Goal: Task Accomplishment & Management: Manage account settings

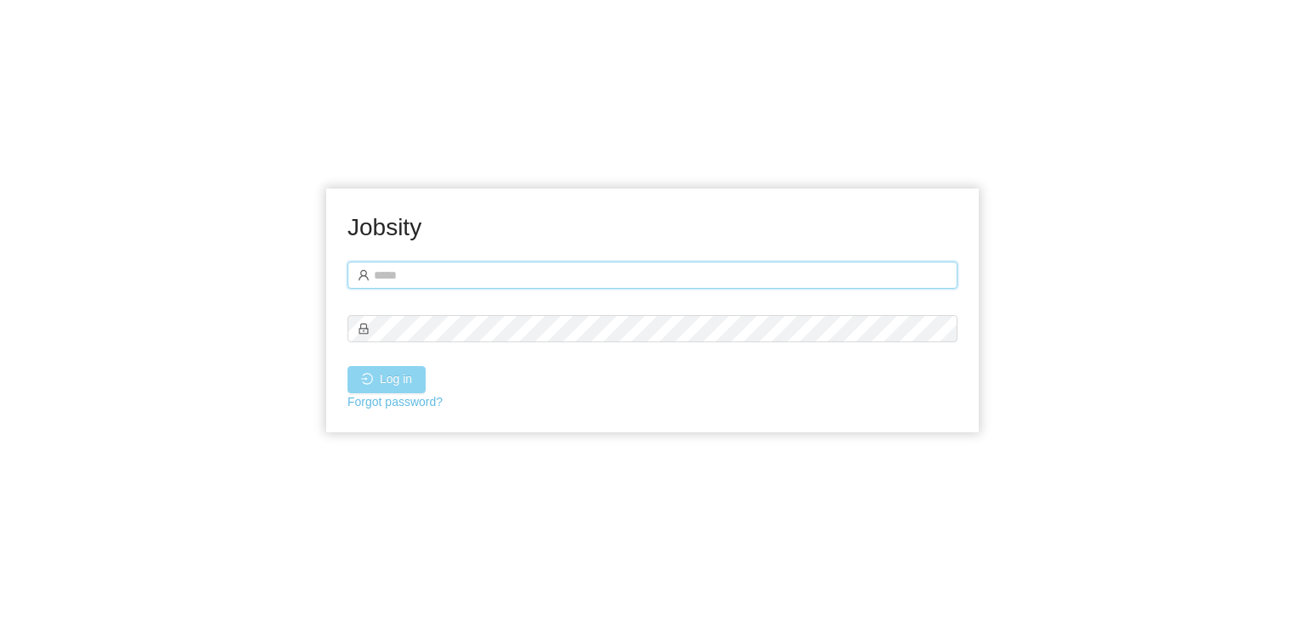
type input "**********"
click at [379, 380] on button "Log in" at bounding box center [387, 379] width 78 height 27
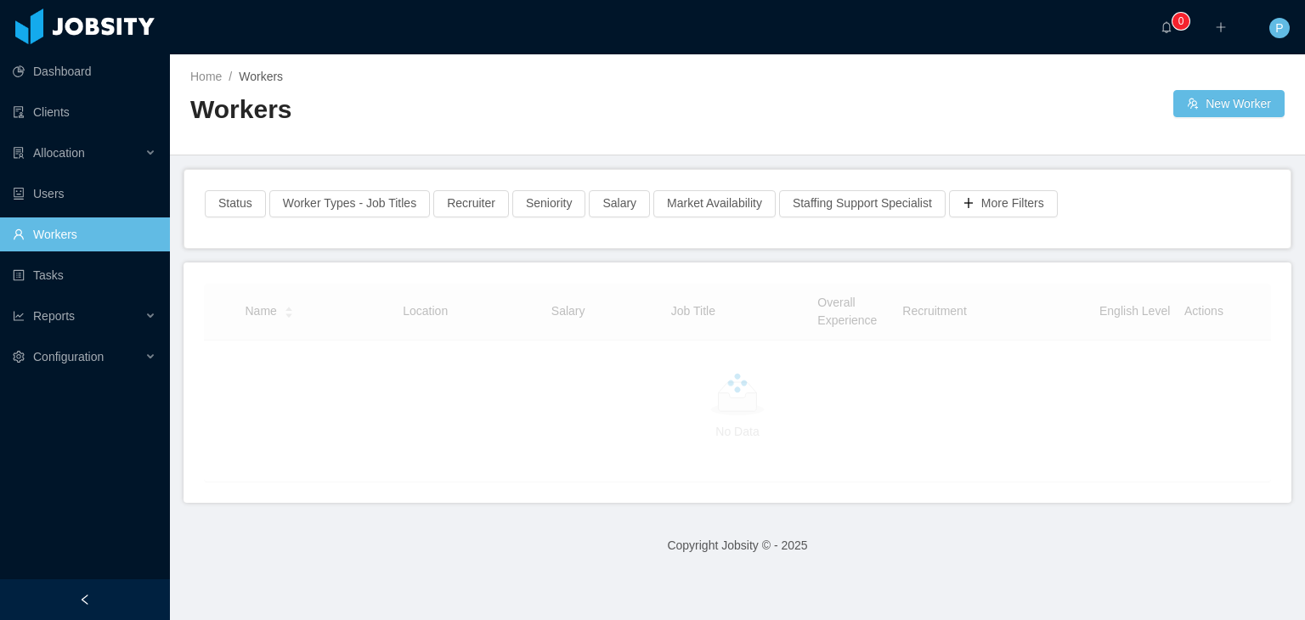
click at [442, 107] on h2 "Workers" at bounding box center [463, 110] width 547 height 35
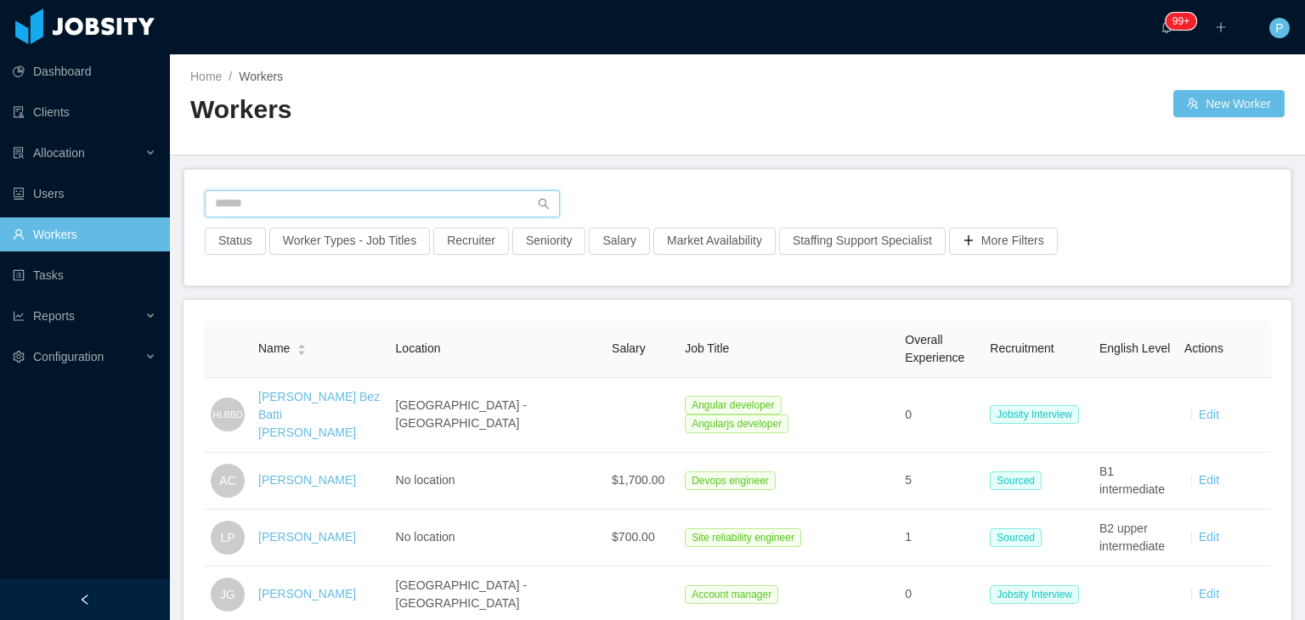
click at [405, 194] on input "text" at bounding box center [382, 203] width 355 height 27
paste input "**********"
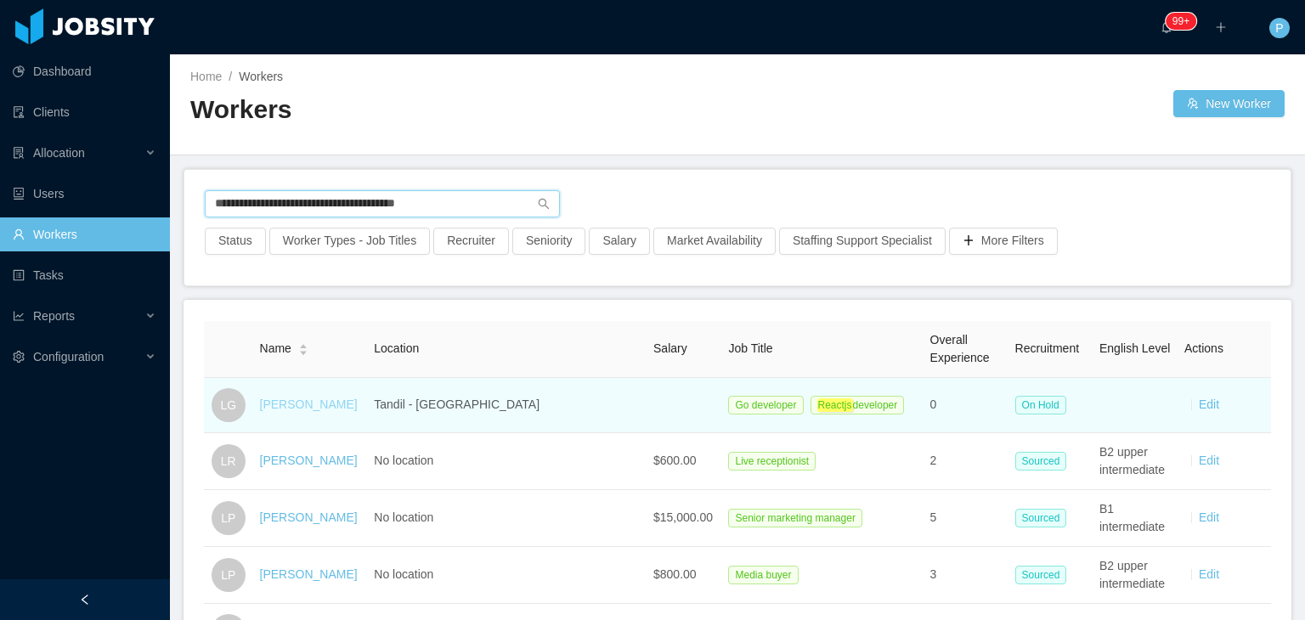
type input "**********"
click at [325, 399] on link "[PERSON_NAME]" at bounding box center [309, 405] width 98 height 14
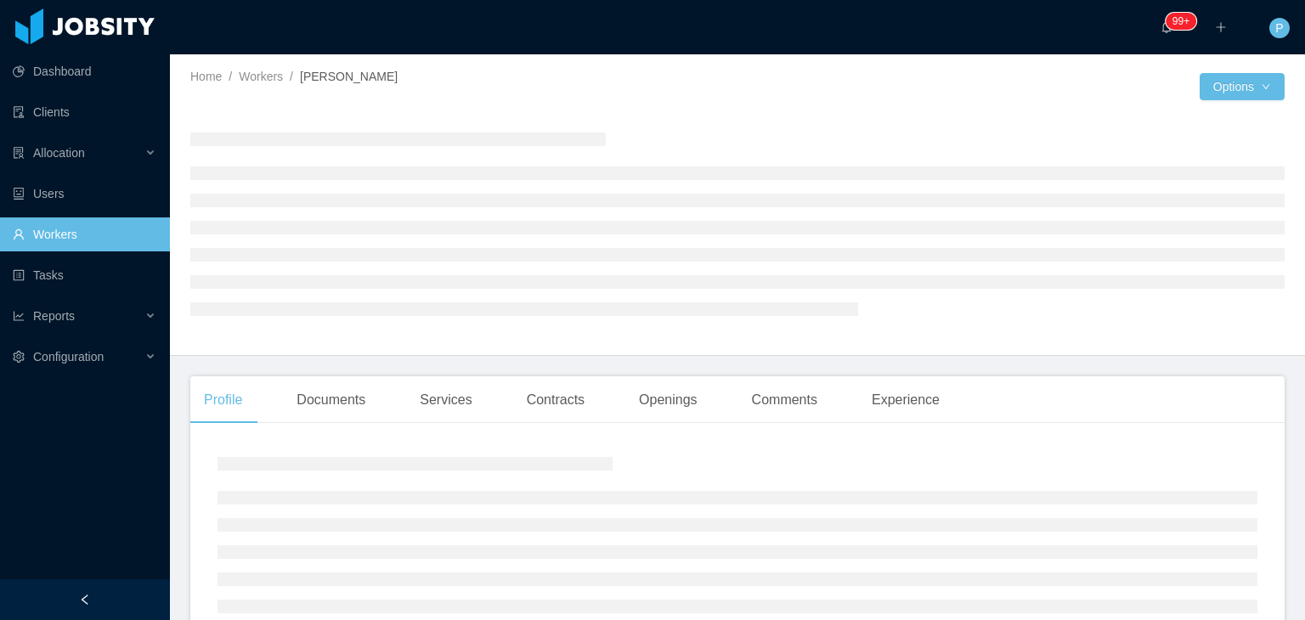
click at [690, 122] on div at bounding box center [737, 223] width 1095 height 209
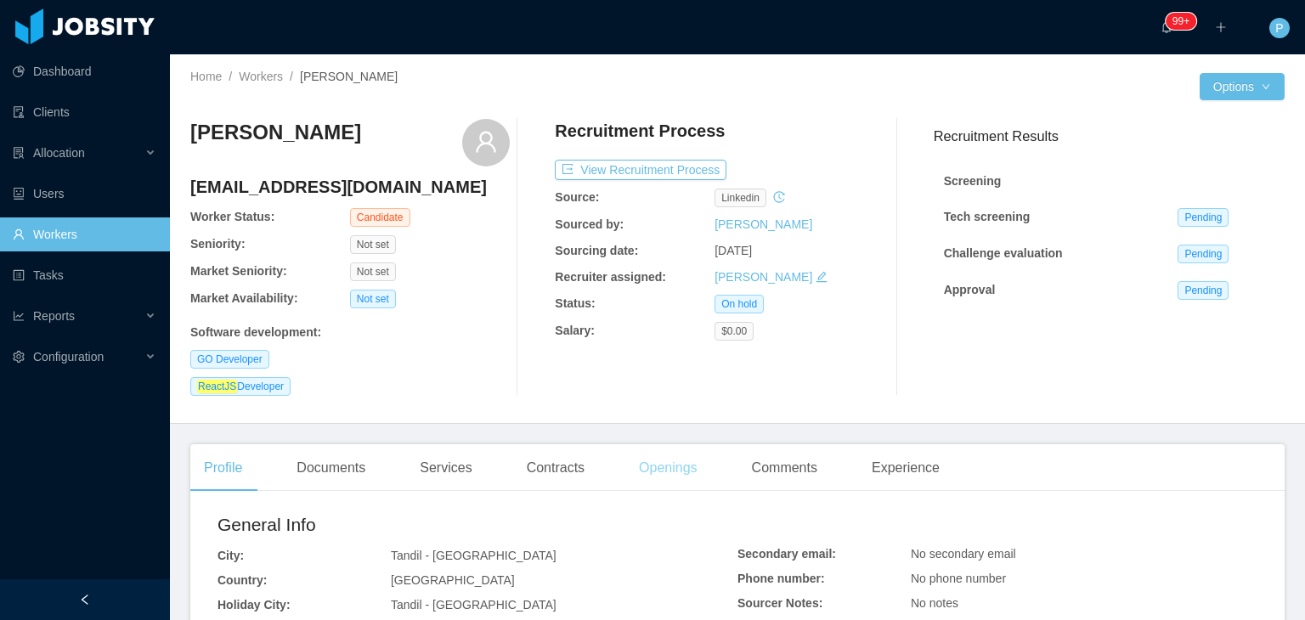
click at [667, 476] on div "Openings" at bounding box center [669, 468] width 86 height 48
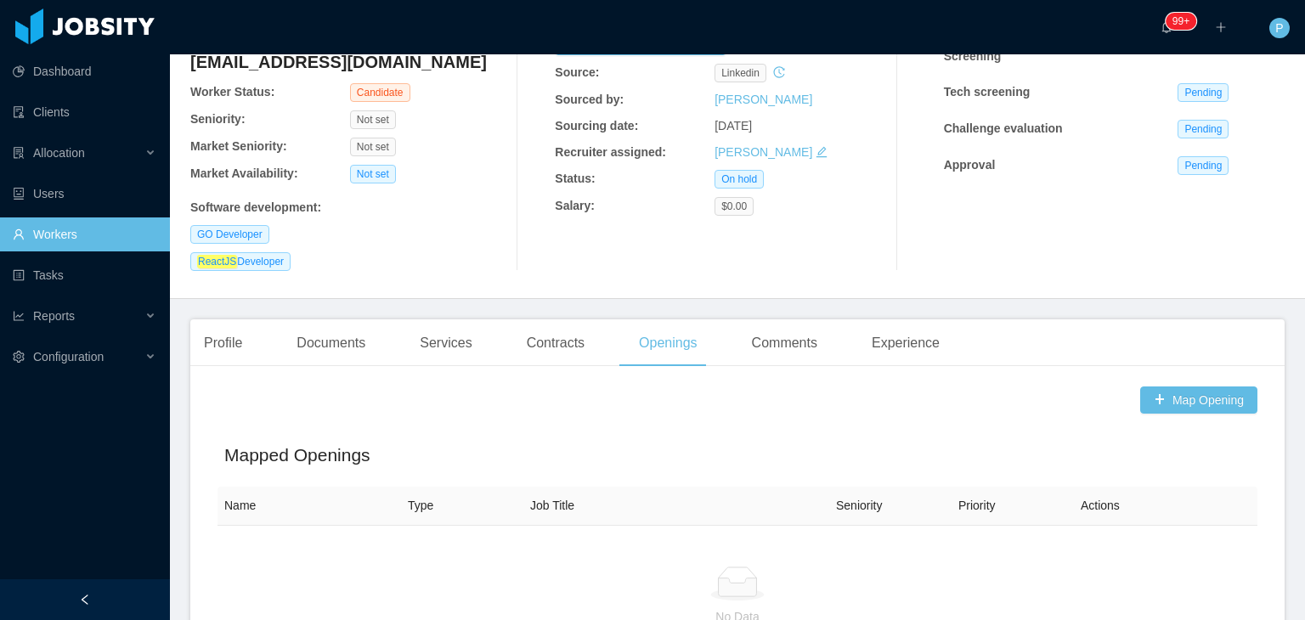
scroll to position [147, 0]
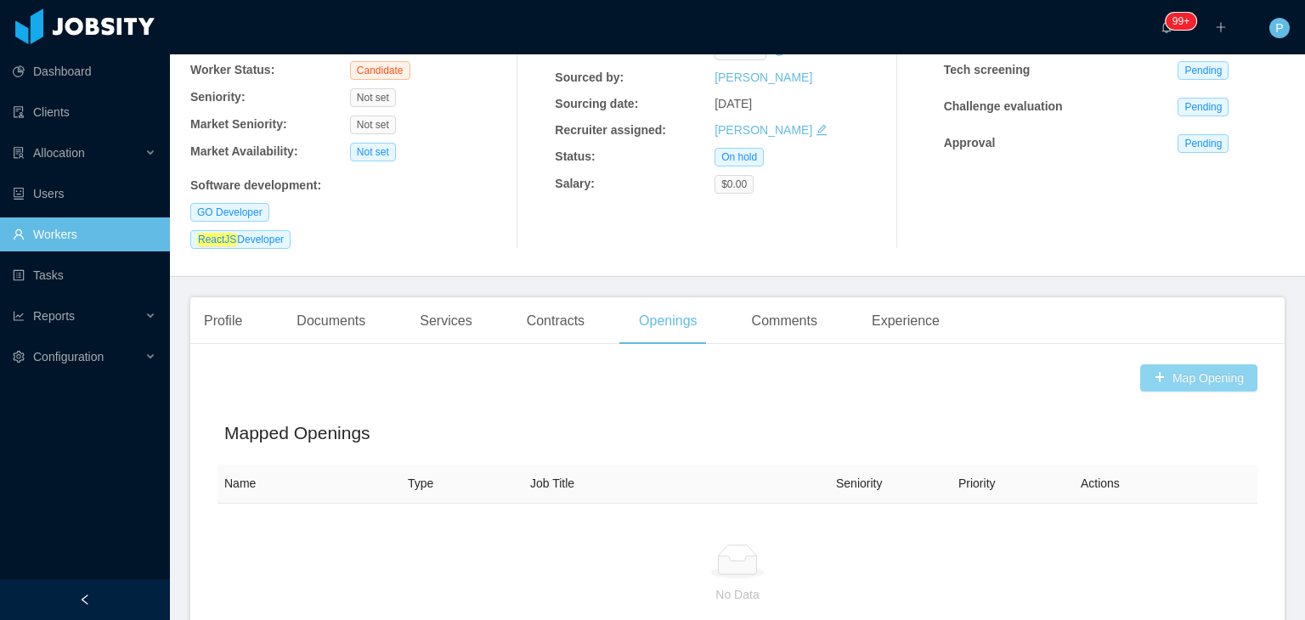
click at [1169, 382] on button "Map Opening" at bounding box center [1199, 378] width 117 height 27
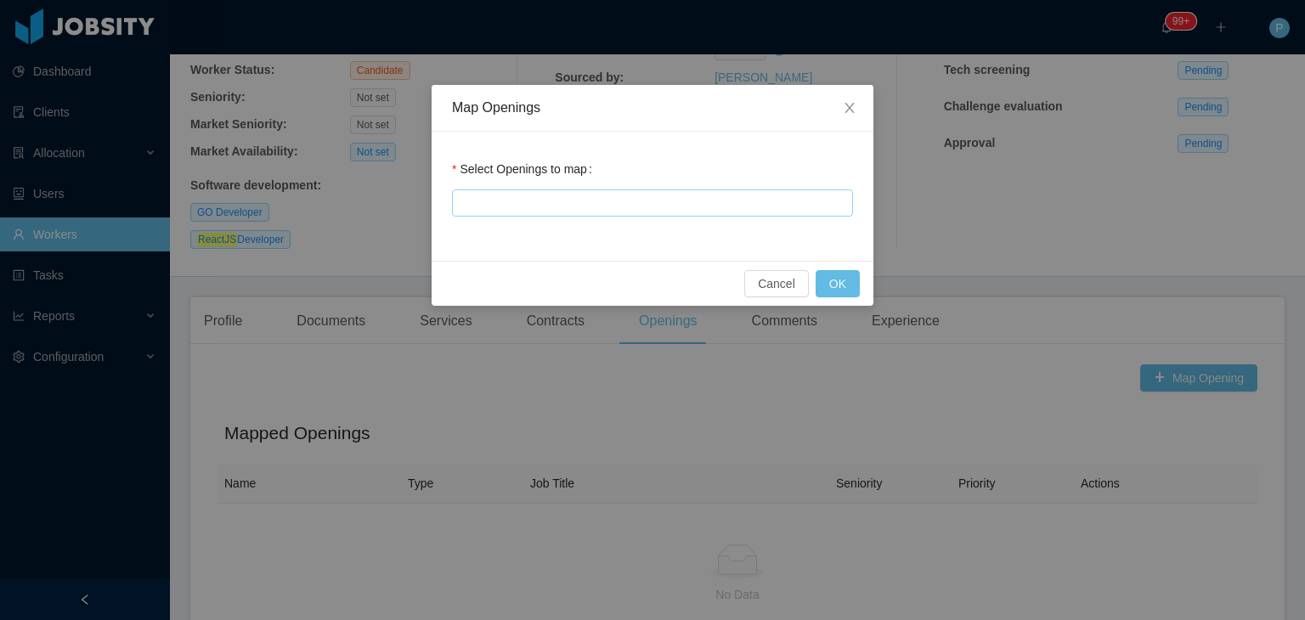
click at [729, 203] on div at bounding box center [650, 202] width 386 height 25
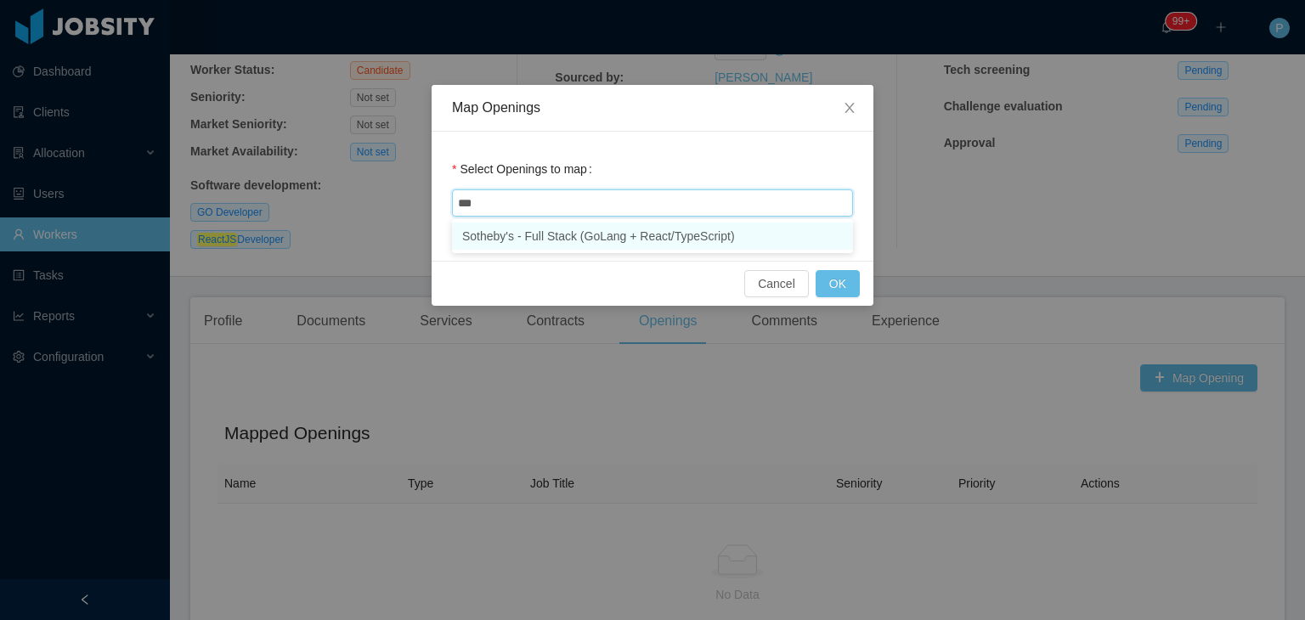
type input "****"
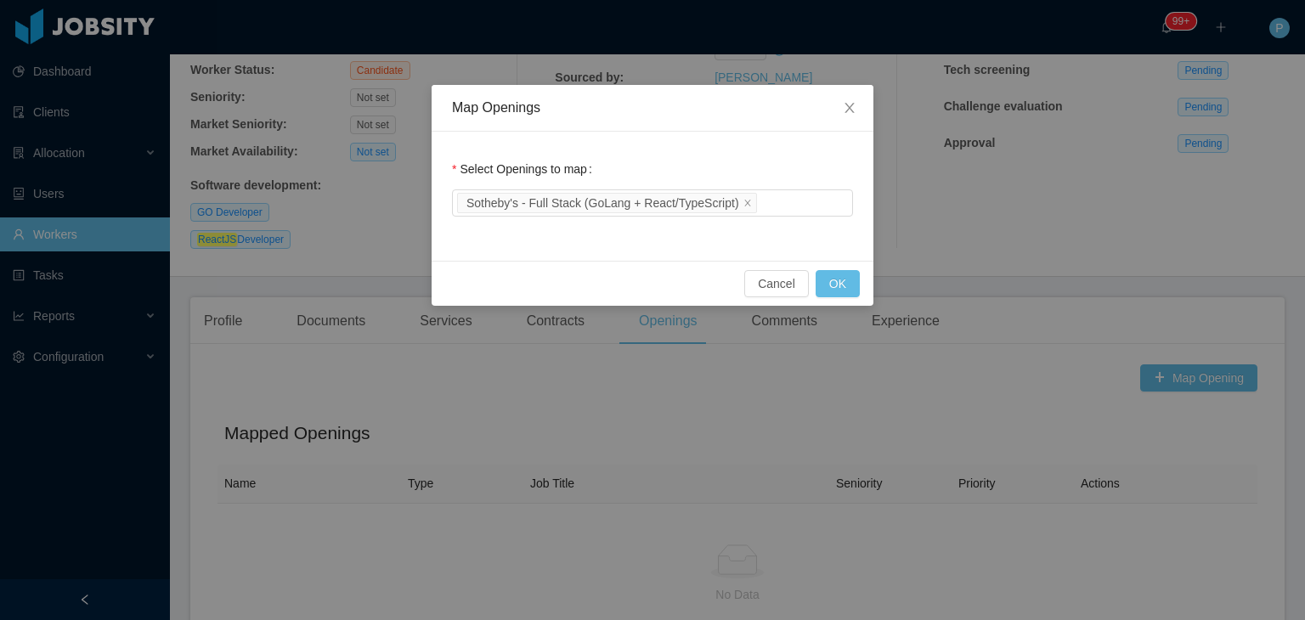
click at [773, 164] on div "Select Openings to map Sotheby's - Full Stack (GoLang + React/TypeScript)" at bounding box center [652, 186] width 401 height 68
click at [850, 283] on button "OK" at bounding box center [838, 283] width 44 height 27
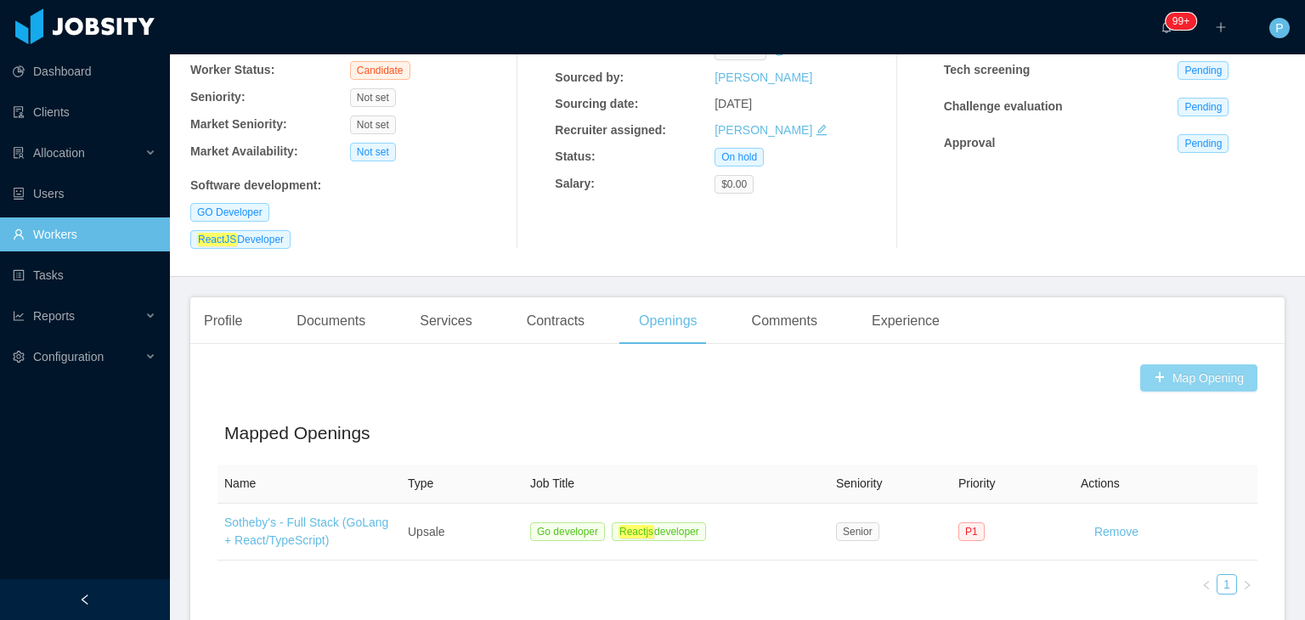
scroll to position [0, 0]
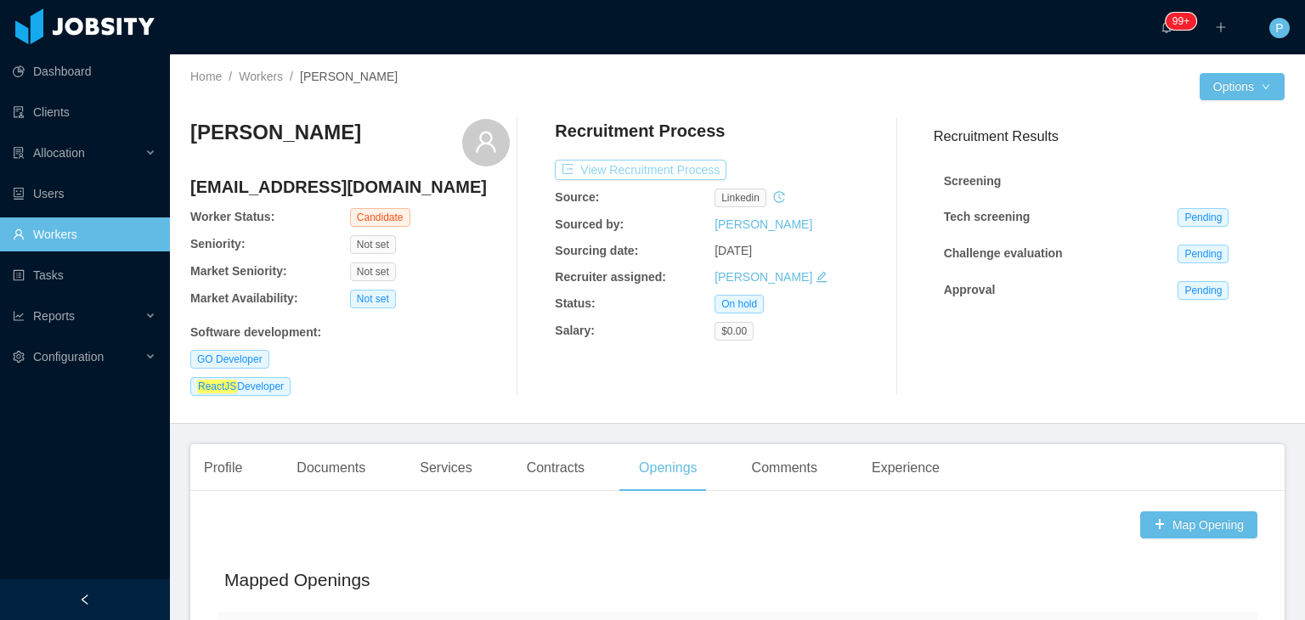
click at [687, 175] on button "View Recruitment Process" at bounding box center [641, 170] width 172 height 20
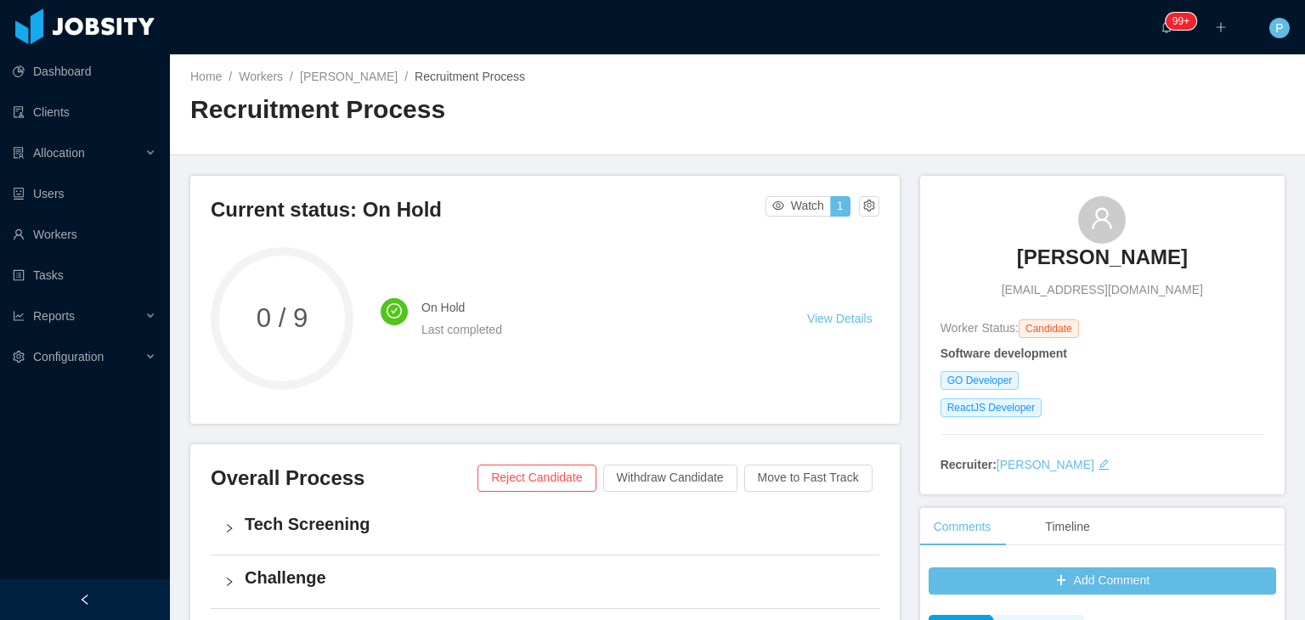
click at [1016, 115] on div "Home / Workers / [PERSON_NAME] / Recruitment Process / Recruitment Process" at bounding box center [737, 104] width 1135 height 101
click at [660, 479] on button "Withdraw Candidate" at bounding box center [670, 478] width 134 height 27
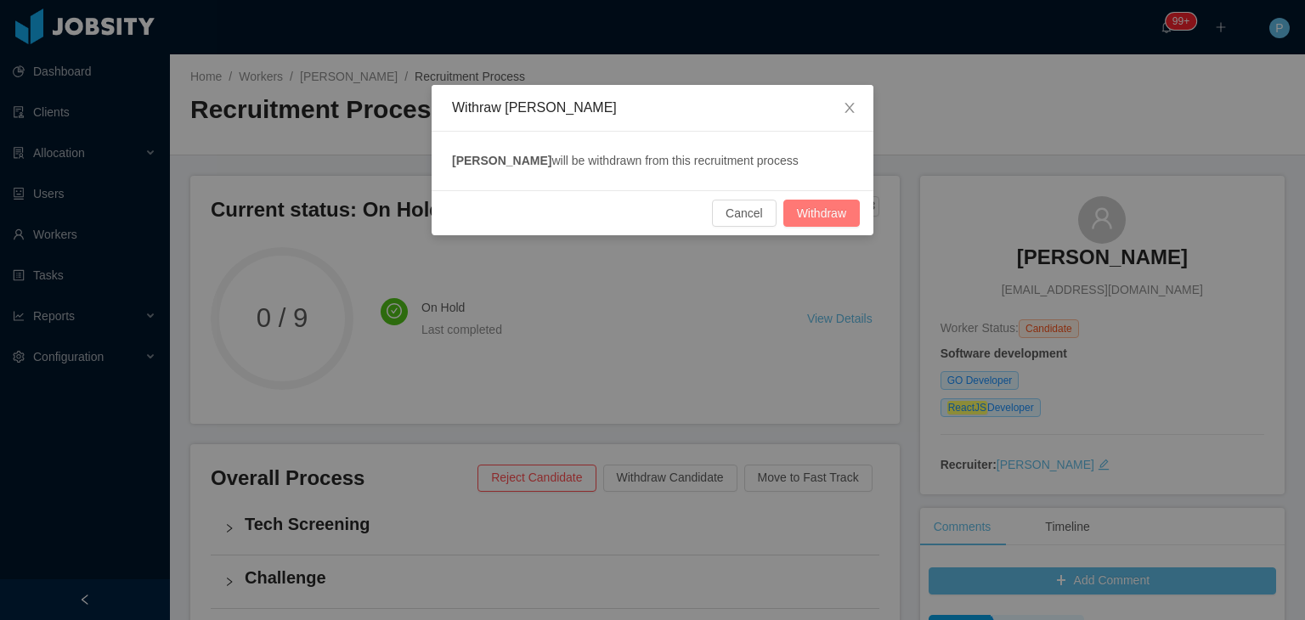
click at [836, 210] on button "Withdraw" at bounding box center [822, 213] width 76 height 27
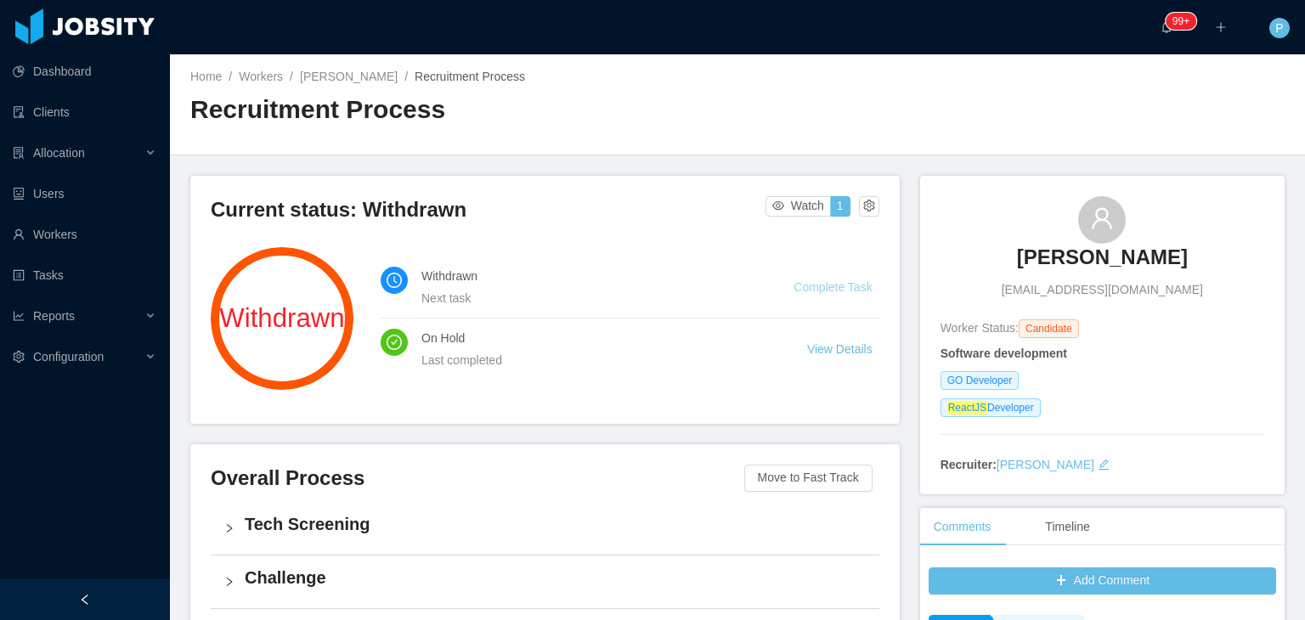
click at [825, 283] on link "Complete Task" at bounding box center [833, 287] width 78 height 14
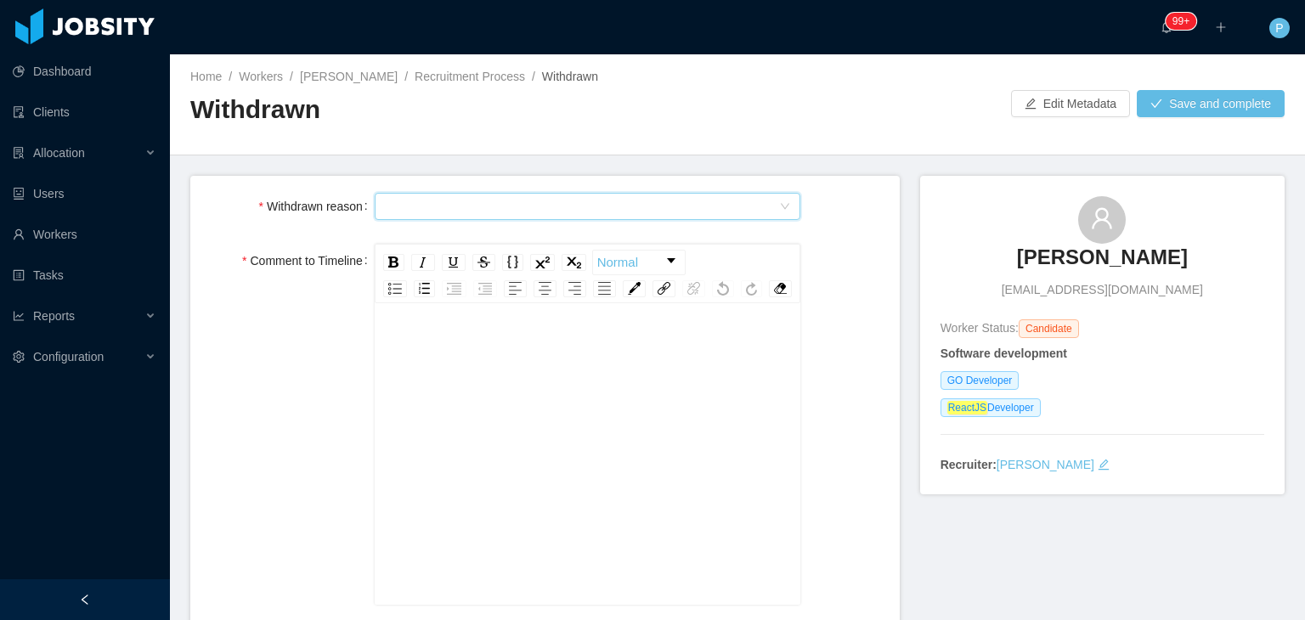
click at [672, 212] on div "Select Type" at bounding box center [582, 206] width 395 height 25
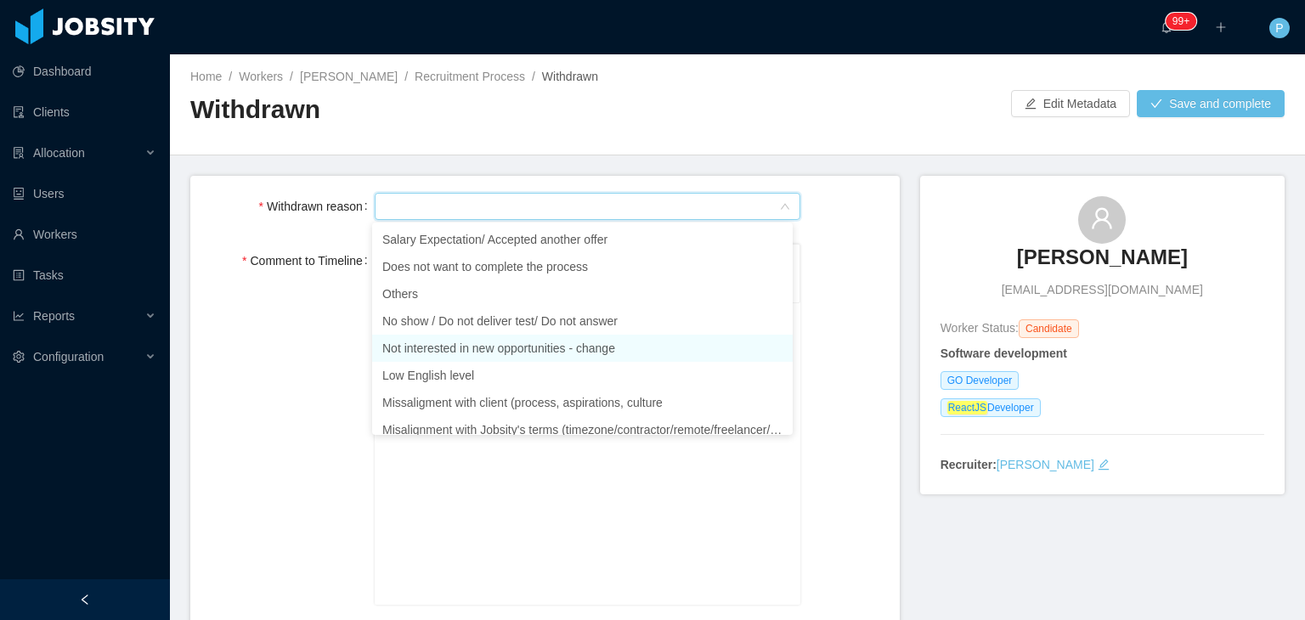
click at [529, 352] on li "Not interested in new opportunities - change" at bounding box center [582, 348] width 421 height 27
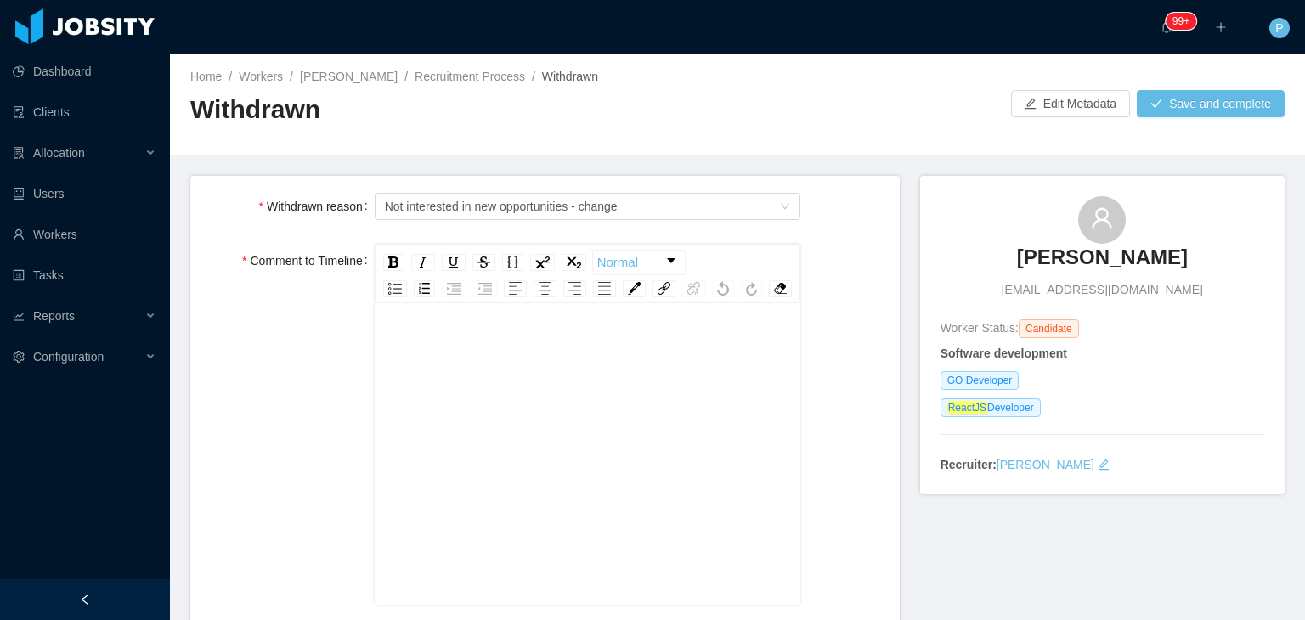
click at [525, 399] on div "rdw-editor" at bounding box center [588, 480] width 400 height 297
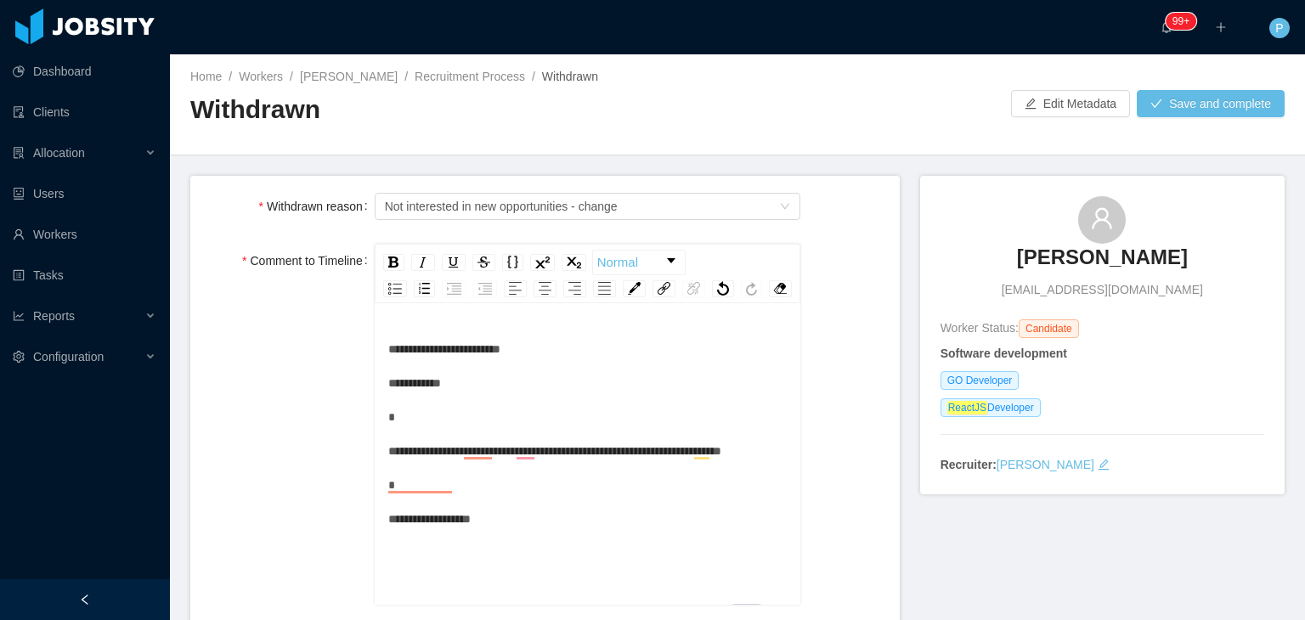
click at [411, 450] on div "**********" at bounding box center [588, 434] width 400 height 204
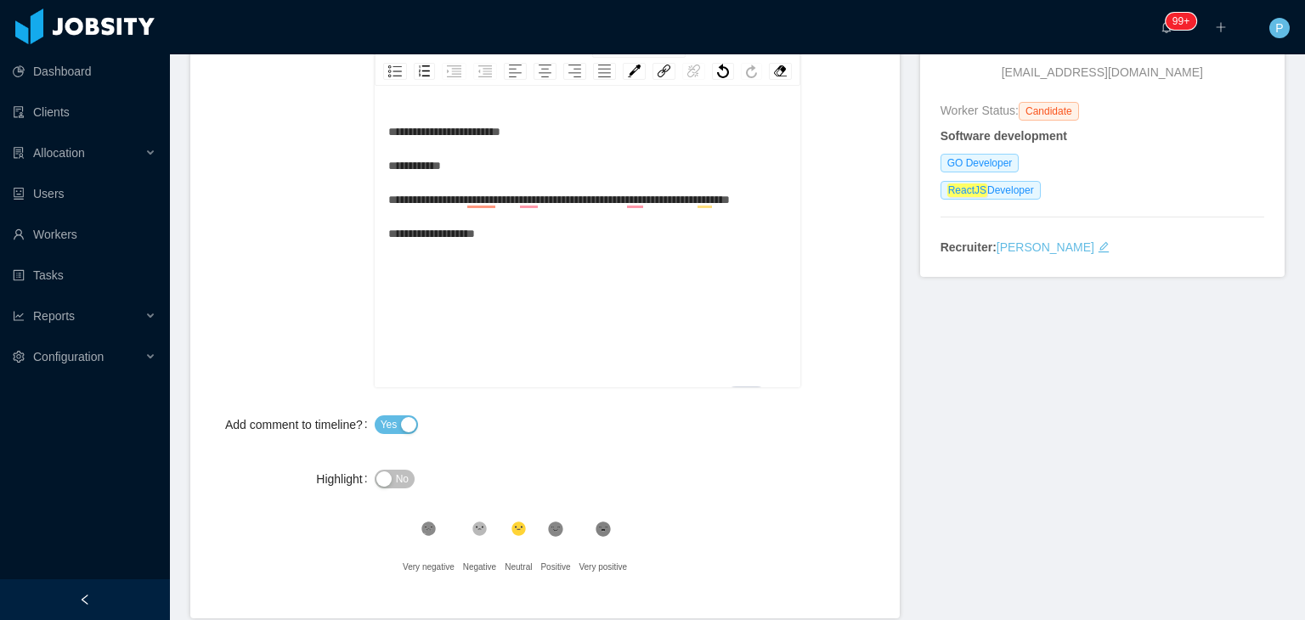
scroll to position [255, 0]
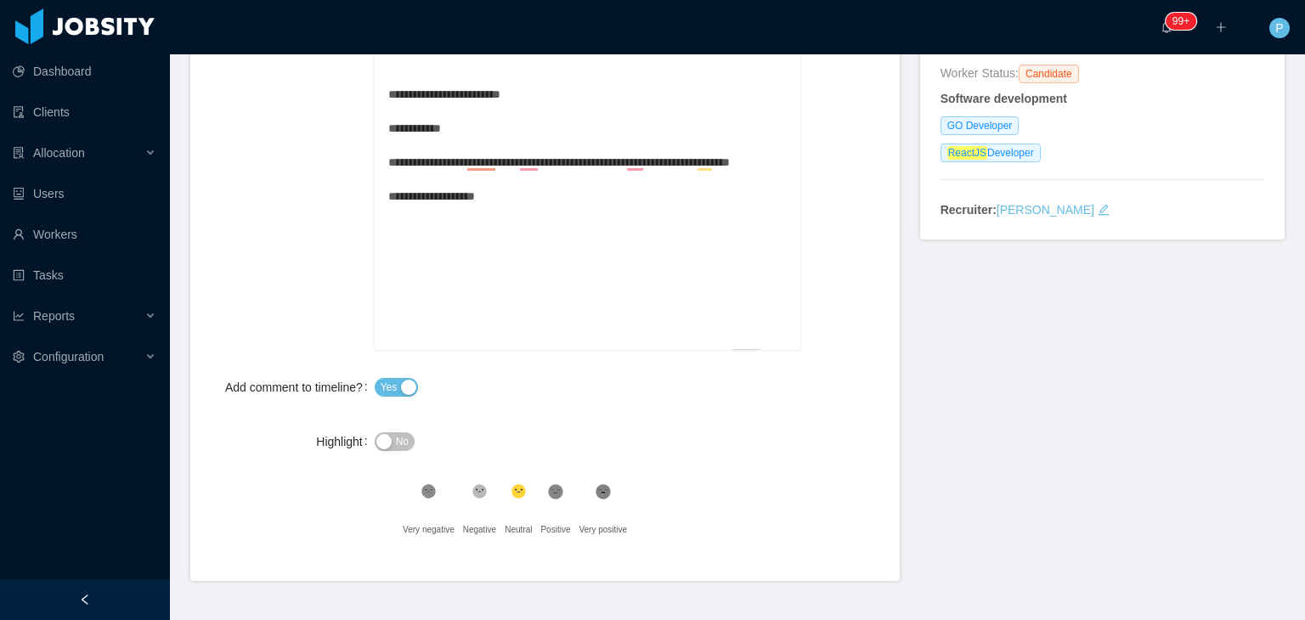
click at [406, 450] on span "No" at bounding box center [402, 441] width 13 height 17
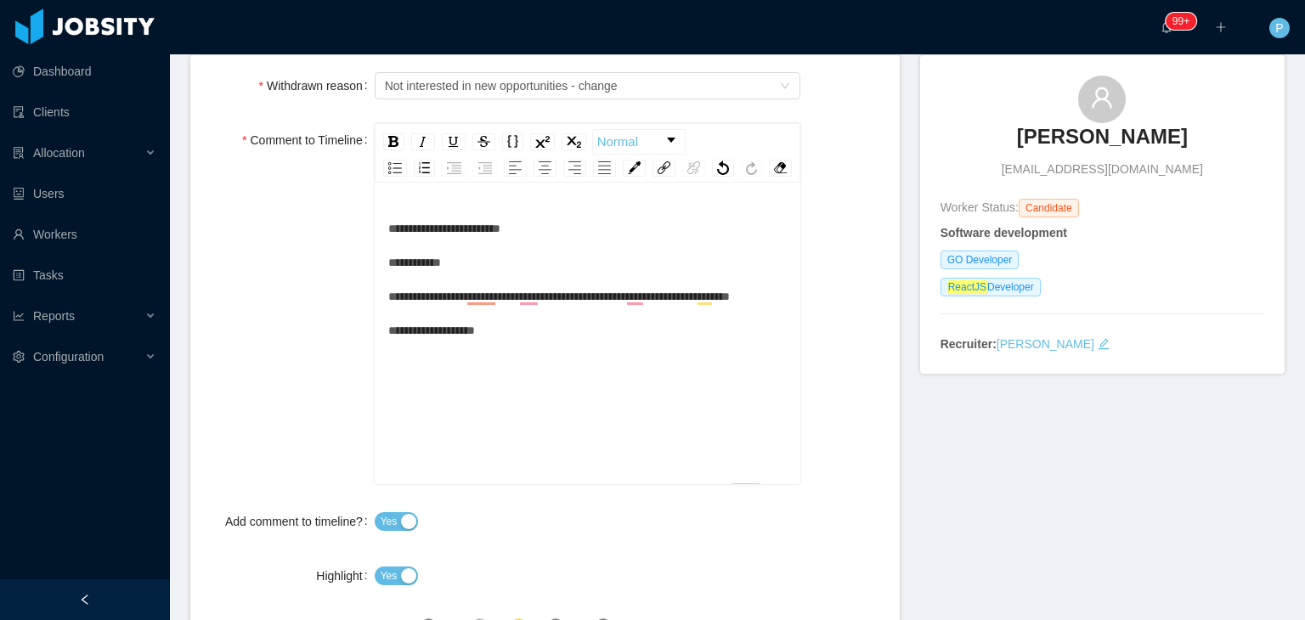
scroll to position [0, 0]
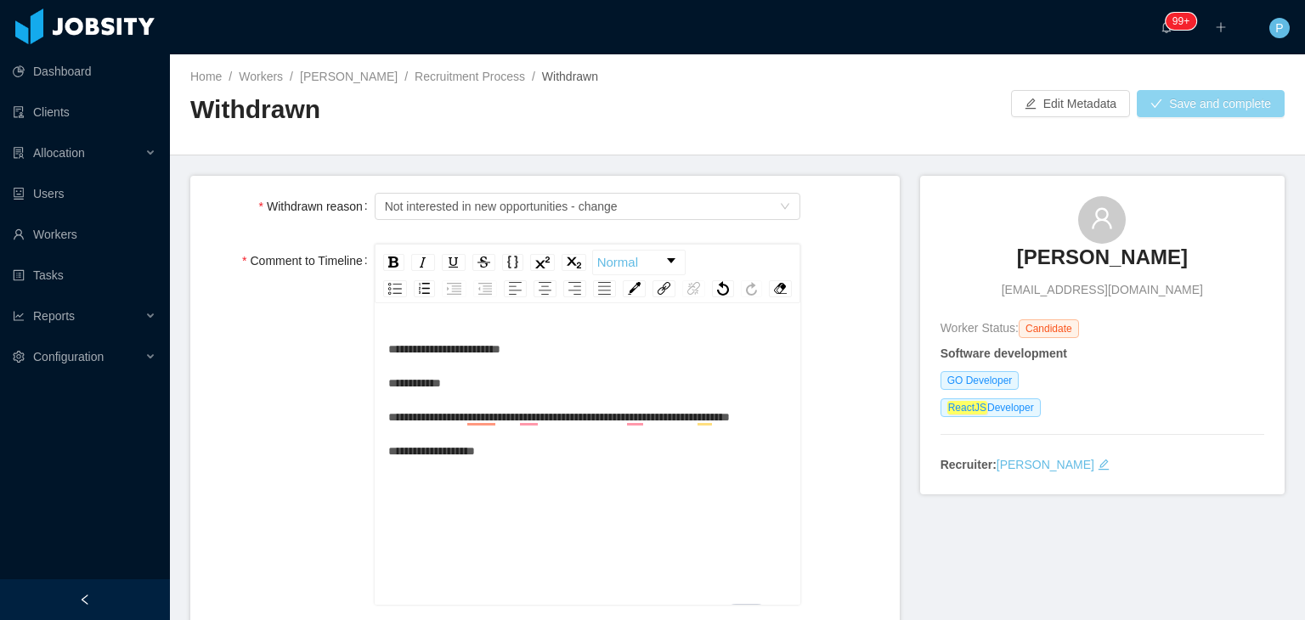
click at [1220, 110] on button "Save and complete" at bounding box center [1211, 103] width 148 height 27
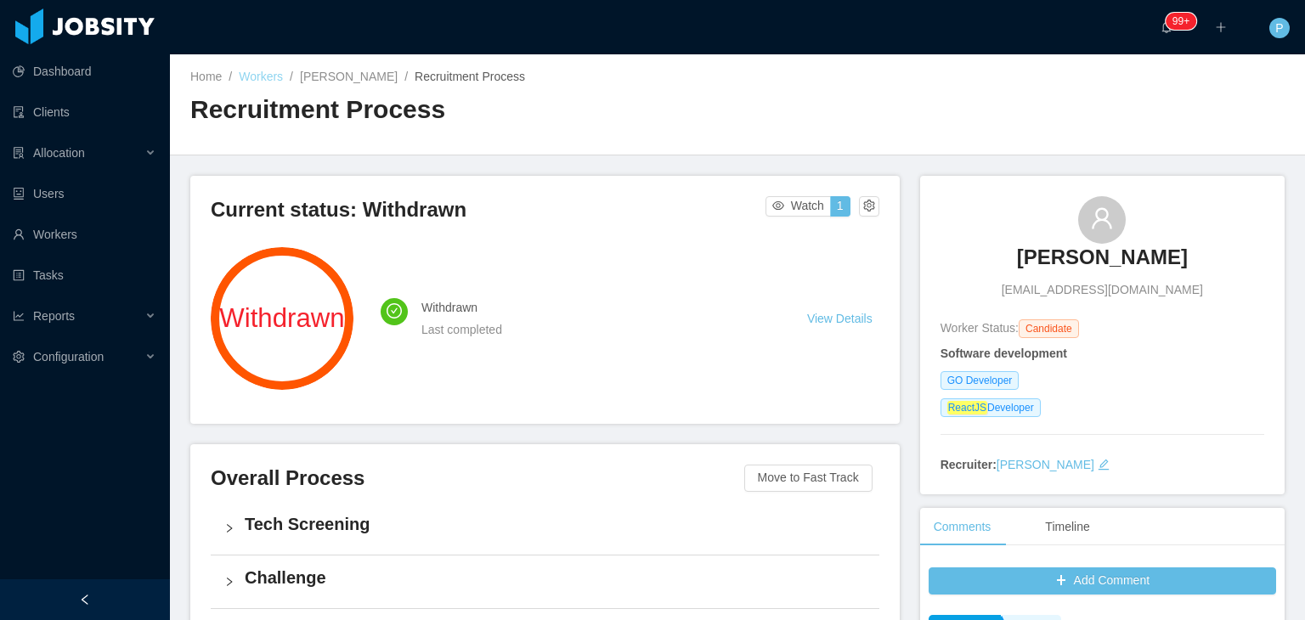
click at [263, 78] on link "Workers" at bounding box center [261, 77] width 44 height 14
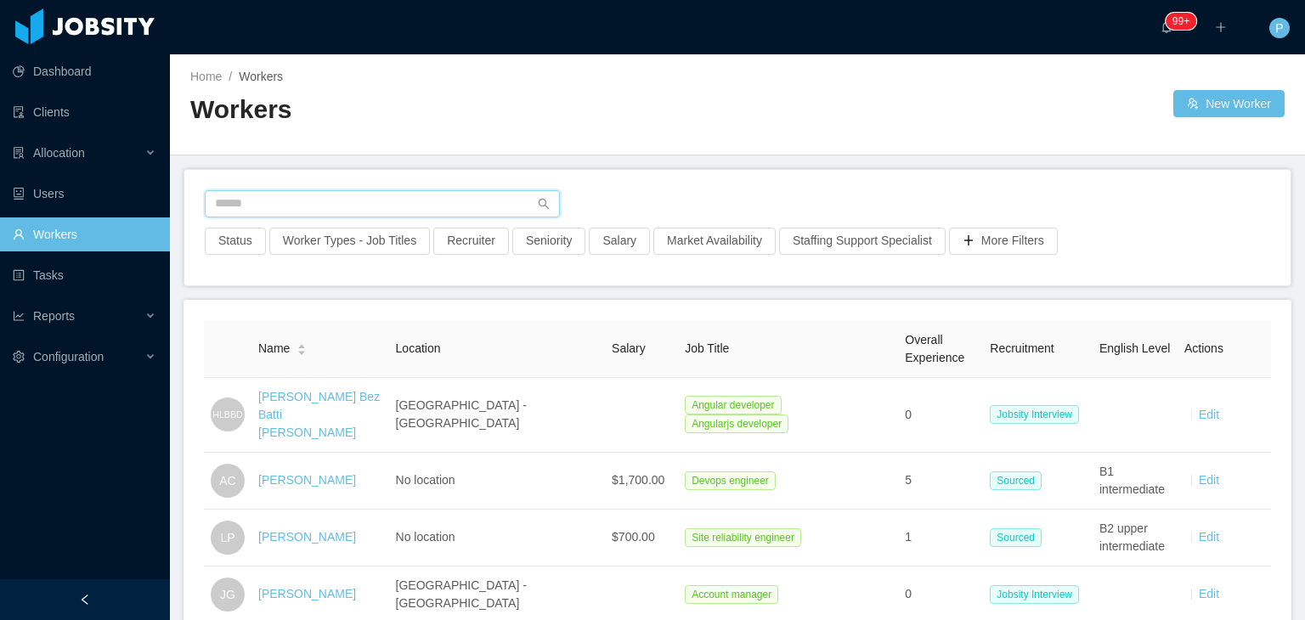
click at [398, 195] on input "text" at bounding box center [382, 203] width 355 height 27
paste input "**********"
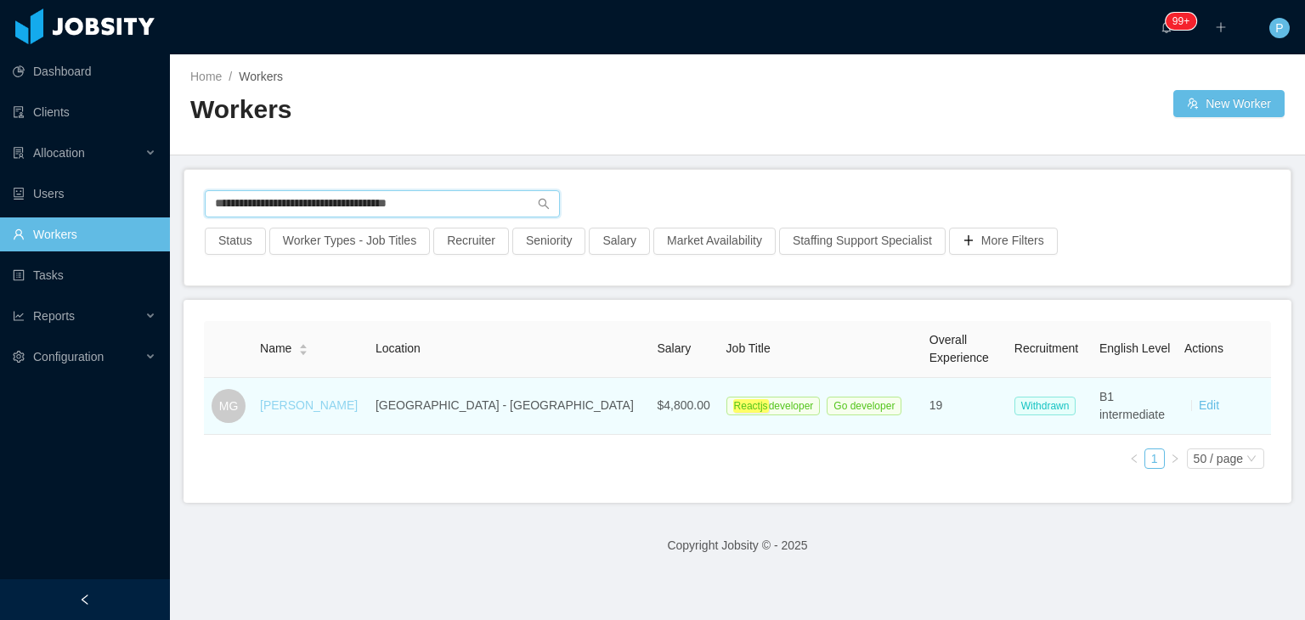
type input "**********"
click at [341, 405] on link "[PERSON_NAME]" at bounding box center [309, 406] width 98 height 14
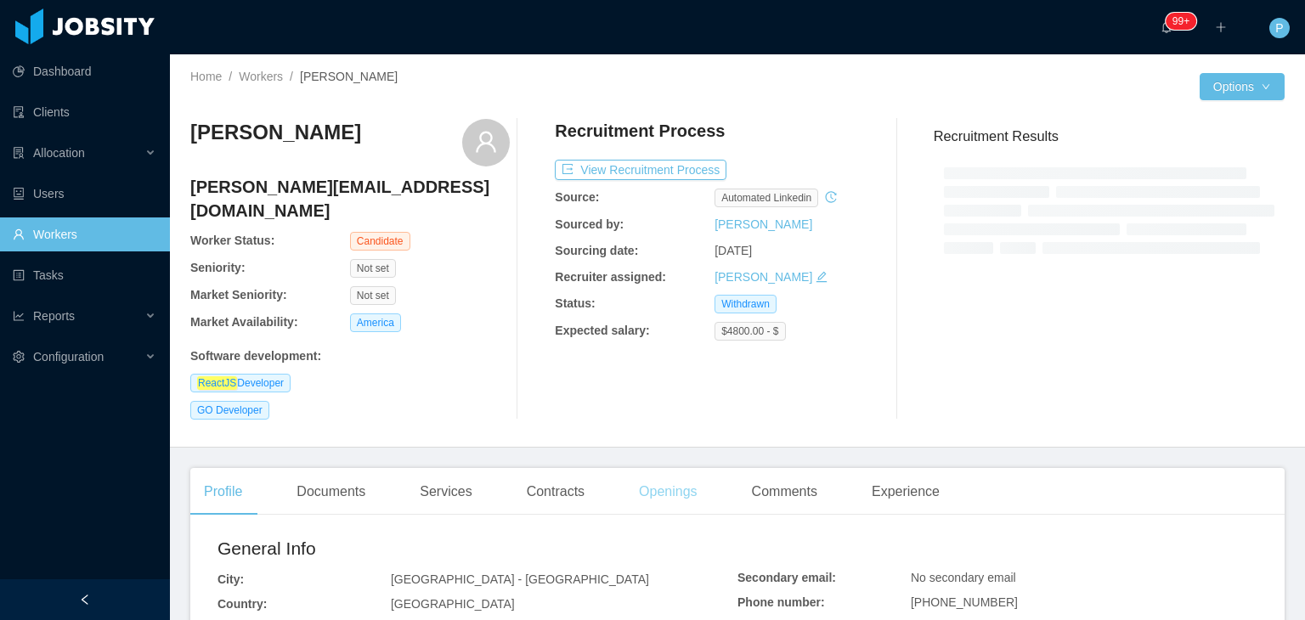
click at [679, 468] on div "Openings" at bounding box center [669, 492] width 86 height 48
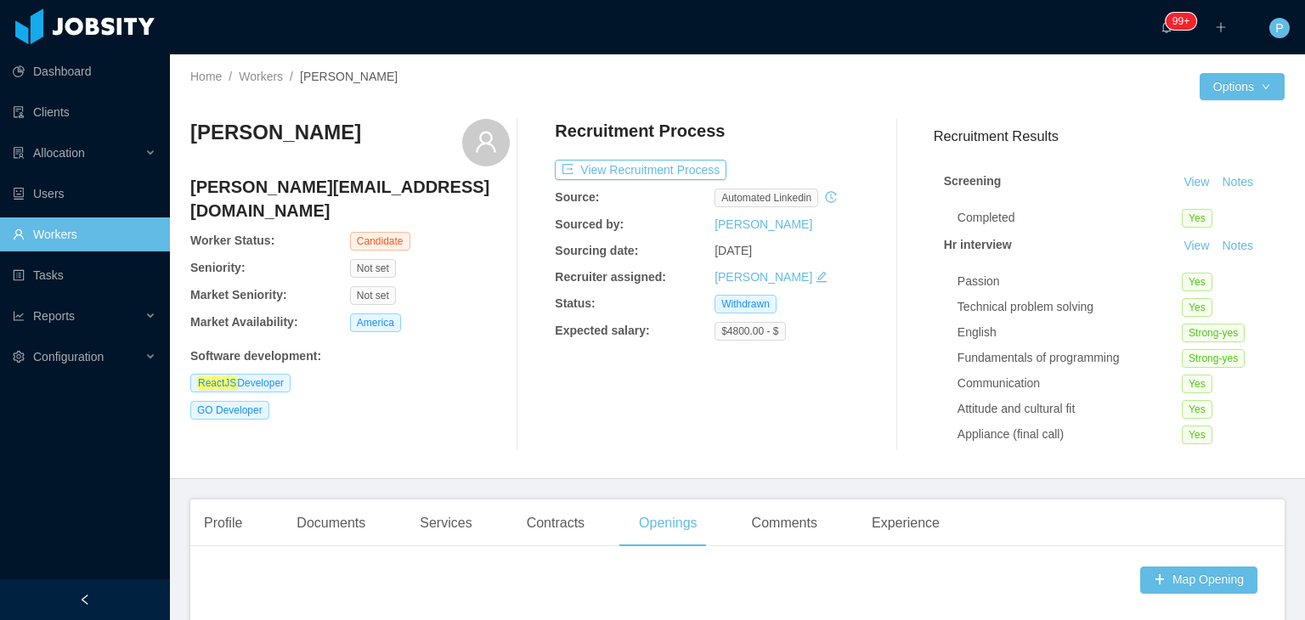
scroll to position [212, 0]
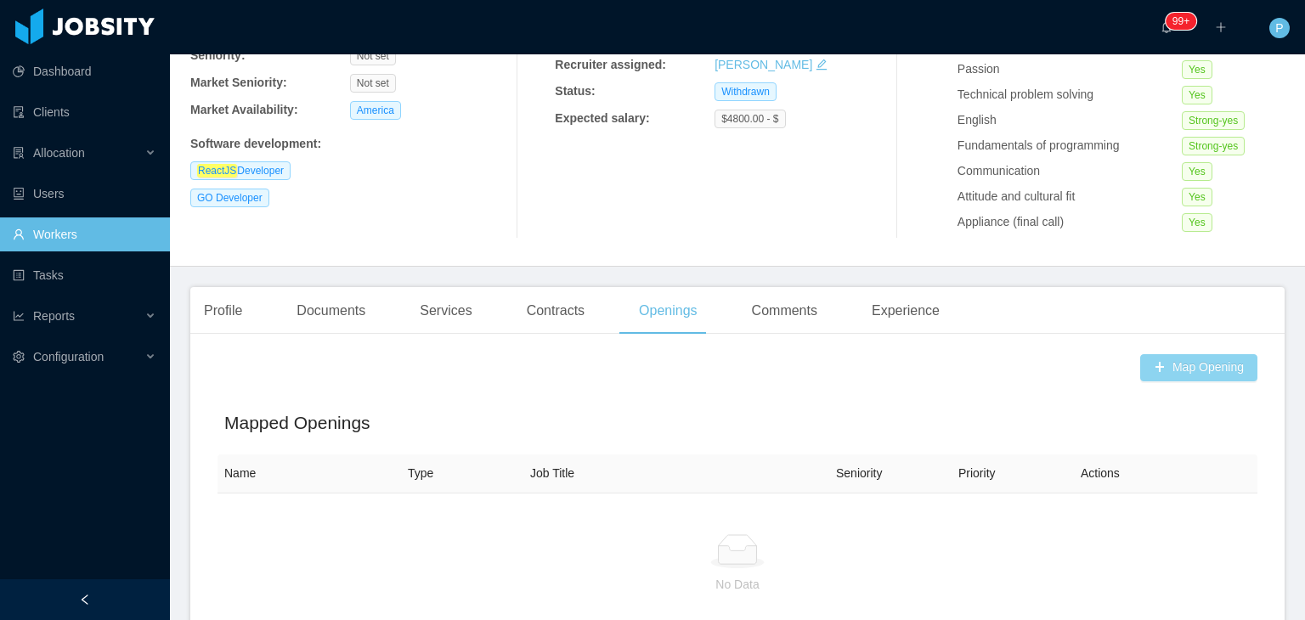
click at [1199, 375] on button "Map Opening" at bounding box center [1199, 367] width 117 height 27
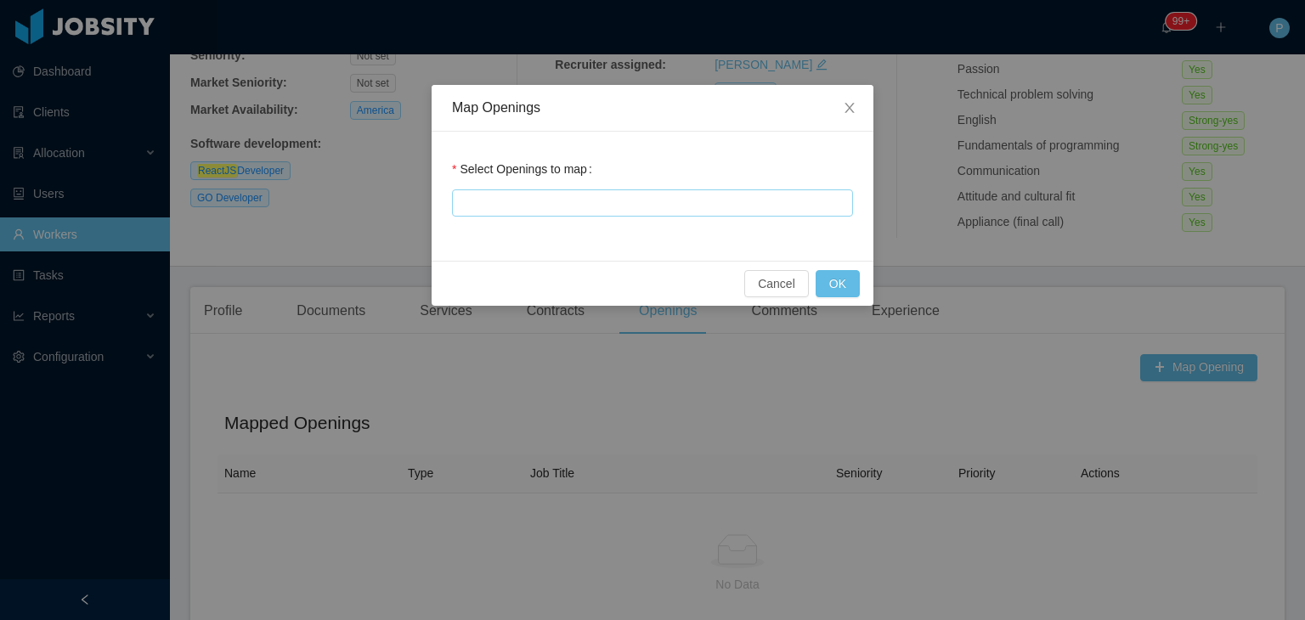
click at [775, 198] on div at bounding box center [650, 202] width 386 height 25
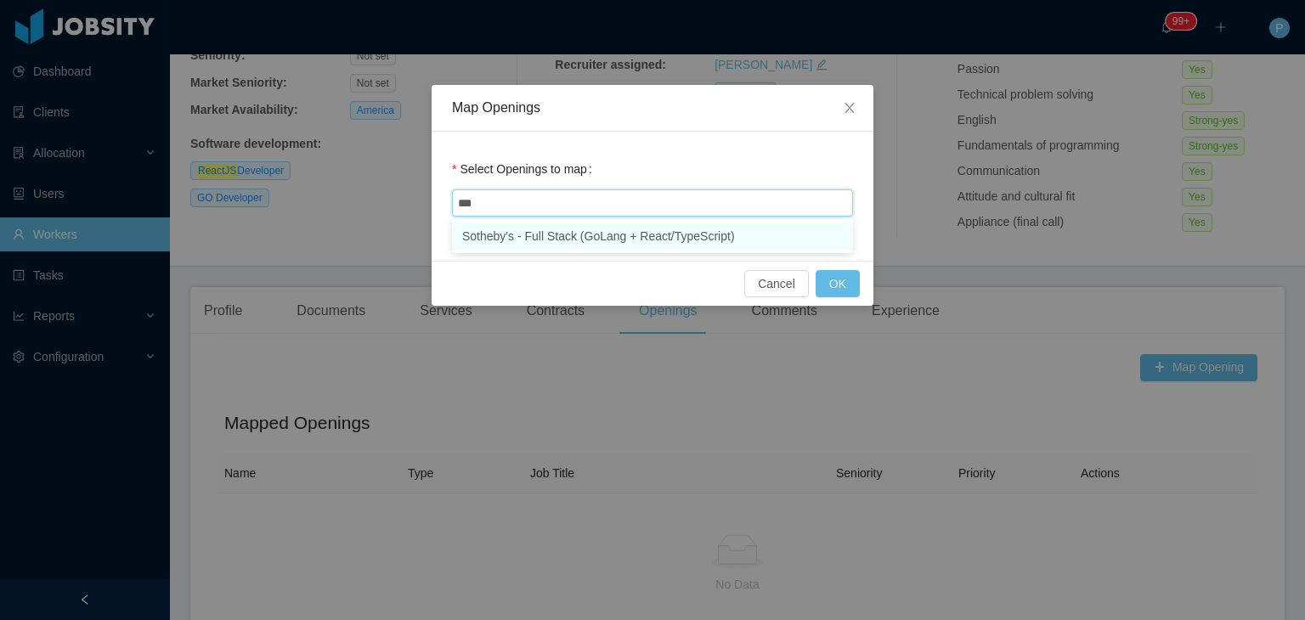
type input "****"
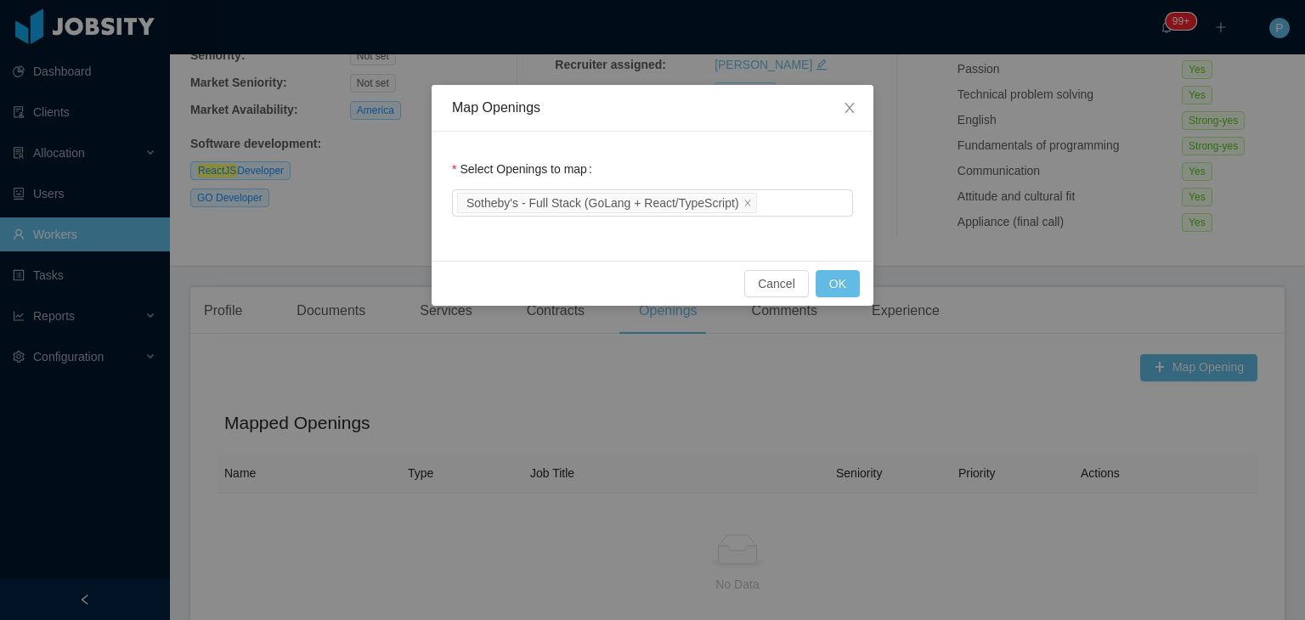
click at [825, 161] on div "Select Openings to map Sotheby's - Full Stack (GoLang + React/TypeScript)" at bounding box center [652, 186] width 401 height 68
click at [841, 283] on button "OK" at bounding box center [838, 283] width 44 height 27
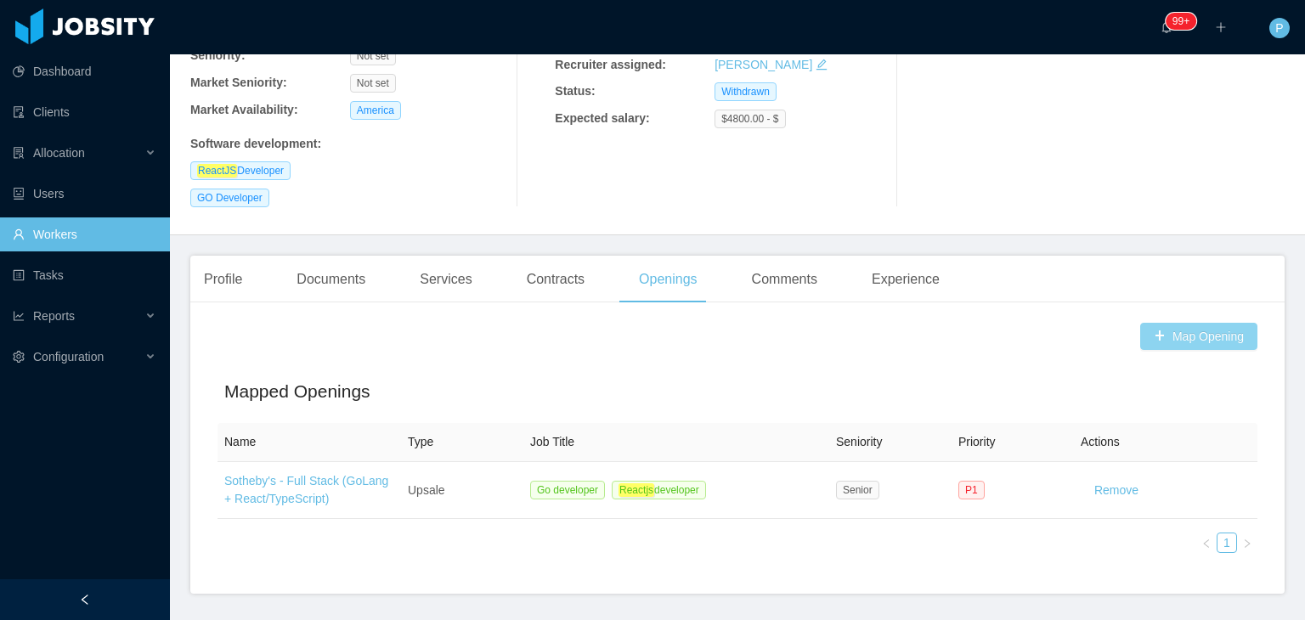
scroll to position [0, 0]
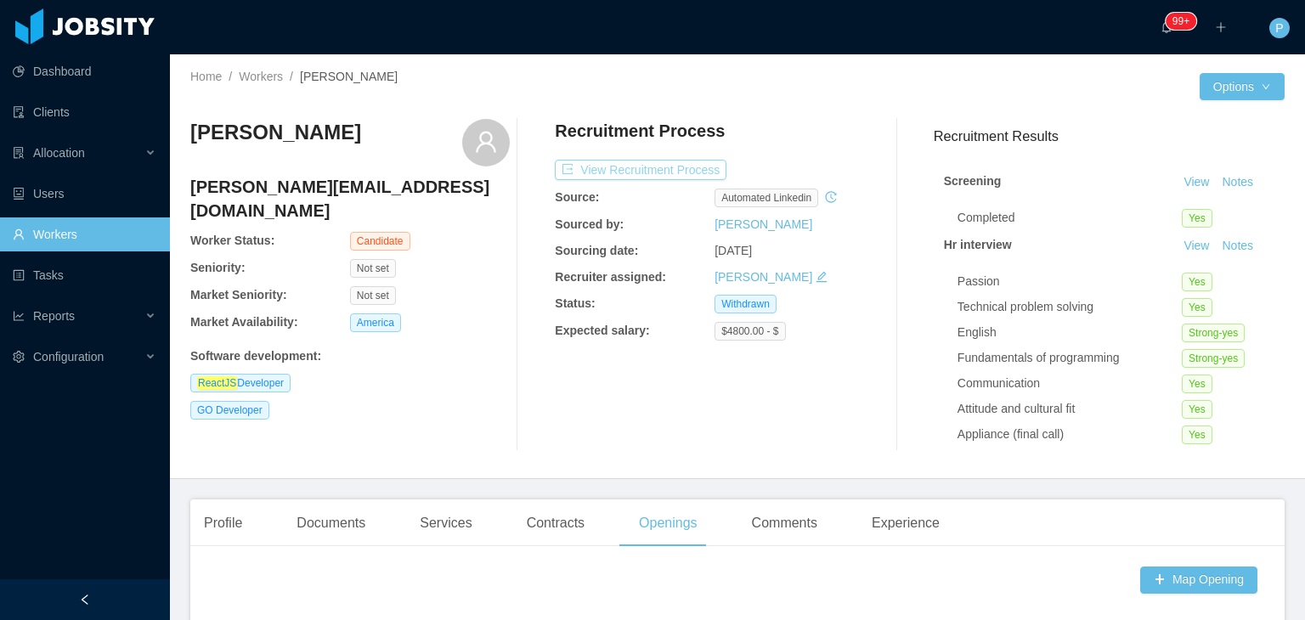
click at [677, 164] on button "View Recruitment Process" at bounding box center [641, 170] width 172 height 20
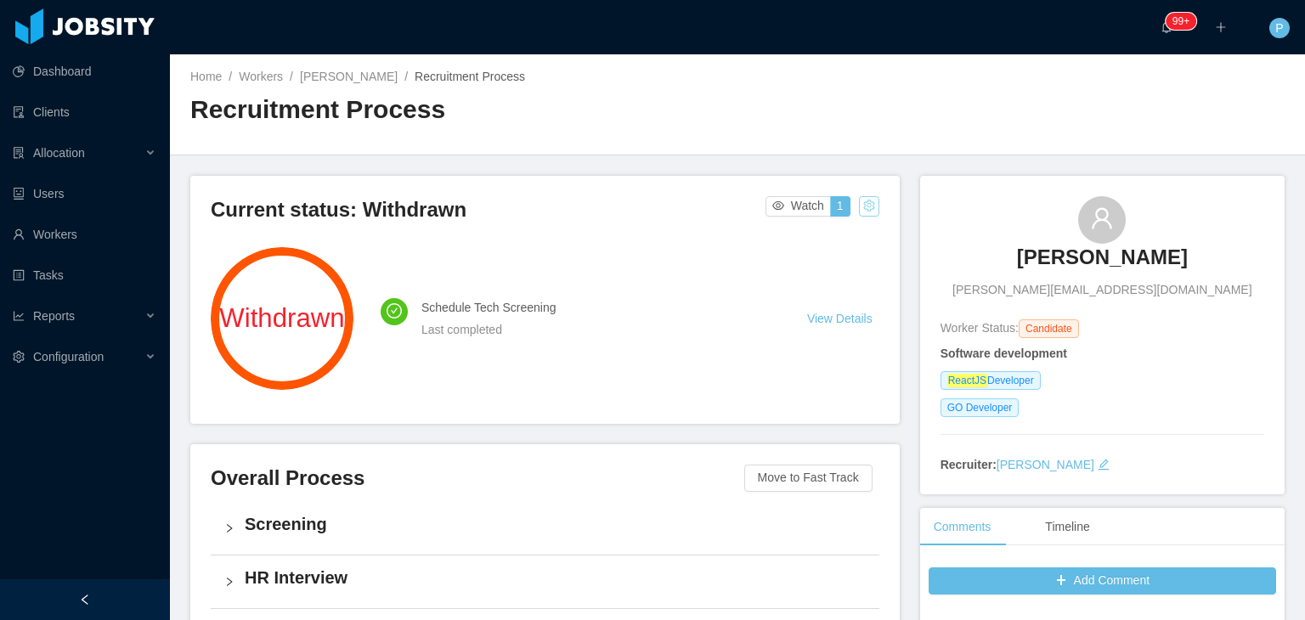
click at [866, 208] on button "button" at bounding box center [869, 206] width 20 height 20
click at [846, 259] on div "Change status" at bounding box center [824, 260] width 76 height 19
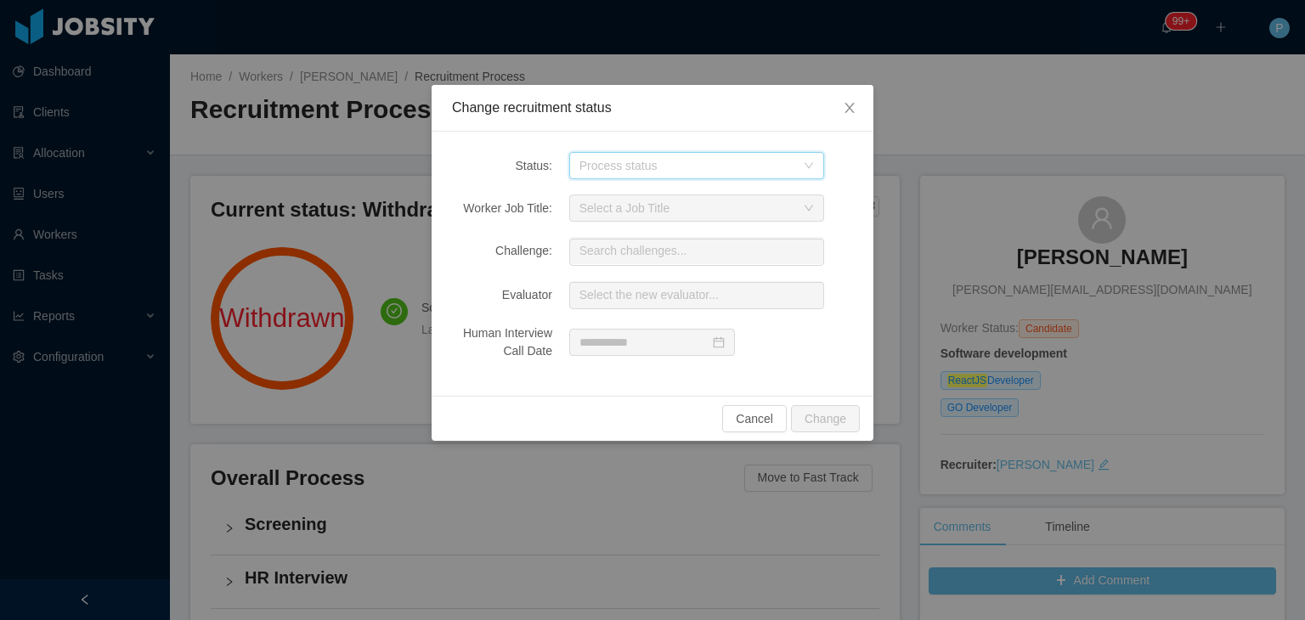
click at [801, 171] on div "Process status" at bounding box center [692, 165] width 224 height 25
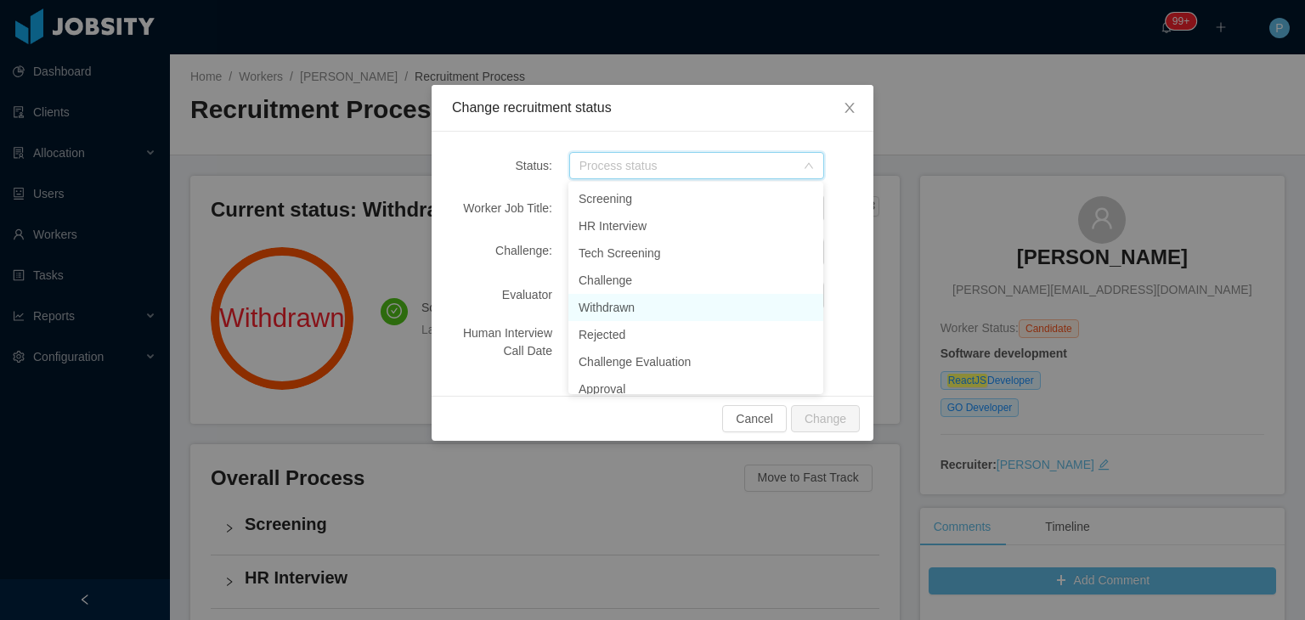
click at [620, 314] on li "Withdrawn" at bounding box center [696, 307] width 255 height 27
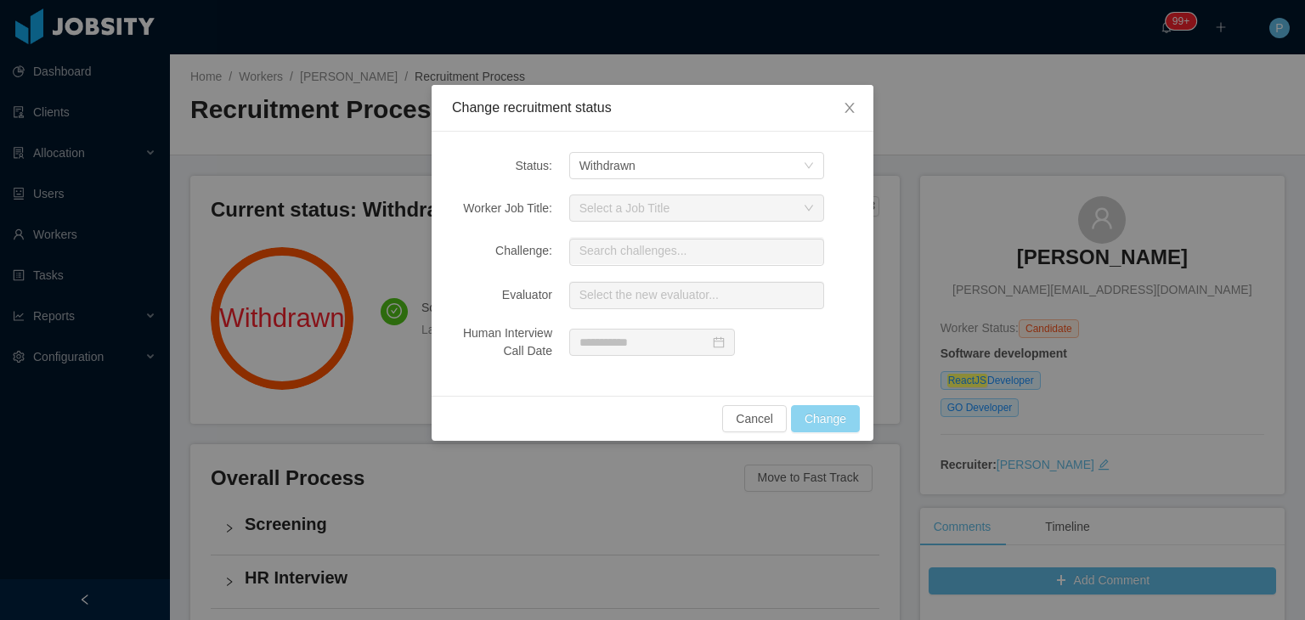
click at [840, 409] on button "Change" at bounding box center [825, 418] width 69 height 27
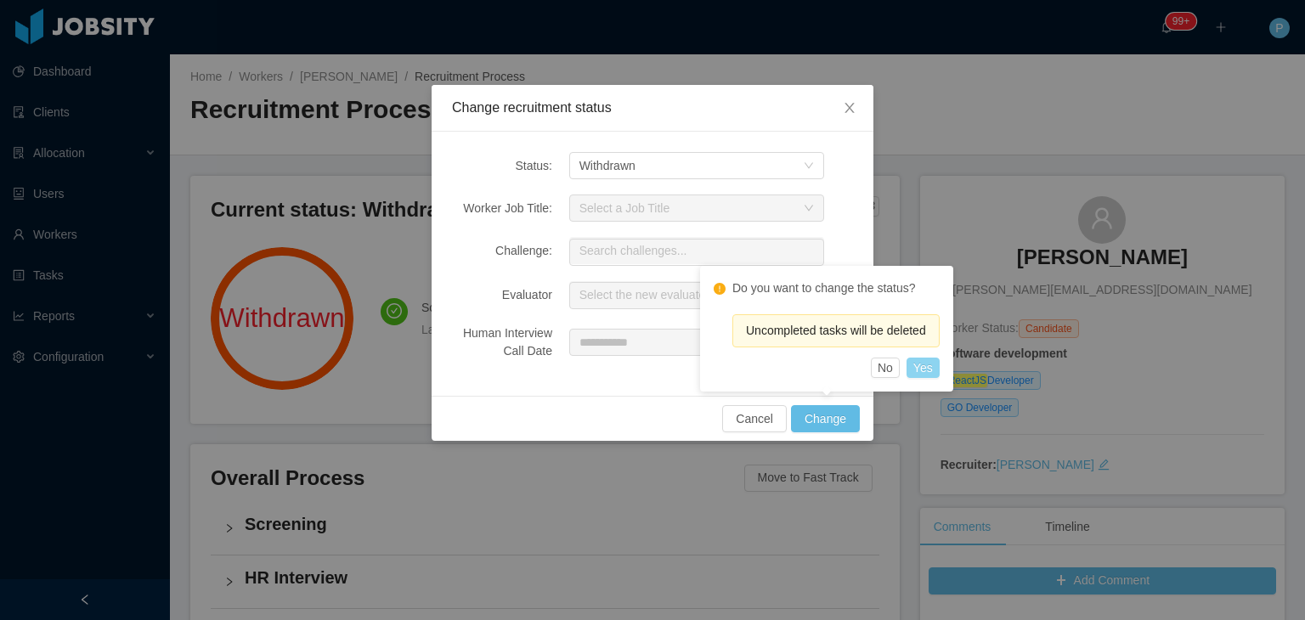
click at [931, 371] on button "Yes" at bounding box center [923, 368] width 33 height 20
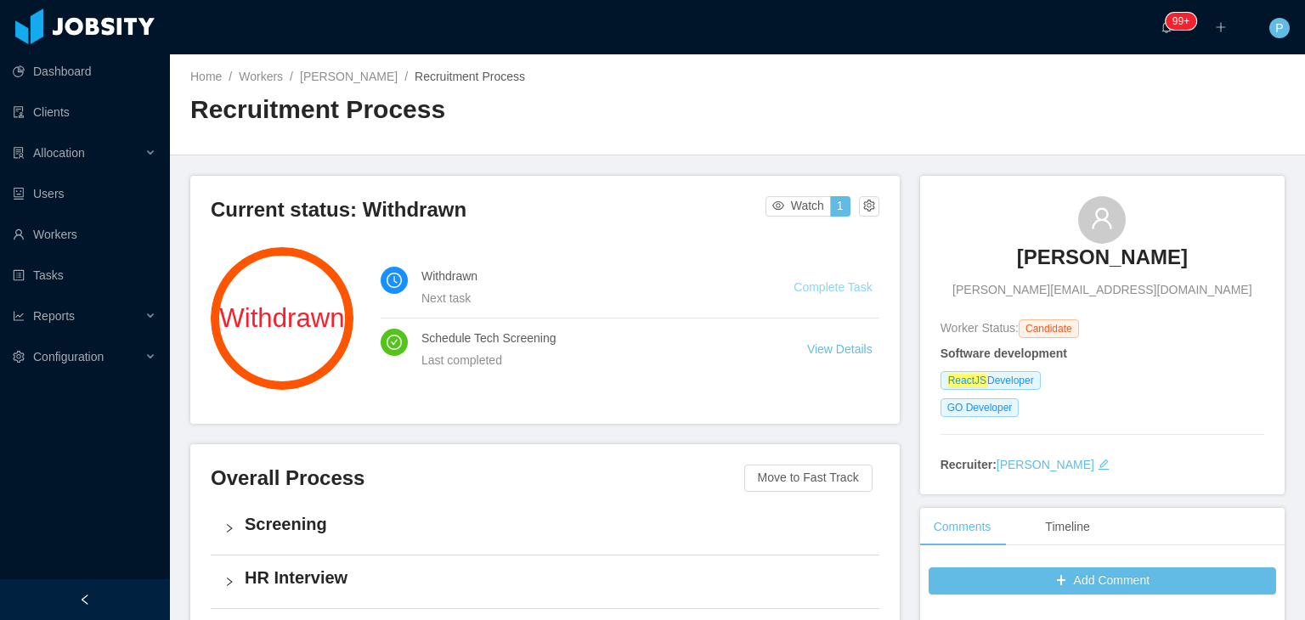
click at [840, 287] on link "Complete Task" at bounding box center [833, 287] width 78 height 14
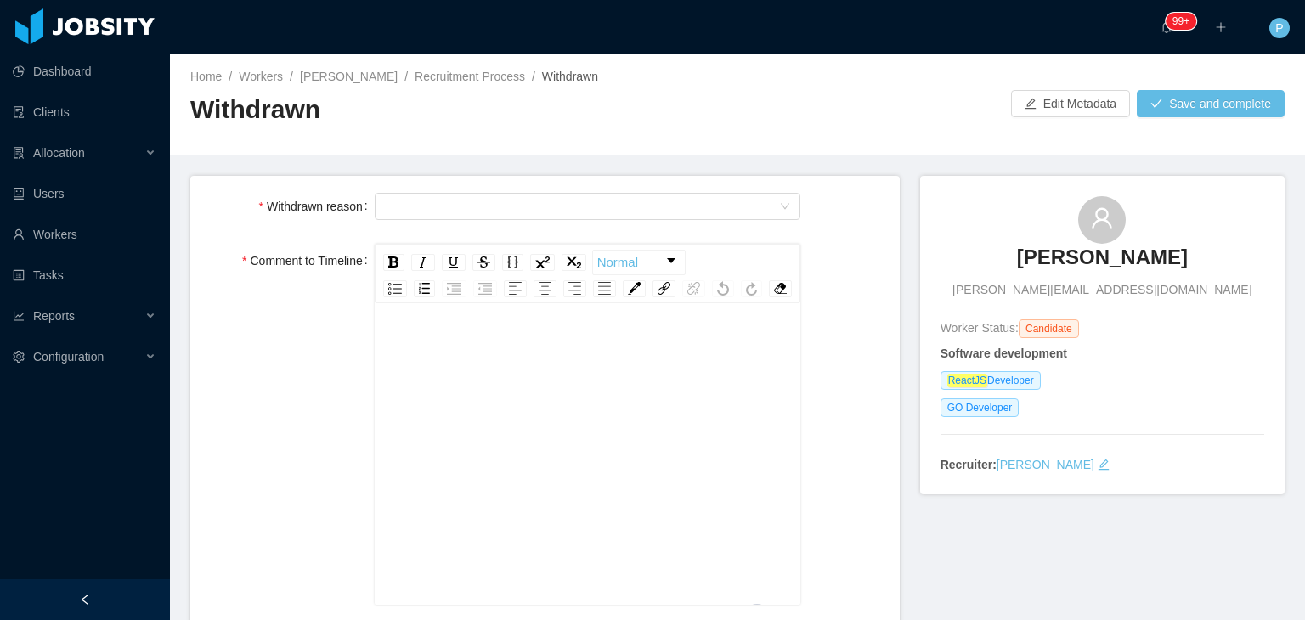
click at [650, 396] on div "To enrich screen reader interactions, please activate Accessibility in Grammarl…" at bounding box center [588, 480] width 400 height 297
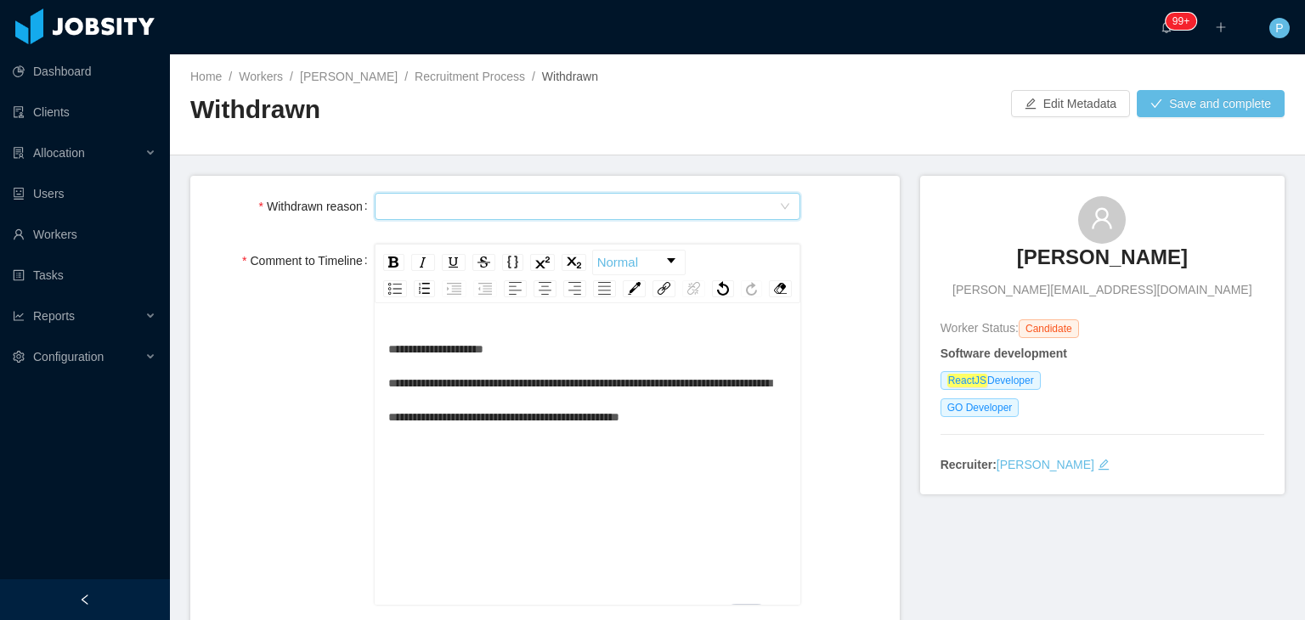
click at [575, 208] on div "Select Type" at bounding box center [582, 206] width 395 height 25
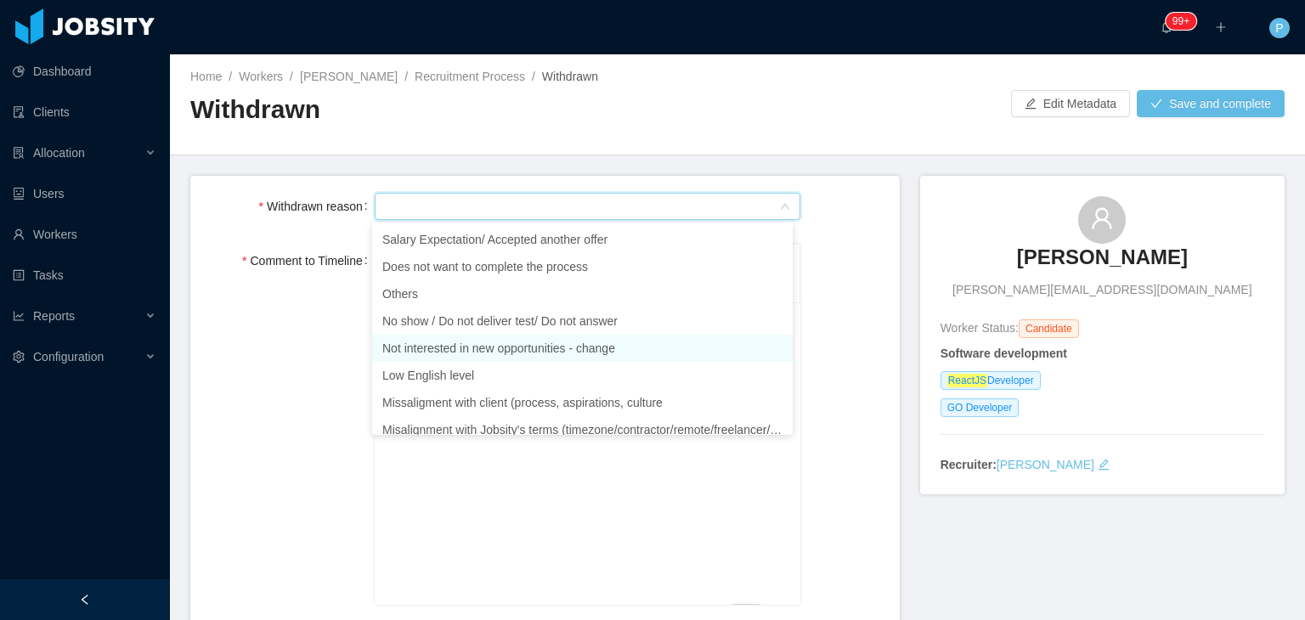
click at [534, 339] on li "Not interested in new opportunities - change" at bounding box center [582, 348] width 421 height 27
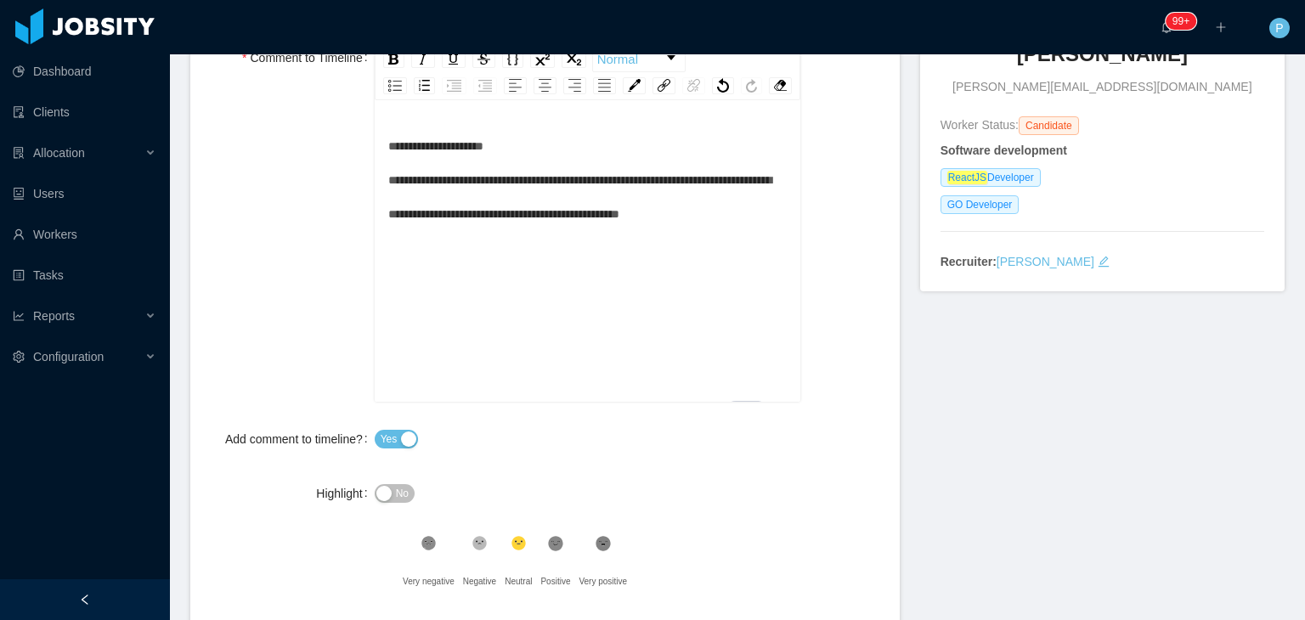
scroll to position [212, 0]
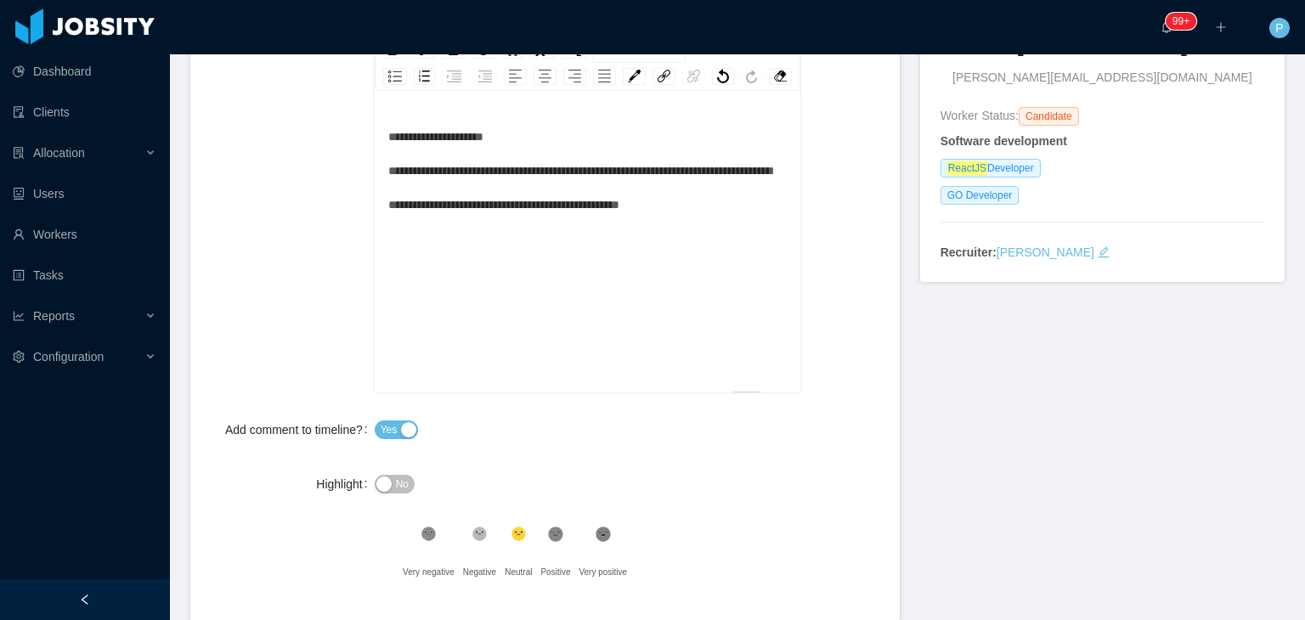
click at [396, 493] on span "No" at bounding box center [402, 484] width 13 height 17
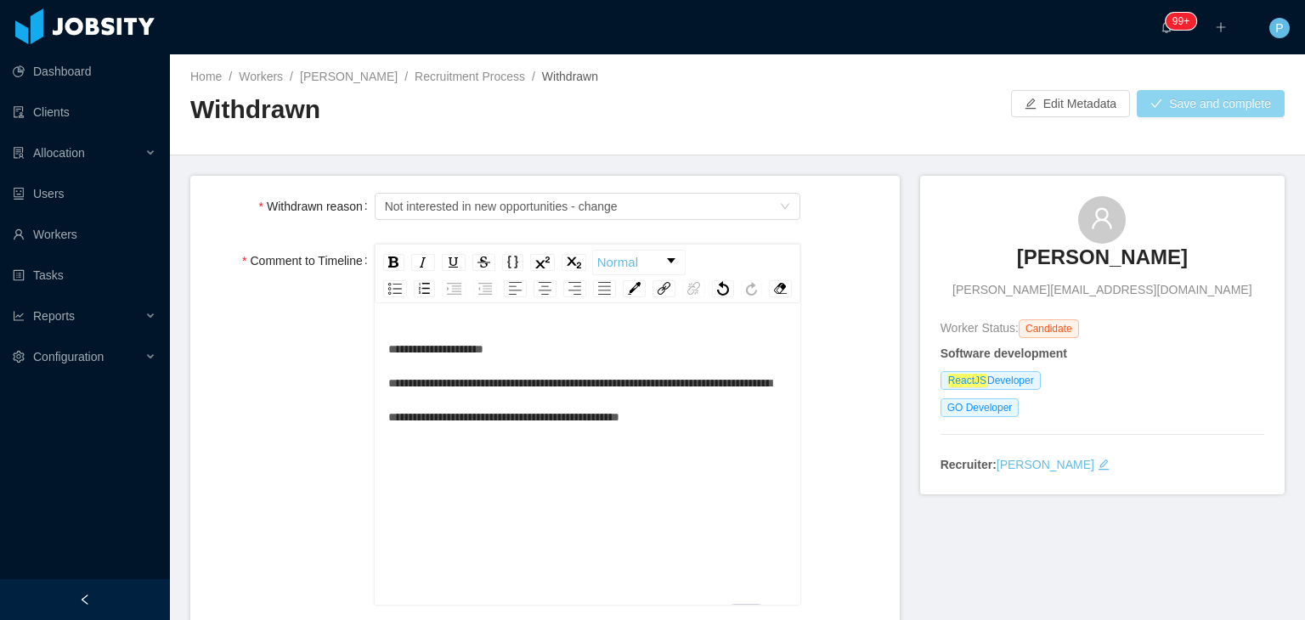
click at [1206, 99] on button "Save and complete" at bounding box center [1211, 103] width 148 height 27
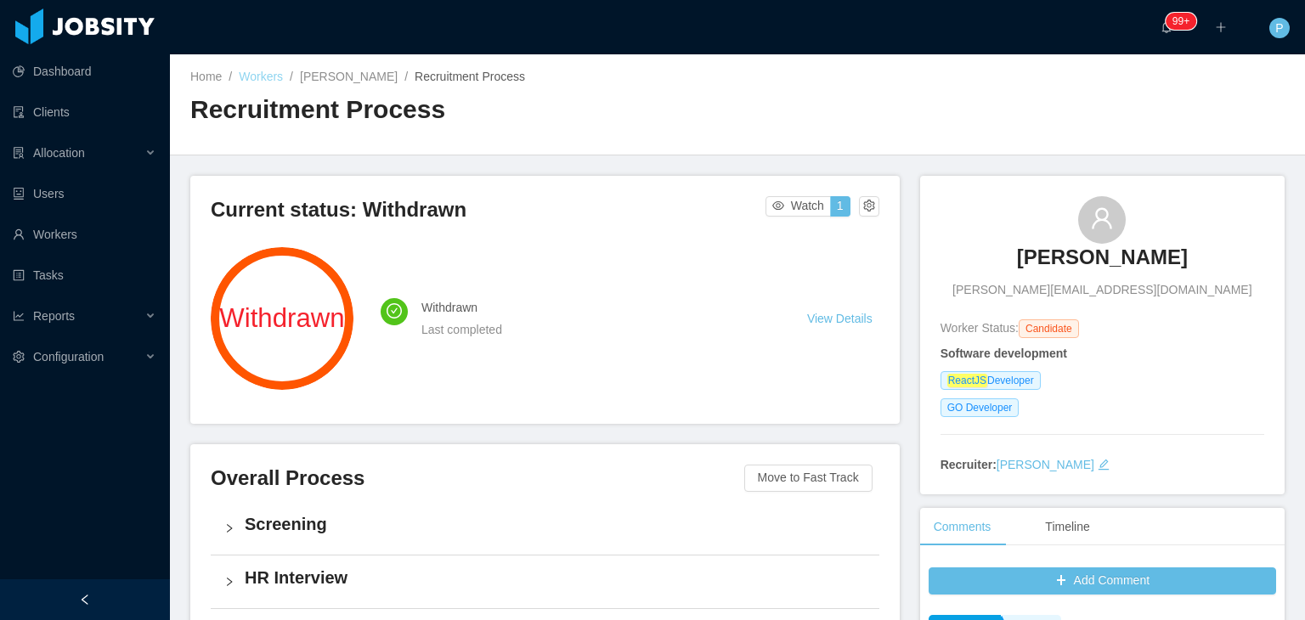
click at [254, 75] on link "Workers" at bounding box center [261, 77] width 44 height 14
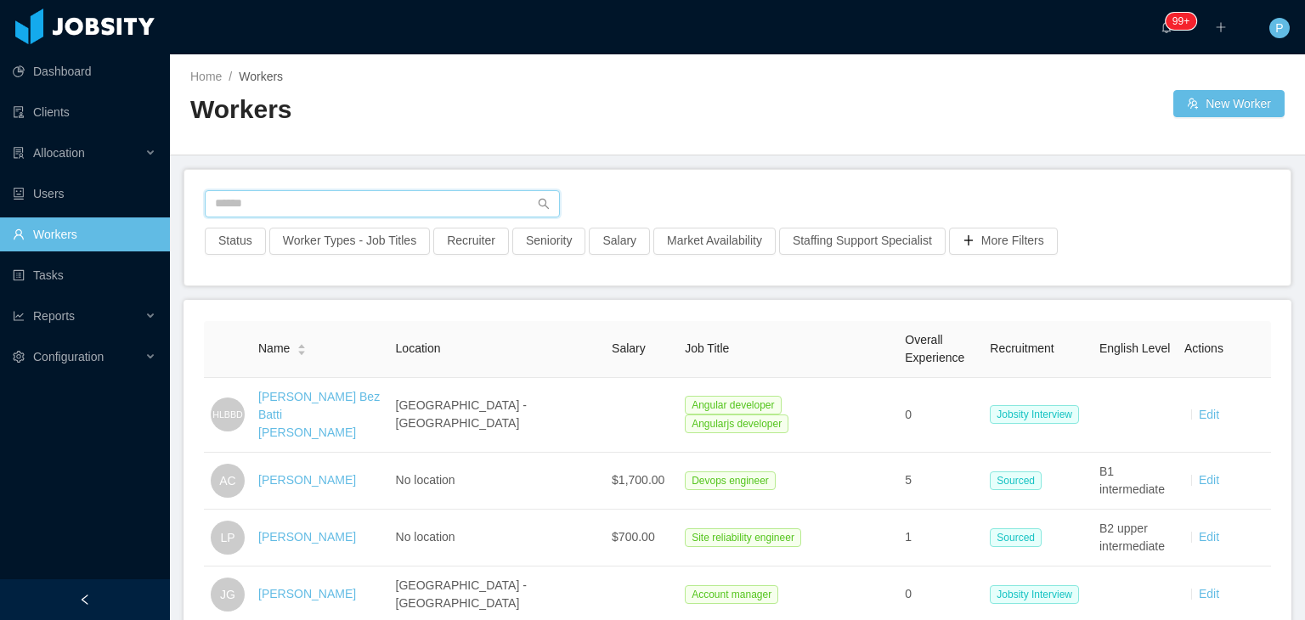
click at [423, 210] on input "text" at bounding box center [382, 203] width 355 height 27
paste input "**********"
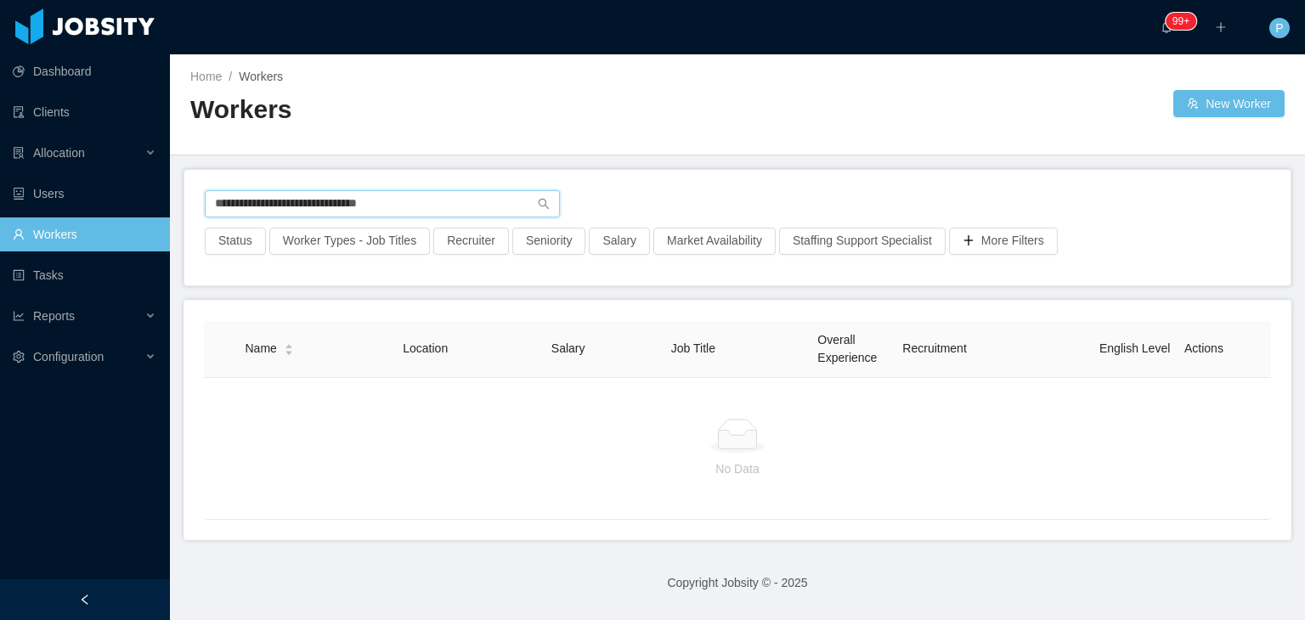
drag, startPoint x: 411, startPoint y: 206, endPoint x: 186, endPoint y: 207, distance: 225.2
click at [186, 207] on div "**********" at bounding box center [737, 228] width 1107 height 116
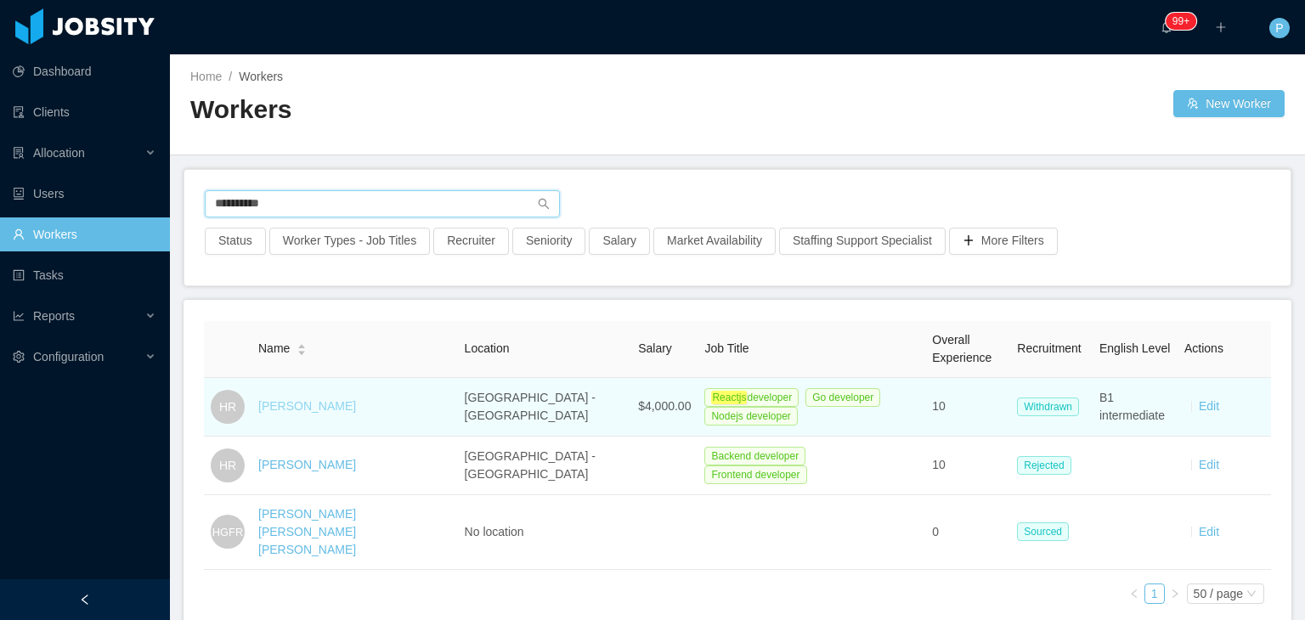
type input "**********"
click at [303, 402] on link "[PERSON_NAME]" at bounding box center [307, 406] width 98 height 14
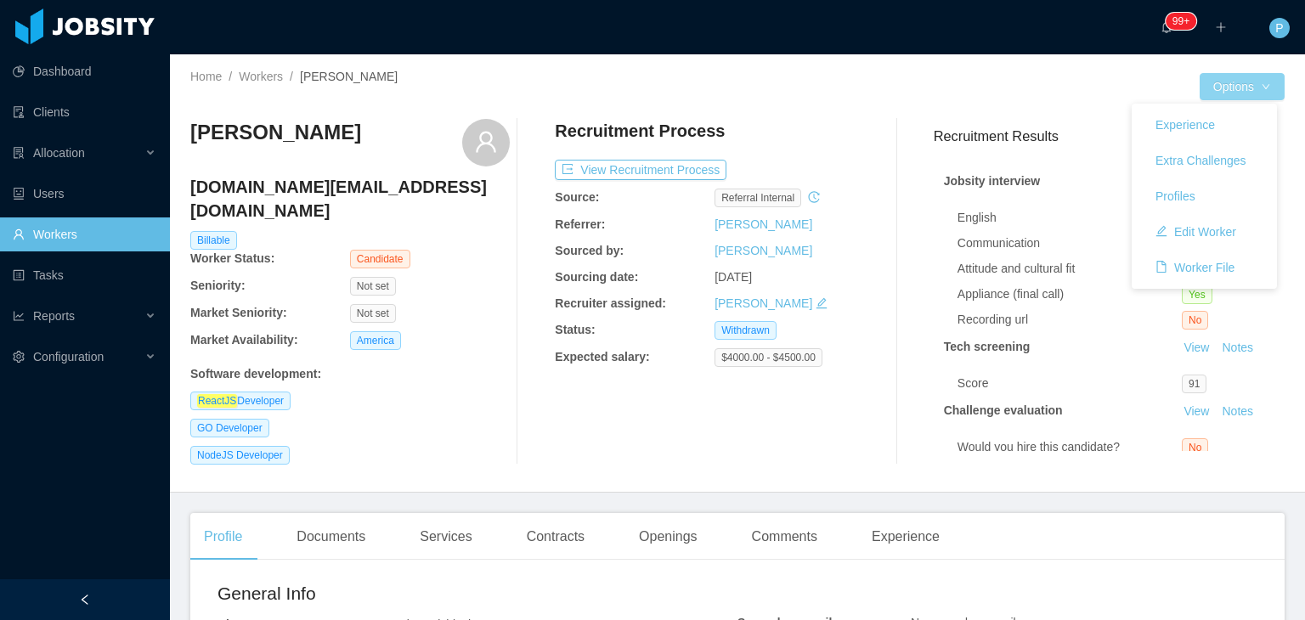
click at [1251, 85] on button "Options" at bounding box center [1242, 86] width 85 height 27
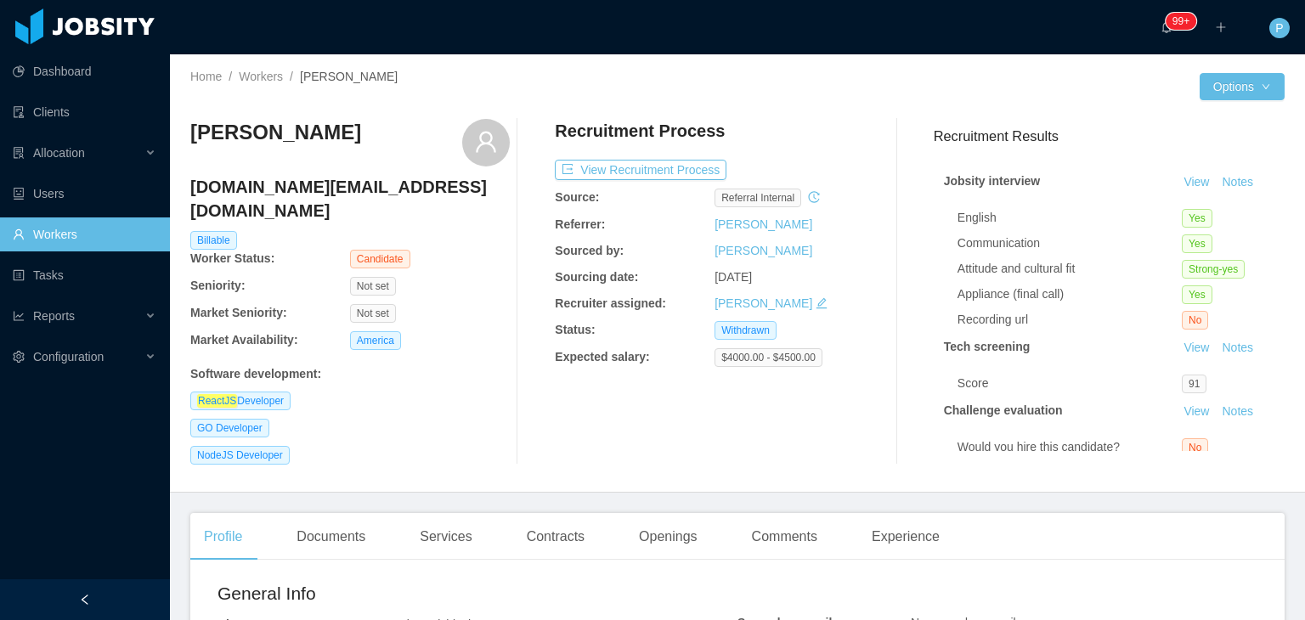
click at [787, 77] on div at bounding box center [969, 86] width 462 height 27
click at [672, 171] on button "View Recruitment Process" at bounding box center [641, 170] width 172 height 20
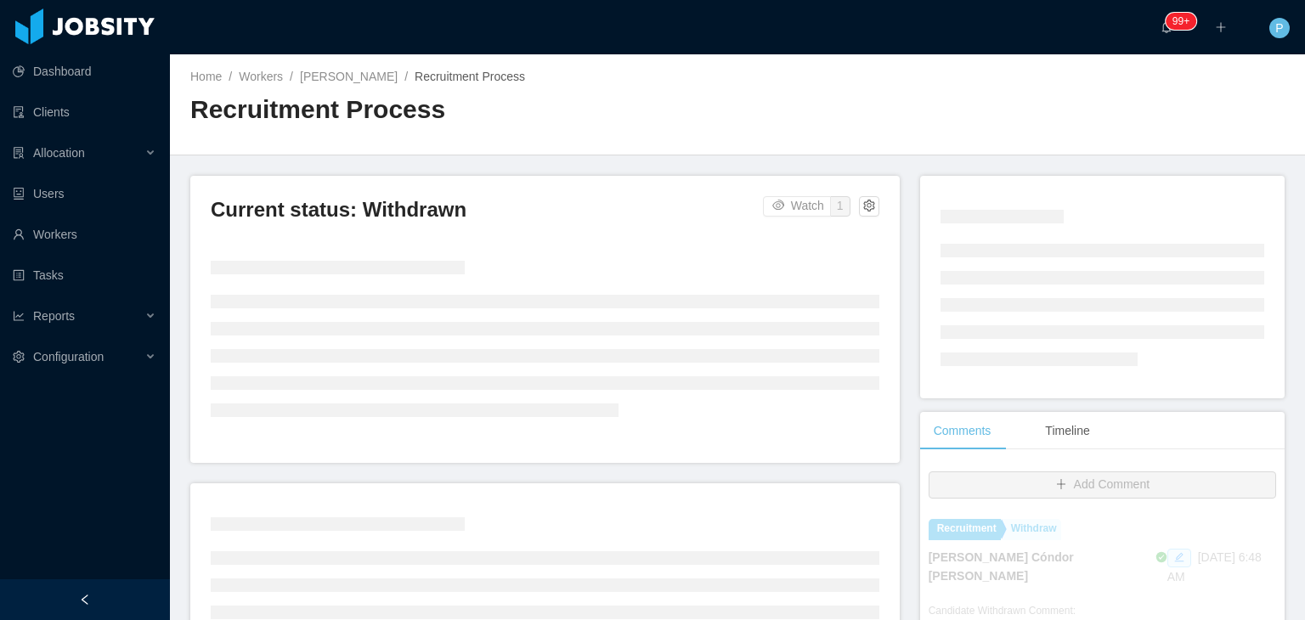
click at [757, 140] on div "Home / Workers / [PERSON_NAME] / Recruitment Process / Recruitment Process" at bounding box center [737, 104] width 1135 height 101
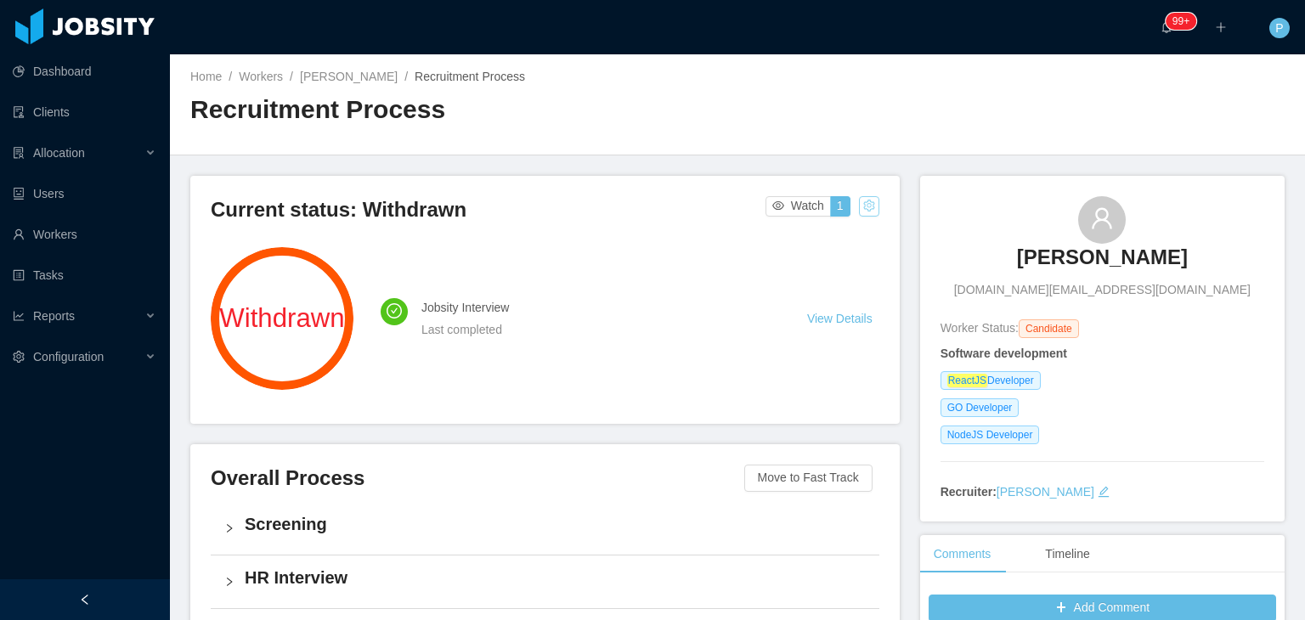
click at [861, 205] on button "button" at bounding box center [869, 206] width 20 height 20
click at [829, 251] on div "Change status" at bounding box center [824, 260] width 76 height 19
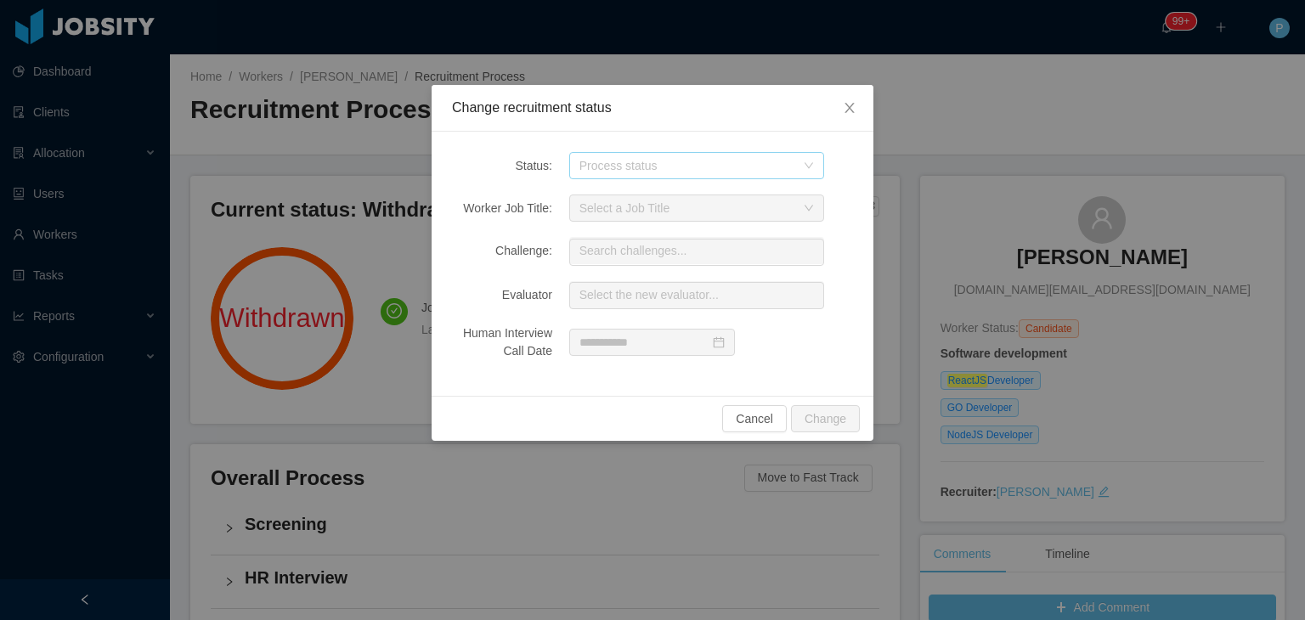
click at [770, 173] on div "Process status" at bounding box center [688, 165] width 216 height 17
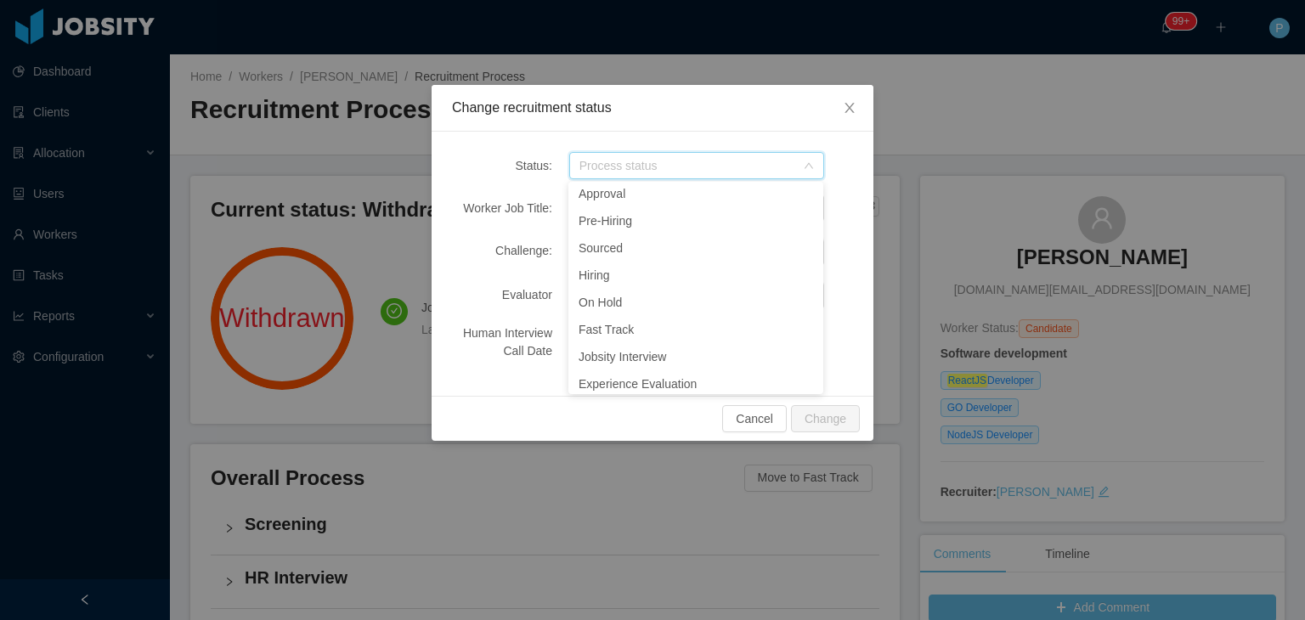
scroll to position [197, 0]
click at [608, 242] on li "Sourced" at bounding box center [696, 246] width 255 height 27
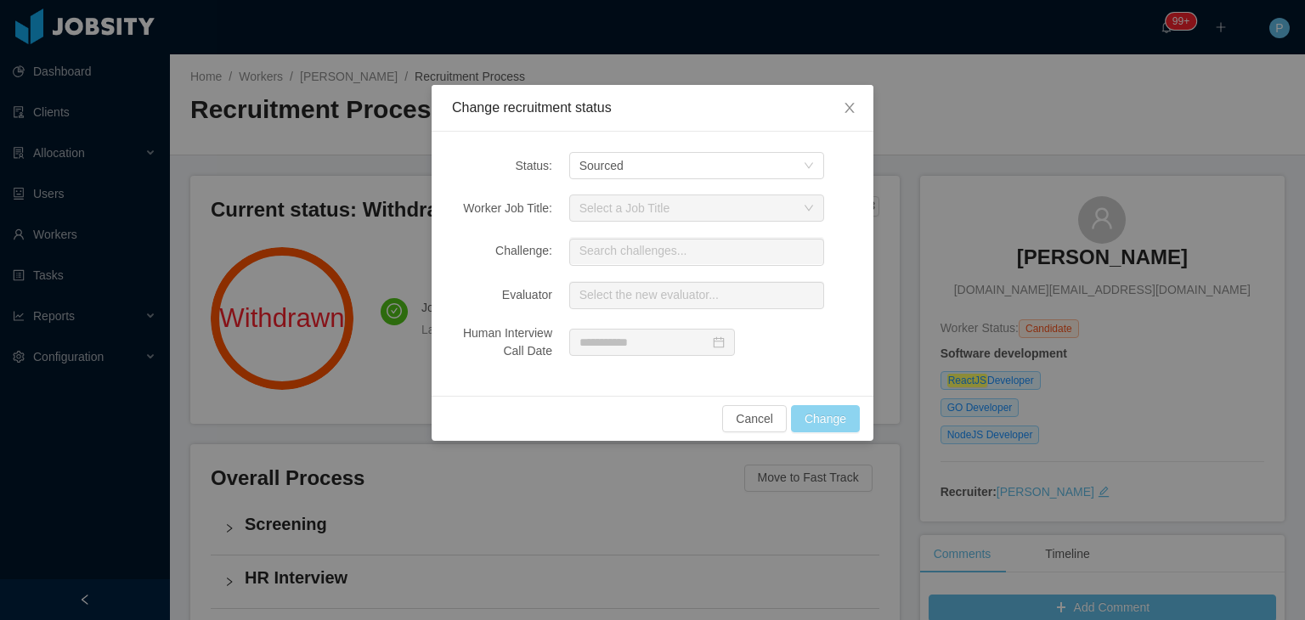
click at [830, 410] on button "Change" at bounding box center [825, 418] width 69 height 27
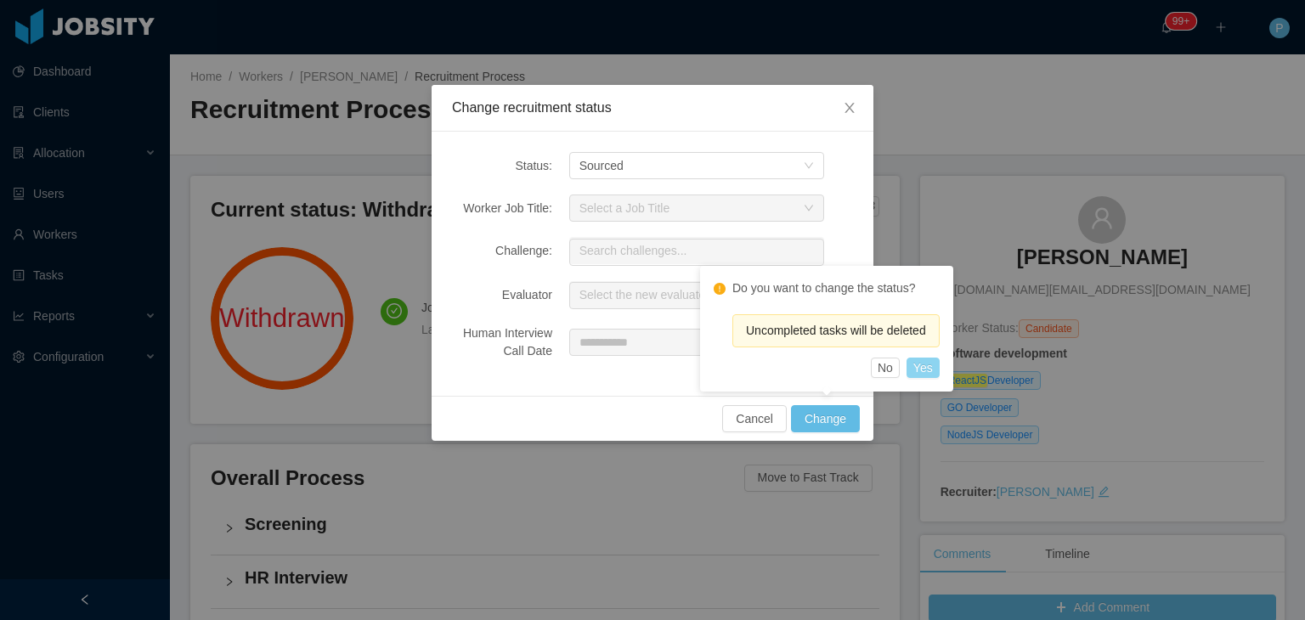
click at [920, 370] on button "Yes" at bounding box center [923, 368] width 33 height 20
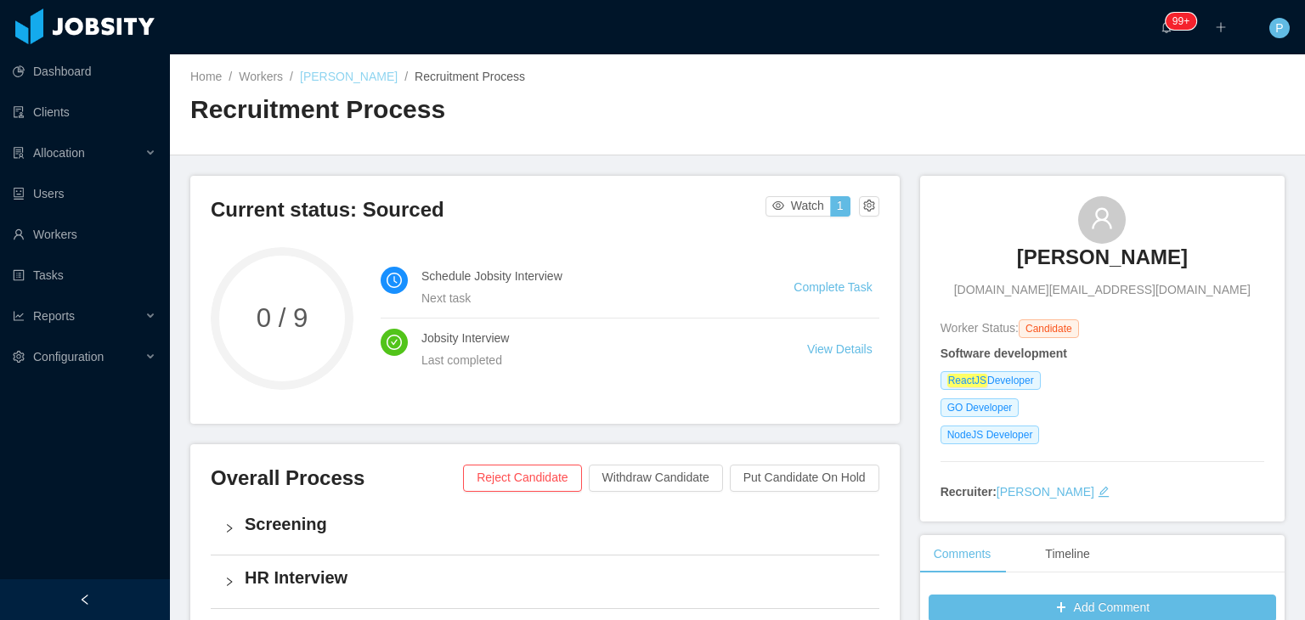
click at [327, 77] on link "Hugo Rojas" at bounding box center [349, 77] width 98 height 14
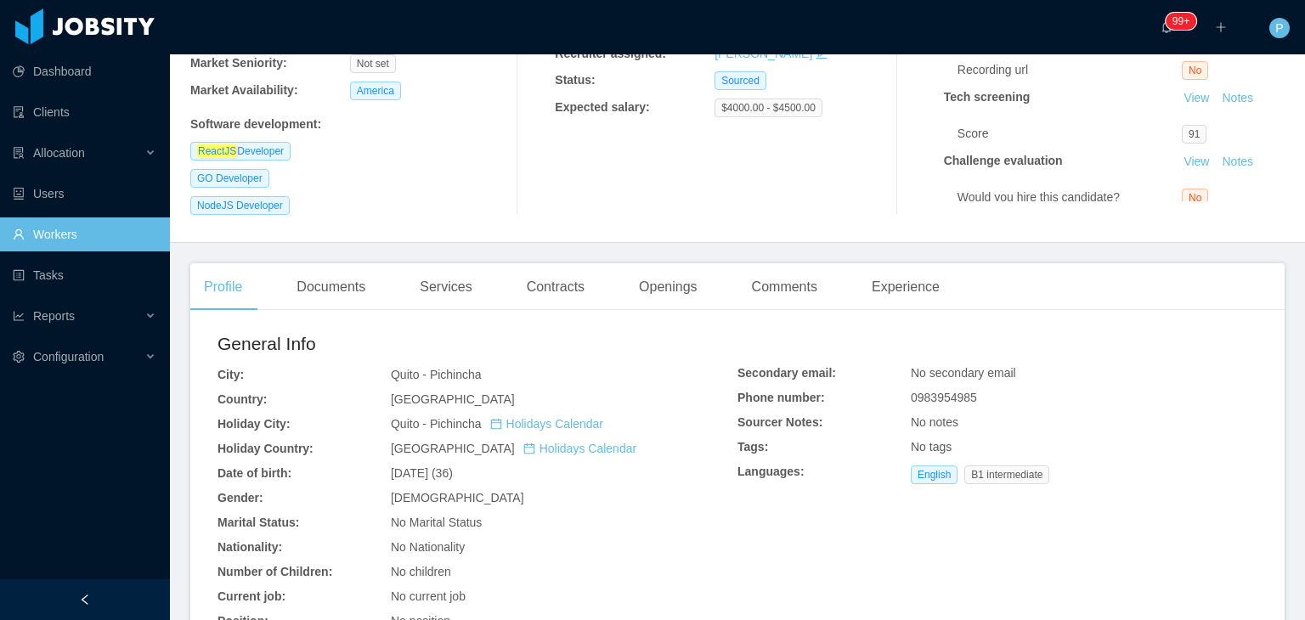
scroll to position [262, 0]
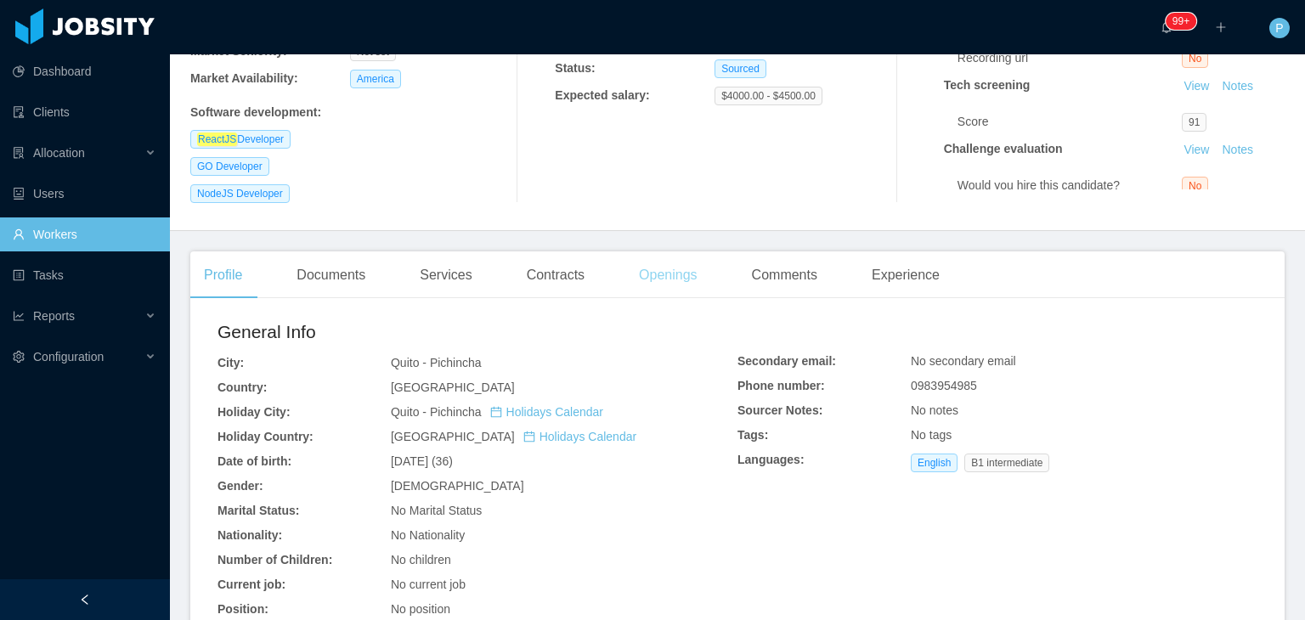
click at [660, 255] on div "Openings" at bounding box center [669, 276] width 86 height 48
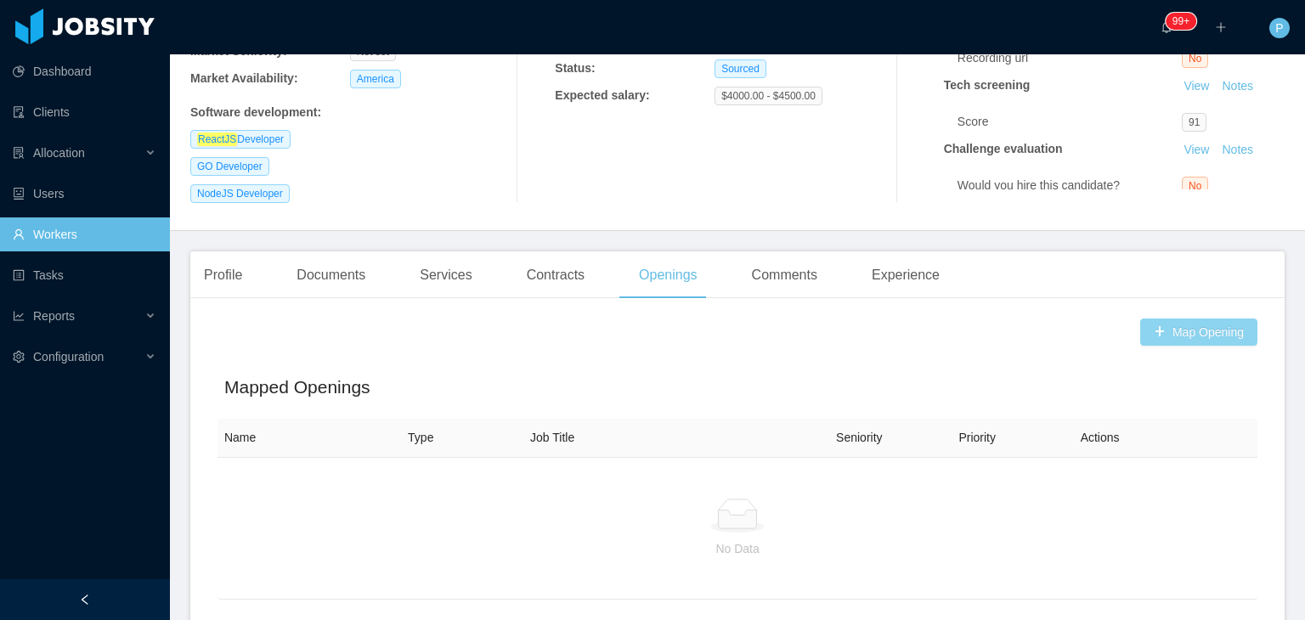
click at [1160, 326] on button "Map Opening" at bounding box center [1199, 332] width 117 height 27
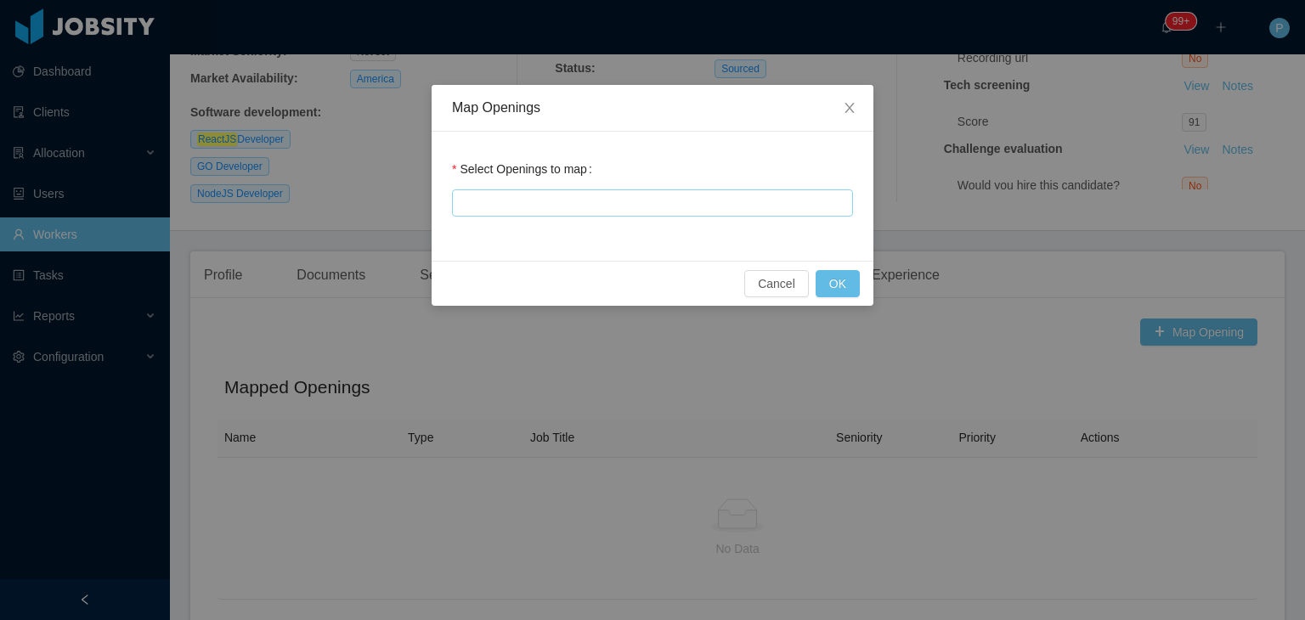
click at [683, 201] on div at bounding box center [650, 202] width 386 height 25
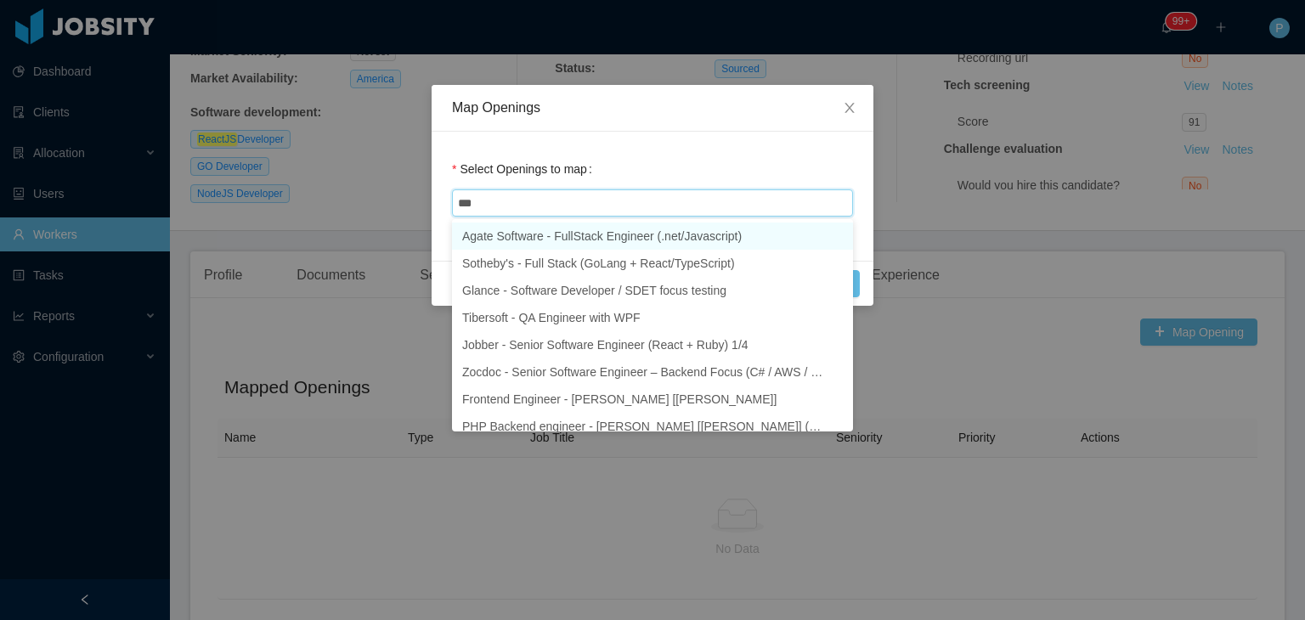
type input "****"
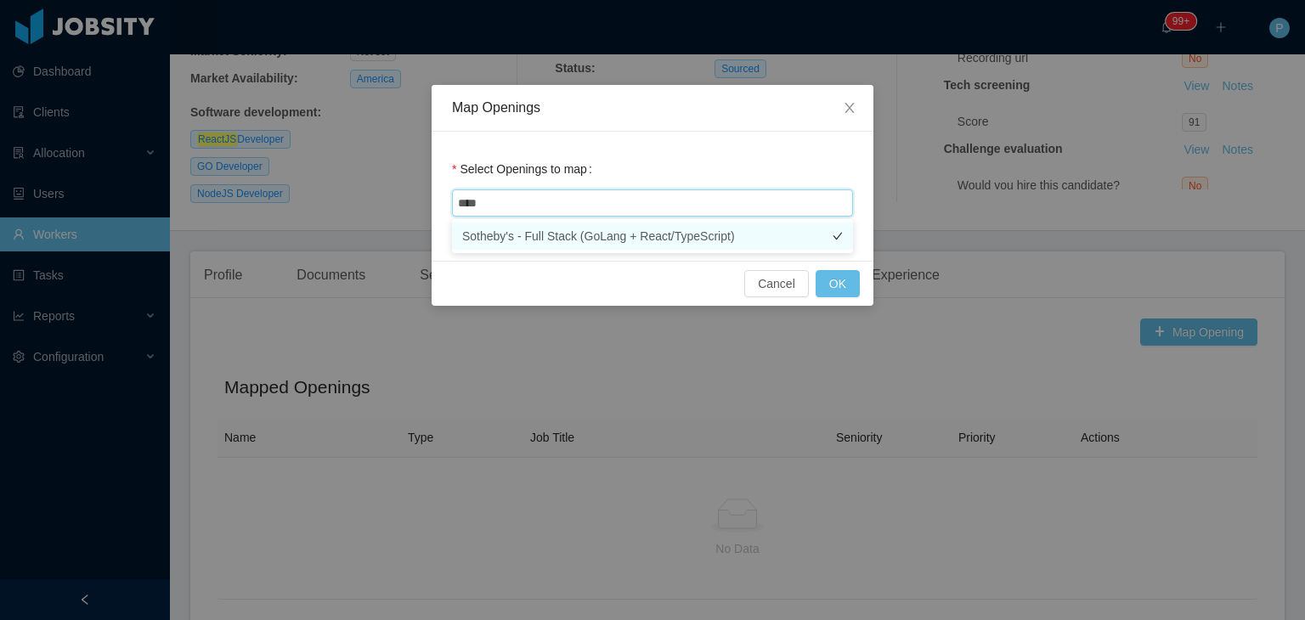
click at [717, 229] on li "Sotheby's - Full Stack (GoLang + React/TypeScript)" at bounding box center [652, 236] width 401 height 27
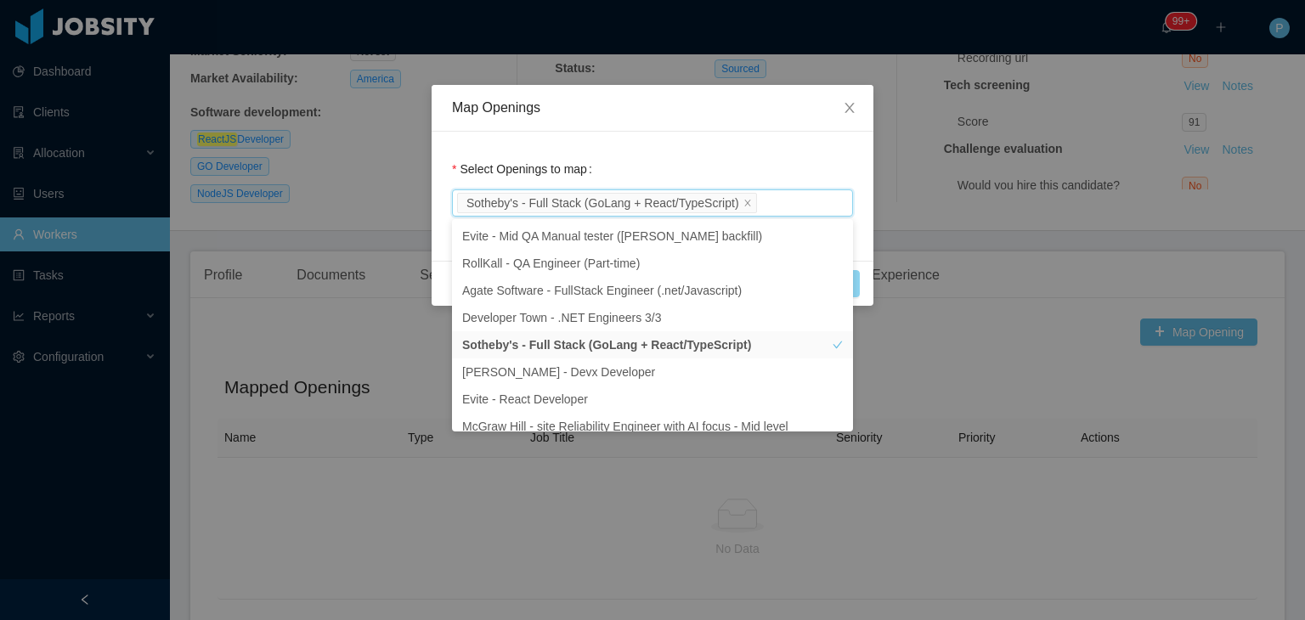
click at [857, 282] on button "OK" at bounding box center [838, 283] width 44 height 27
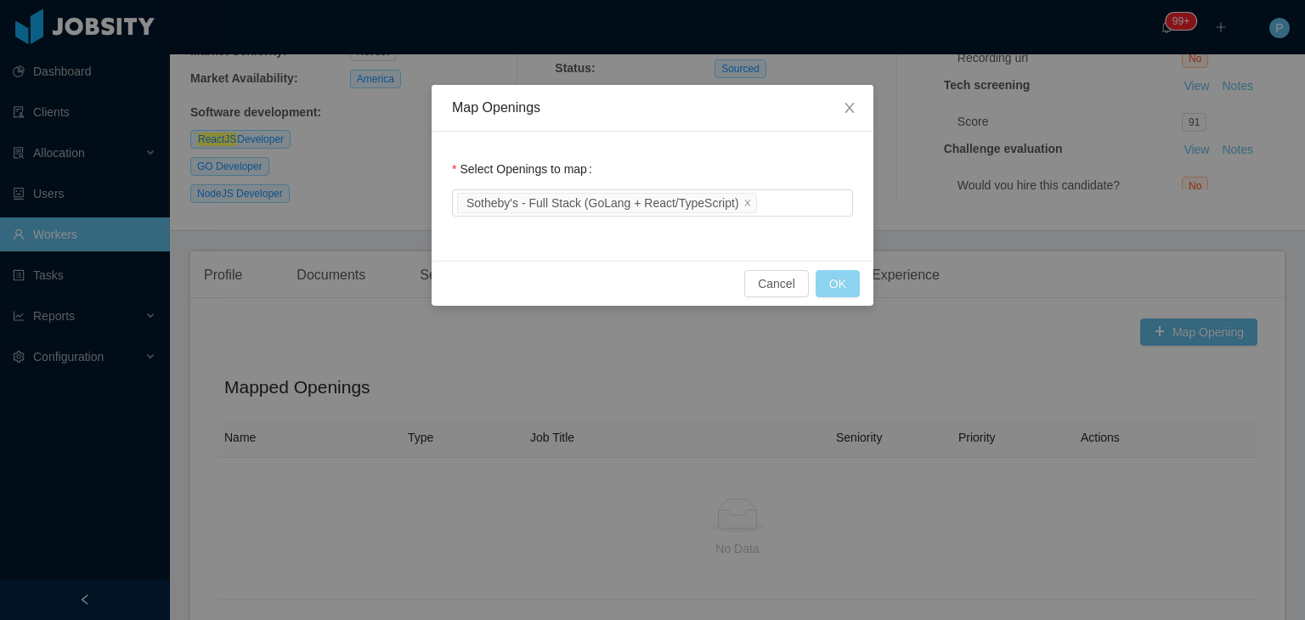
click at [843, 280] on button "OK" at bounding box center [838, 283] width 44 height 27
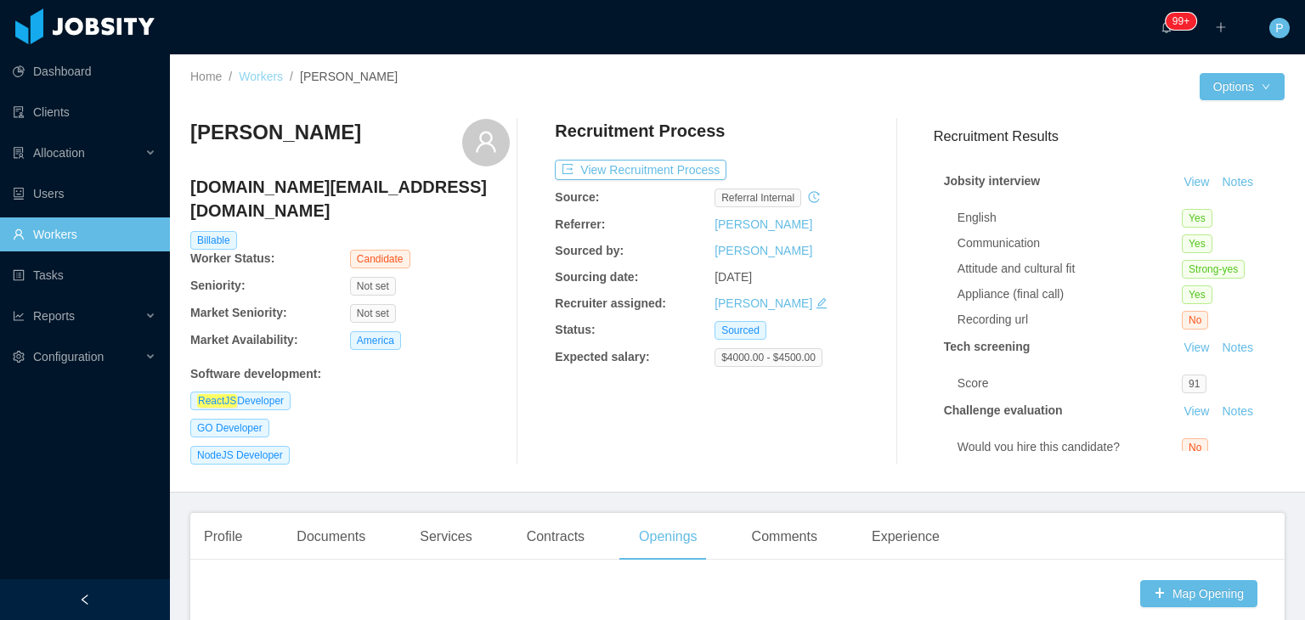
click at [264, 76] on link "Workers" at bounding box center [261, 77] width 44 height 14
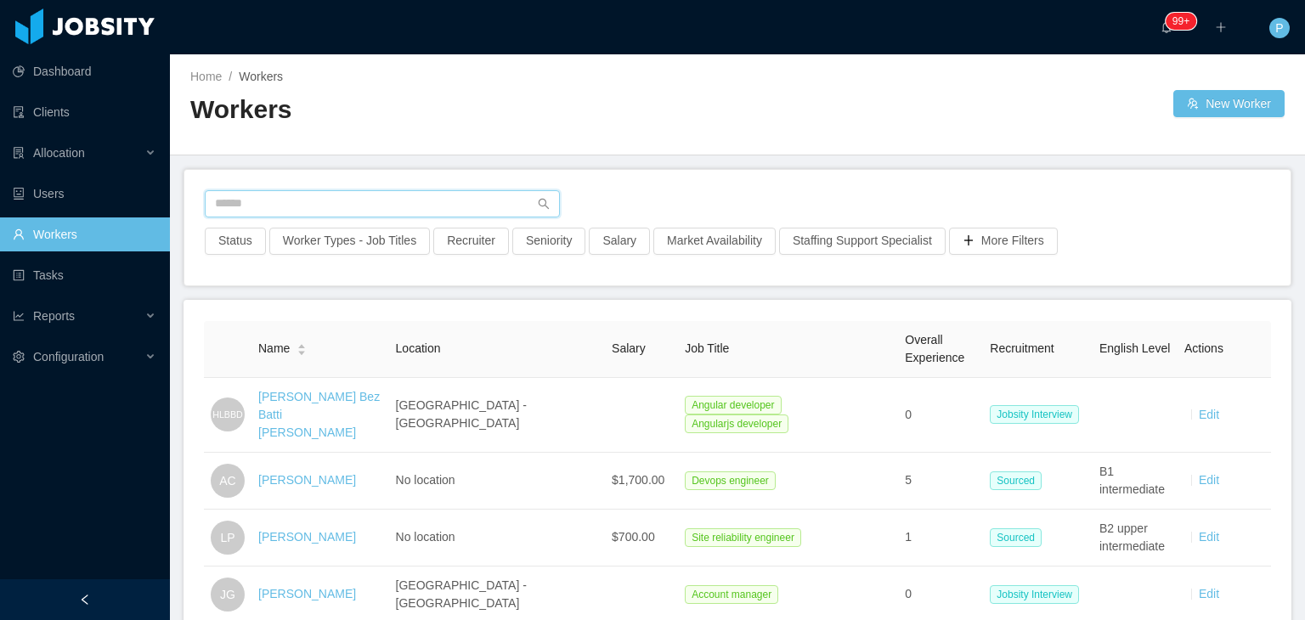
click at [454, 200] on input "text" at bounding box center [382, 203] width 355 height 27
paste input "**********"
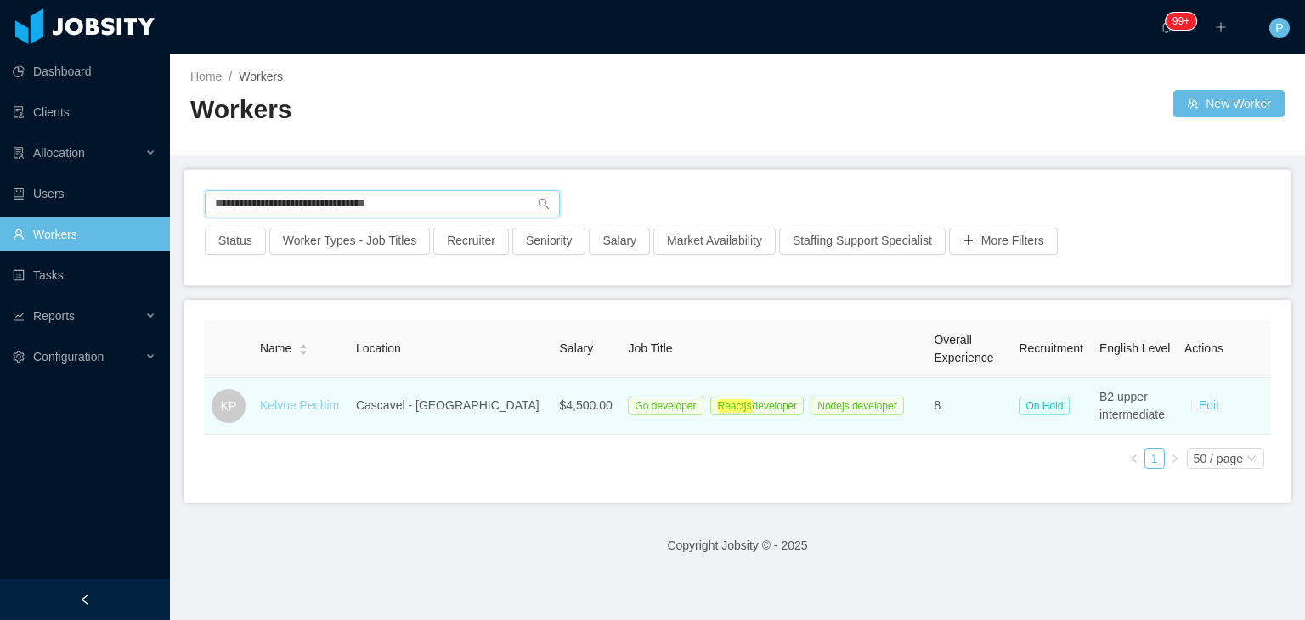
type input "**********"
click at [330, 402] on link "Kelvne Pechim" at bounding box center [299, 406] width 79 height 14
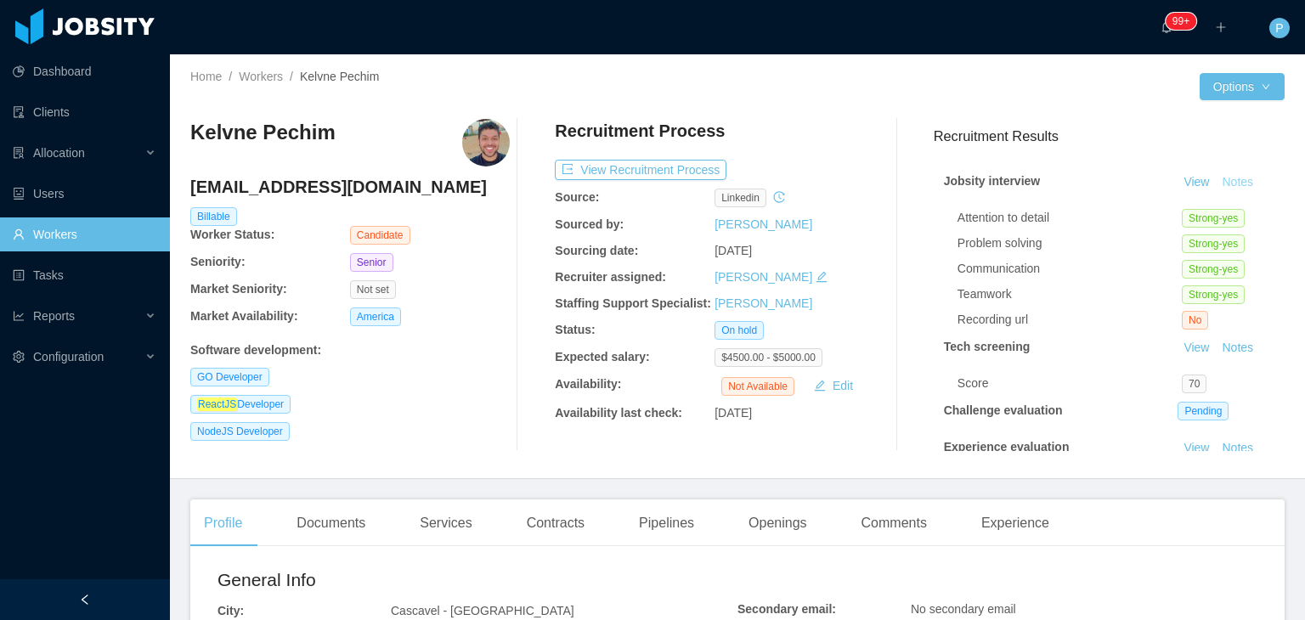
click at [1218, 184] on button "Notes" at bounding box center [1237, 183] width 45 height 20
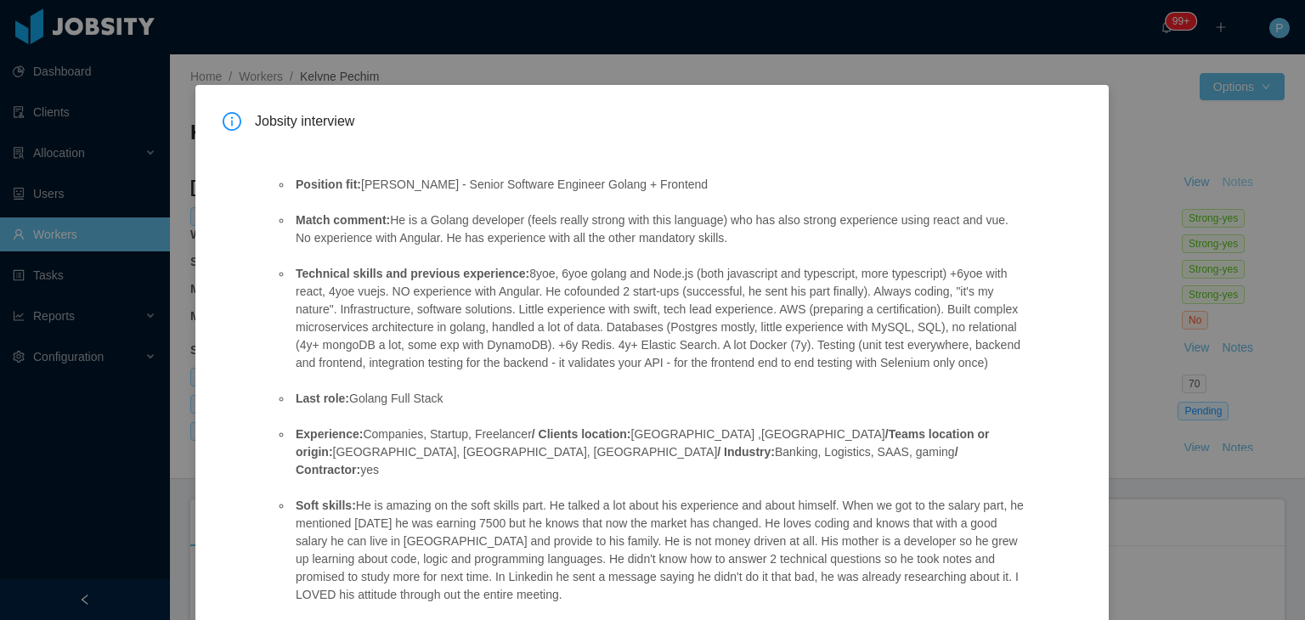
scroll to position [122, 0]
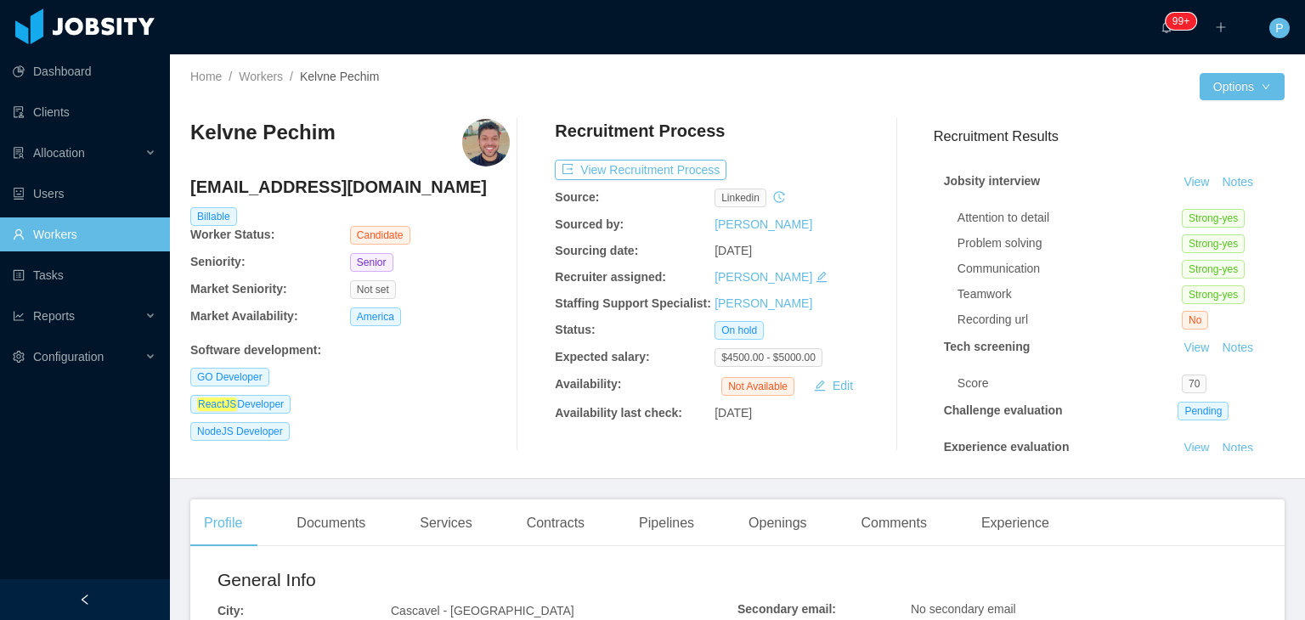
click at [843, 163] on div "View Recruitment Process" at bounding box center [715, 170] width 320 height 20
drag, startPoint x: 325, startPoint y: 134, endPoint x: 184, endPoint y: 136, distance: 140.2
click at [184, 136] on div "Home / Workers / Kelvne Pechim / Options Kelvne Pechim kelvne.pechim@gmail.com …" at bounding box center [737, 266] width 1135 height 425
copy h3 "Kelvne Pechim"
click at [262, 70] on link "Workers" at bounding box center [261, 77] width 44 height 14
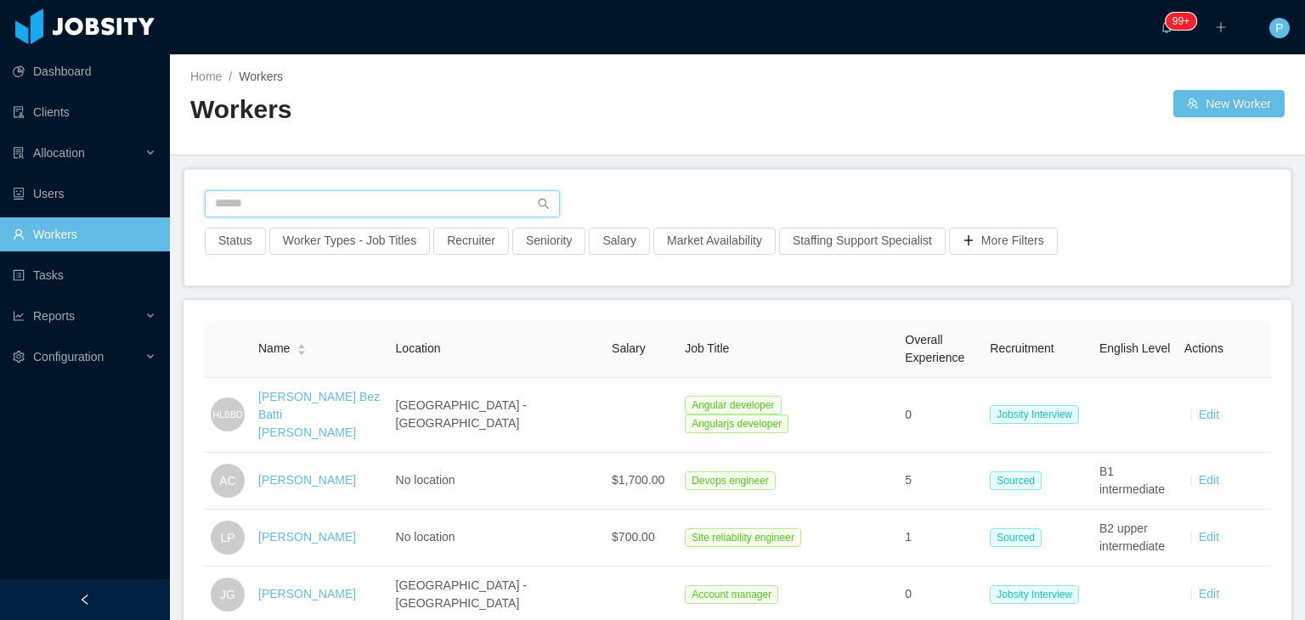
click at [404, 199] on input "text" at bounding box center [382, 203] width 355 height 27
paste input "**********"
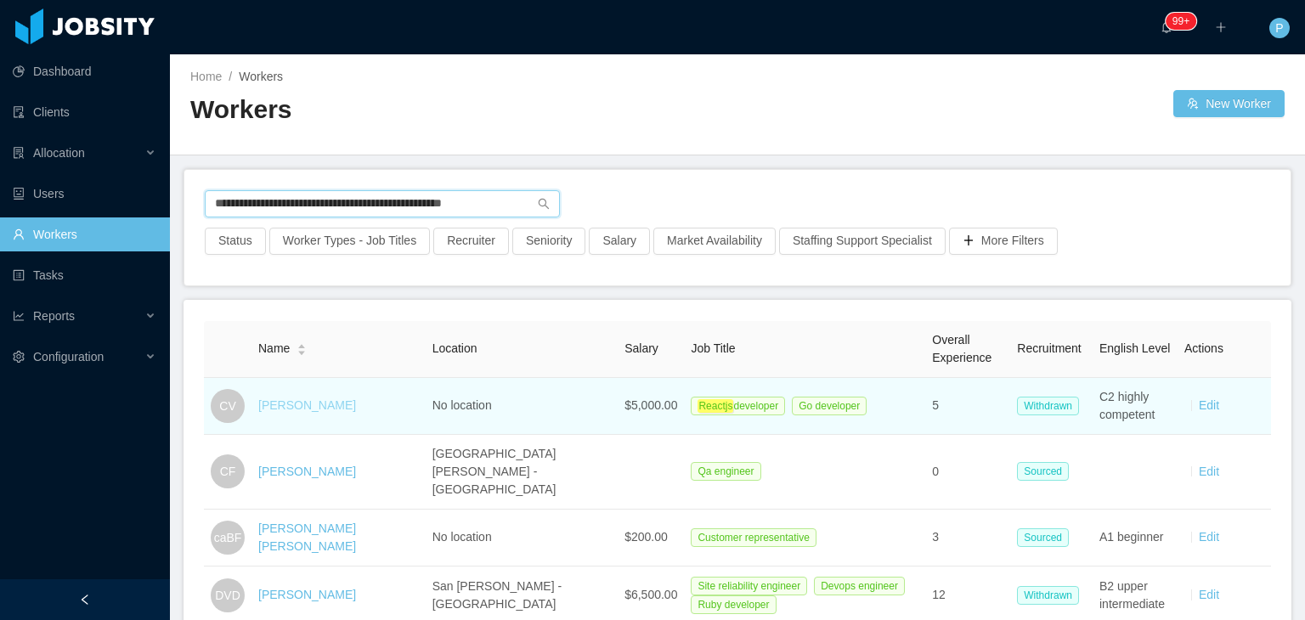
type input "**********"
click at [303, 402] on link "Carlos Villalta" at bounding box center [307, 406] width 98 height 14
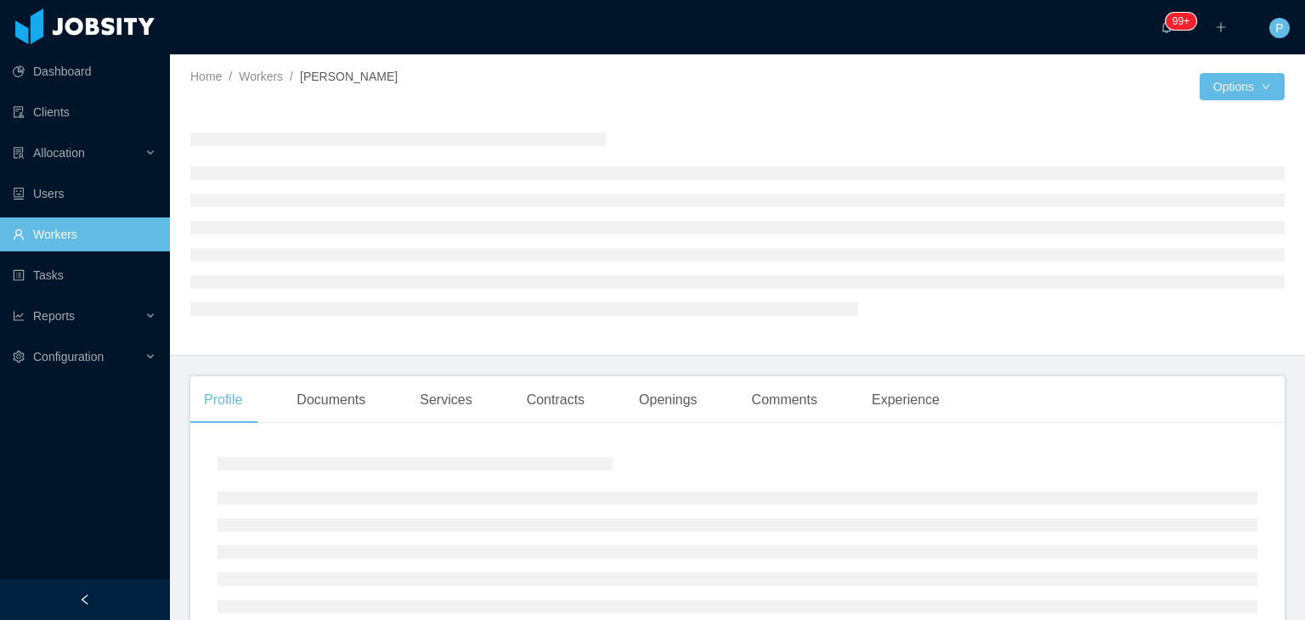
click at [771, 115] on div at bounding box center [737, 223] width 1095 height 236
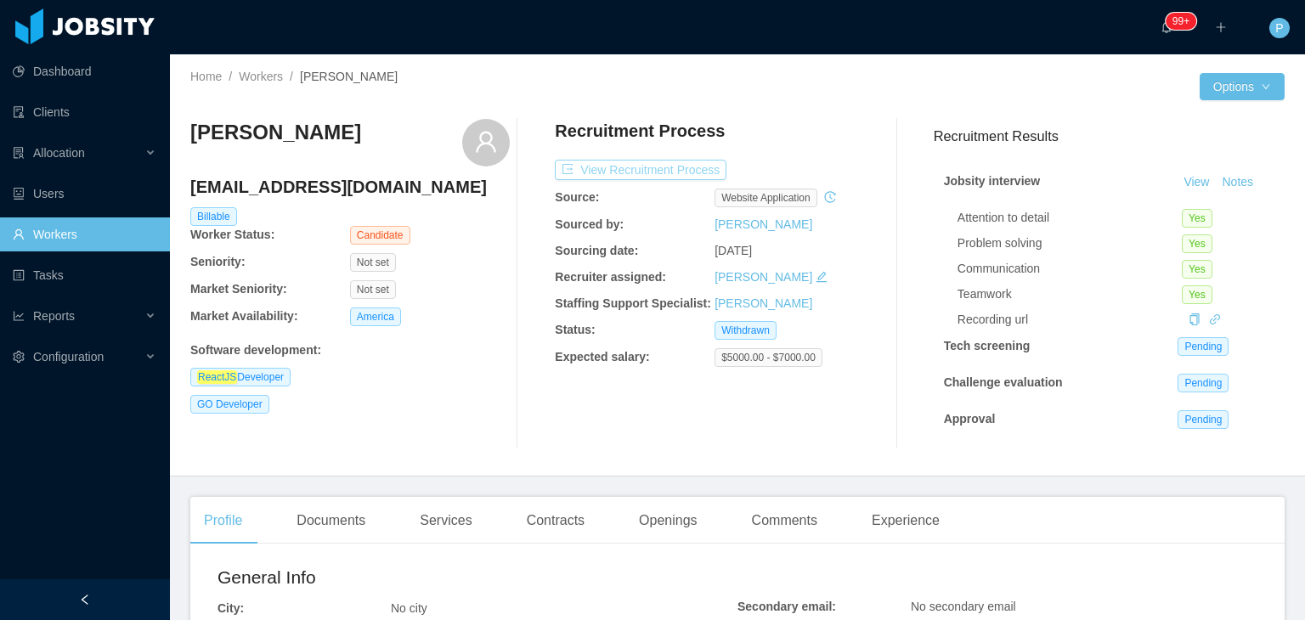
click at [692, 171] on button "View Recruitment Process" at bounding box center [641, 170] width 172 height 20
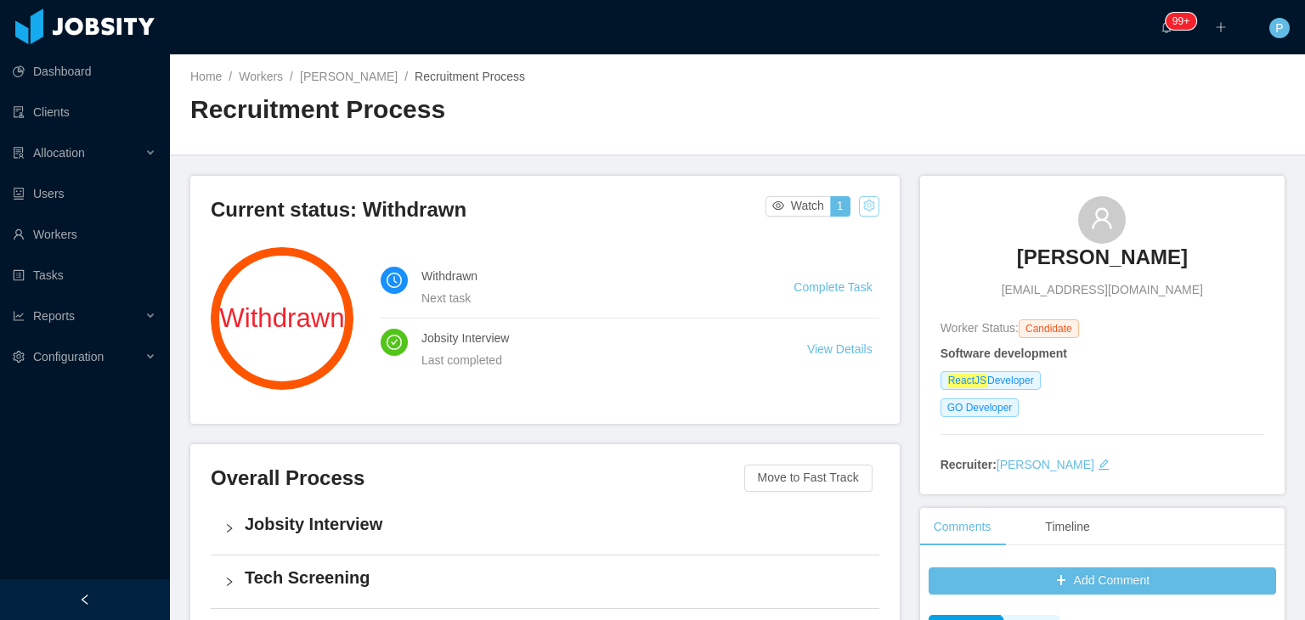
click at [859, 202] on button "button" at bounding box center [869, 206] width 20 height 20
click at [837, 260] on div "Change status" at bounding box center [824, 260] width 76 height 19
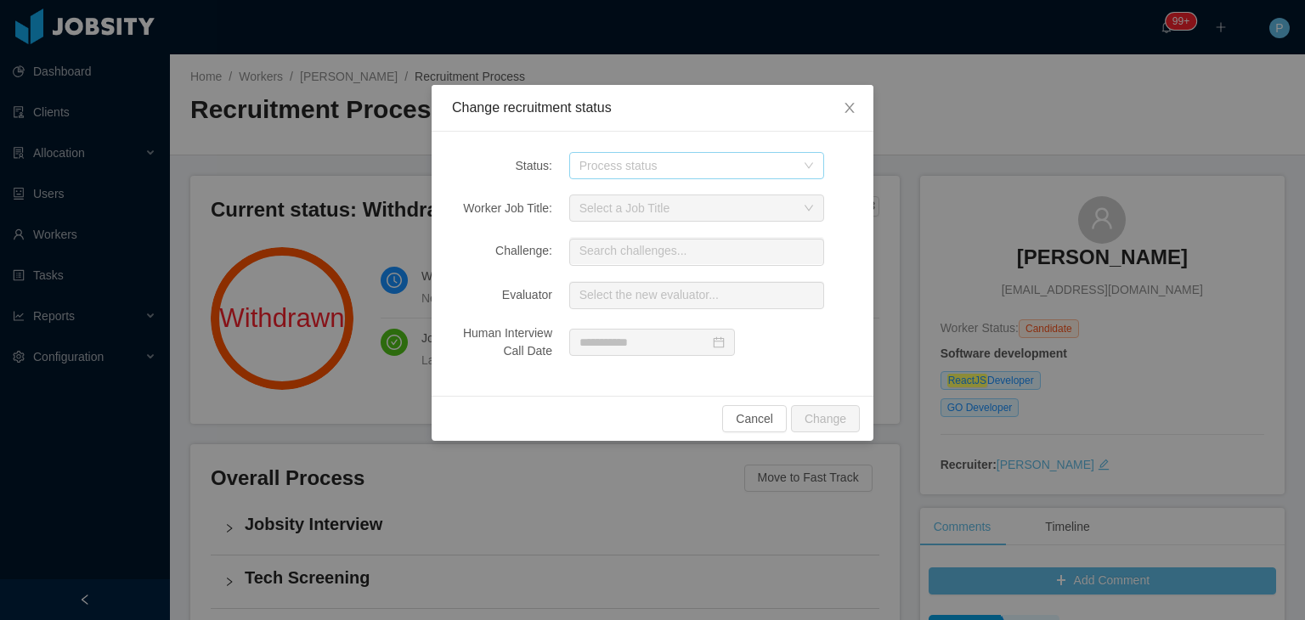
click at [795, 169] on div "Process status" at bounding box center [688, 165] width 216 height 17
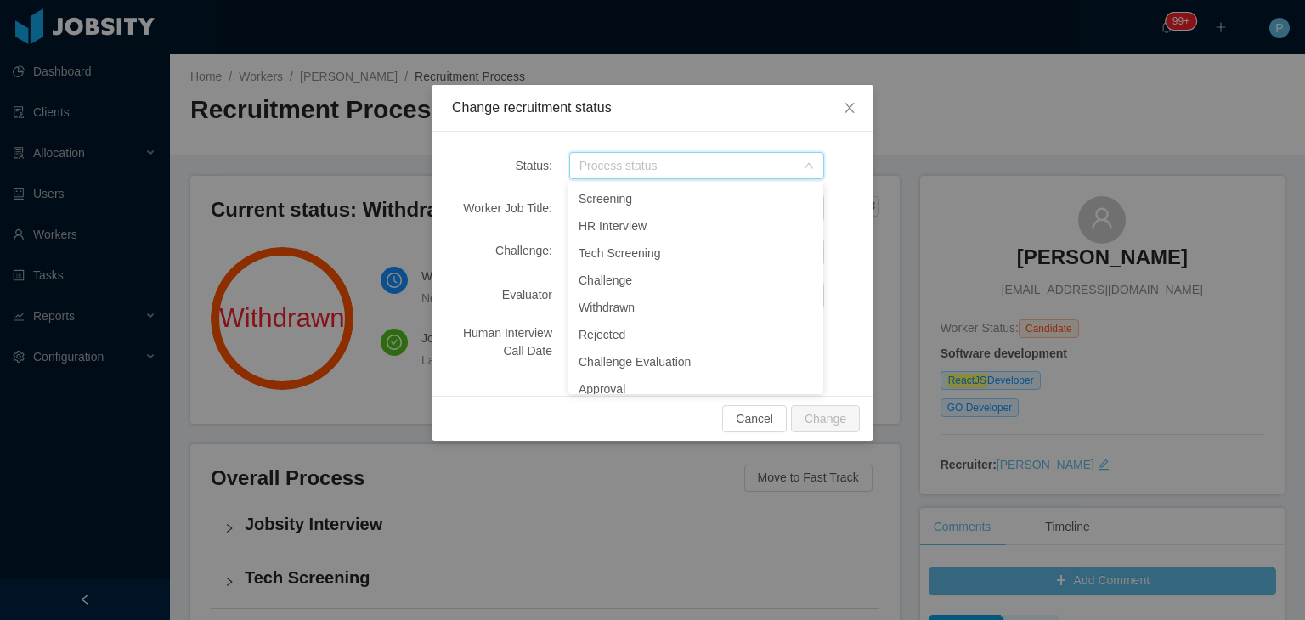
scroll to position [185, 0]
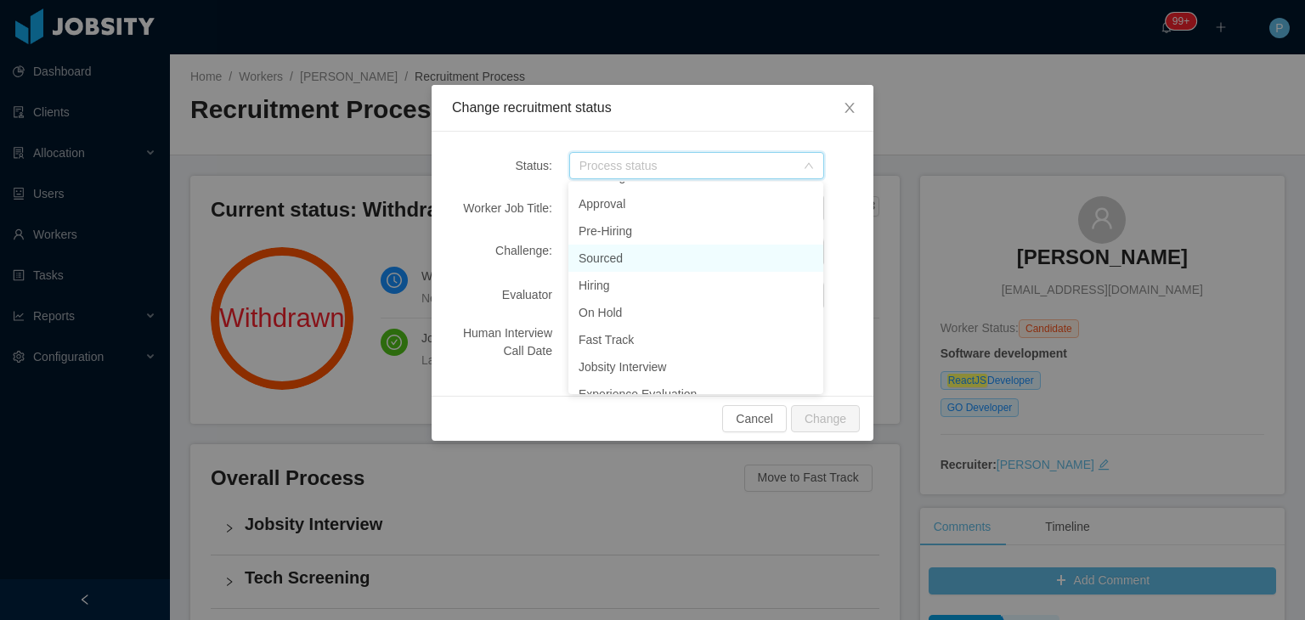
click at [629, 257] on li "Sourced" at bounding box center [696, 258] width 255 height 27
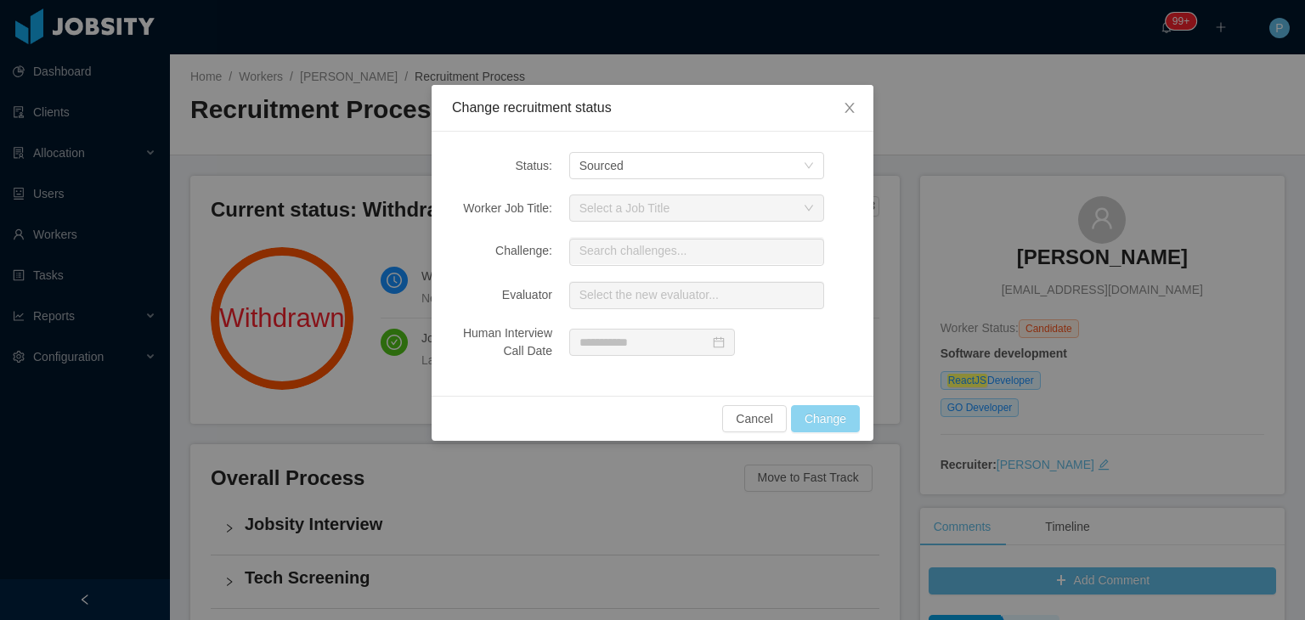
click at [819, 417] on button "Change" at bounding box center [825, 418] width 69 height 27
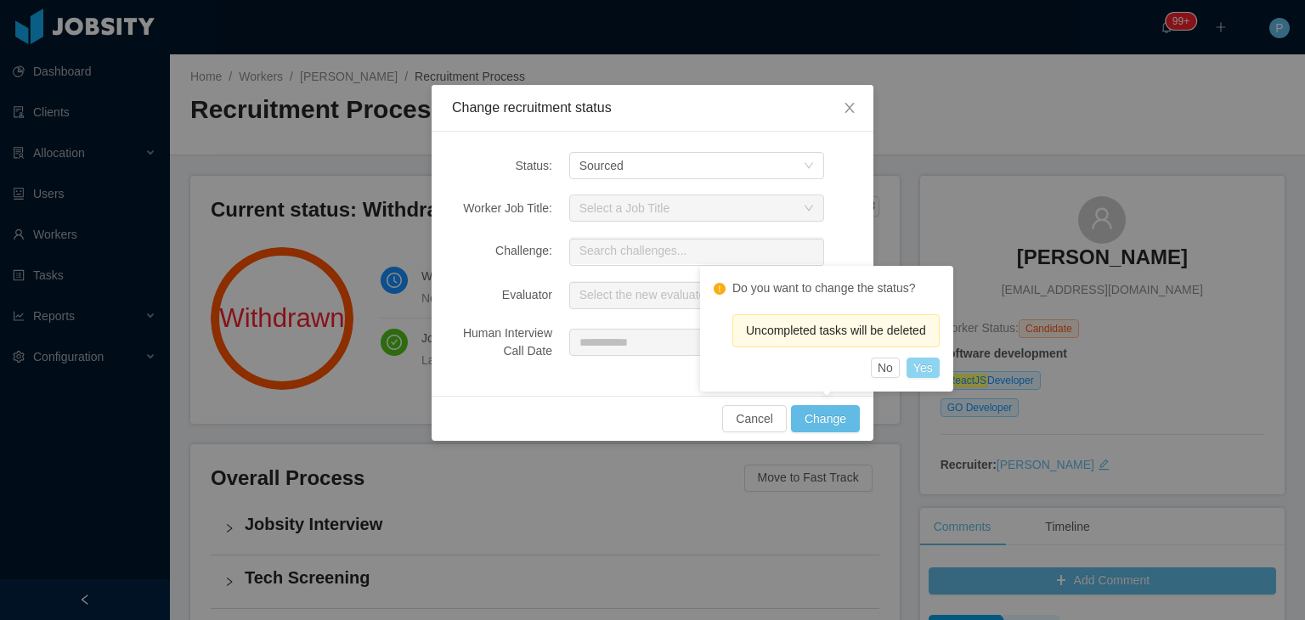
click at [926, 365] on button "Yes" at bounding box center [923, 368] width 33 height 20
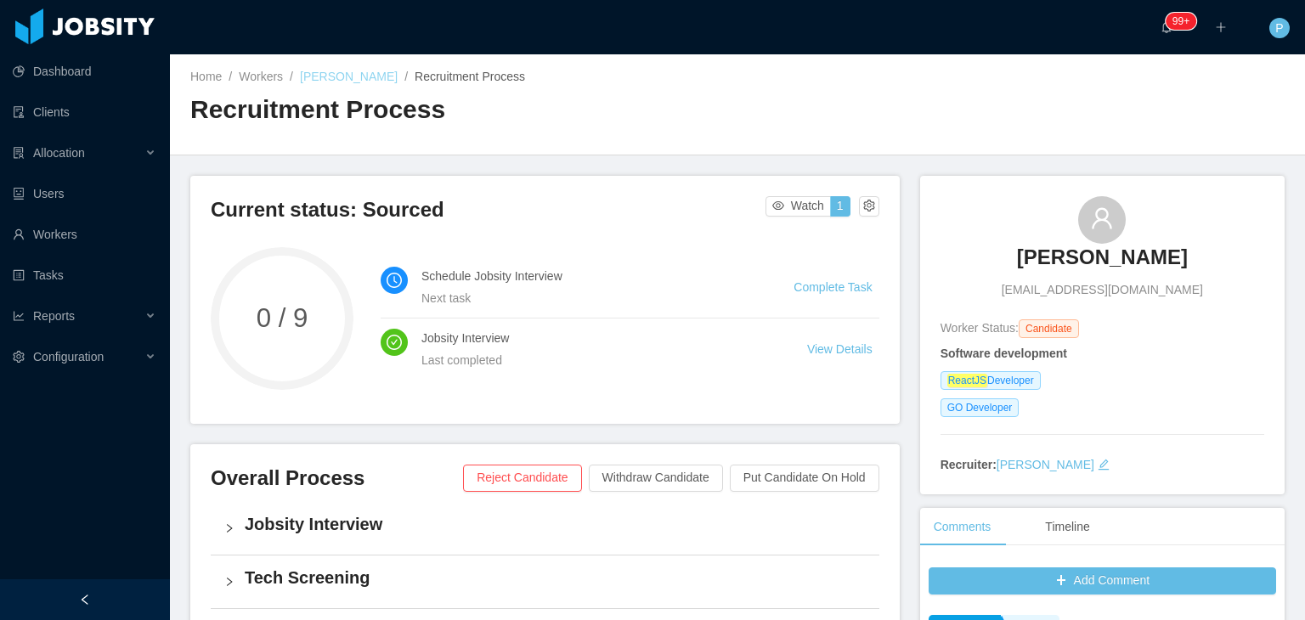
click at [344, 79] on link "Carlos Villalta" at bounding box center [349, 77] width 98 height 14
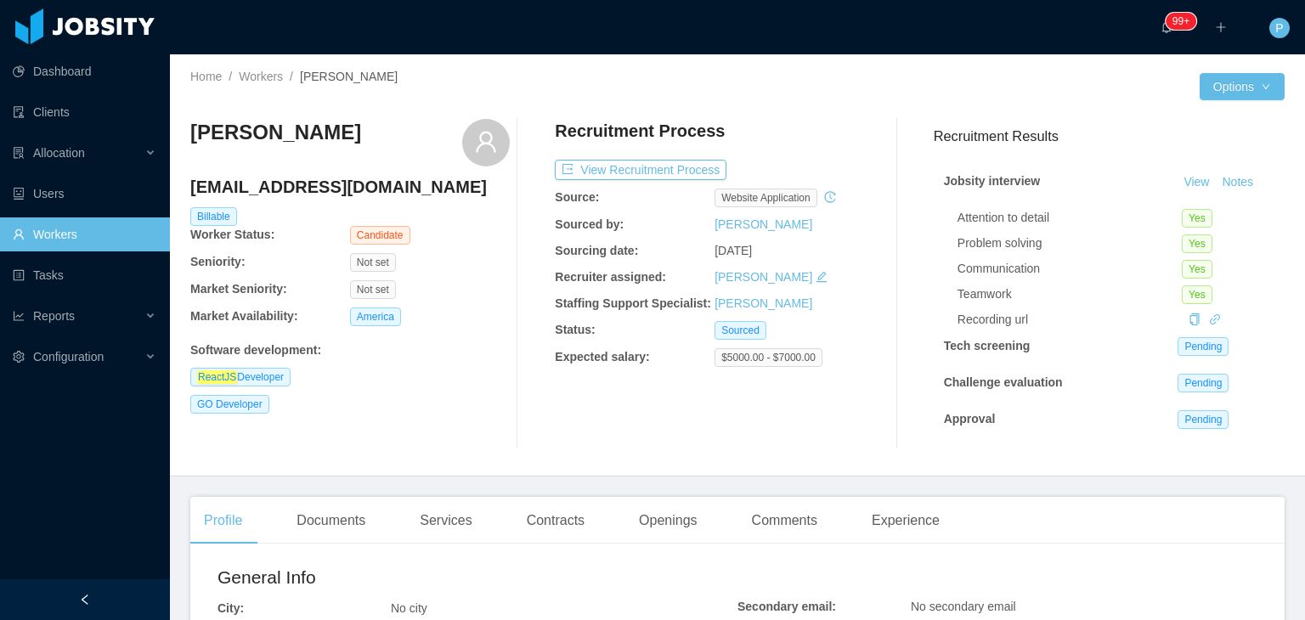
drag, startPoint x: 332, startPoint y: 133, endPoint x: 187, endPoint y: 136, distance: 145.4
click at [187, 136] on div "Home / Workers / Carlos Villalta / Options Carlos Villalta cevillalta07@gmail.c…" at bounding box center [737, 265] width 1135 height 422
copy h3 "Carlos Villalta"
click at [690, 518] on div "Openings" at bounding box center [669, 521] width 86 height 48
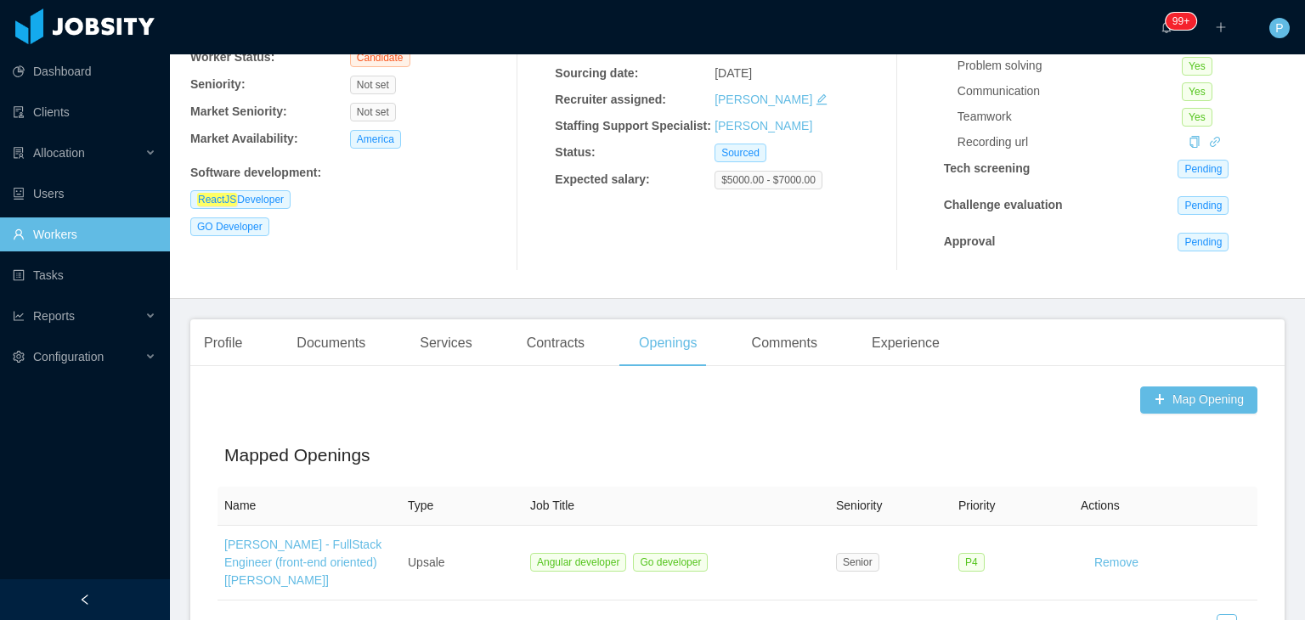
scroll to position [219, 0]
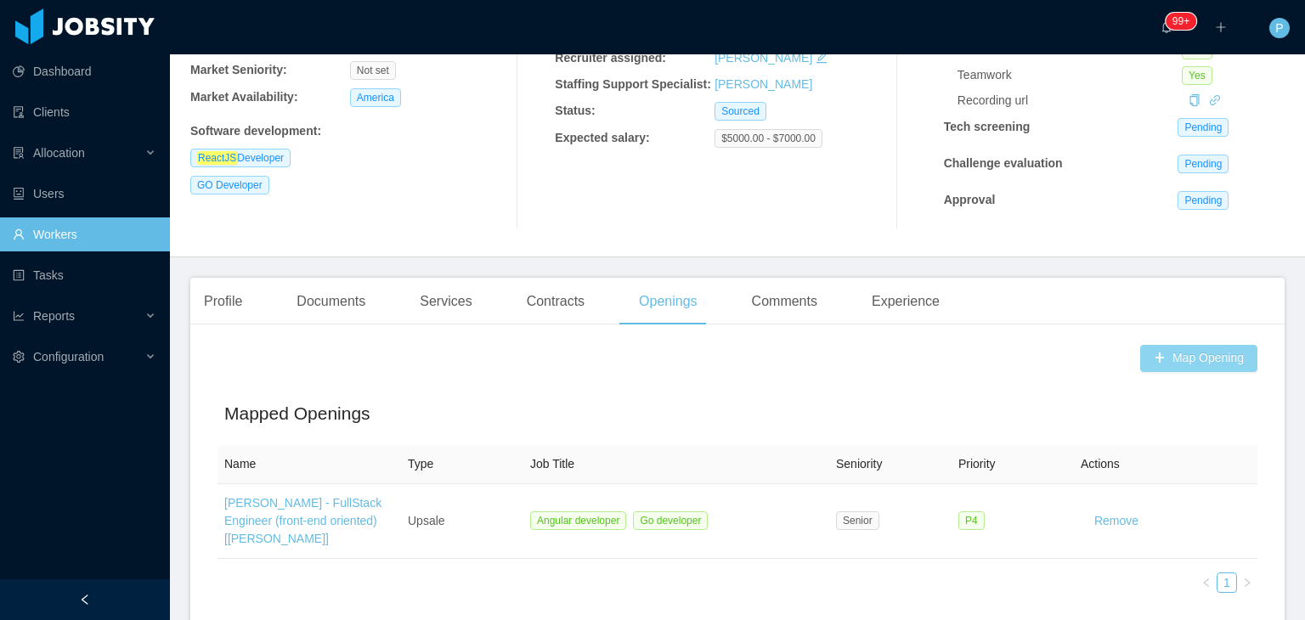
click at [1180, 359] on button "Map Opening" at bounding box center [1199, 358] width 117 height 27
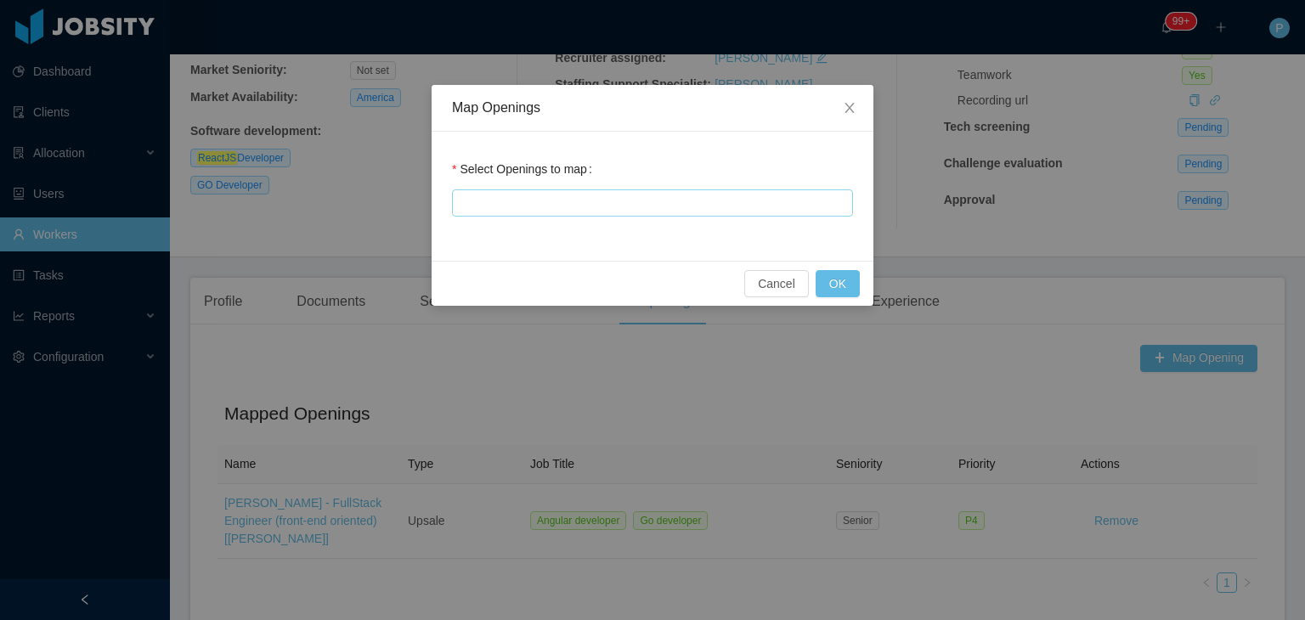
click at [708, 201] on div at bounding box center [650, 202] width 386 height 25
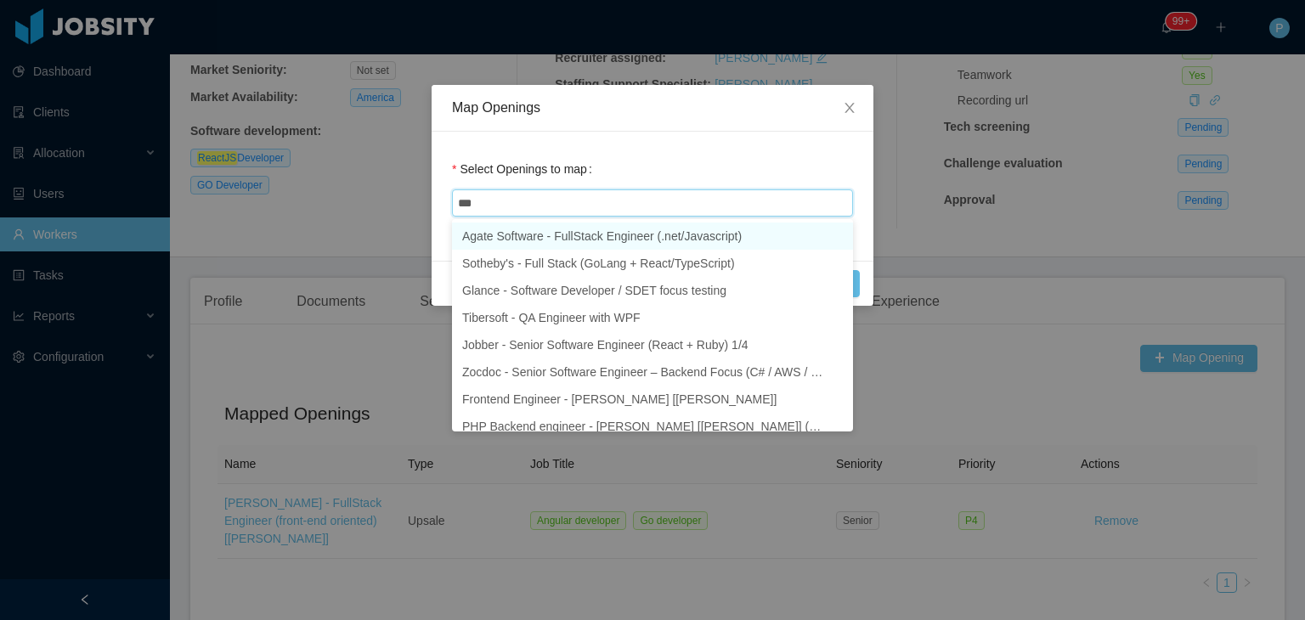
type input "****"
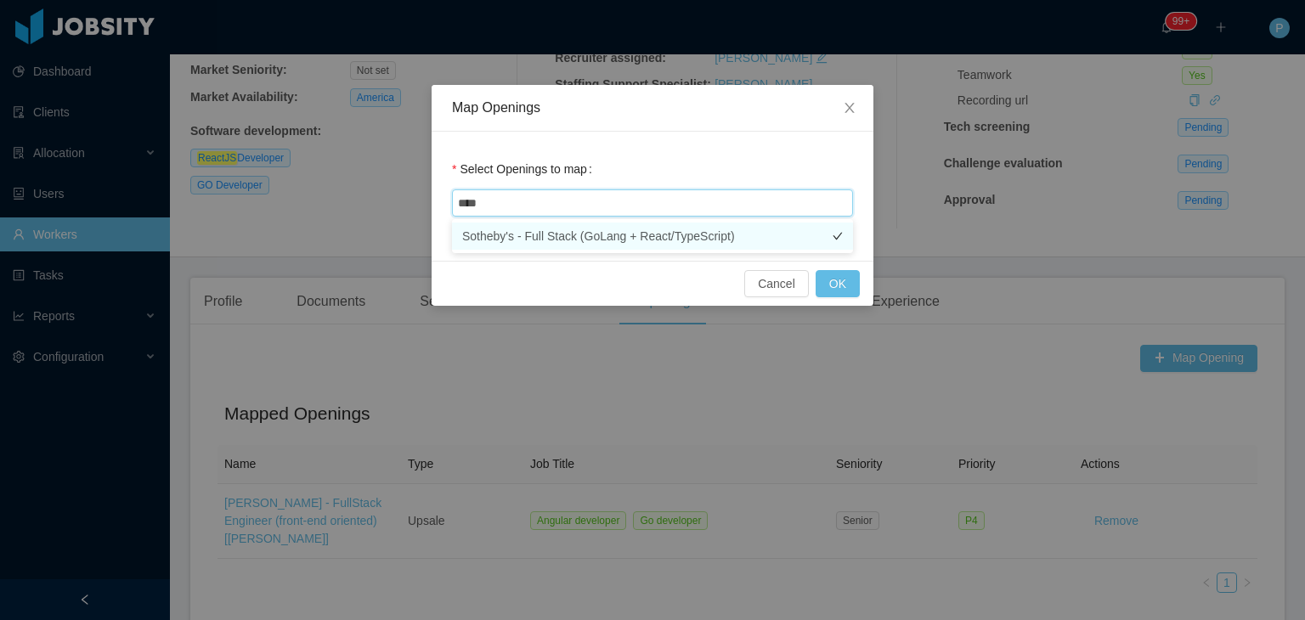
click at [717, 234] on li "Sotheby's - Full Stack (GoLang + React/TypeScript)" at bounding box center [652, 236] width 401 height 27
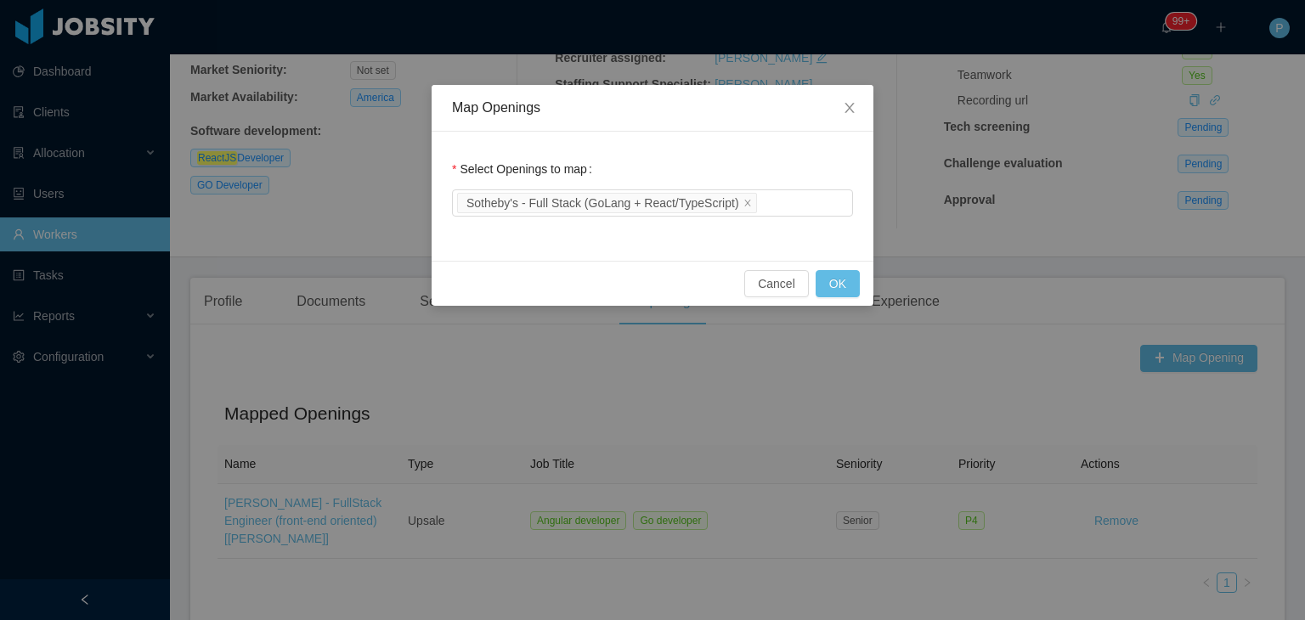
click at [823, 162] on div "Select Openings to map Sotheby's - Full Stack (GoLang + React/TypeScript)" at bounding box center [652, 186] width 401 height 68
click at [844, 290] on button "OK" at bounding box center [838, 283] width 44 height 27
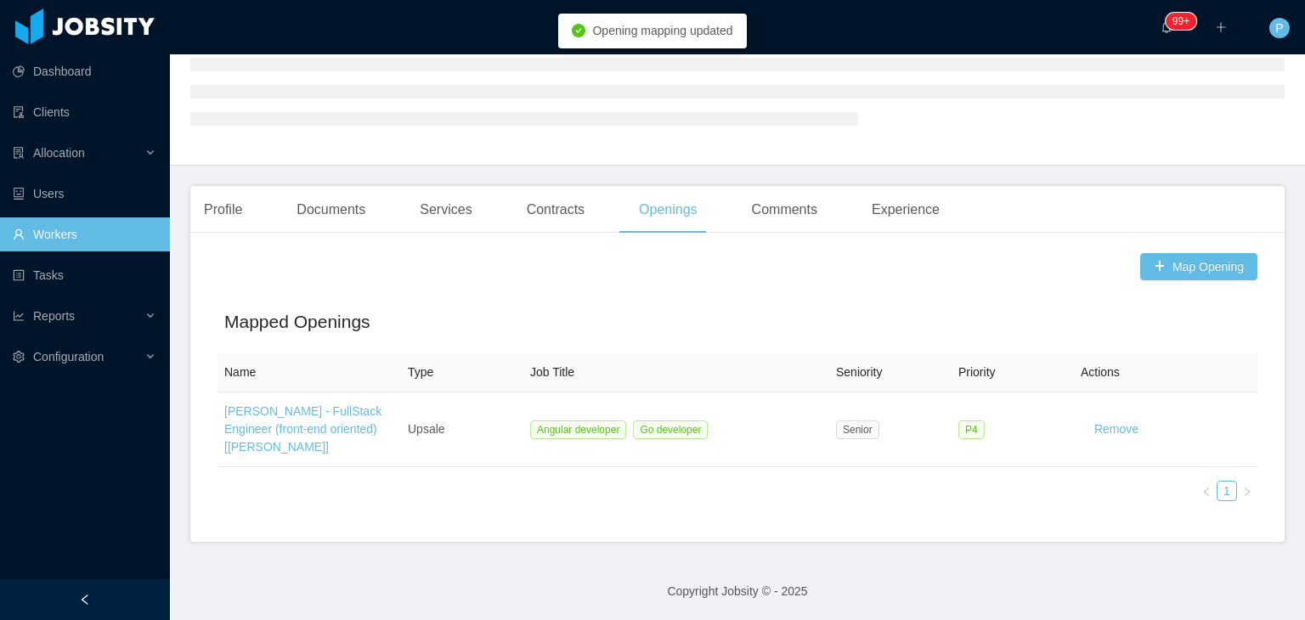
click at [755, 392] on body "Dashboard Clients Allocation Users Workers Tasks Reports Configuration ··· 99+ …" at bounding box center [652, 310] width 1305 height 620
click at [758, 347] on div "Mapped Openings" at bounding box center [738, 326] width 1040 height 56
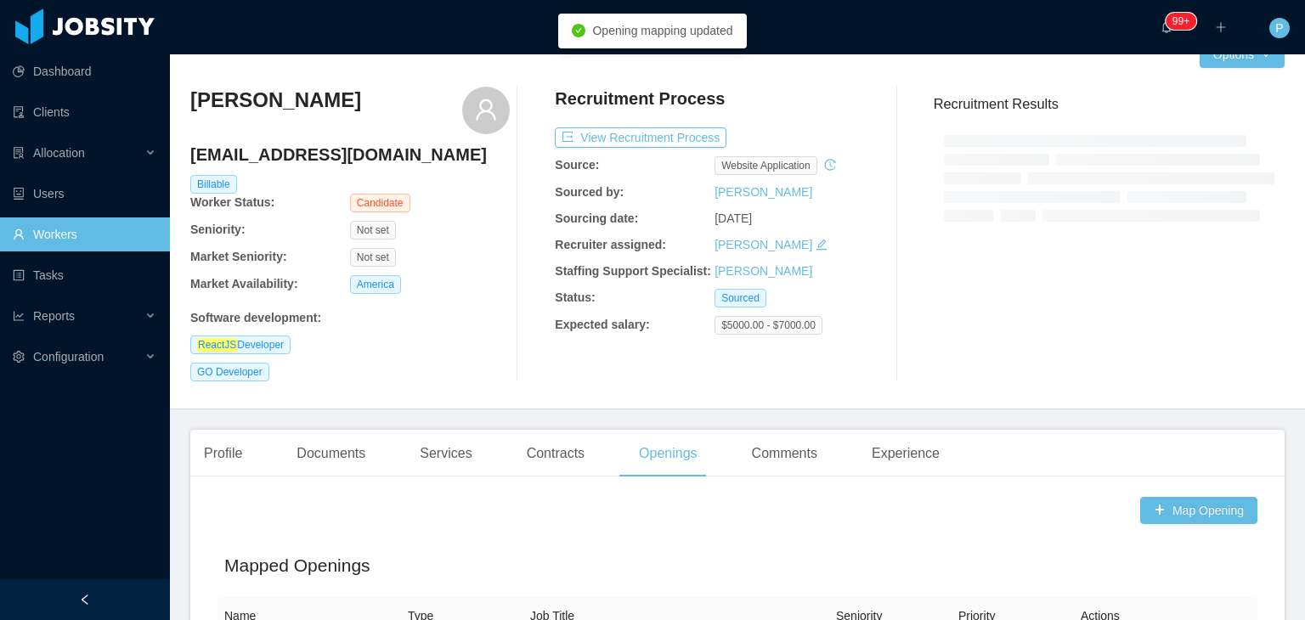
scroll to position [0, 0]
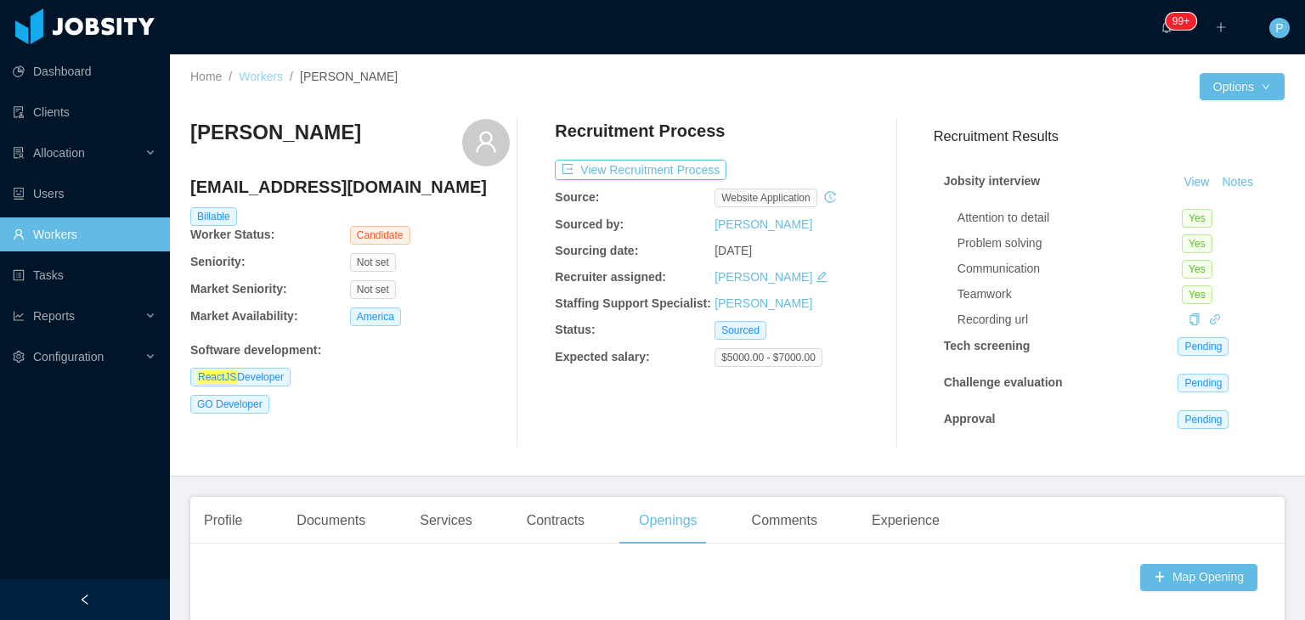
click at [276, 82] on link "Workers" at bounding box center [261, 77] width 44 height 14
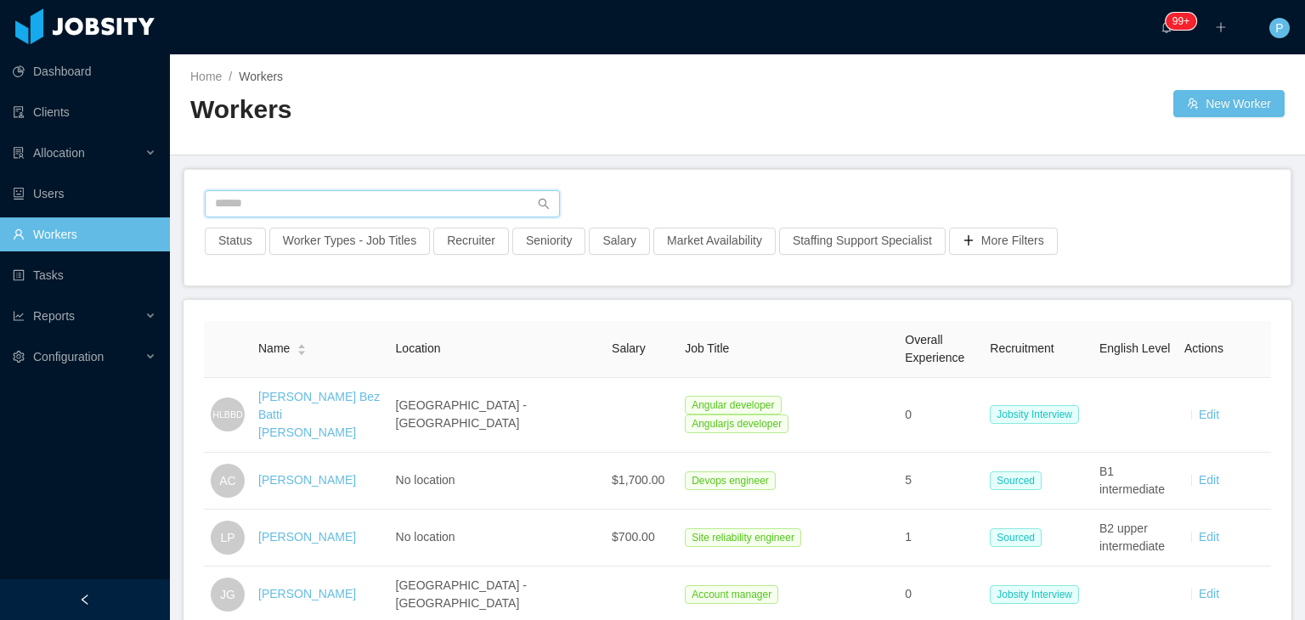
click at [459, 194] on input "text" at bounding box center [382, 203] width 355 height 27
paste input "**********"
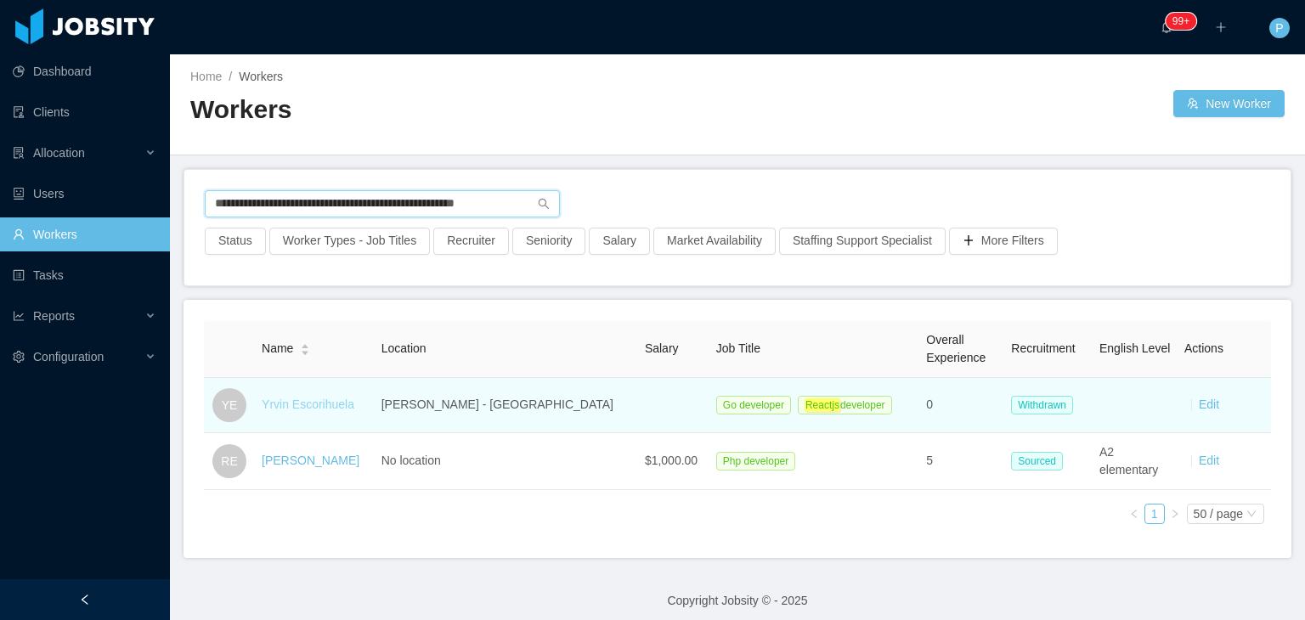
type input "**********"
click at [345, 404] on link "Yrvin Escorihuela" at bounding box center [308, 405] width 93 height 14
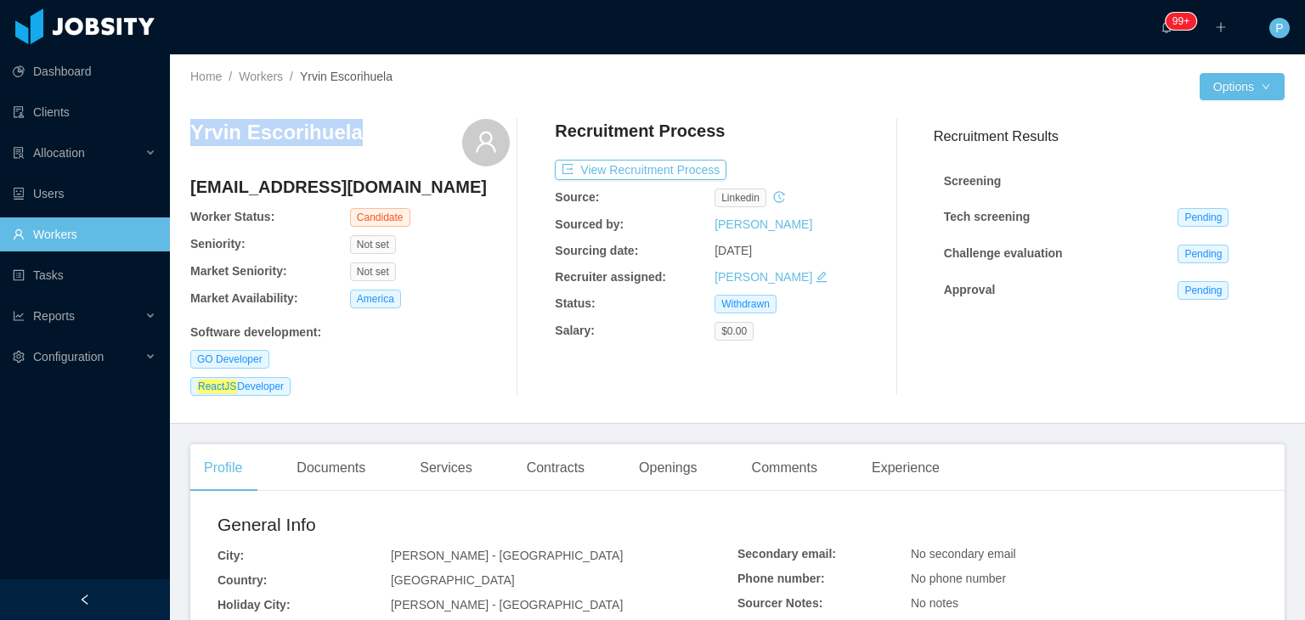
drag, startPoint x: 348, startPoint y: 132, endPoint x: 194, endPoint y: 132, distance: 154.7
click at [194, 132] on div "Yrvin Escorihuela" at bounding box center [350, 143] width 320 height 48
copy h3 "Yrvin Escorihuela"
click at [669, 471] on div "Openings" at bounding box center [669, 468] width 86 height 48
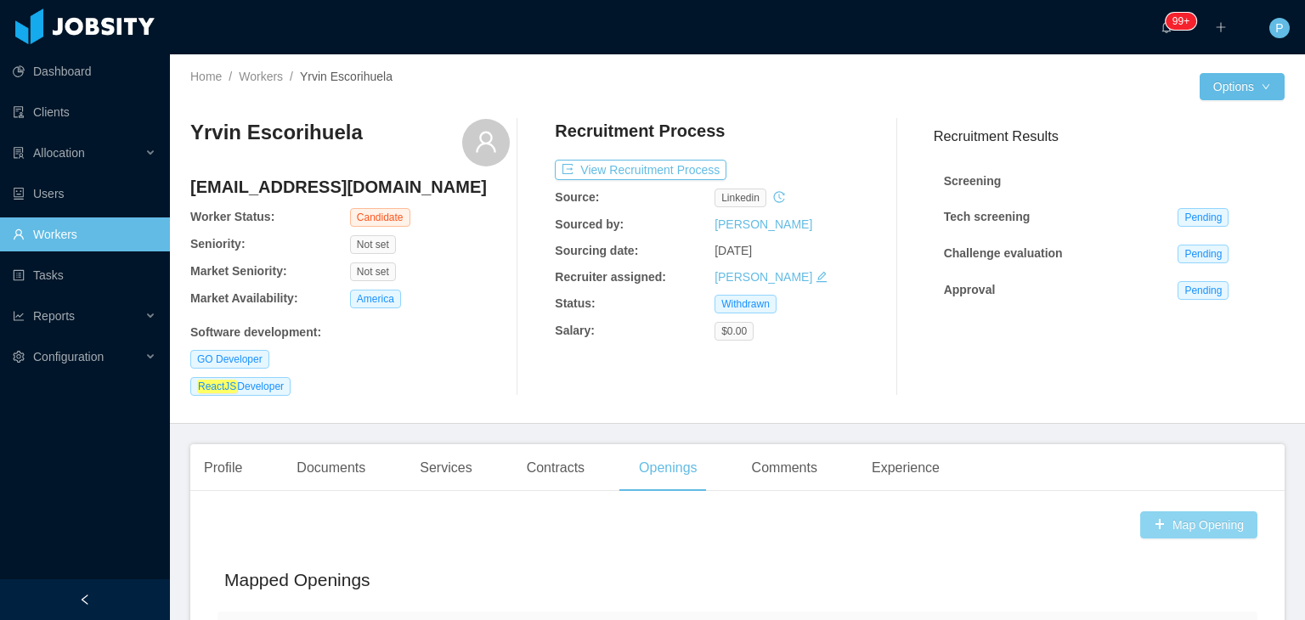
click at [1194, 536] on button "Map Opening" at bounding box center [1199, 525] width 117 height 27
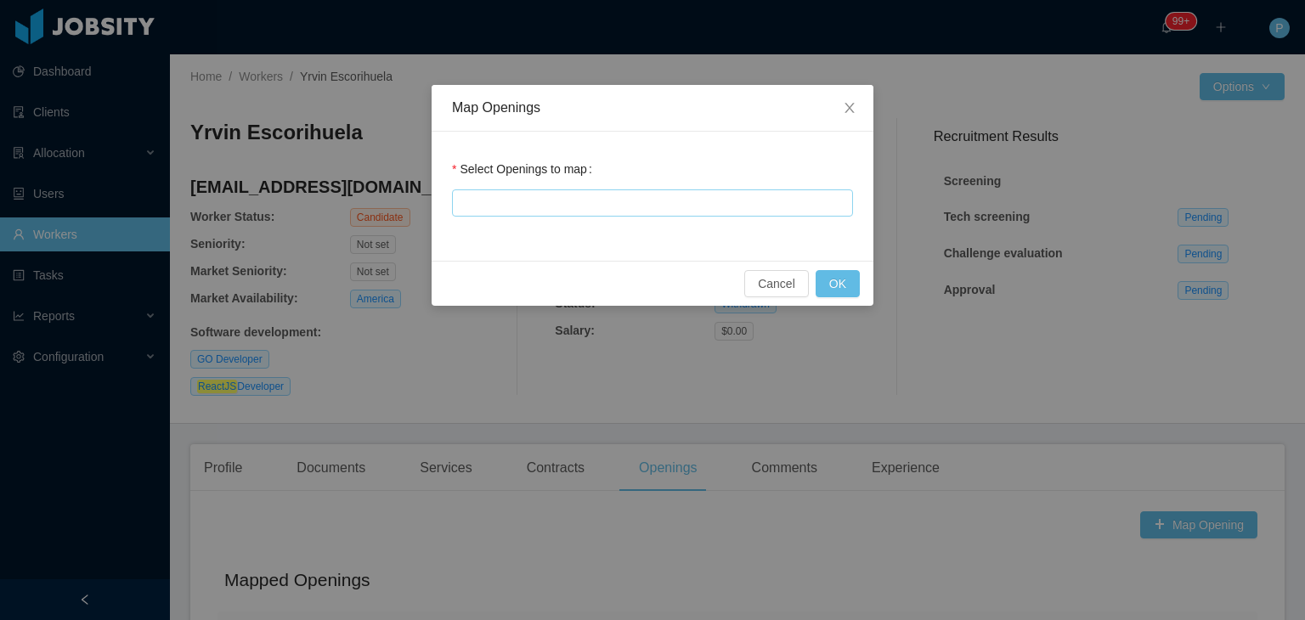
click at [794, 212] on div at bounding box center [650, 202] width 386 height 25
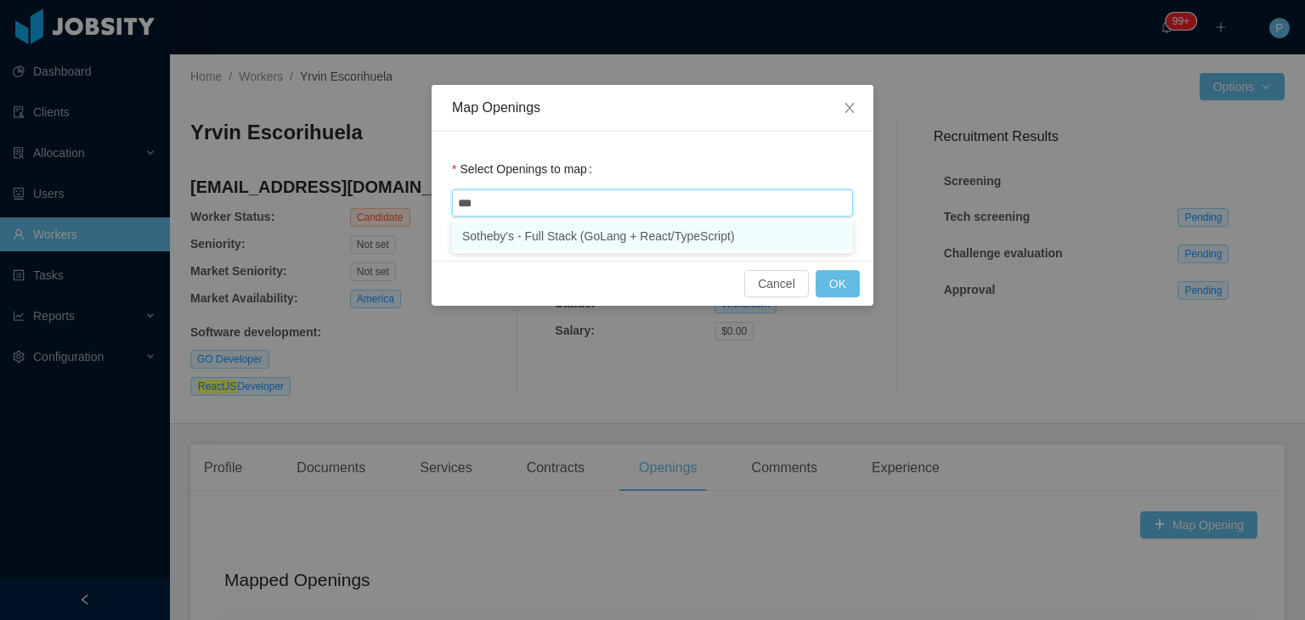
type input "****"
click at [744, 239] on li "Sotheby's - Full Stack (GoLang + React/TypeScript)" at bounding box center [652, 236] width 401 height 27
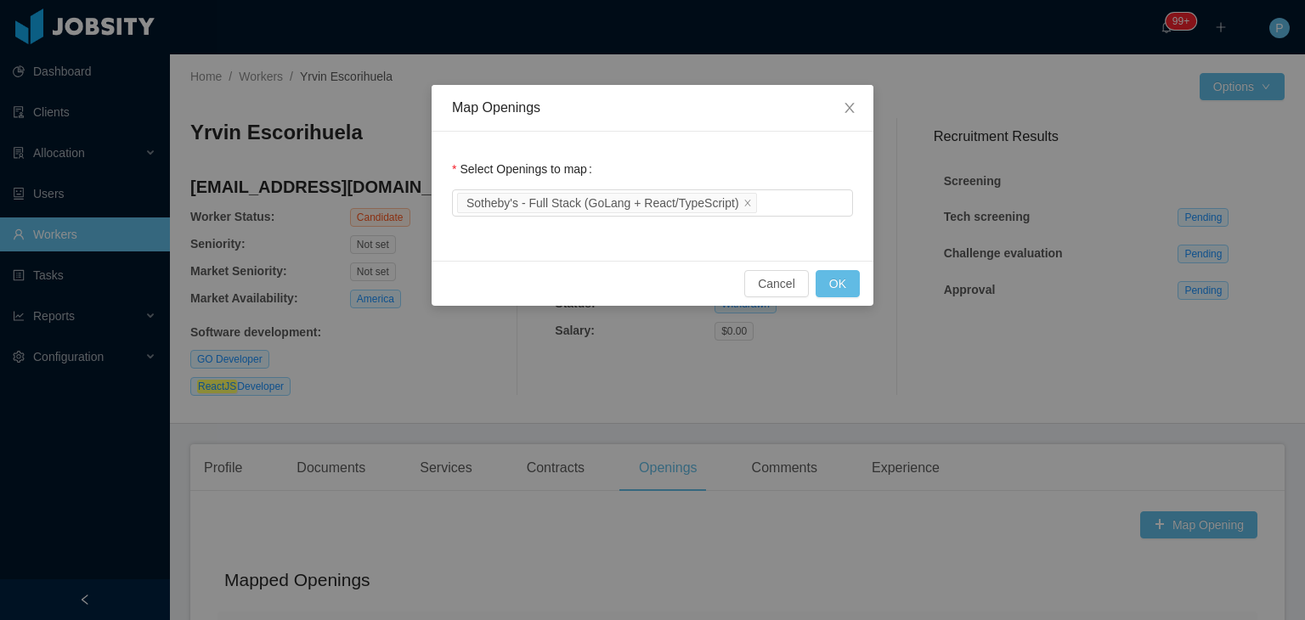
click at [816, 161] on div "Select Openings to map Sotheby's - Full Stack (GoLang + React/TypeScript)" at bounding box center [652, 186] width 401 height 68
click at [843, 283] on button "OK" at bounding box center [838, 283] width 44 height 27
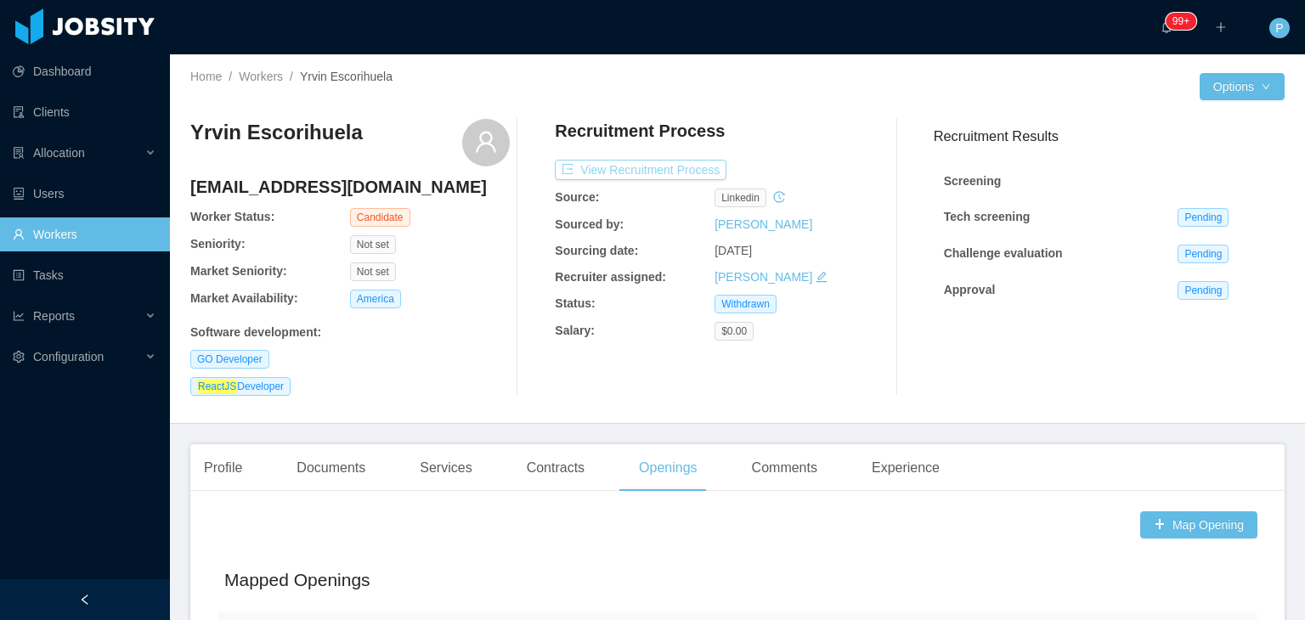
click at [667, 167] on button "View Recruitment Process" at bounding box center [641, 170] width 172 height 20
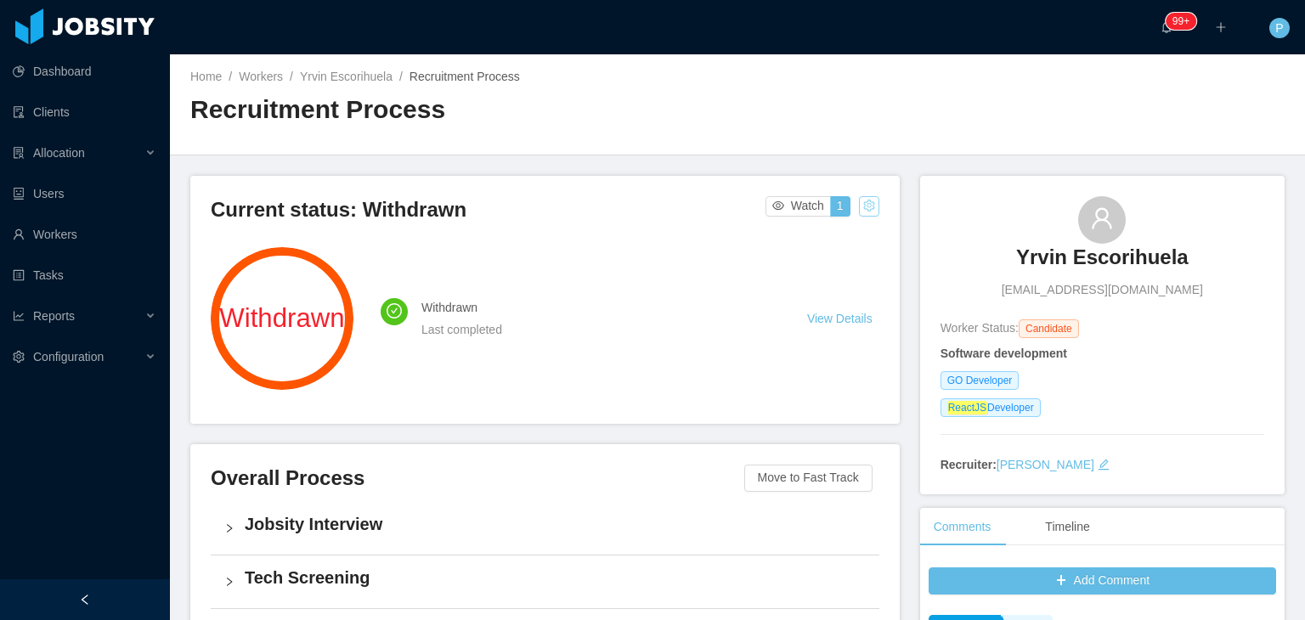
click at [859, 210] on button "button" at bounding box center [869, 206] width 20 height 20
click at [835, 262] on div "Change status" at bounding box center [824, 260] width 76 height 19
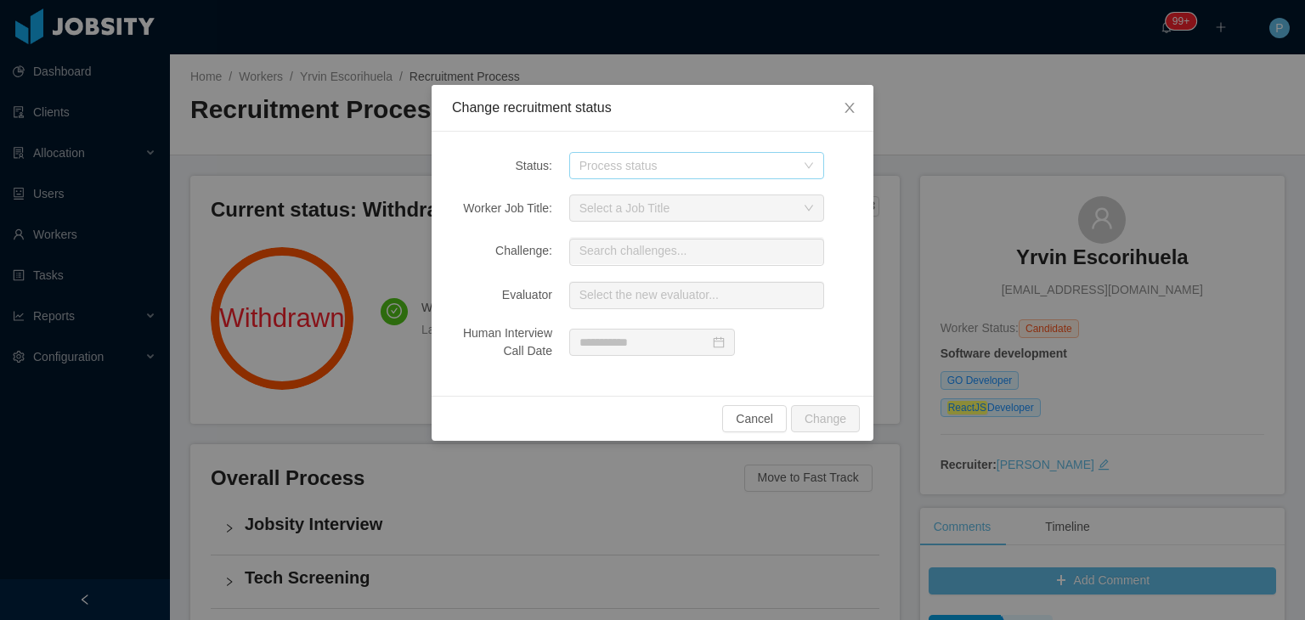
click at [773, 160] on div "Process status" at bounding box center [688, 165] width 216 height 17
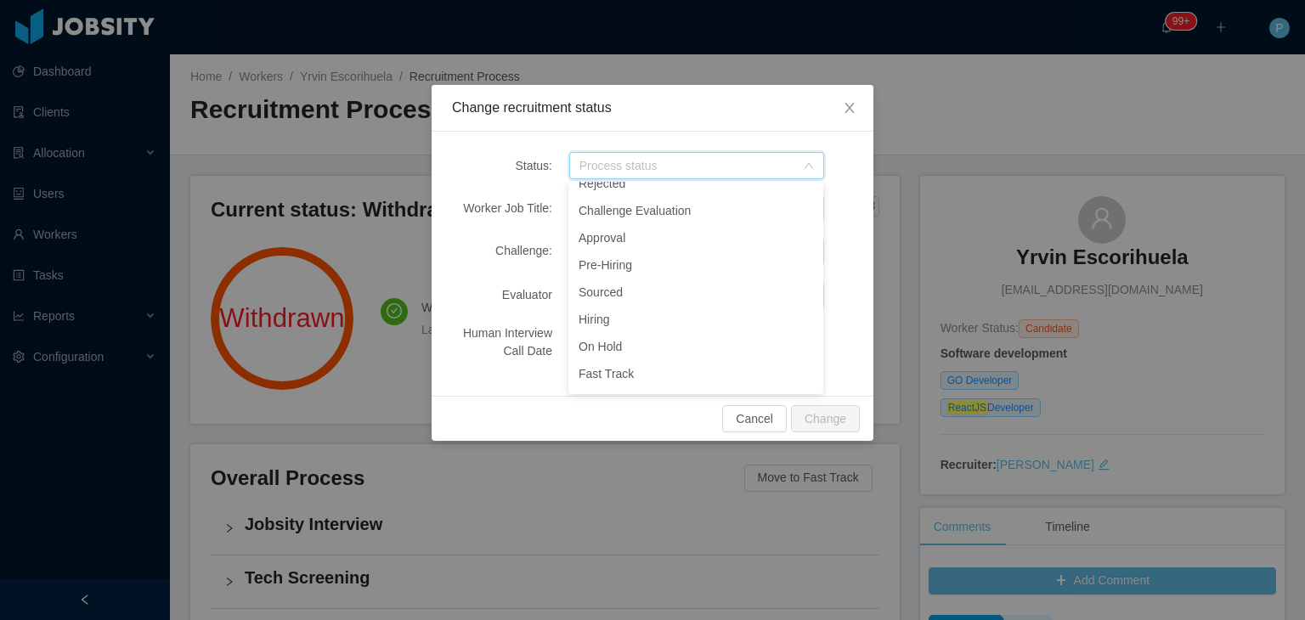
scroll to position [185, 0]
click at [615, 269] on li "Sourced" at bounding box center [696, 258] width 255 height 27
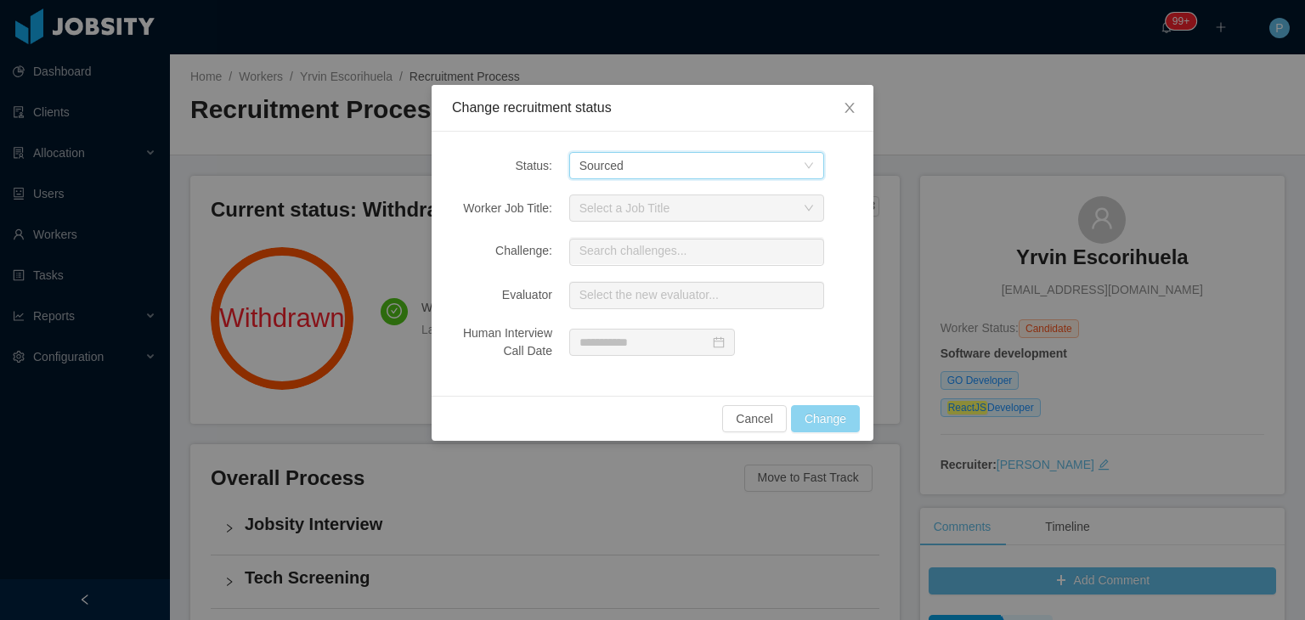
click at [822, 415] on button "Change" at bounding box center [825, 418] width 69 height 27
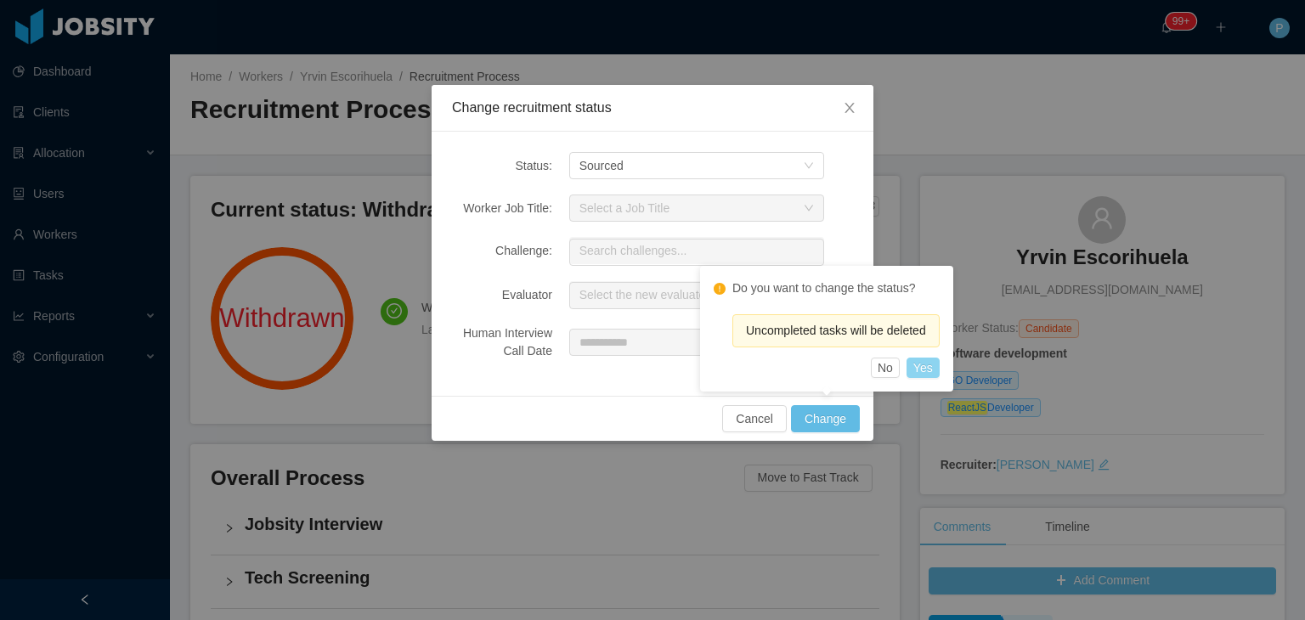
click at [921, 364] on button "Yes" at bounding box center [923, 368] width 33 height 20
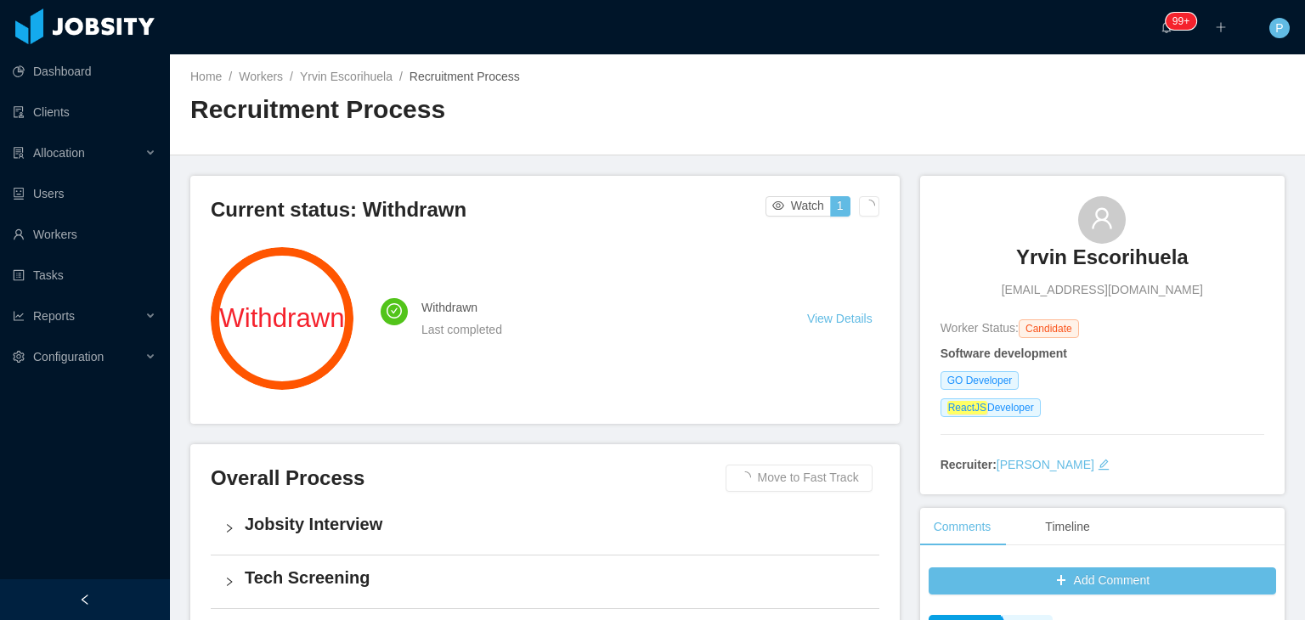
click at [827, 100] on div "Home / Workers / Yrvin Escorihuela / Recruitment Process / Recruitment Process" at bounding box center [737, 104] width 1135 height 101
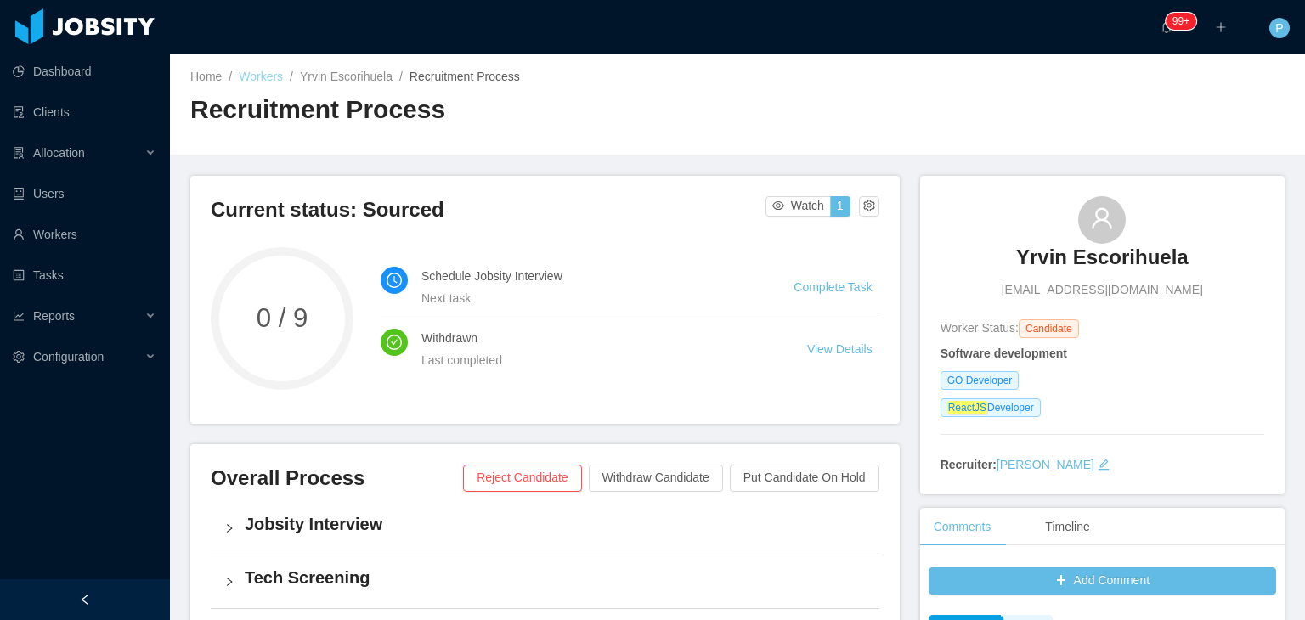
click at [266, 70] on link "Workers" at bounding box center [261, 77] width 44 height 14
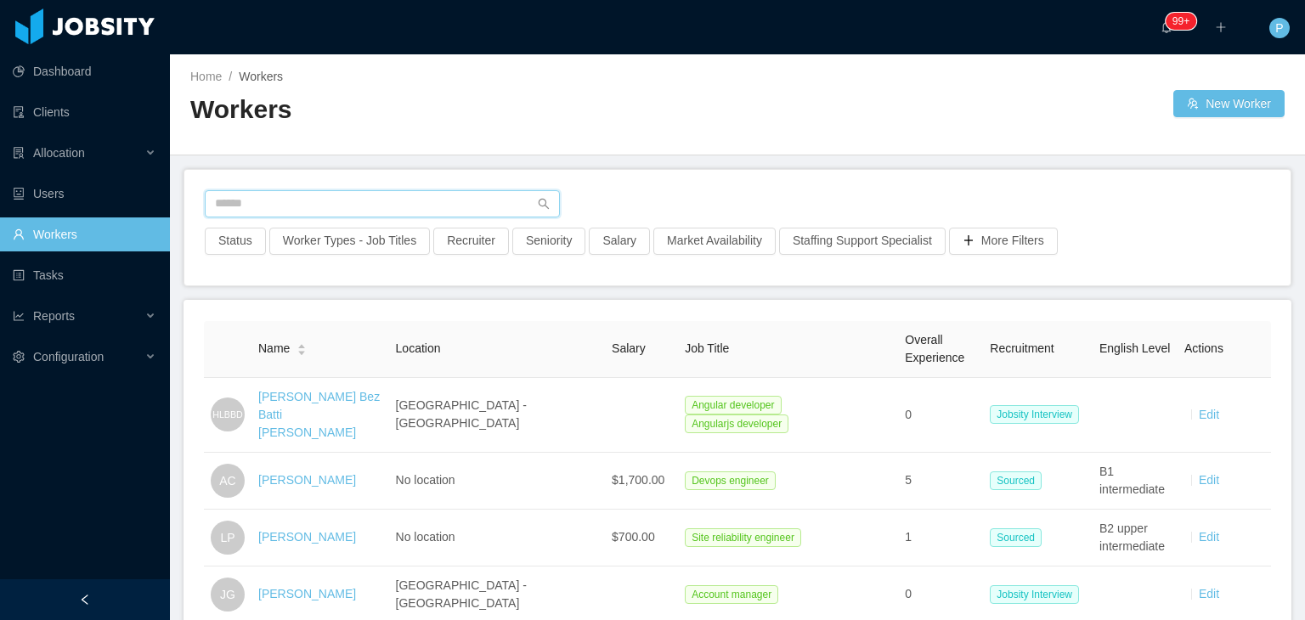
click at [370, 206] on input "text" at bounding box center [382, 203] width 355 height 27
paste input "**********"
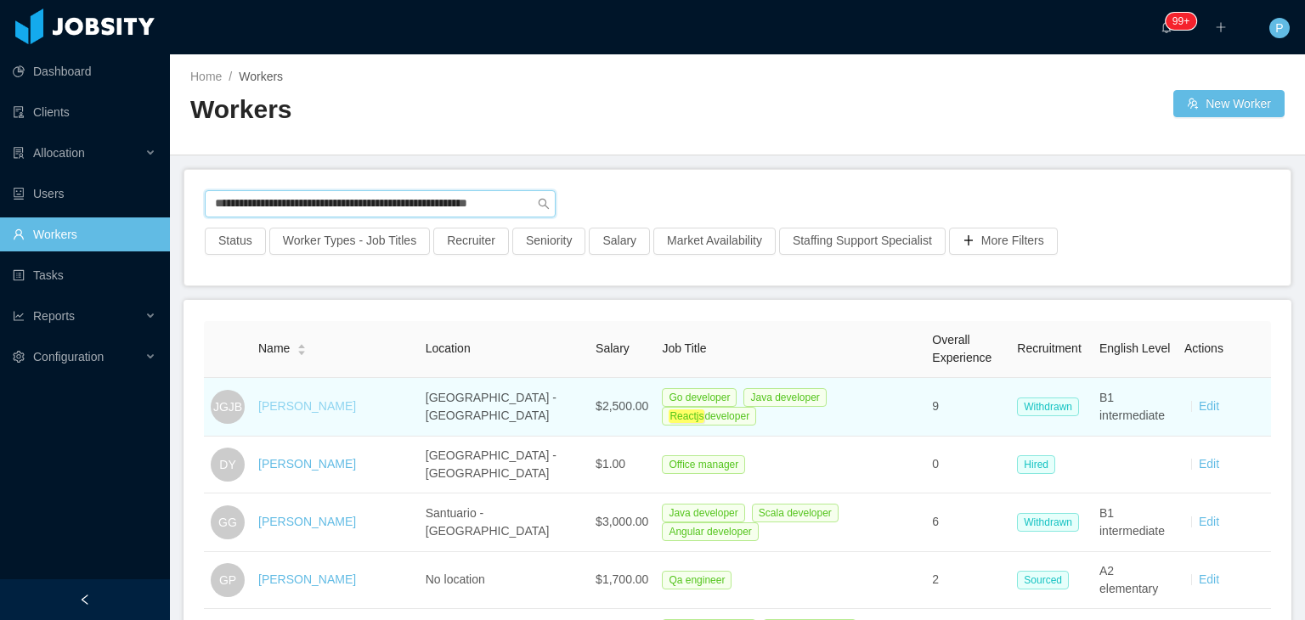
type input "**********"
click at [356, 399] on link "Jaime Giovanny Jimenez Boyaca" at bounding box center [307, 406] width 98 height 14
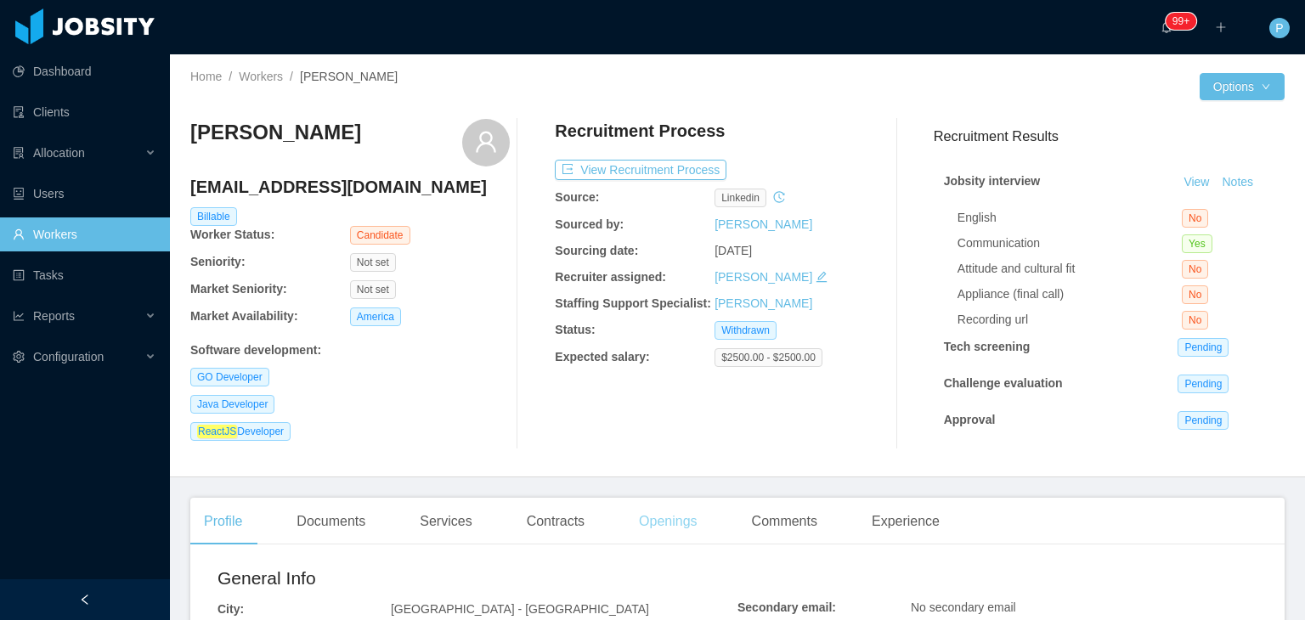
click at [663, 534] on div "Openings" at bounding box center [669, 522] width 86 height 48
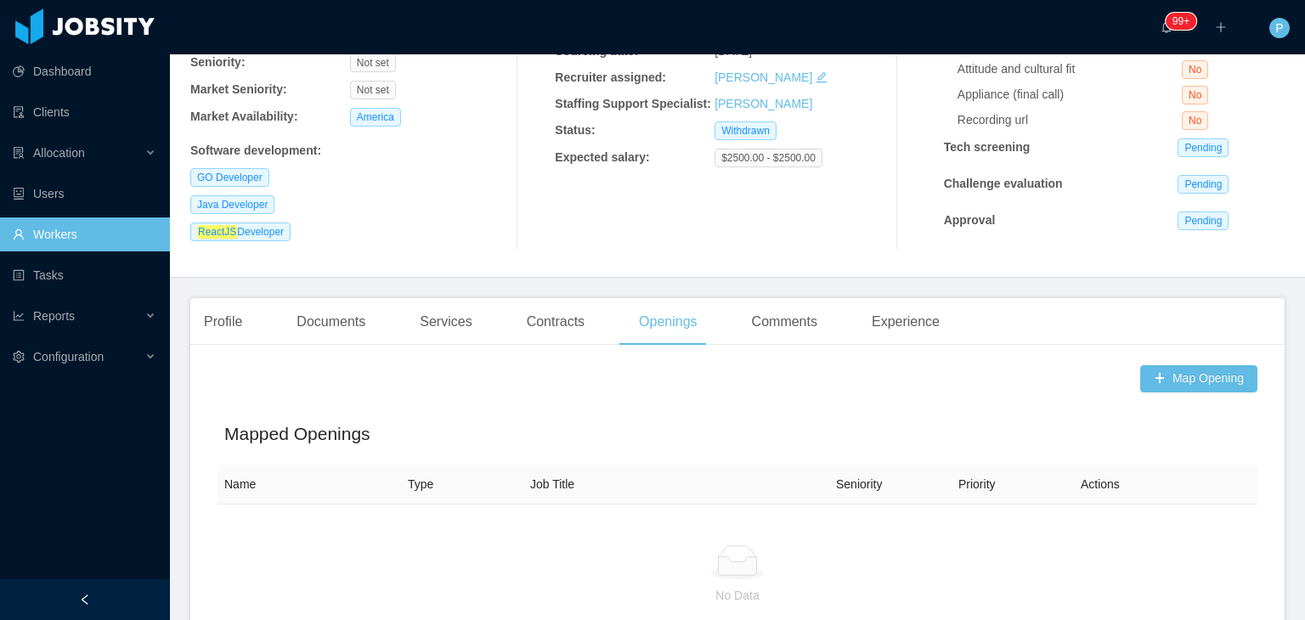
scroll to position [208, 0]
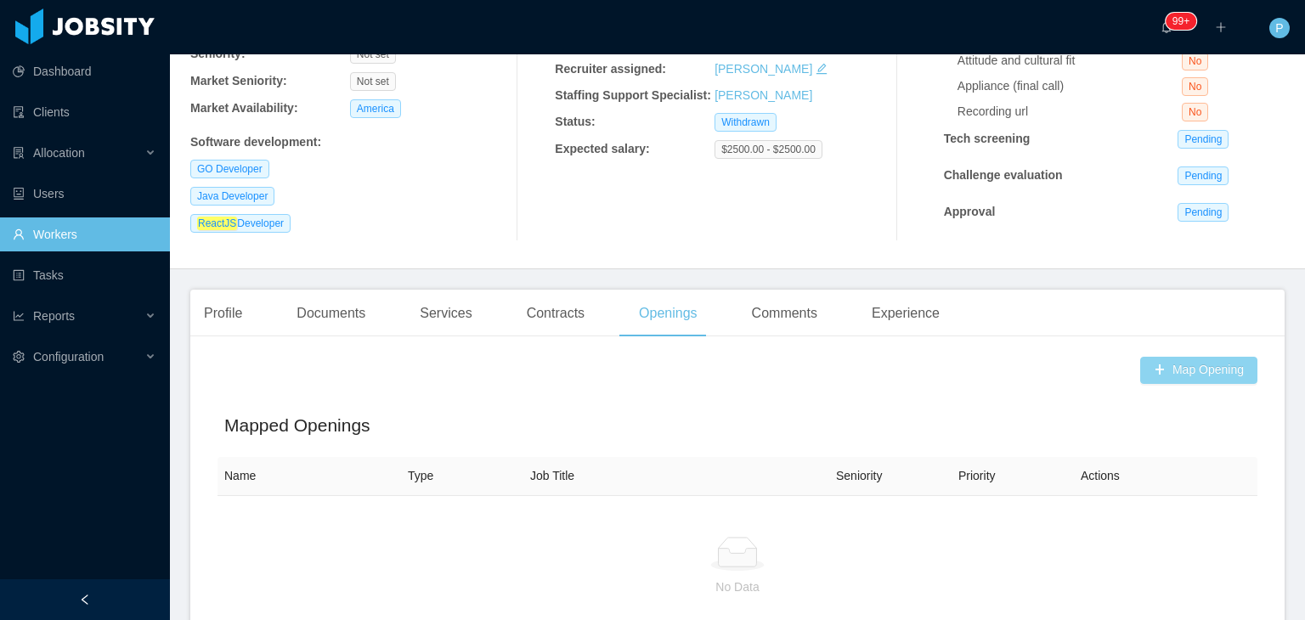
click at [1152, 378] on button "Map Opening" at bounding box center [1199, 370] width 117 height 27
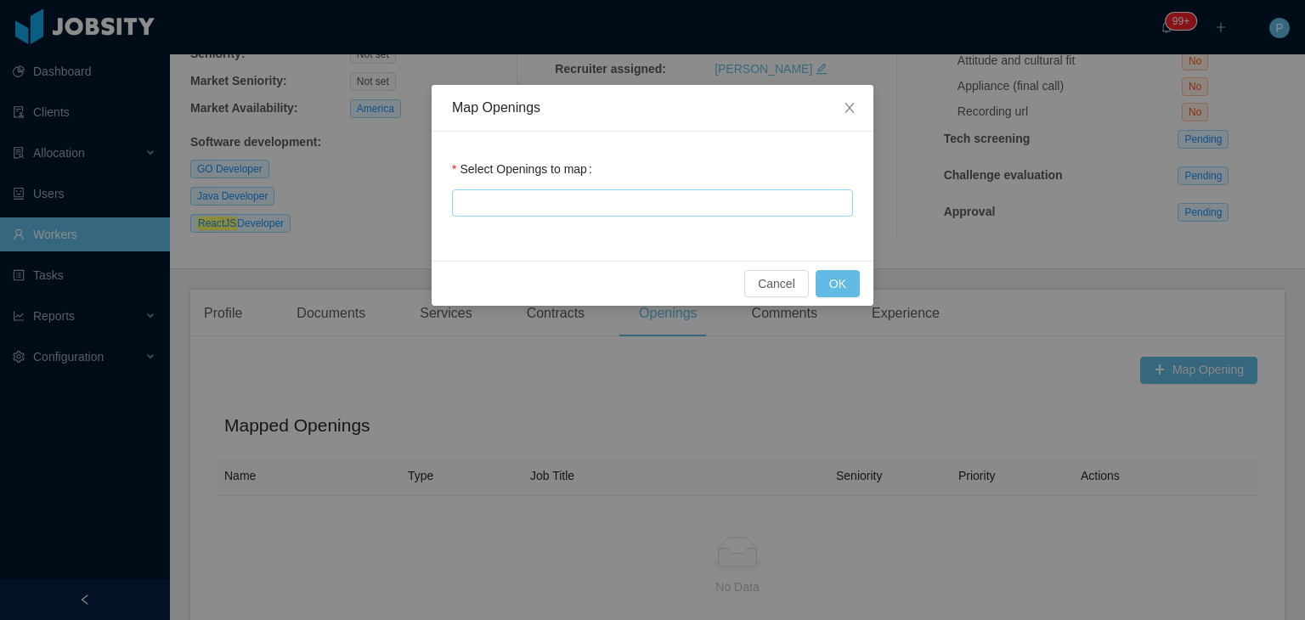
click at [768, 208] on div at bounding box center [650, 202] width 386 height 25
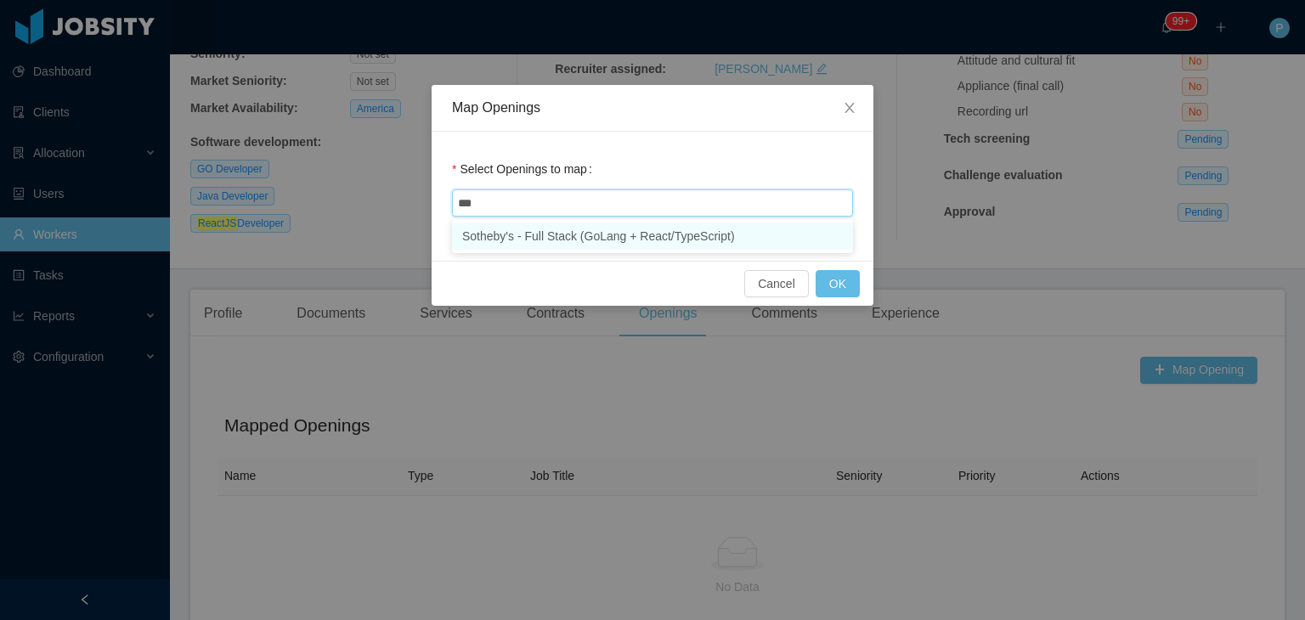
type input "****"
click at [774, 229] on li "Sotheby's - Full Stack (GoLang + React/TypeScript)" at bounding box center [652, 236] width 401 height 27
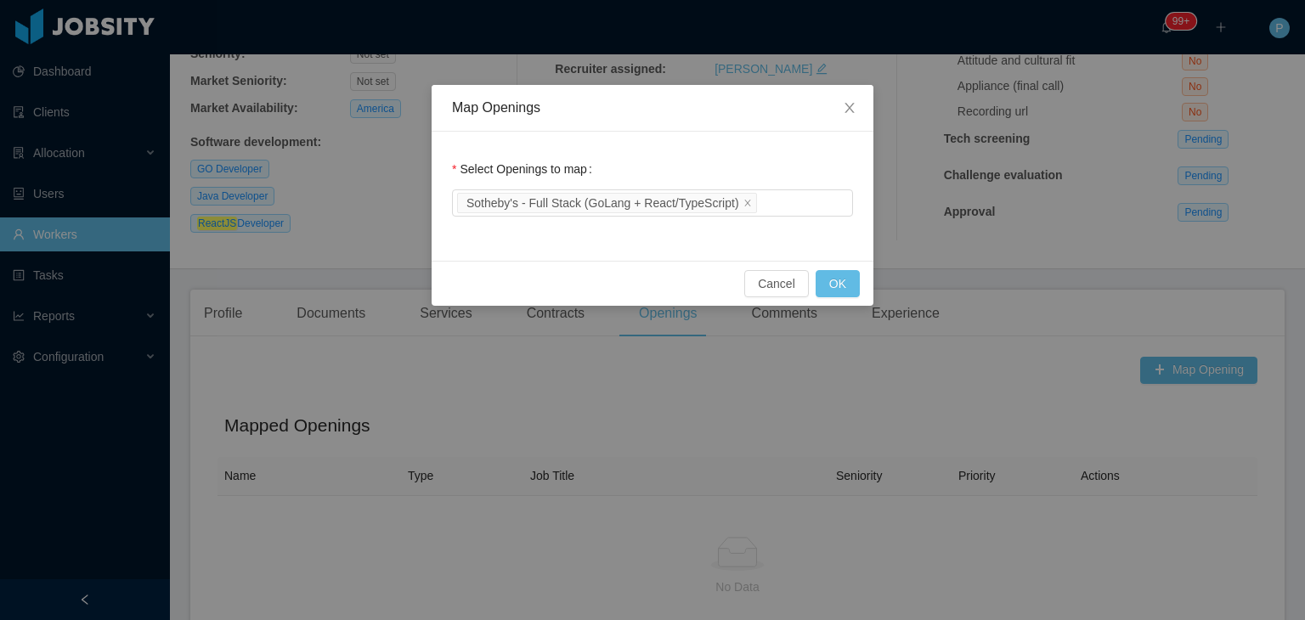
click at [867, 246] on div "Select Openings to map Sotheby's - Full Stack (GoLang + React/TypeScript)" at bounding box center [653, 196] width 442 height 129
click at [852, 276] on button "OK" at bounding box center [838, 283] width 44 height 27
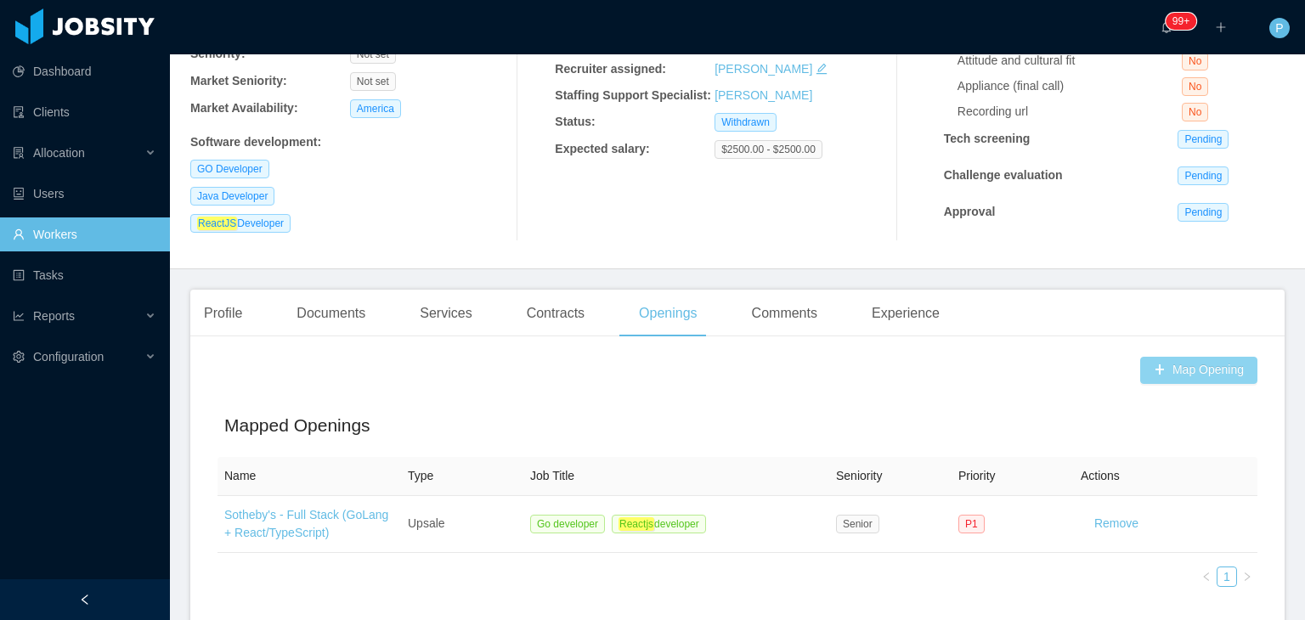
scroll to position [0, 0]
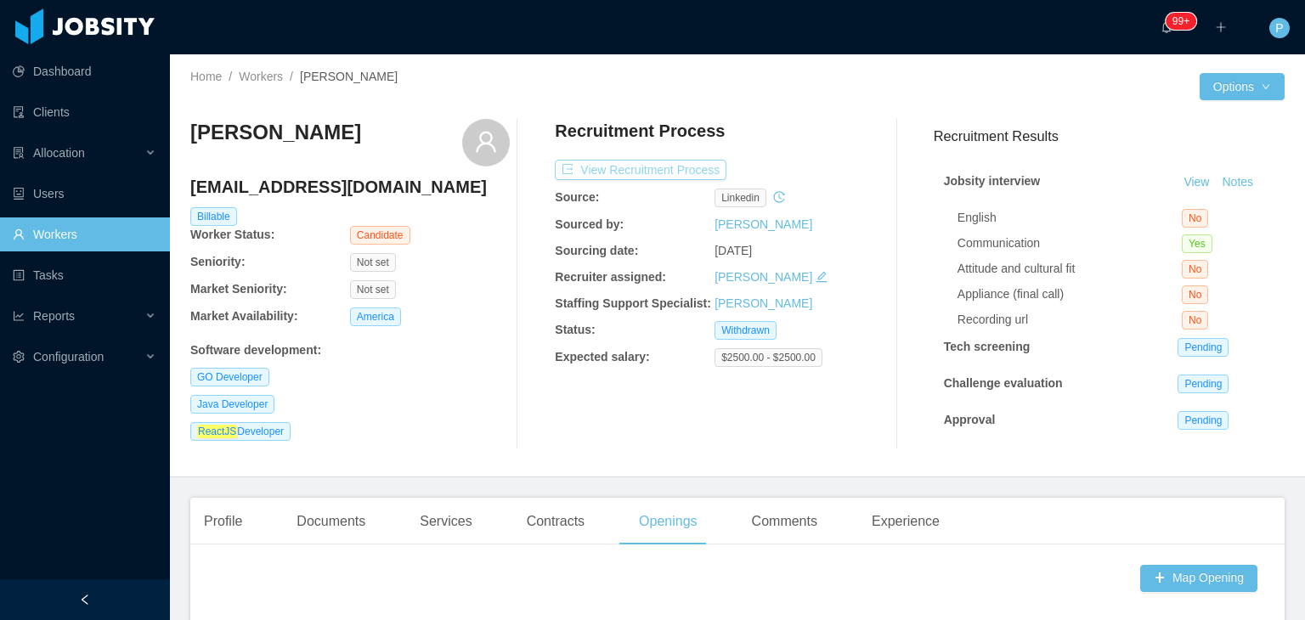
click at [673, 175] on button "View Recruitment Process" at bounding box center [641, 170] width 172 height 20
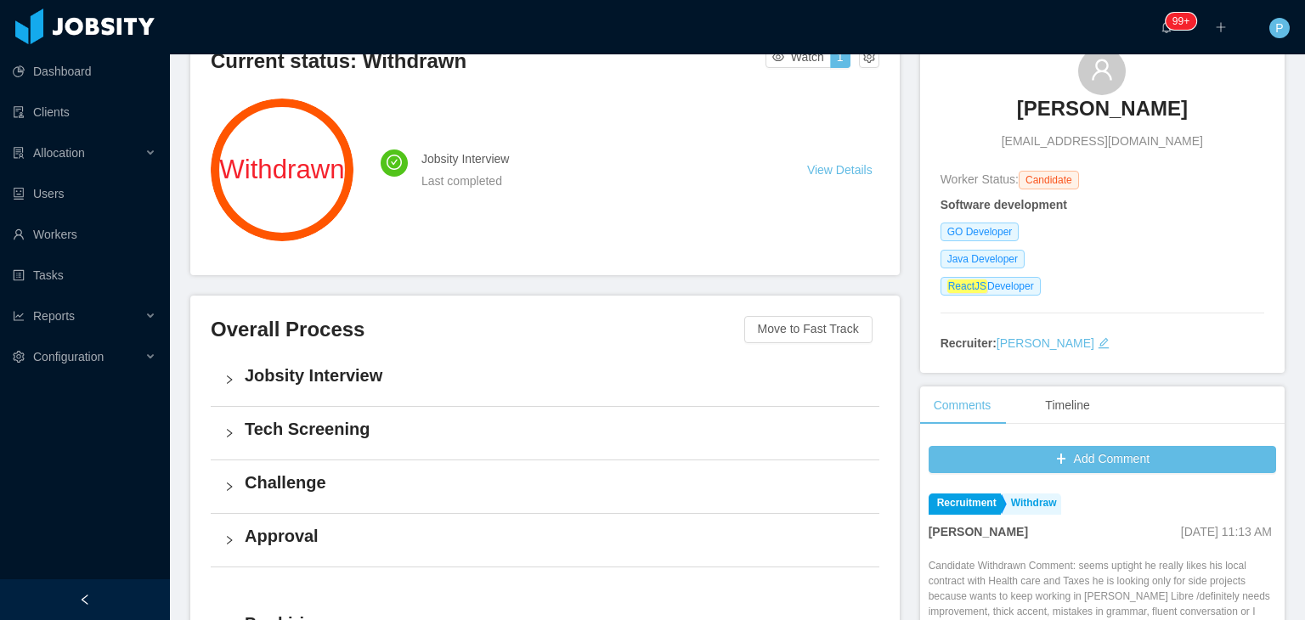
scroll to position [18, 0]
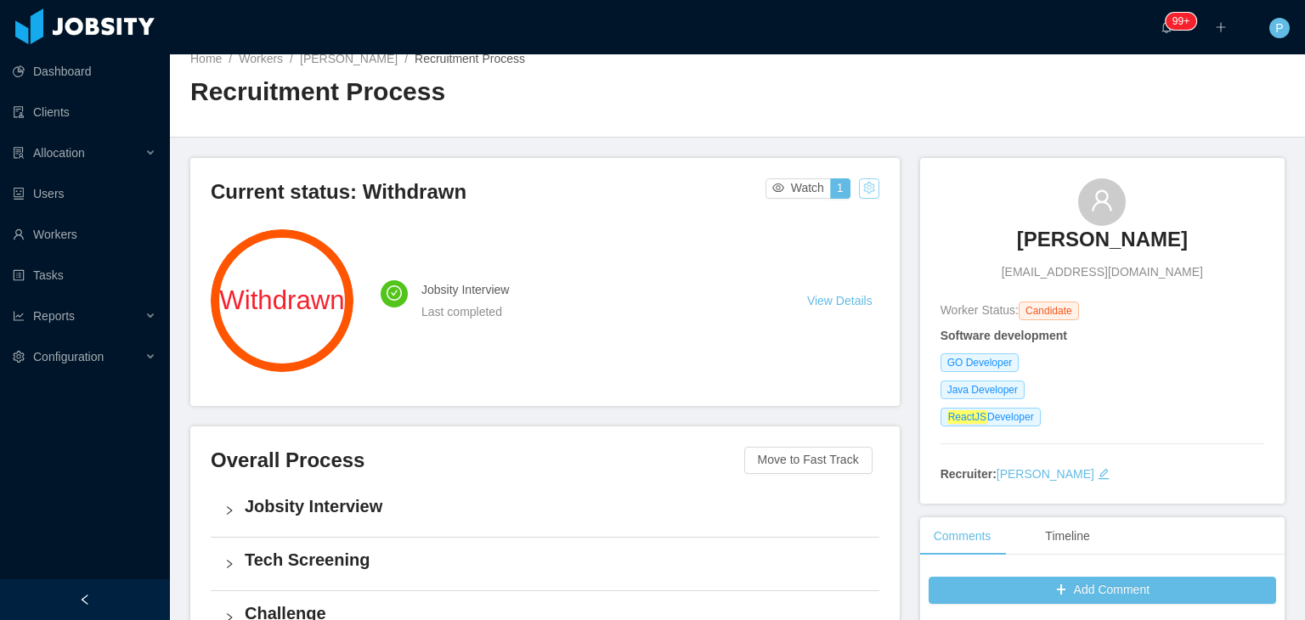
click at [859, 190] on button "button" at bounding box center [869, 188] width 20 height 20
click at [824, 237] on div "Change status" at bounding box center [824, 241] width 76 height 19
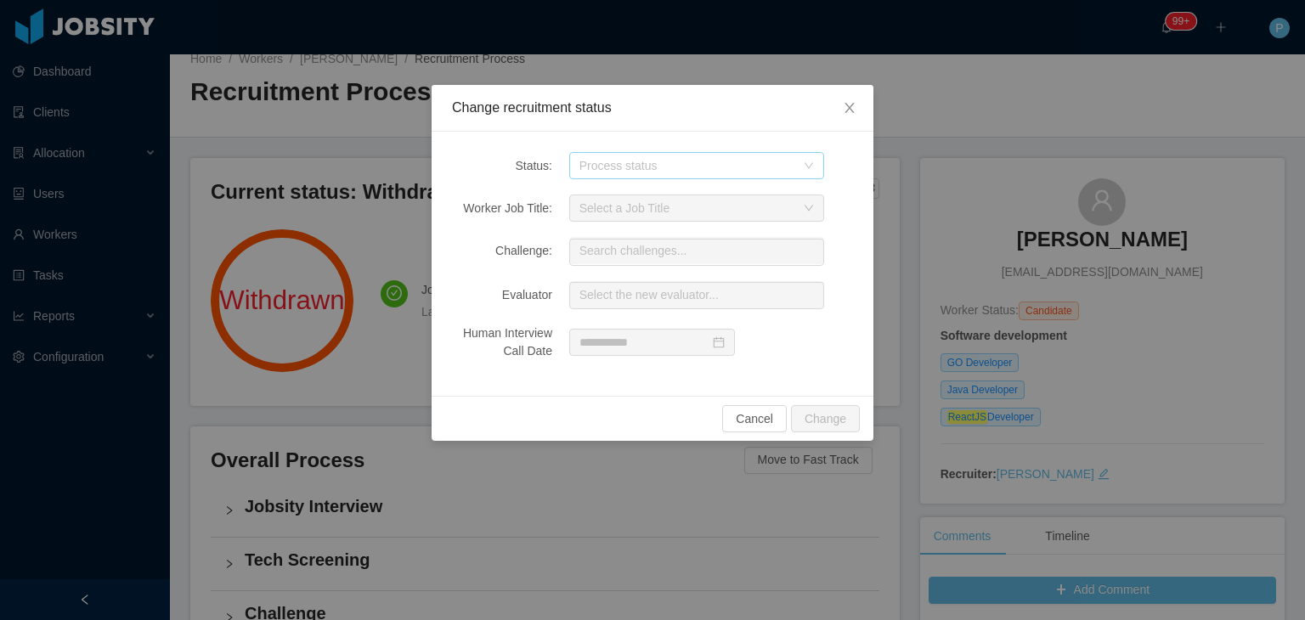
click at [772, 173] on div "Process status" at bounding box center [688, 165] width 216 height 17
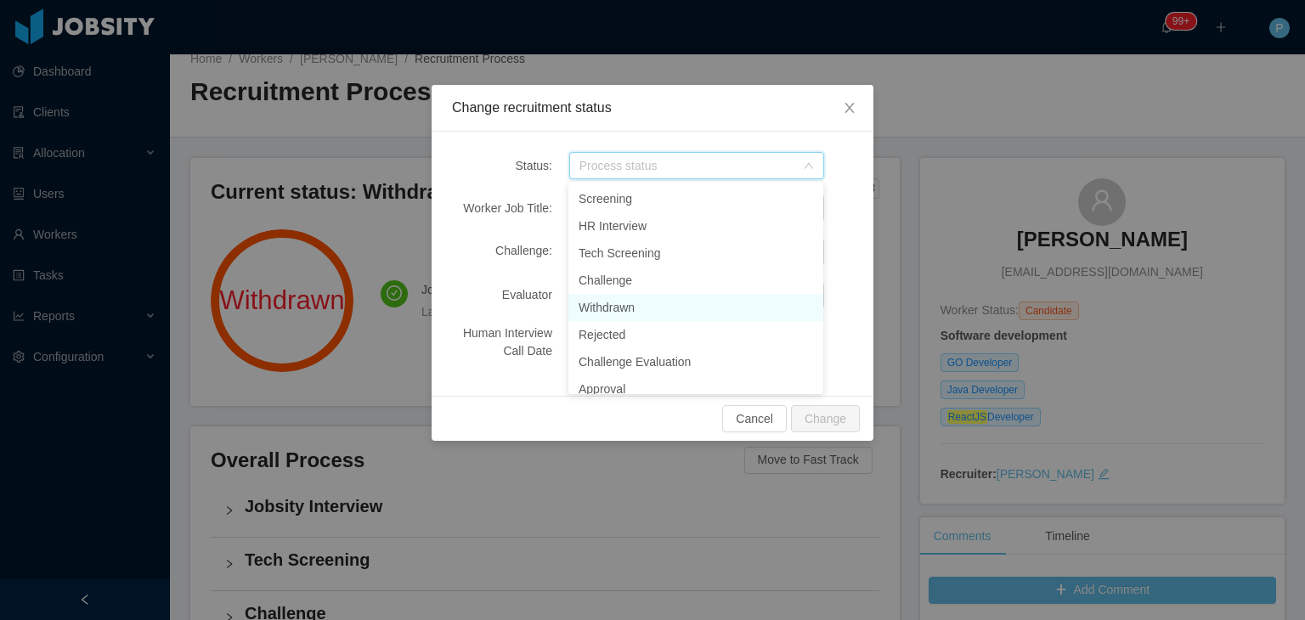
click at [603, 306] on li "Withdrawn" at bounding box center [696, 307] width 255 height 27
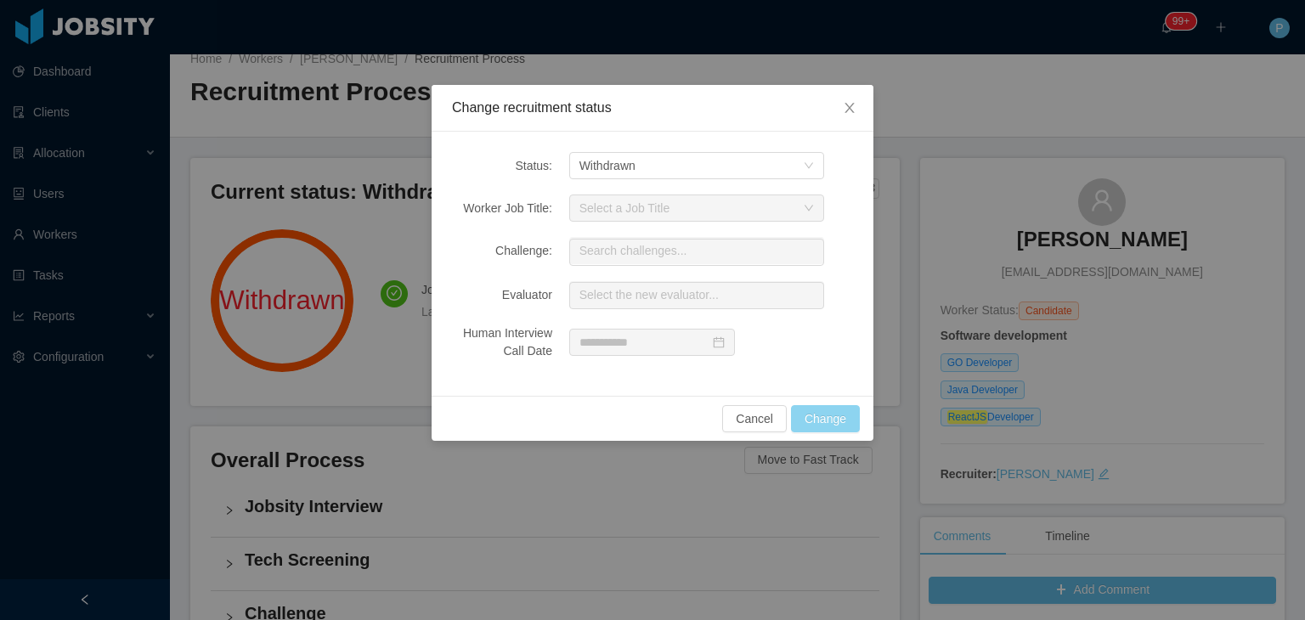
click at [826, 412] on button "Change" at bounding box center [825, 418] width 69 height 27
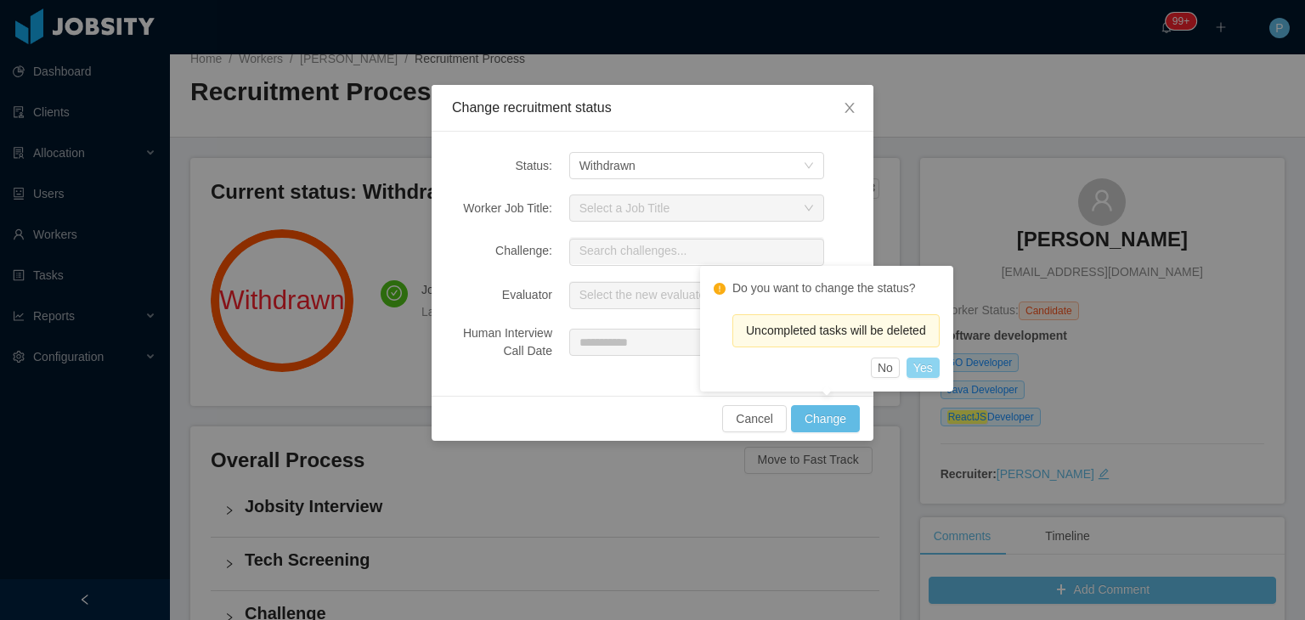
click at [914, 365] on button "Yes" at bounding box center [923, 368] width 33 height 20
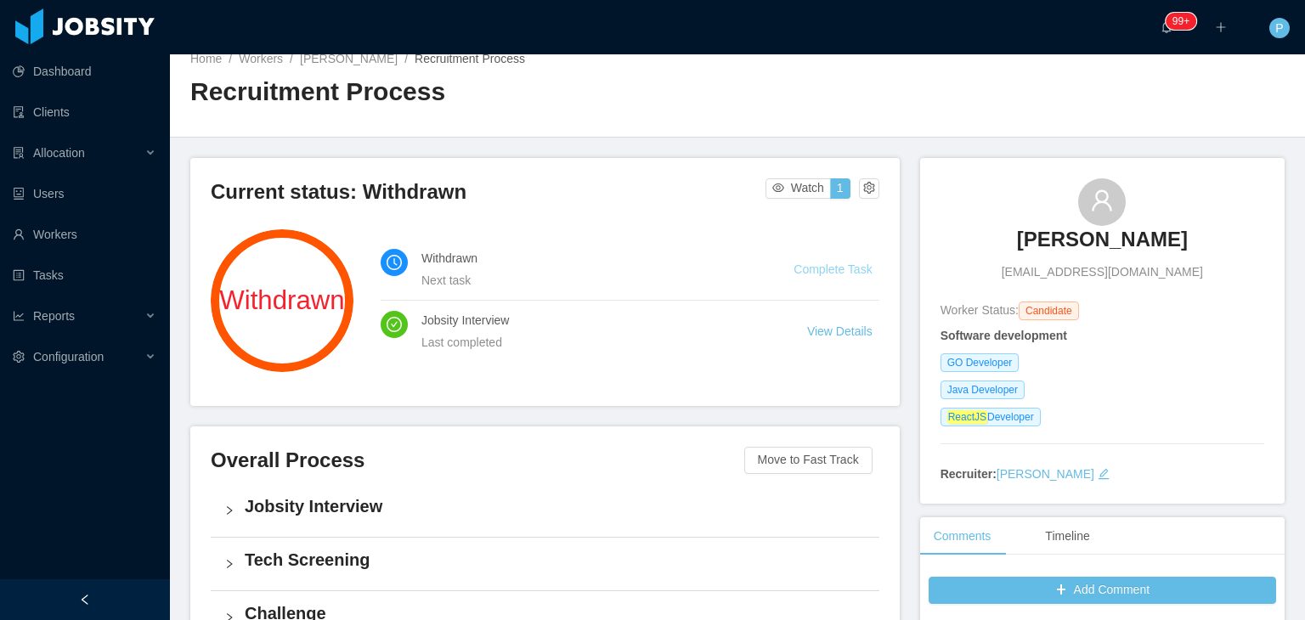
click at [828, 275] on link "Complete Task" at bounding box center [833, 270] width 78 height 14
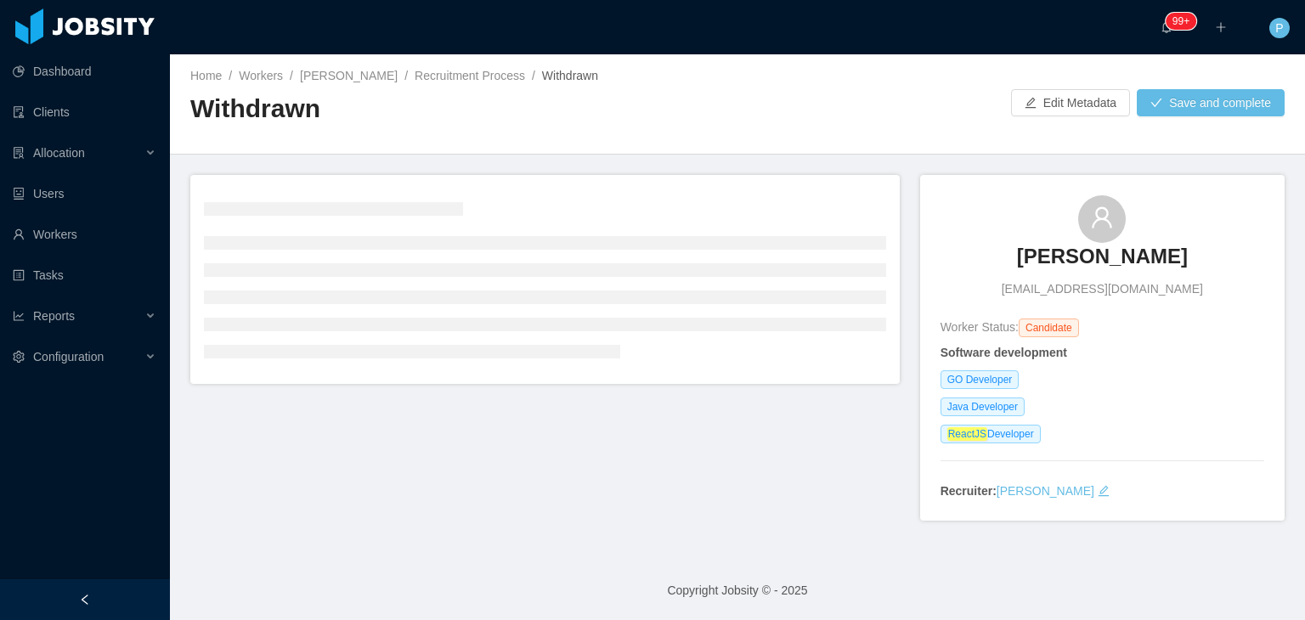
scroll to position [18, 0]
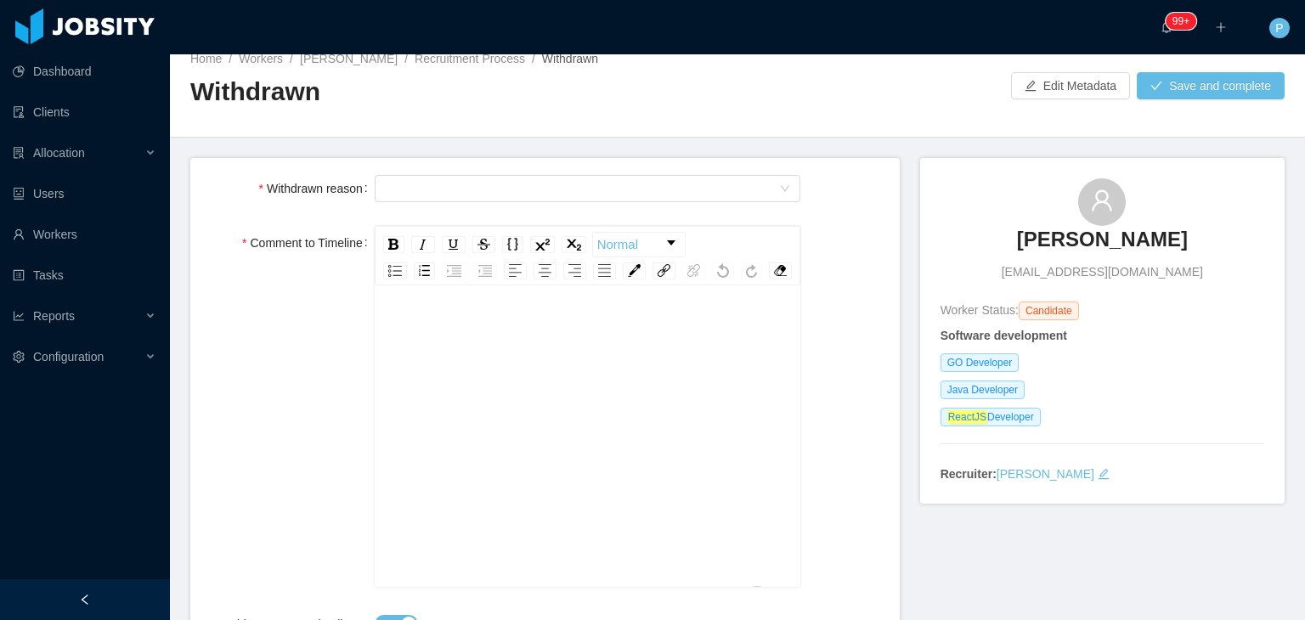
click at [633, 380] on div "To enrich screen reader interactions, please activate Accessibility in Grammarl…" at bounding box center [588, 462] width 400 height 297
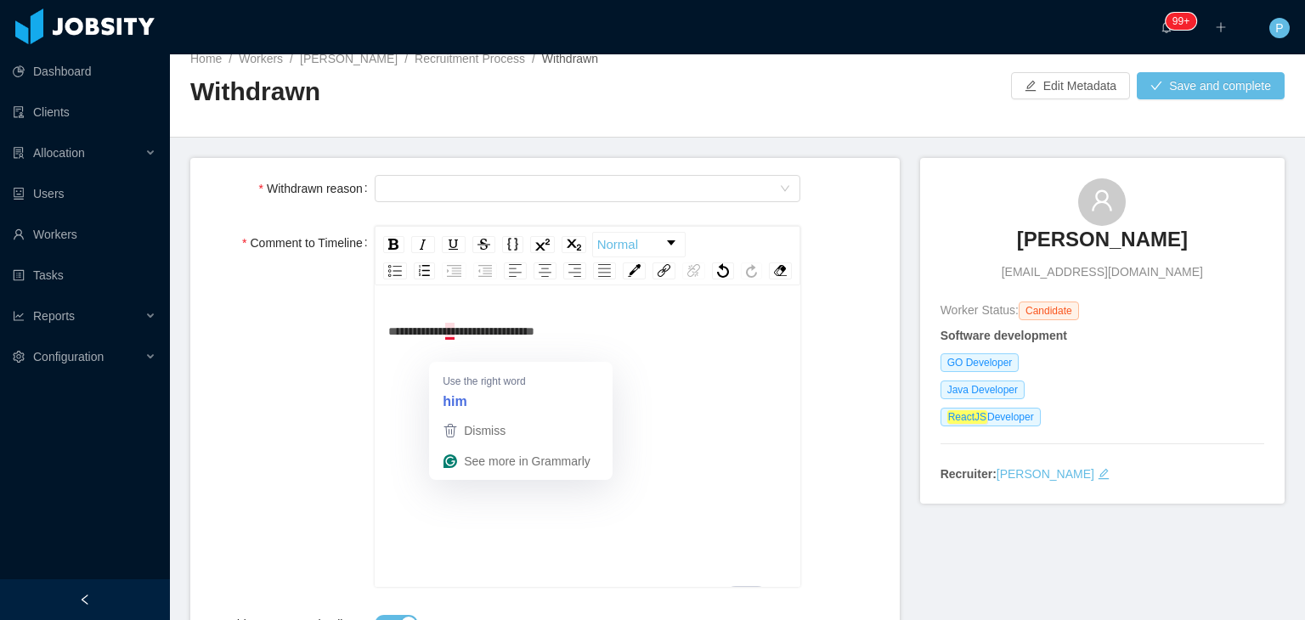
click at [452, 337] on span "**********" at bounding box center [461, 332] width 146 height 12
click at [597, 348] on div "**********" at bounding box center [588, 331] width 400 height 34
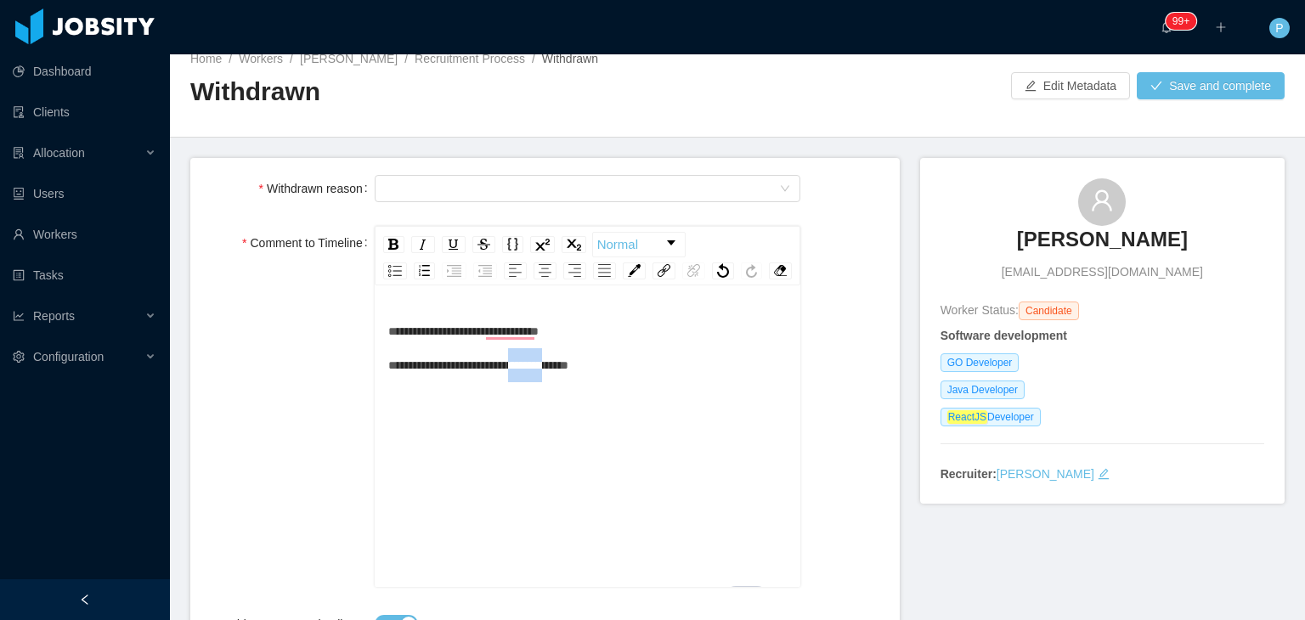
drag, startPoint x: 571, startPoint y: 386, endPoint x: 526, endPoint y: 382, distance: 45.2
click at [526, 371] on span "**********" at bounding box center [478, 349] width 180 height 46
click at [400, 240] on div "rdw-inline-control" at bounding box center [393, 244] width 21 height 17
click at [632, 382] on div "**********" at bounding box center [588, 348] width 400 height 68
drag, startPoint x: 594, startPoint y: 203, endPoint x: 588, endPoint y: 191, distance: 13.3
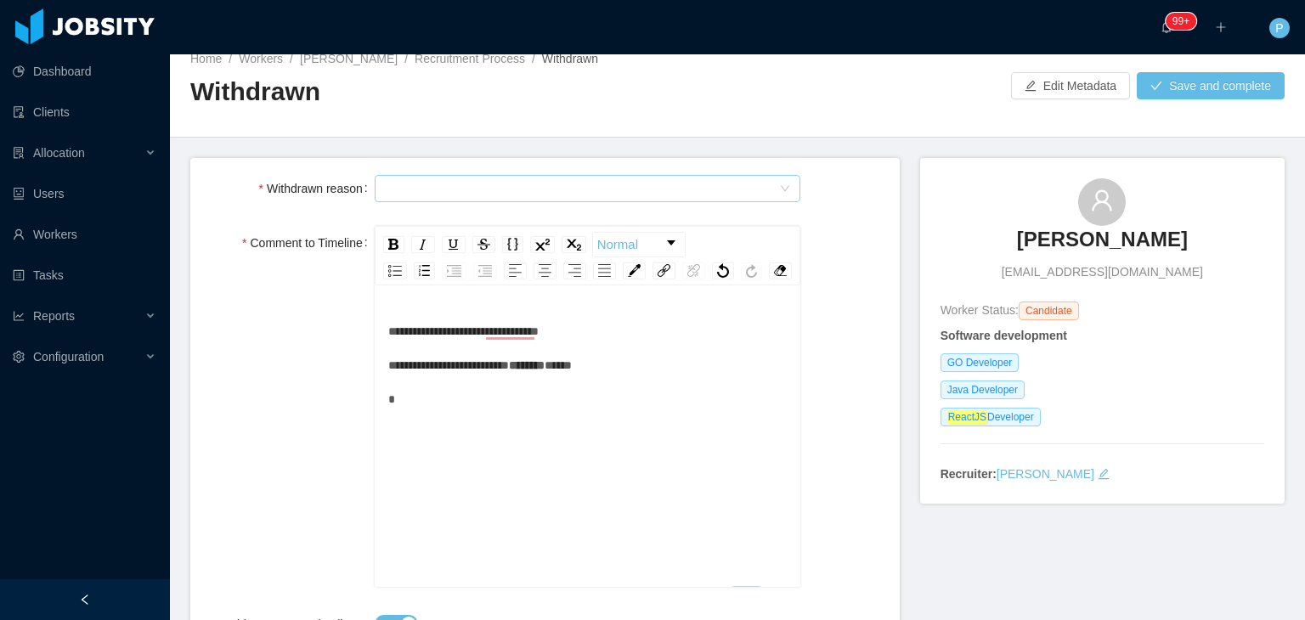
click at [588, 191] on div "Select Type" at bounding box center [588, 189] width 427 height 34
click at [588, 191] on div "Select Type" at bounding box center [582, 188] width 395 height 25
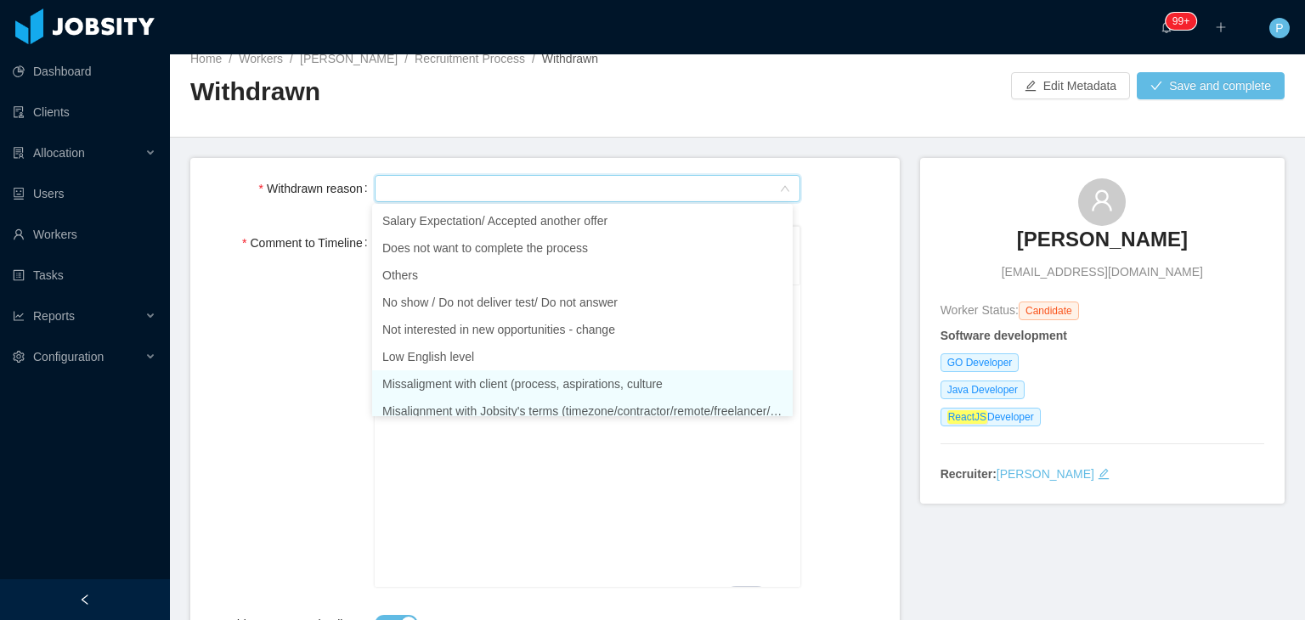
scroll to position [8, 0]
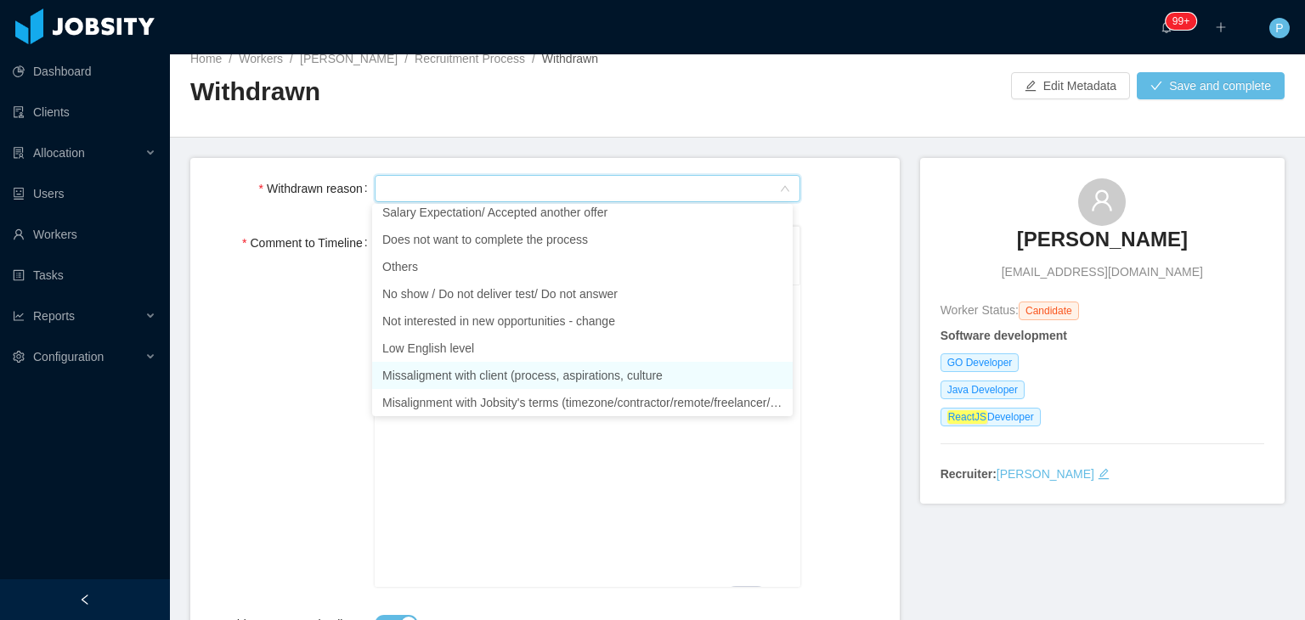
click at [597, 375] on li "Missaligment with client (process, aspirations, culture" at bounding box center [582, 375] width 421 height 27
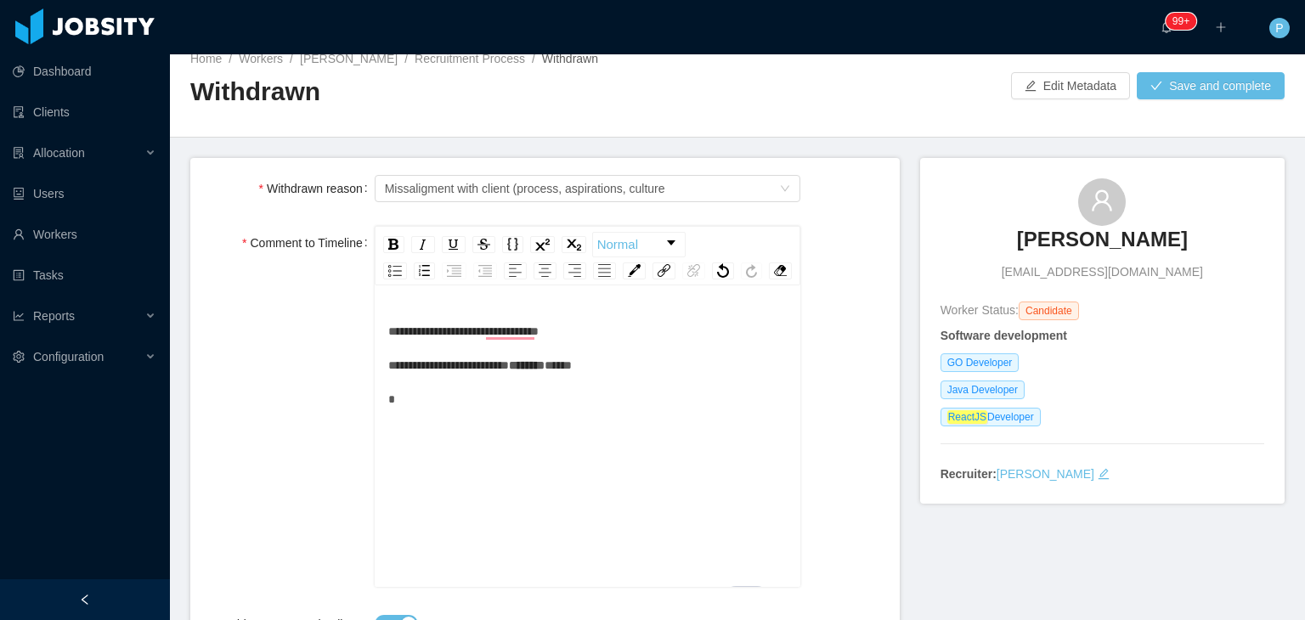
click at [844, 257] on div "**********" at bounding box center [545, 406] width 682 height 361
click at [1189, 86] on button "Save and complete" at bounding box center [1211, 85] width 148 height 27
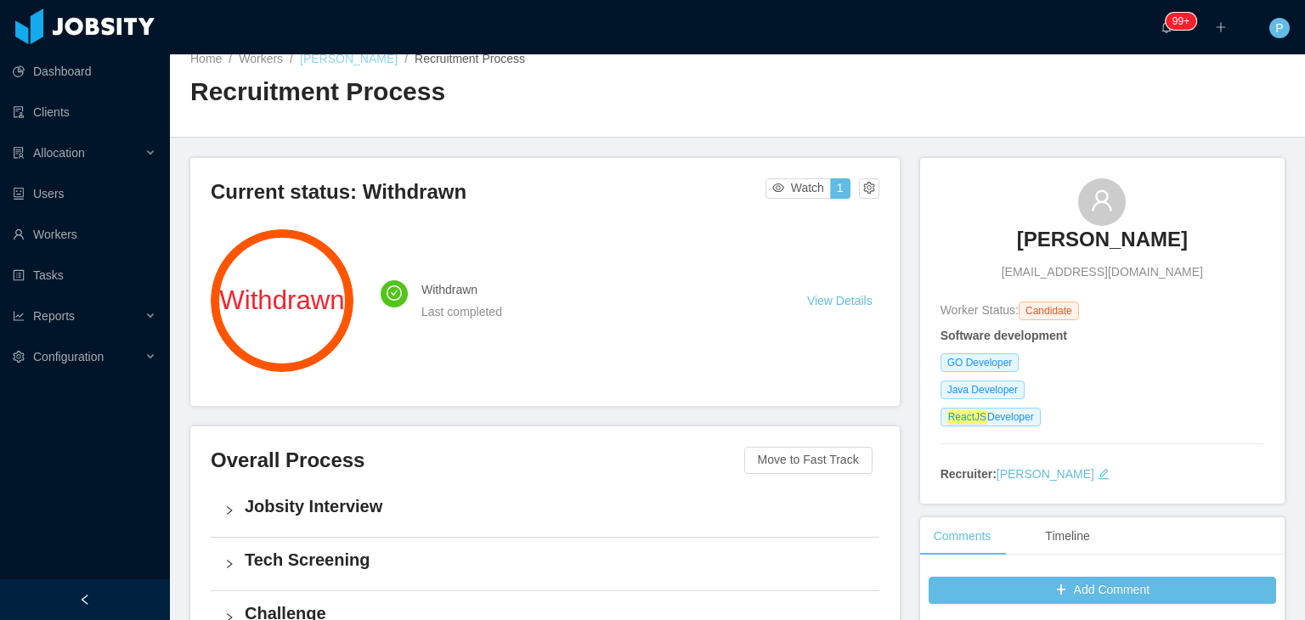
click at [398, 65] on link "Jaime Giovanny Jimenez Boyaca" at bounding box center [349, 59] width 98 height 14
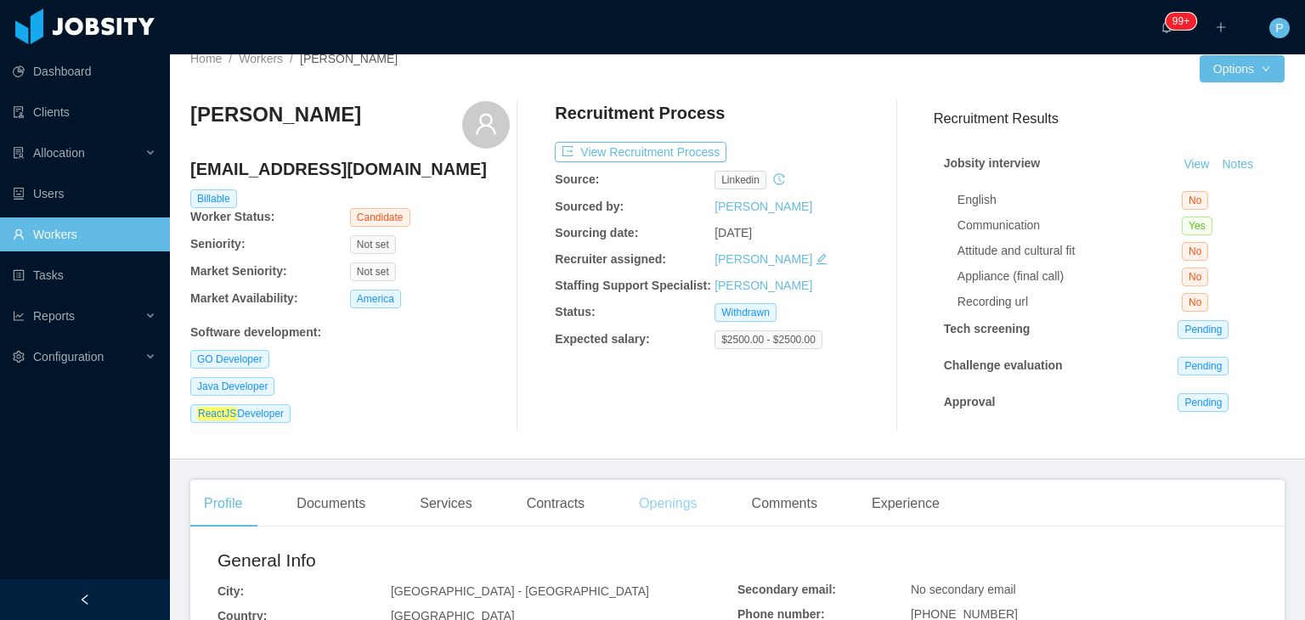
click at [669, 512] on div "Openings" at bounding box center [669, 504] width 86 height 48
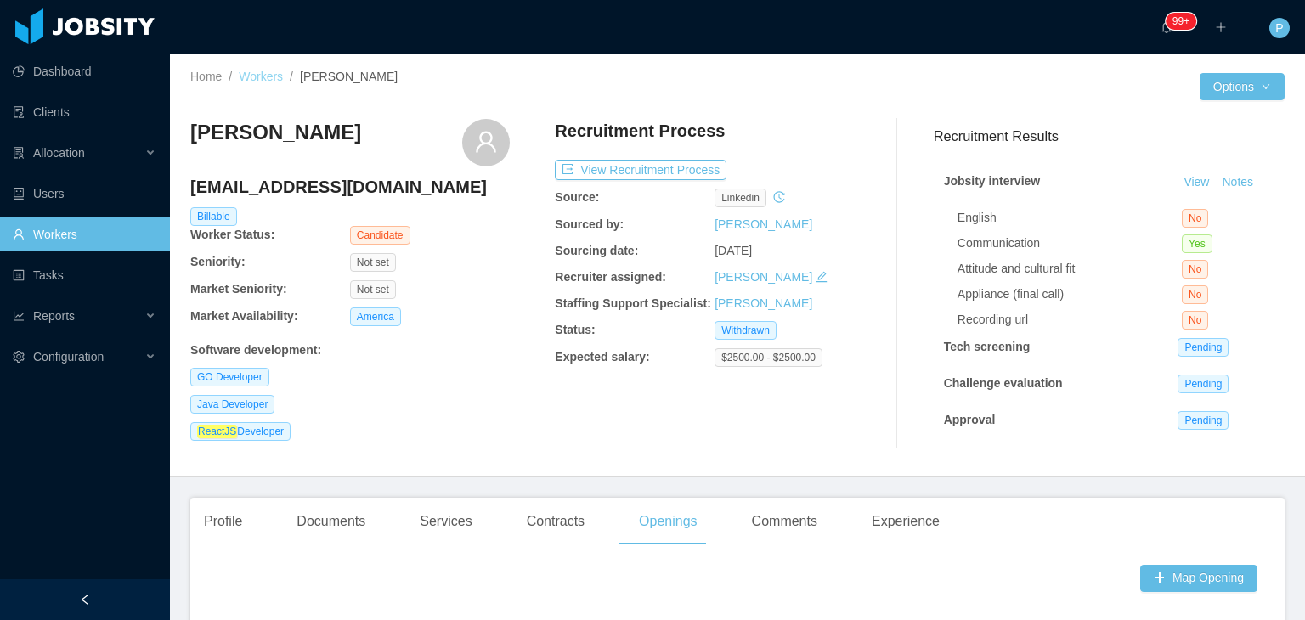
click at [251, 82] on link "Workers" at bounding box center [261, 77] width 44 height 14
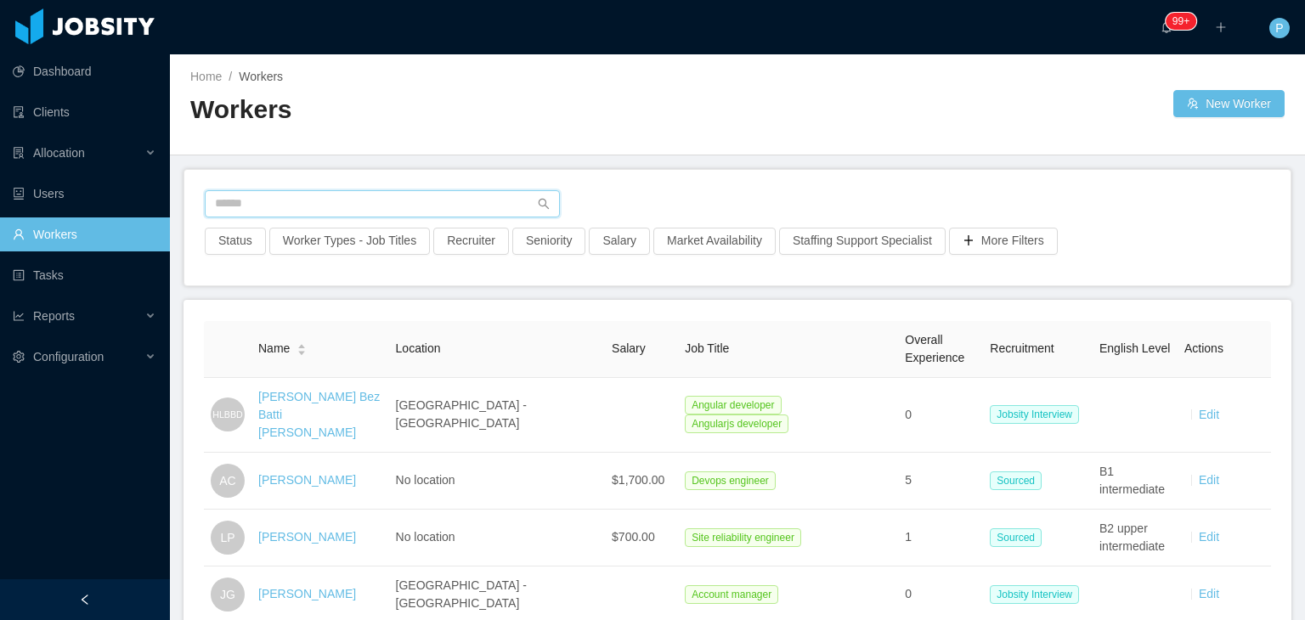
click at [455, 206] on input "text" at bounding box center [382, 203] width 355 height 27
paste input "**********"
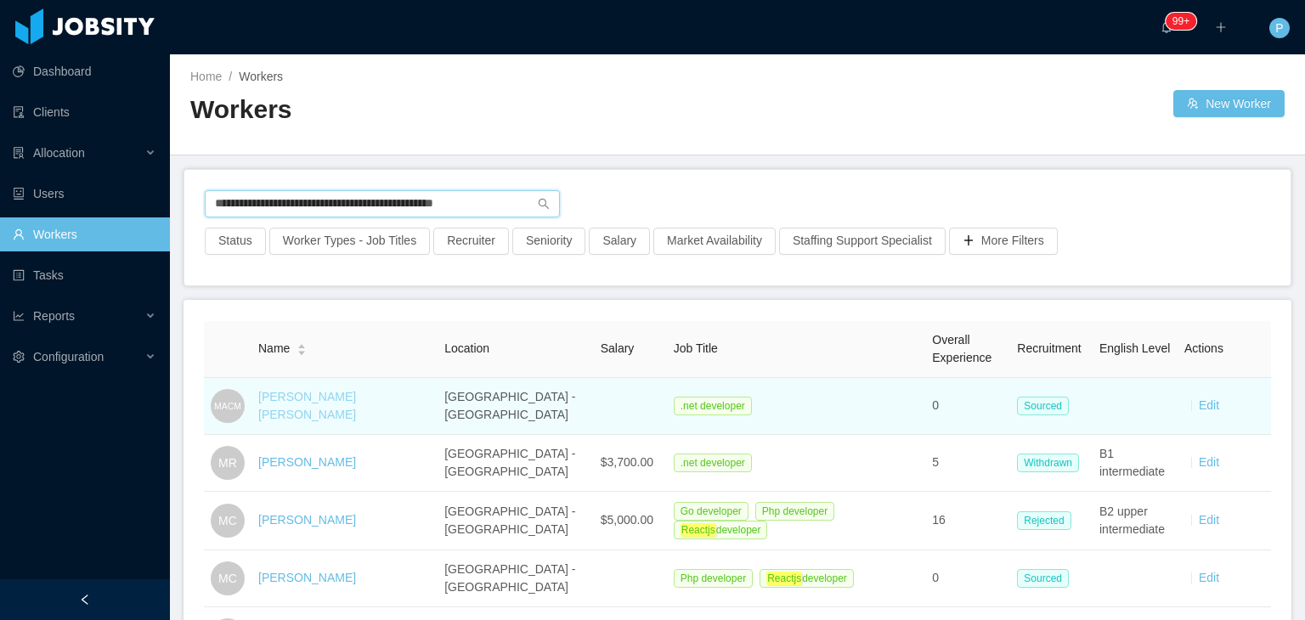
type input "**********"
click at [340, 395] on link "Miguel Angel Chavez Martinez" at bounding box center [307, 405] width 98 height 31
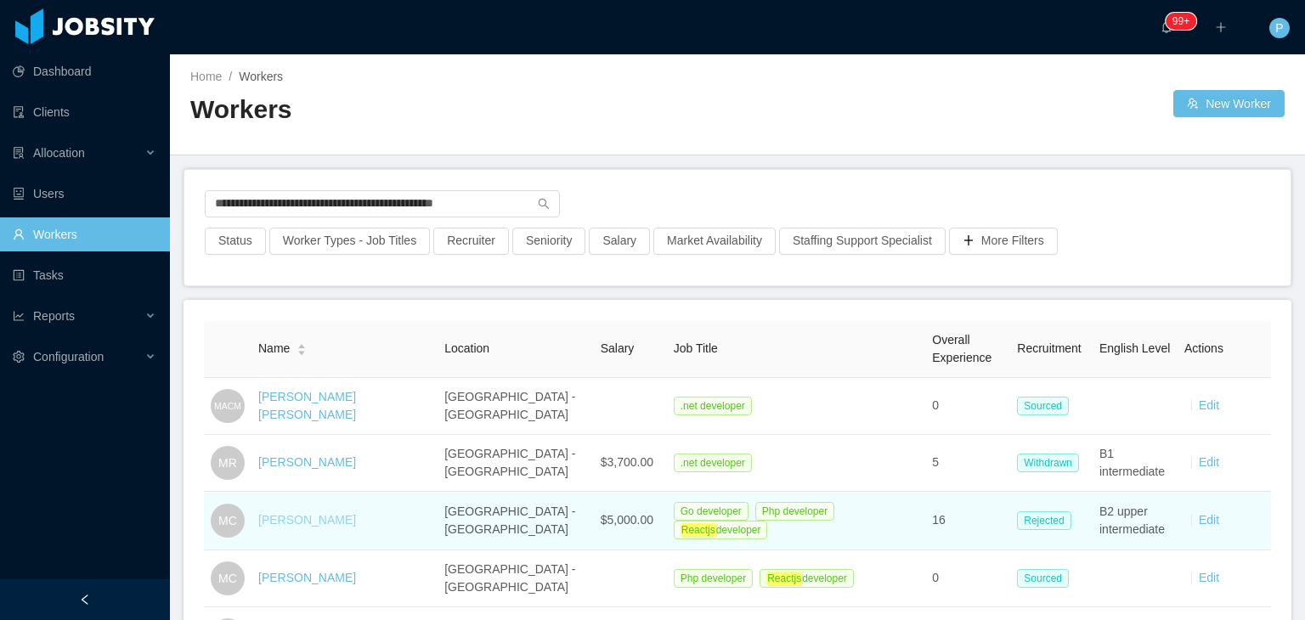
click at [315, 516] on link "Miguel Chavez" at bounding box center [307, 520] width 98 height 14
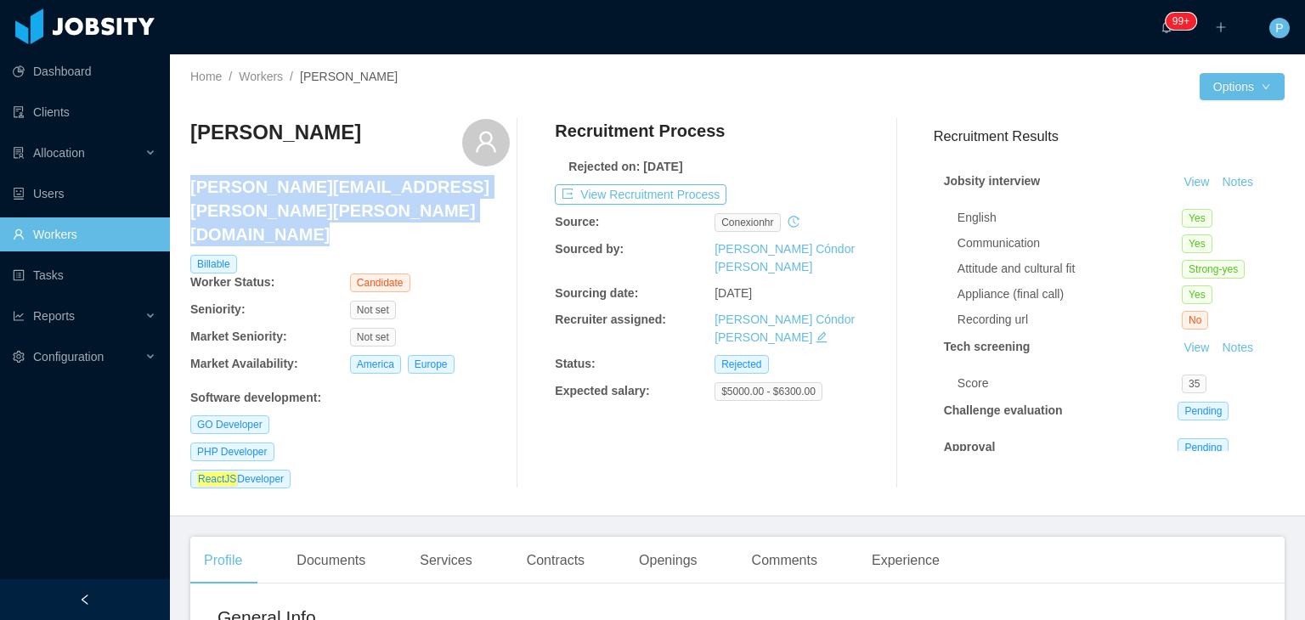
click at [195, 190] on div "Home / Workers / Miguel Chavez / Options Miguel Chavez miguel.angel.chavez.mart…" at bounding box center [737, 285] width 1135 height 462
copy h4 "miguel.angel.chavez.martinez@gmail.com"
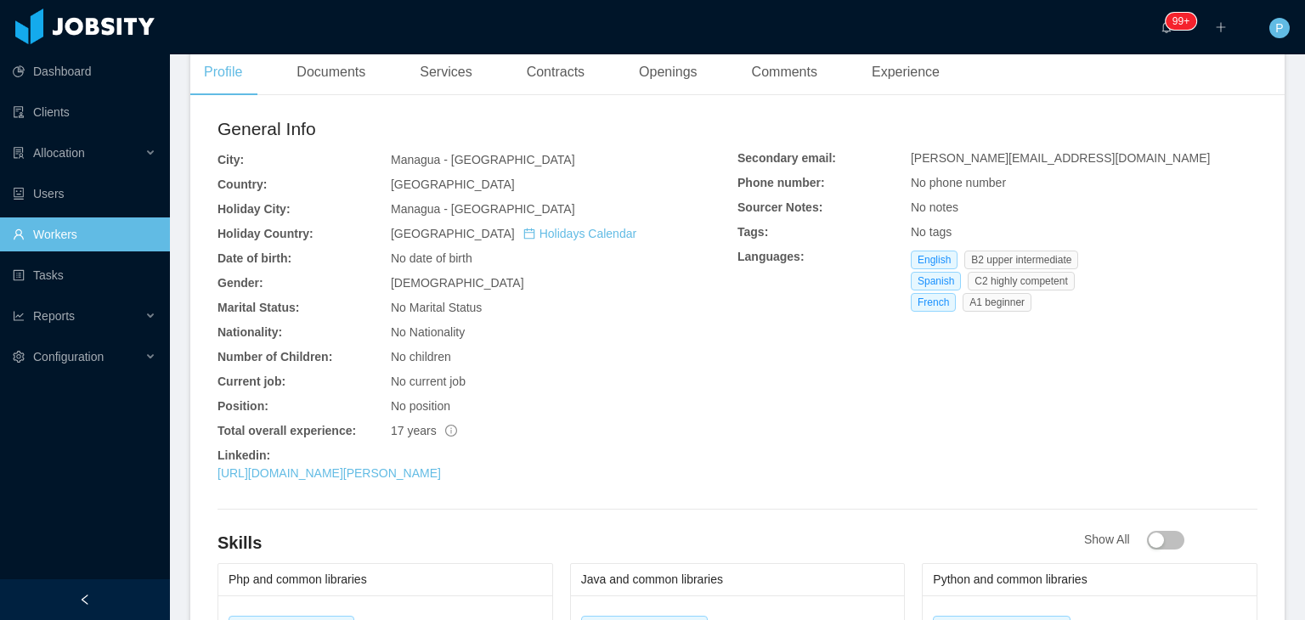
scroll to position [292, 0]
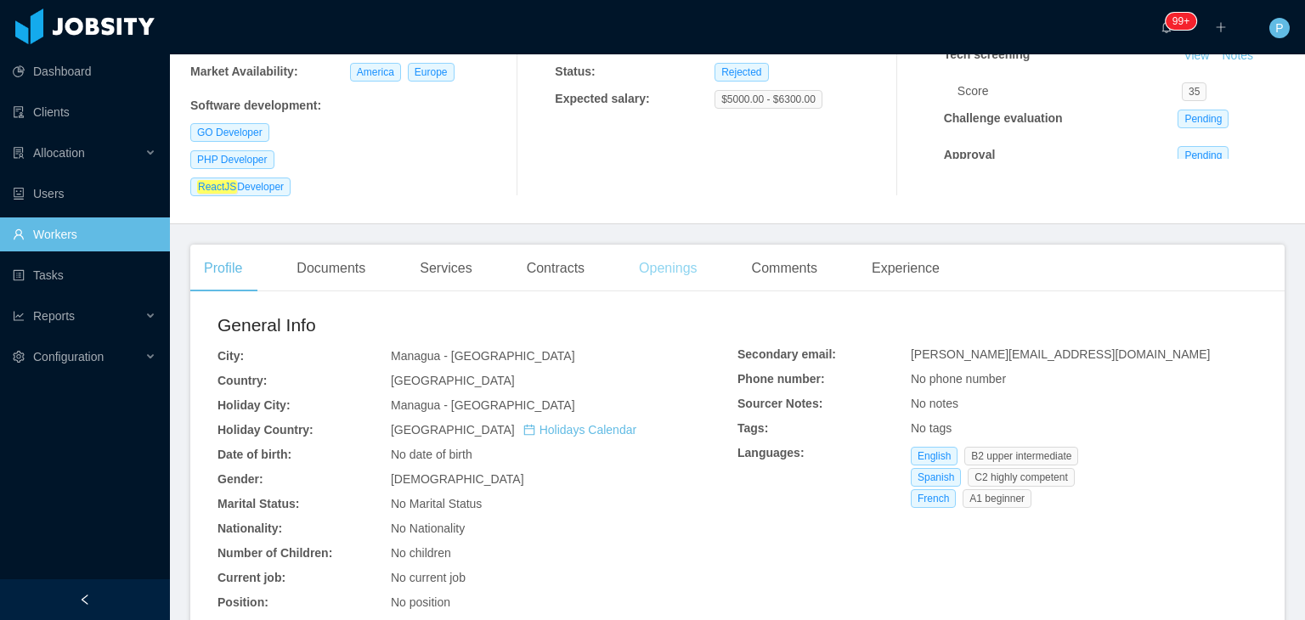
click at [657, 245] on div "Openings" at bounding box center [669, 269] width 86 height 48
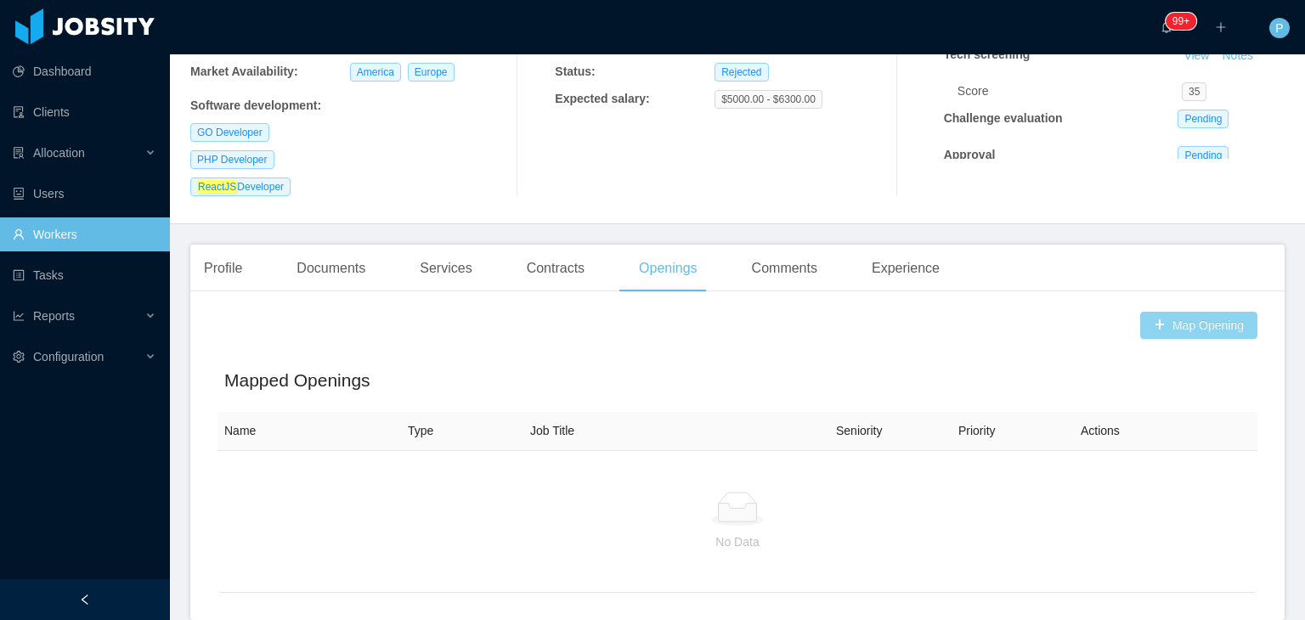
click at [1151, 312] on button "Map Opening" at bounding box center [1199, 325] width 117 height 27
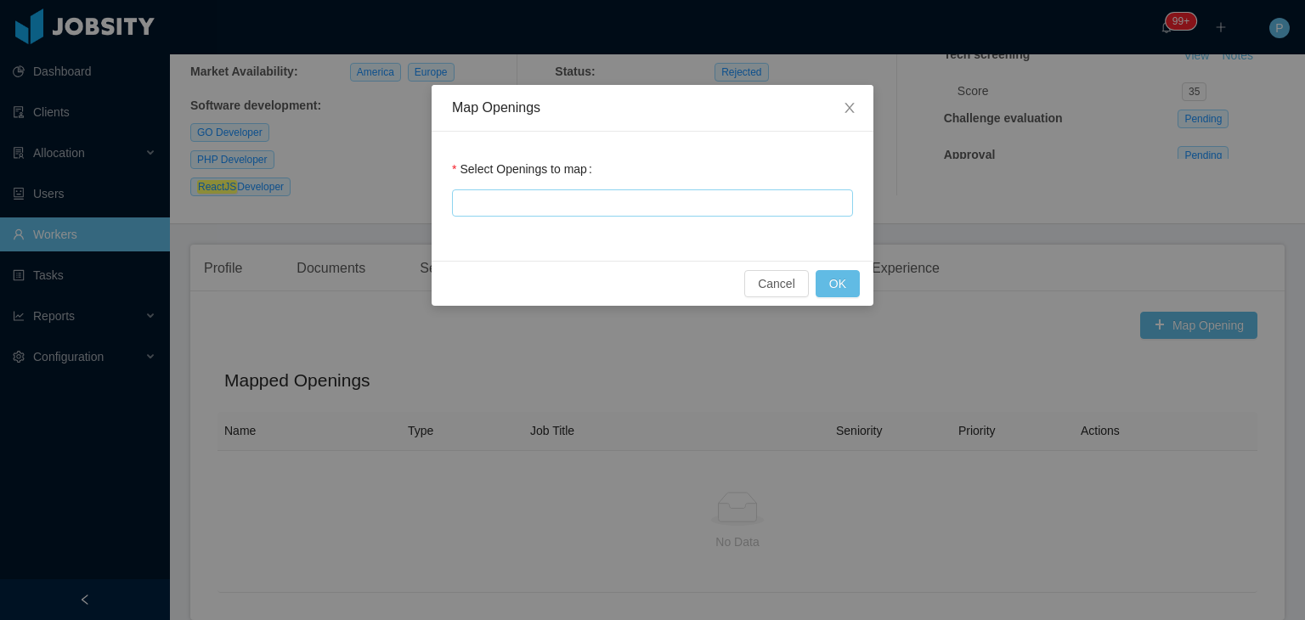
click at [726, 201] on div at bounding box center [650, 202] width 386 height 25
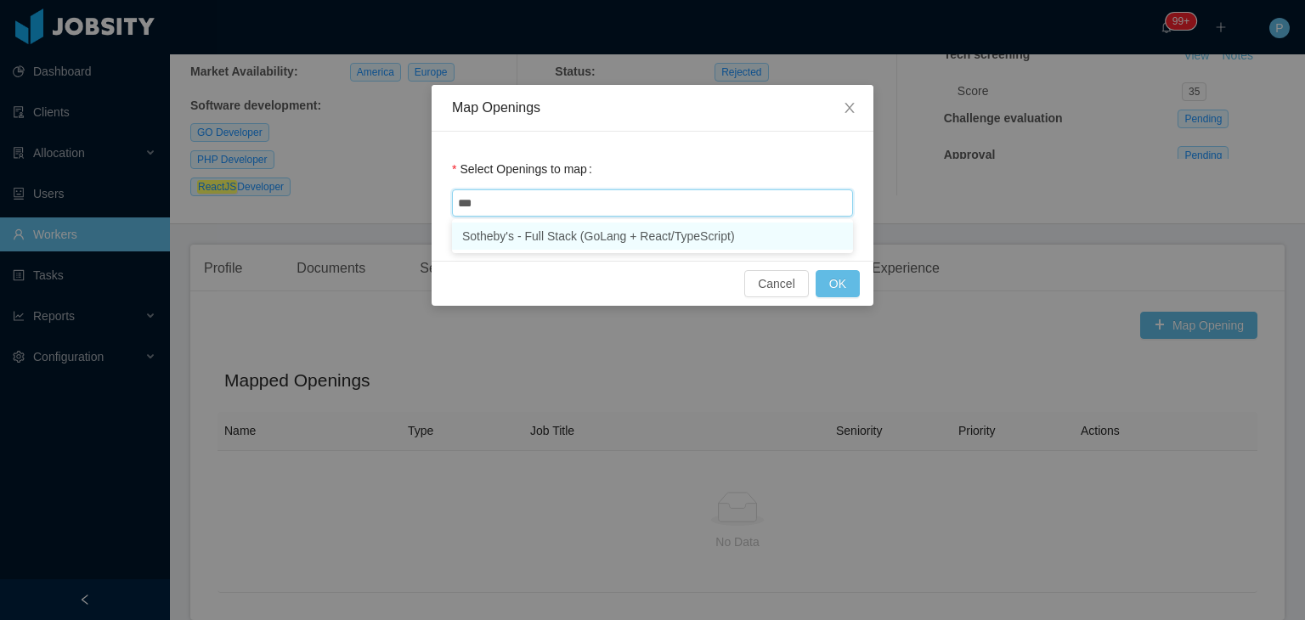
type input "****"
click at [737, 233] on li "Sotheby's - Full Stack (GoLang + React/TypeScript)" at bounding box center [652, 236] width 401 height 27
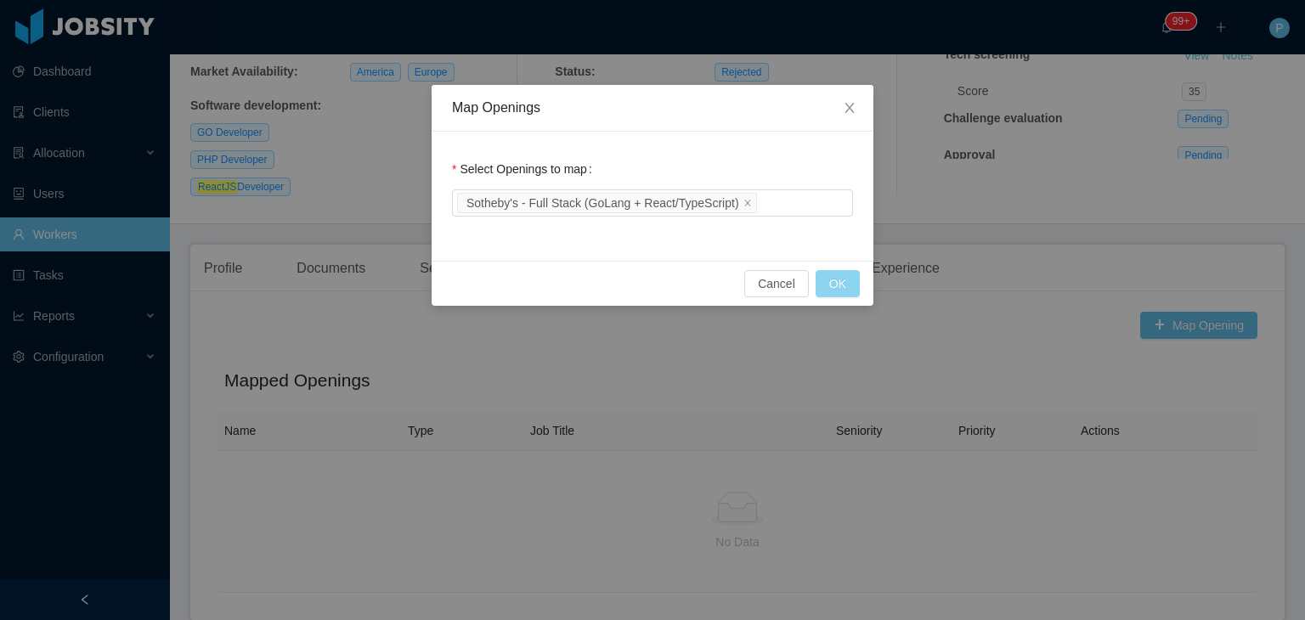
click at [858, 282] on button "OK" at bounding box center [838, 283] width 44 height 27
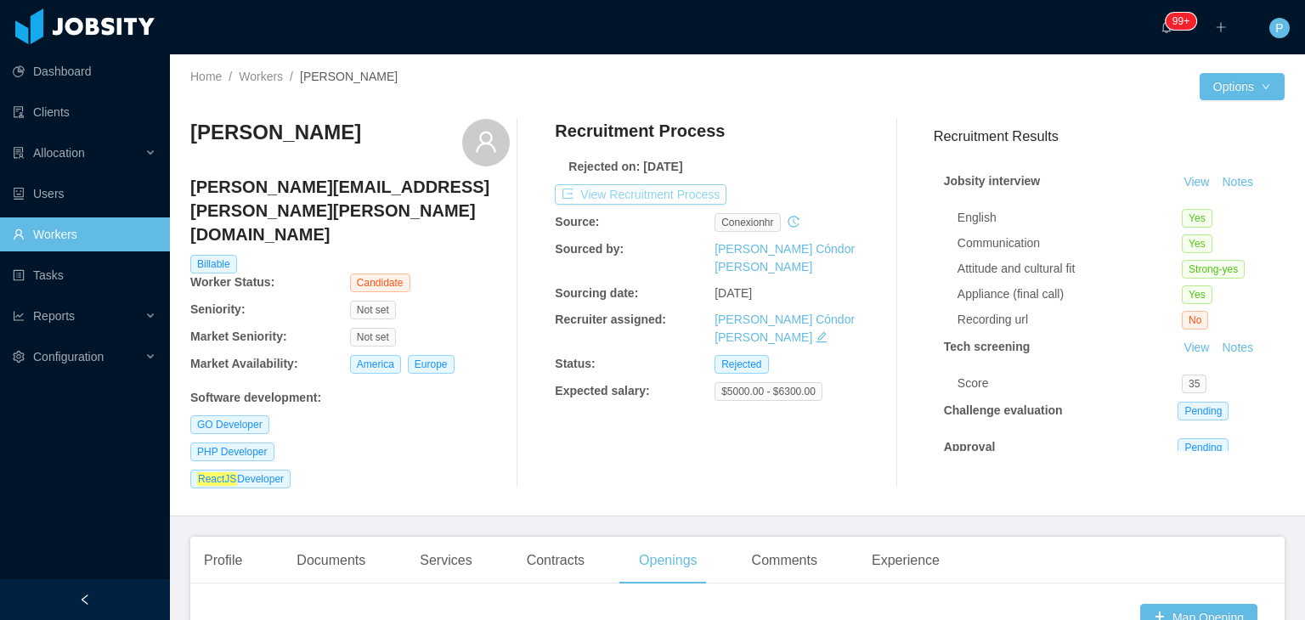
click at [666, 187] on button "View Recruitment Process" at bounding box center [641, 194] width 172 height 20
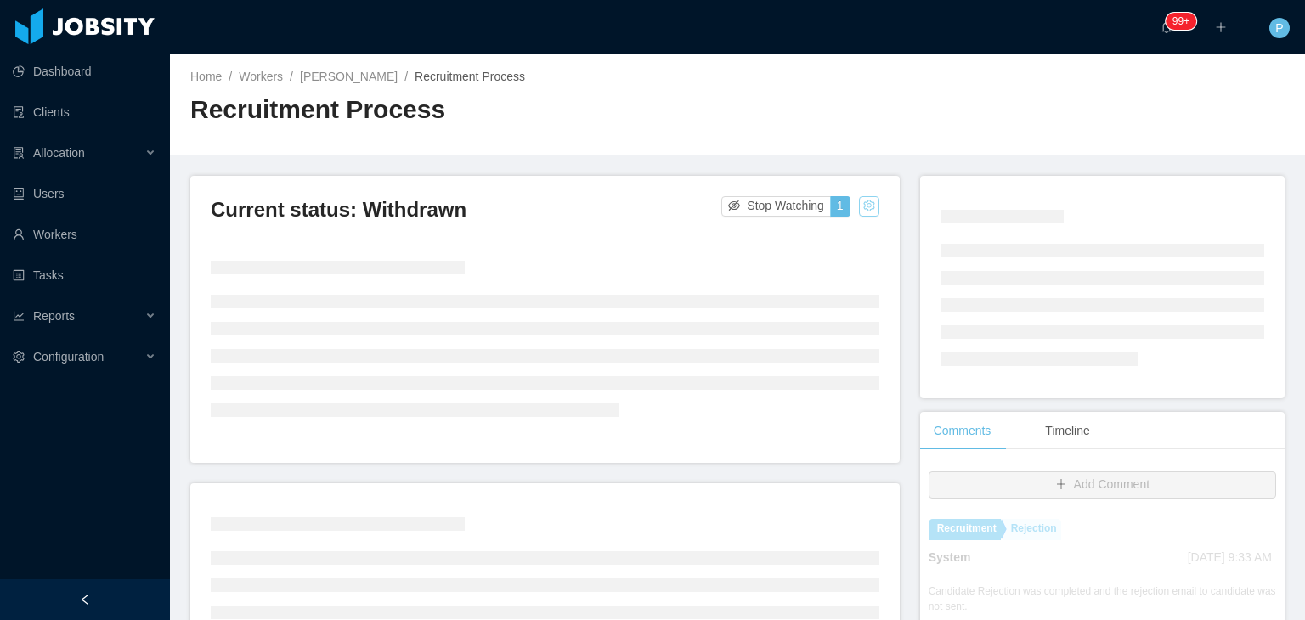
click at [862, 210] on button "button" at bounding box center [869, 206] width 20 height 20
click at [855, 252] on div "Change status" at bounding box center [824, 260] width 76 height 19
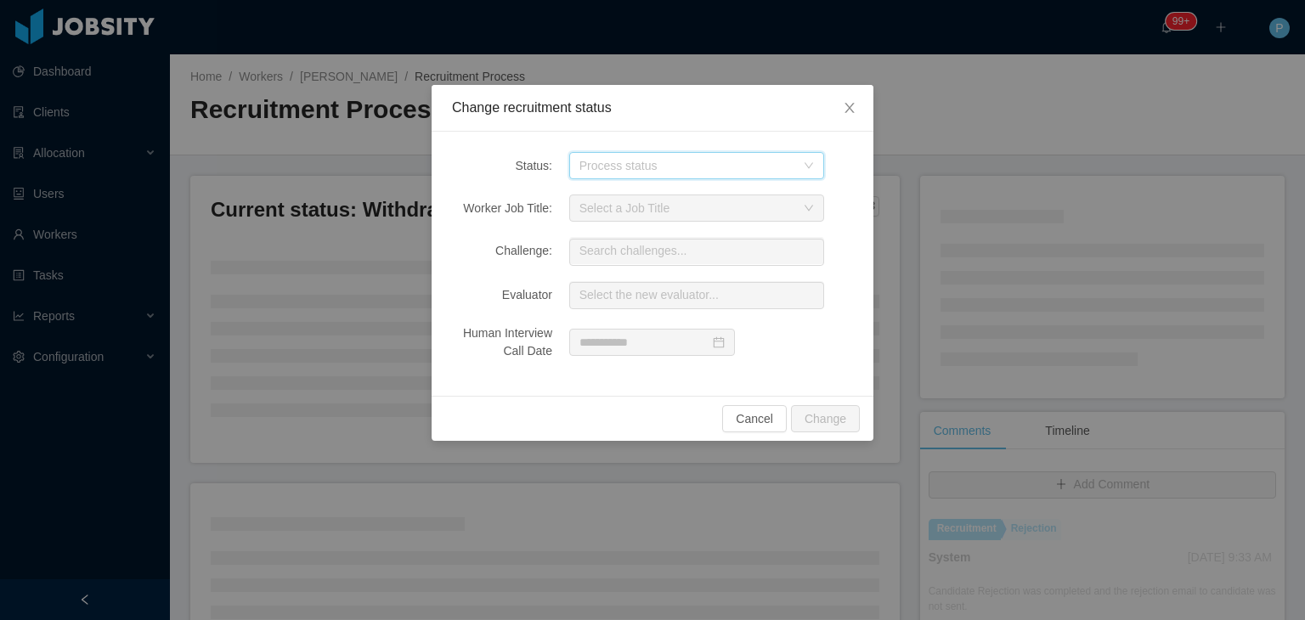
click at [805, 164] on icon "icon: down" at bounding box center [809, 166] width 10 height 10
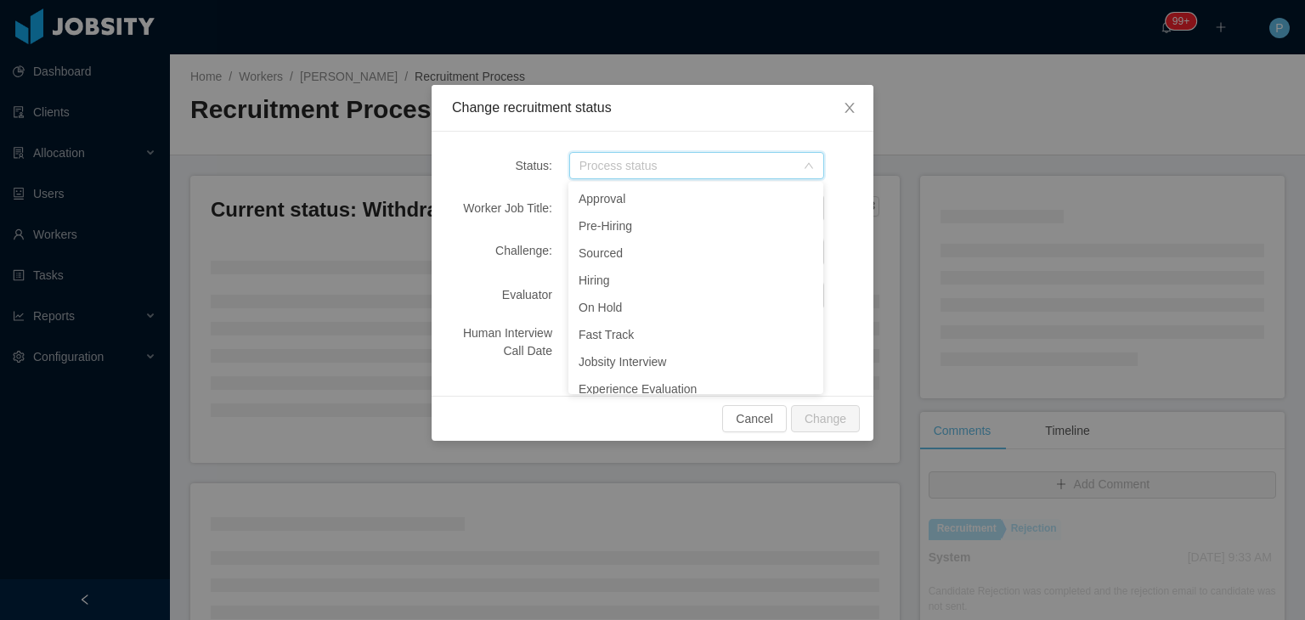
scroll to position [201, 0]
click at [649, 353] on li "Jobsity Interview" at bounding box center [696, 350] width 255 height 27
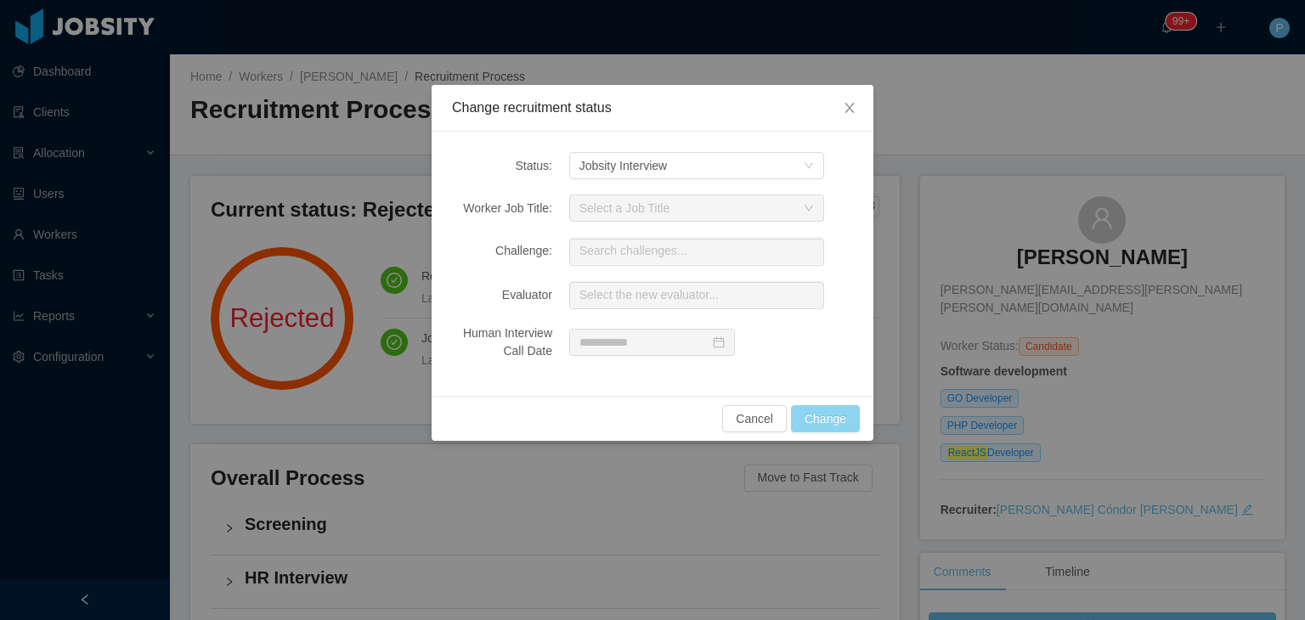
click at [844, 424] on button "Change" at bounding box center [825, 418] width 69 height 27
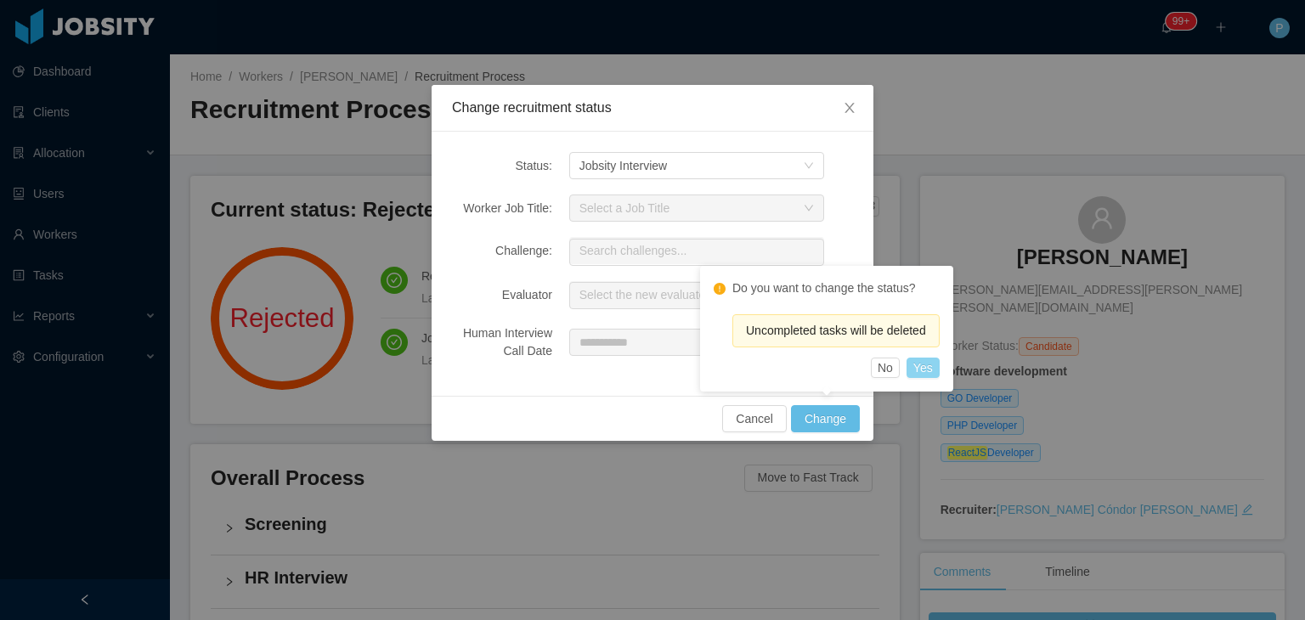
click at [930, 373] on button "Yes" at bounding box center [923, 368] width 33 height 20
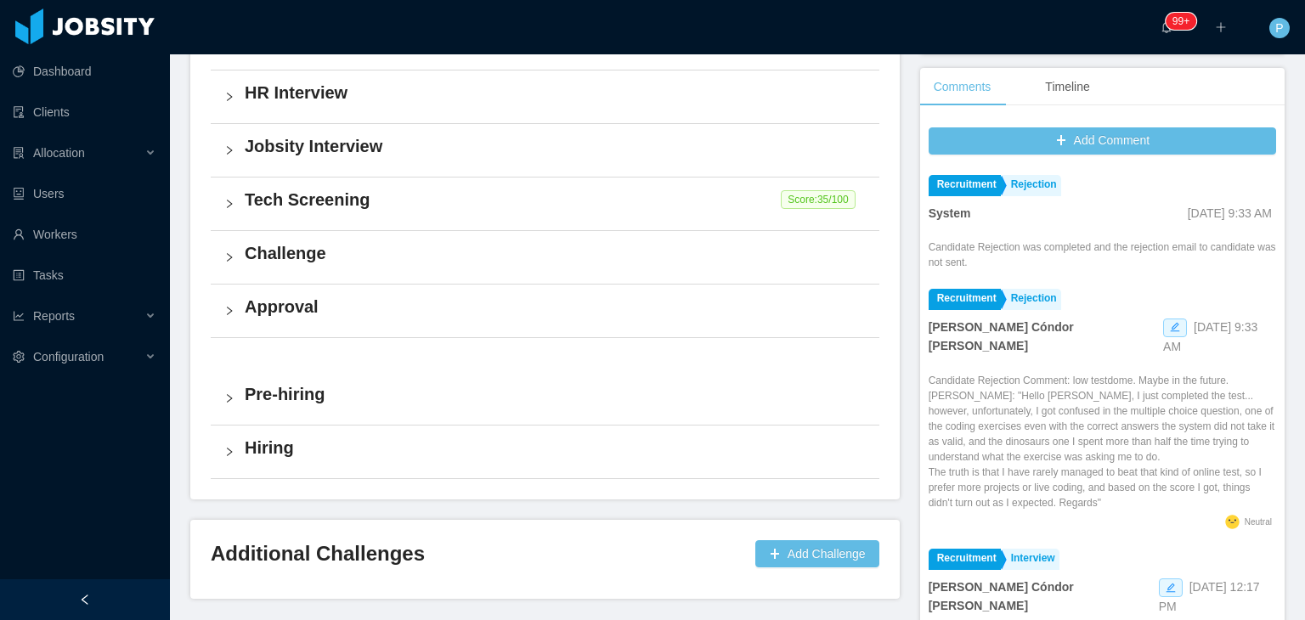
scroll to position [0, 0]
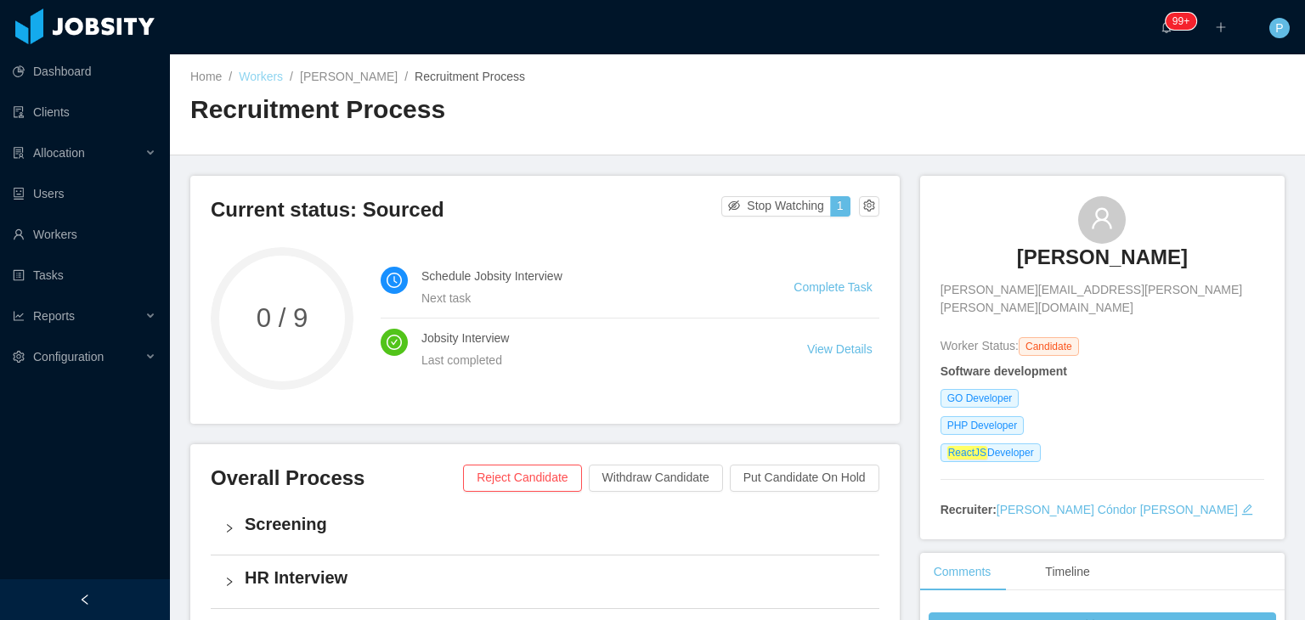
click at [266, 78] on link "Workers" at bounding box center [261, 77] width 44 height 14
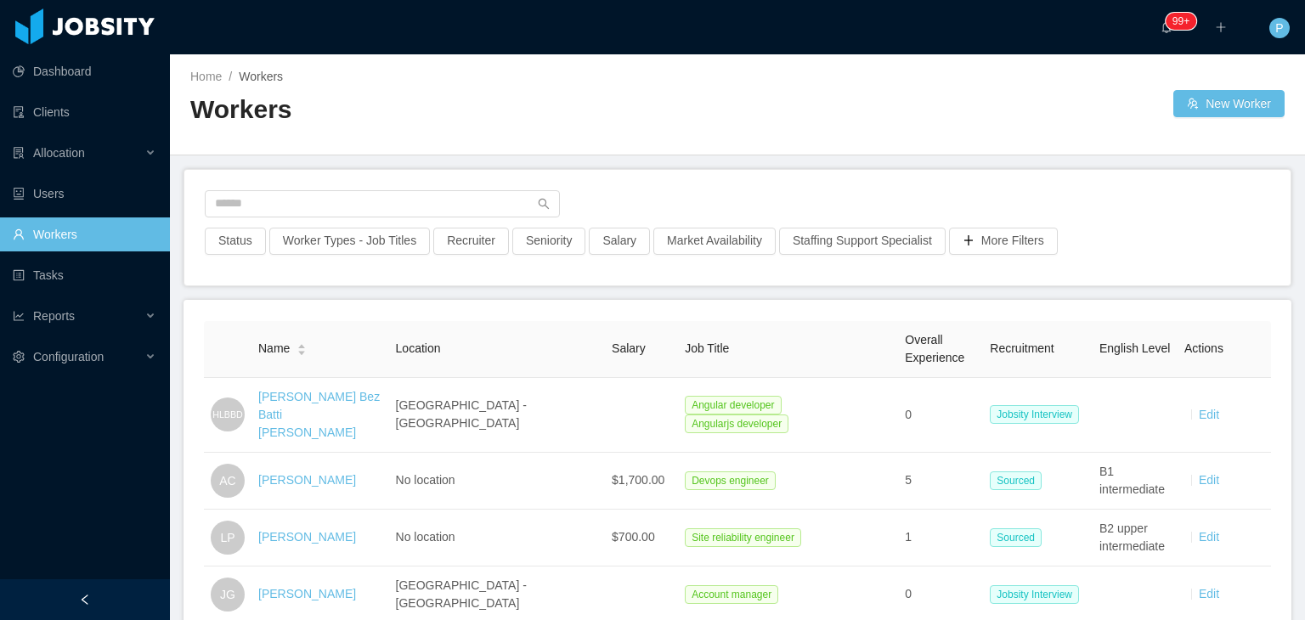
click at [699, 78] on div "Home / Workers /" at bounding box center [463, 77] width 547 height 18
click at [458, 200] on input "text" at bounding box center [382, 203] width 355 height 27
paste input "**********"
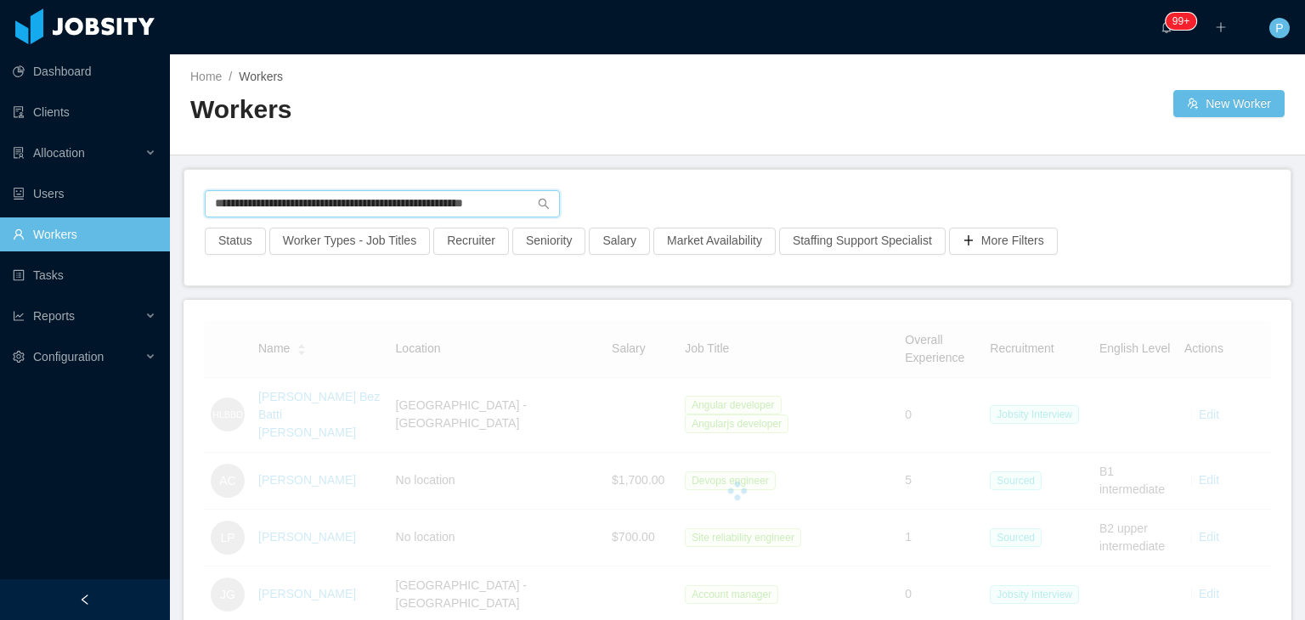
type input "**********"
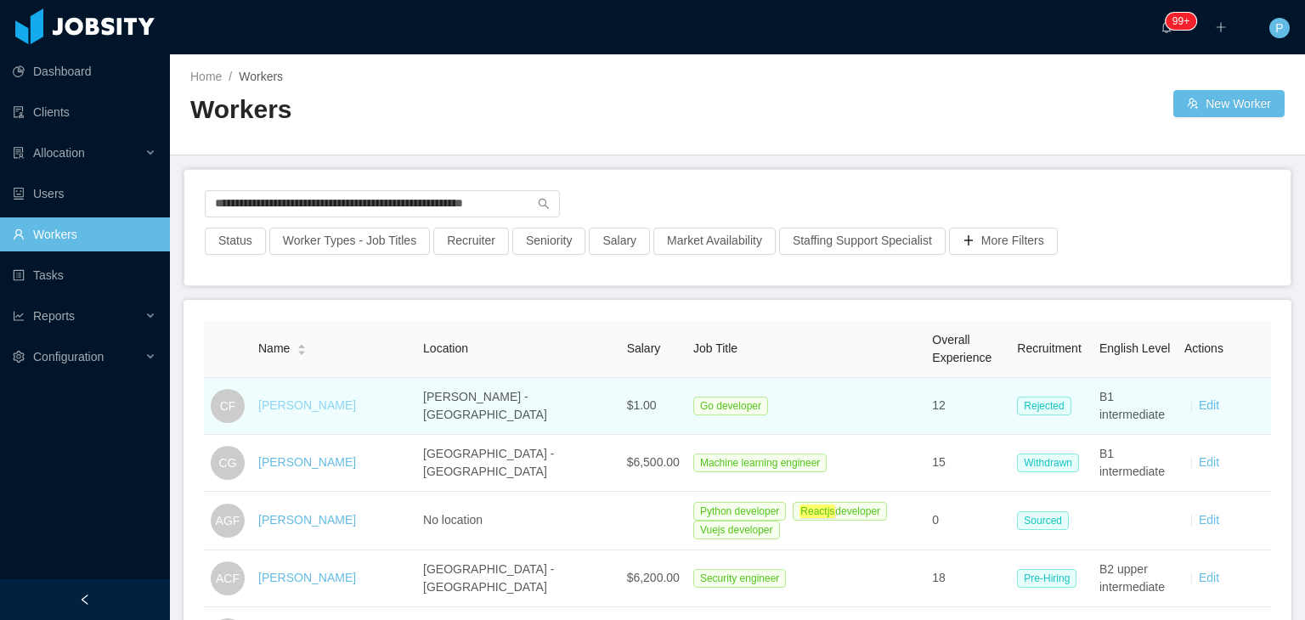
click at [311, 402] on link "Claudio Flores" at bounding box center [307, 406] width 98 height 14
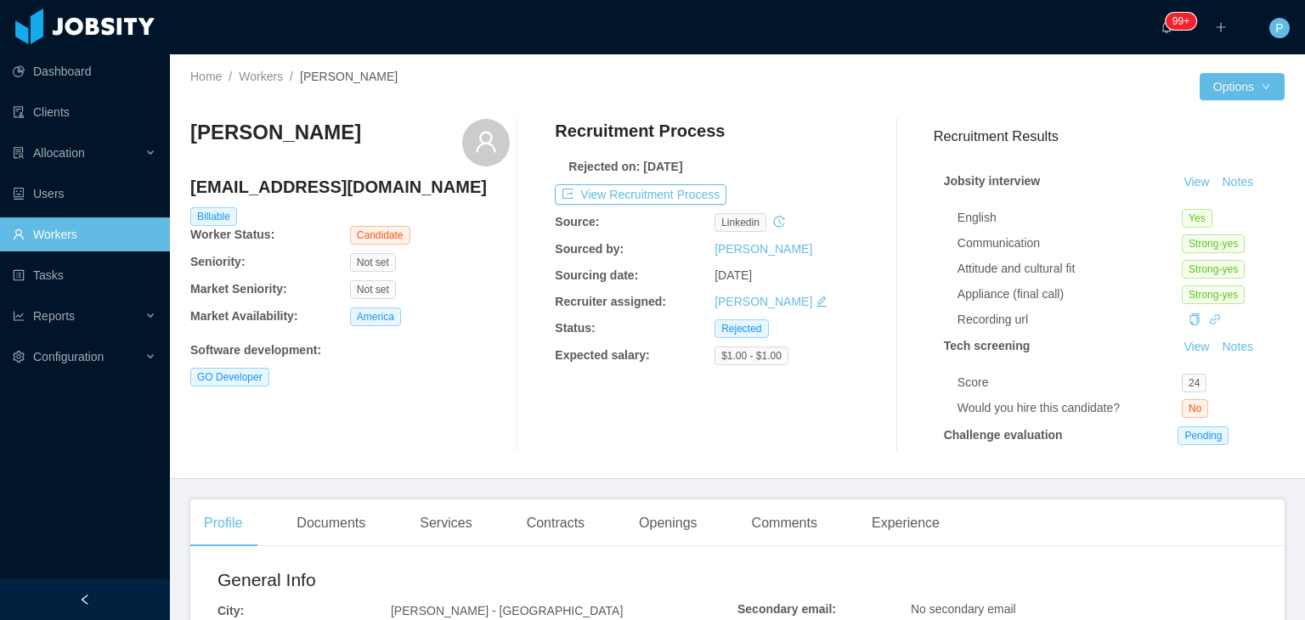
click at [826, 178] on div "Recruitment Process Rejected on: Jul 20th, 2022 View Recruitment Process Source…" at bounding box center [715, 285] width 320 height 332
click at [706, 190] on button "View Recruitment Process" at bounding box center [641, 194] width 172 height 20
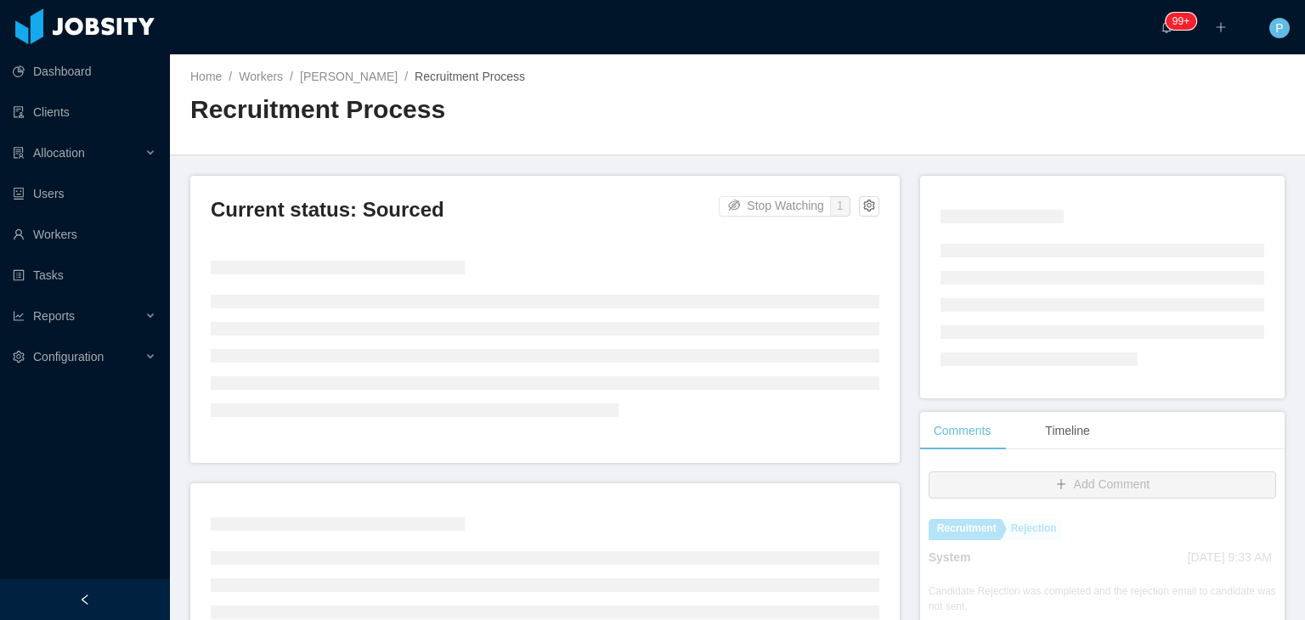
click at [810, 158] on main "Home / Workers / Miguel Chavez / Recruitment Process / Recruitment Process Curr…" at bounding box center [737, 337] width 1135 height 566
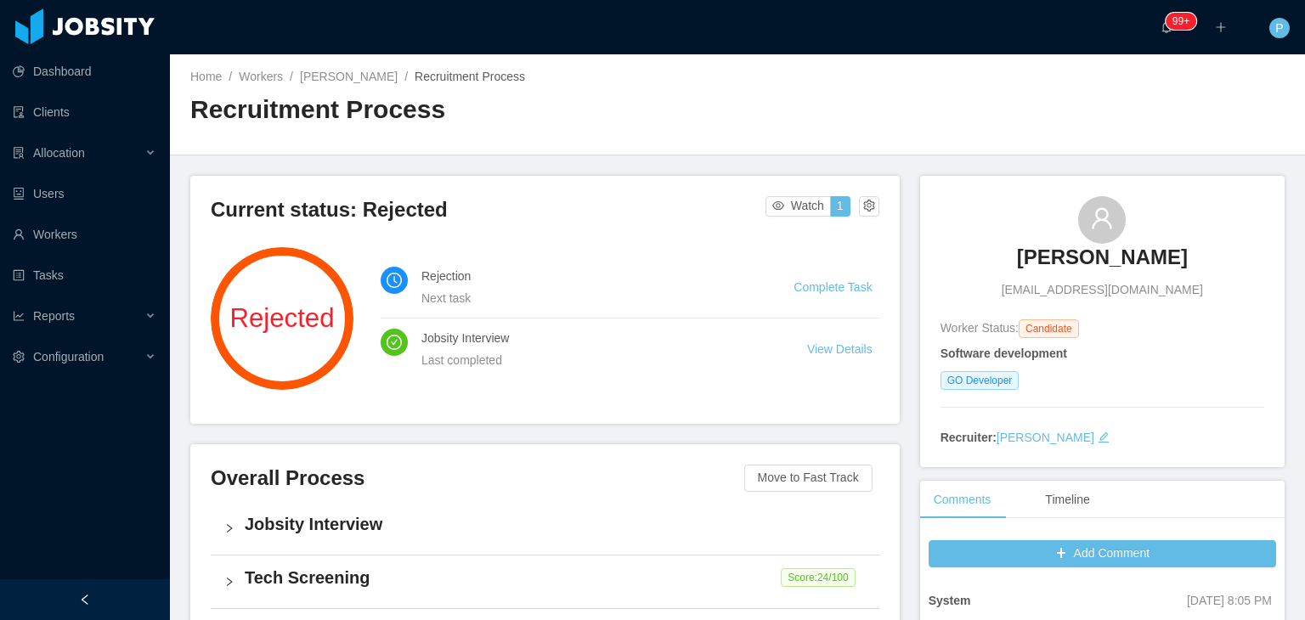
click at [849, 210] on div "Current status: Rejected Watch 1" at bounding box center [545, 214] width 669 height 37
click at [859, 208] on button "button" at bounding box center [869, 206] width 20 height 20
click at [841, 259] on div "Change status" at bounding box center [824, 260] width 76 height 19
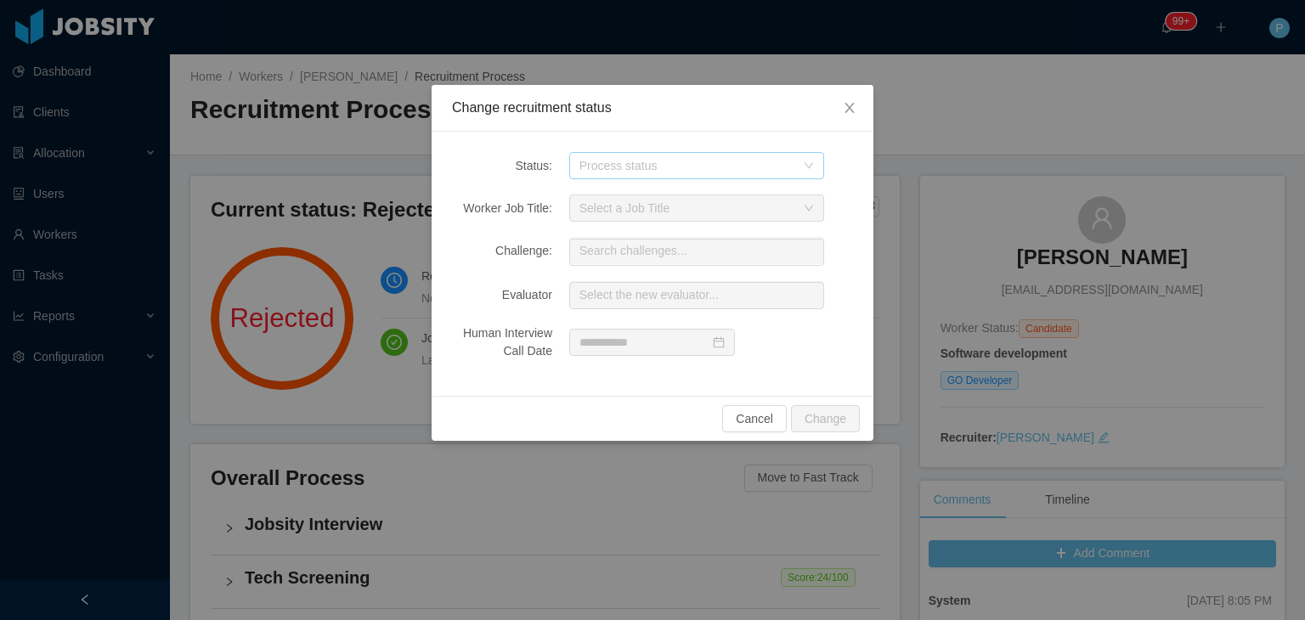
click at [787, 168] on div "Process status" at bounding box center [688, 165] width 216 height 17
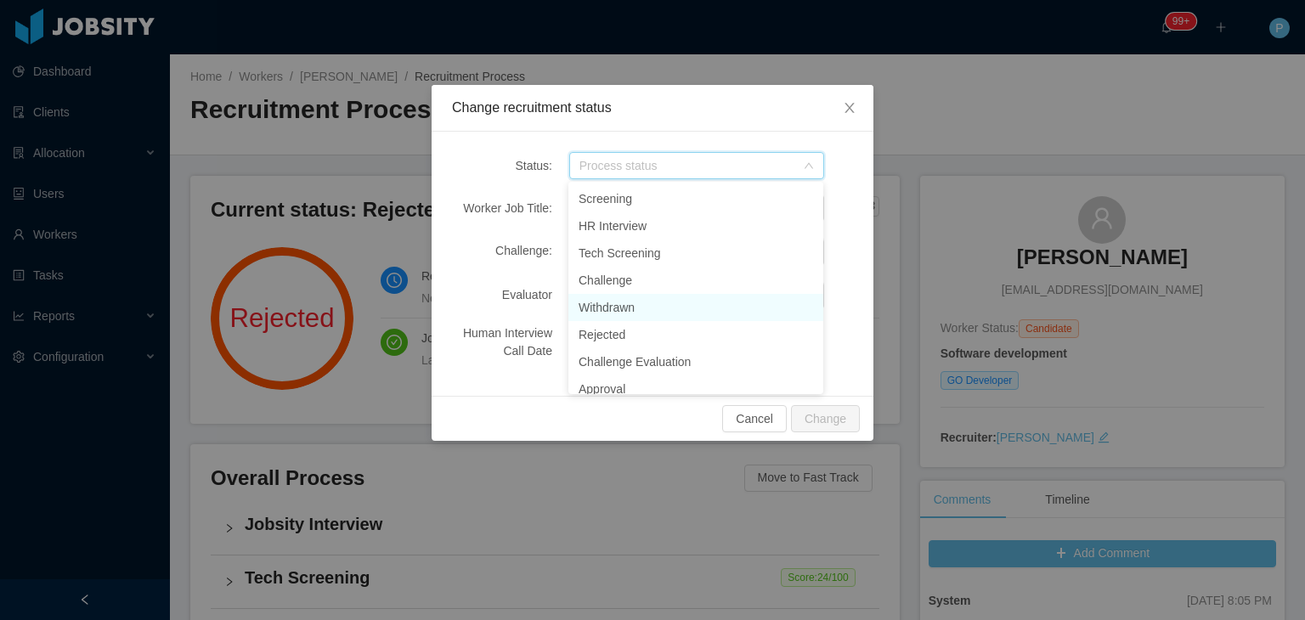
click at [631, 309] on li "Withdrawn" at bounding box center [696, 307] width 255 height 27
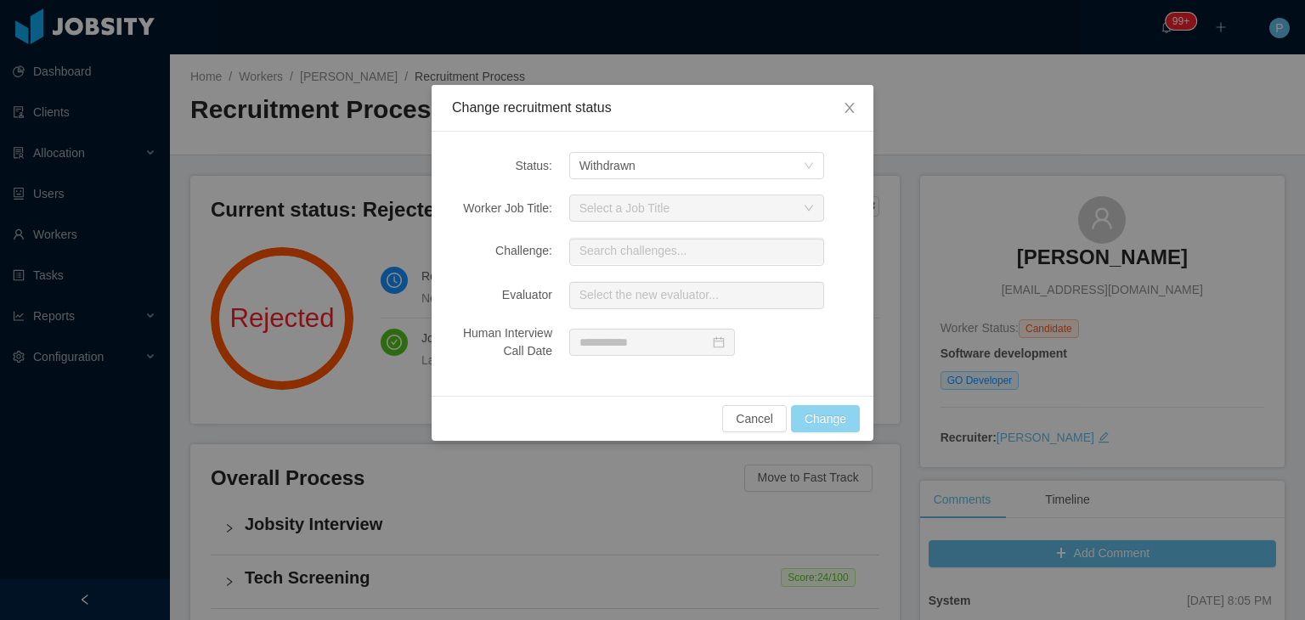
click at [841, 409] on button "Change" at bounding box center [825, 418] width 69 height 27
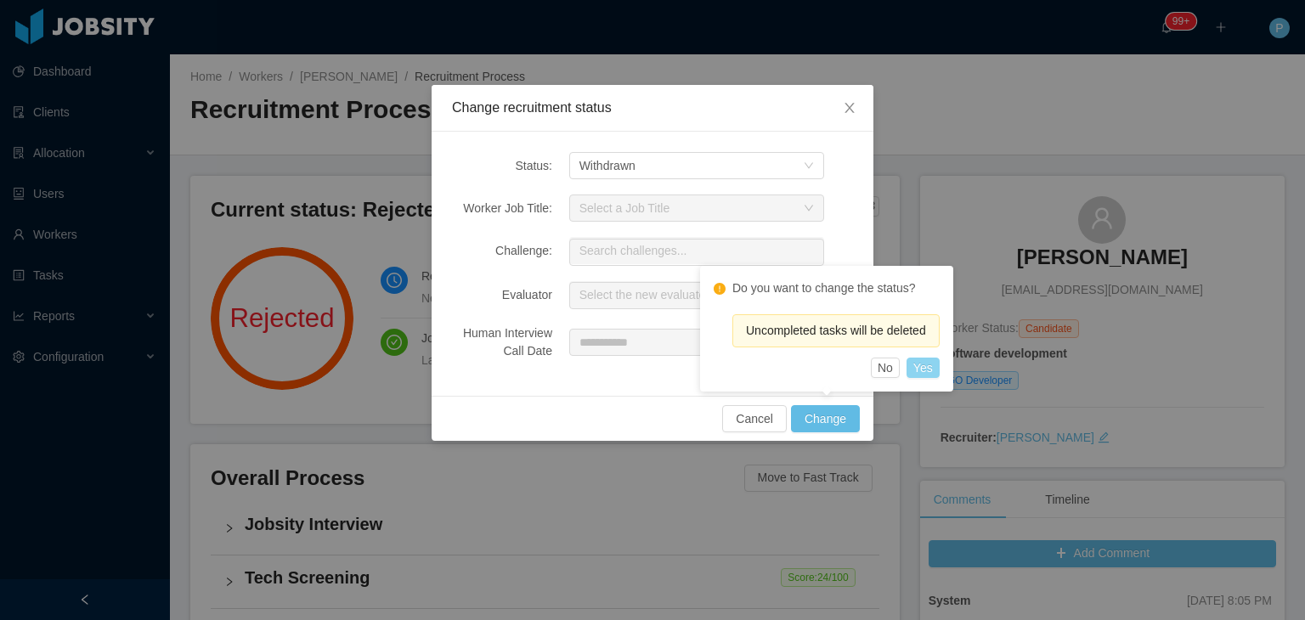
click at [931, 371] on button "Yes" at bounding box center [923, 368] width 33 height 20
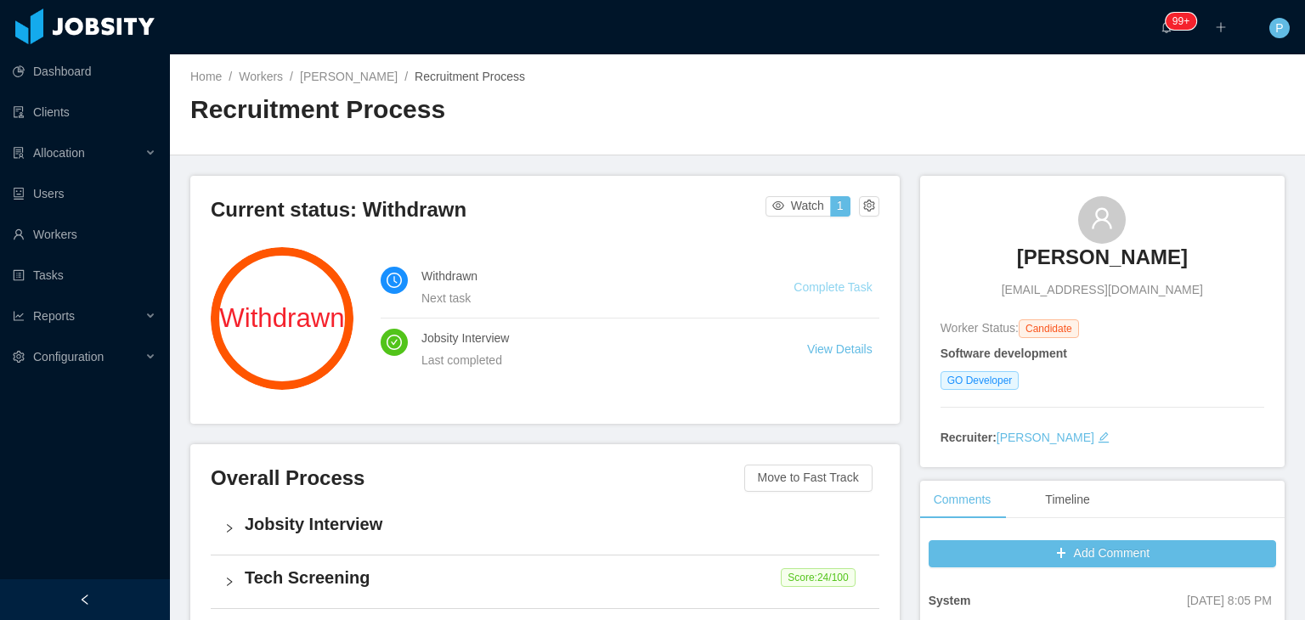
click at [831, 280] on link "Complete Task" at bounding box center [833, 287] width 78 height 14
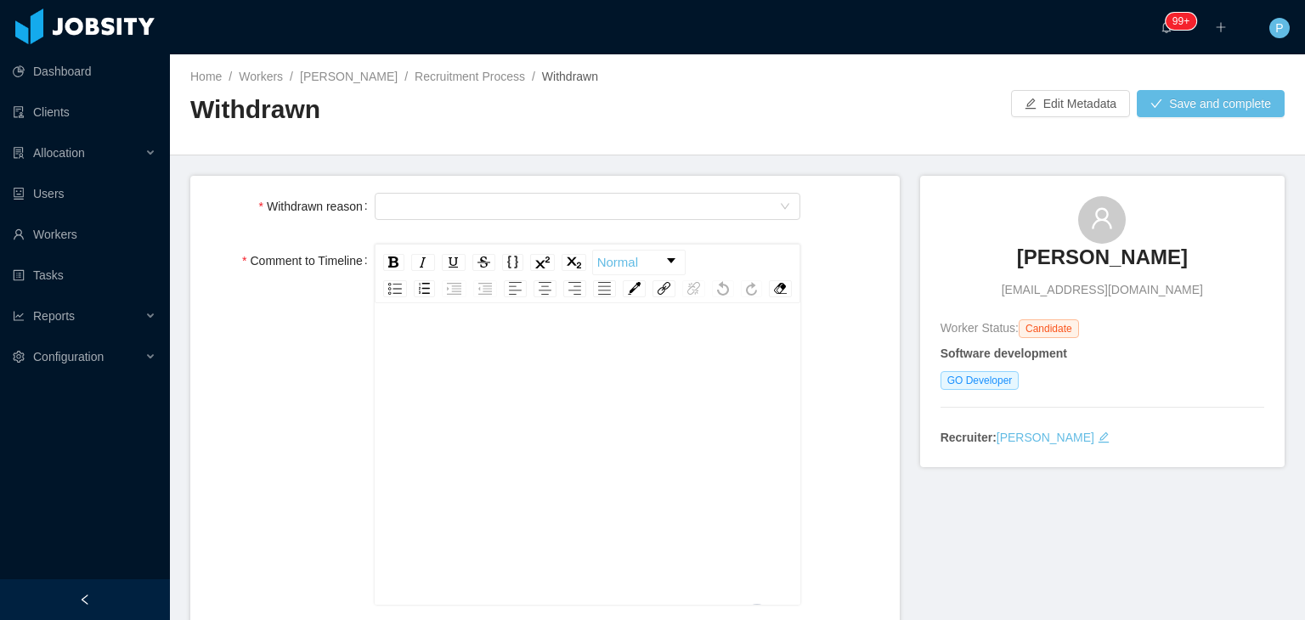
click at [660, 403] on div "To enrich screen reader interactions, please activate Accessibility in Grammarl…" at bounding box center [588, 480] width 400 height 297
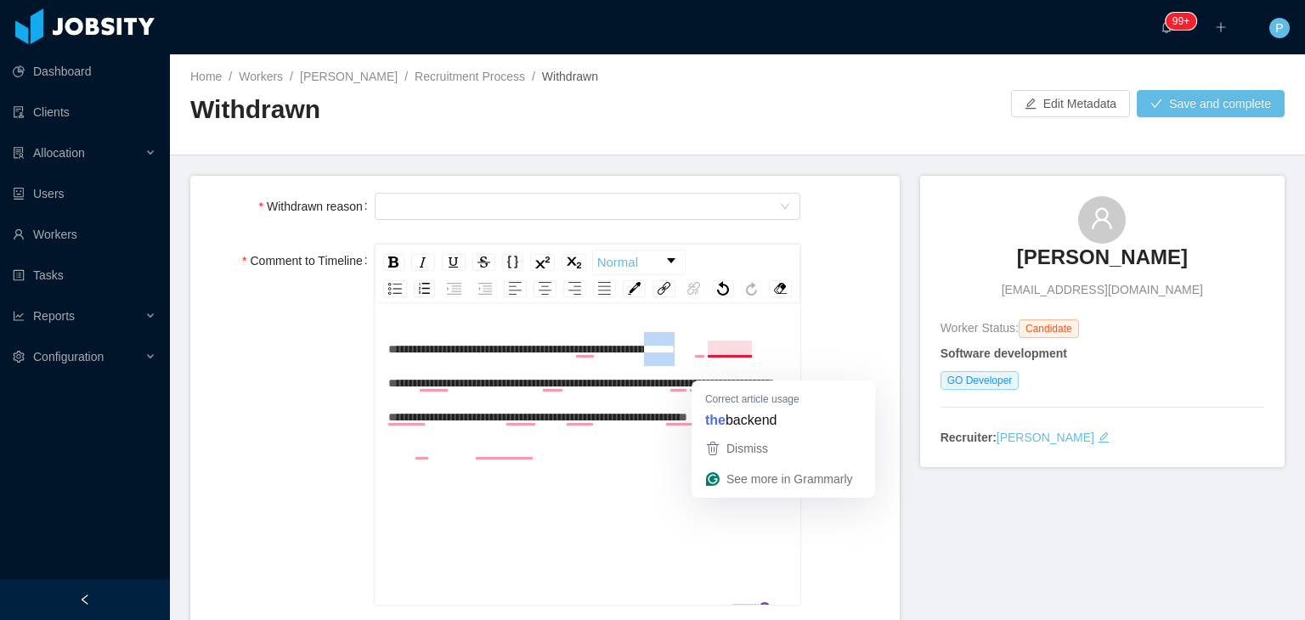
drag, startPoint x: 706, startPoint y: 371, endPoint x: 751, endPoint y: 369, distance: 45.1
click at [751, 369] on div "**********" at bounding box center [588, 383] width 400 height 102
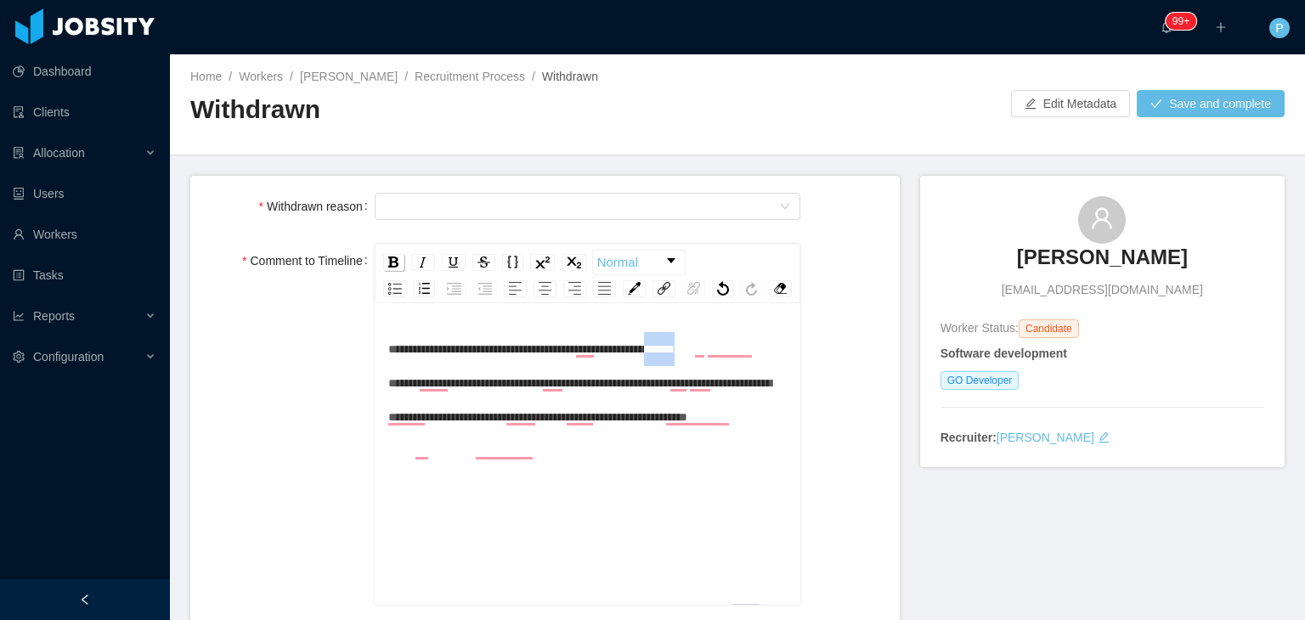
click at [395, 258] on img "rdw-inline-control" at bounding box center [393, 262] width 10 height 11
click at [494, 208] on div "Select Type" at bounding box center [582, 206] width 395 height 25
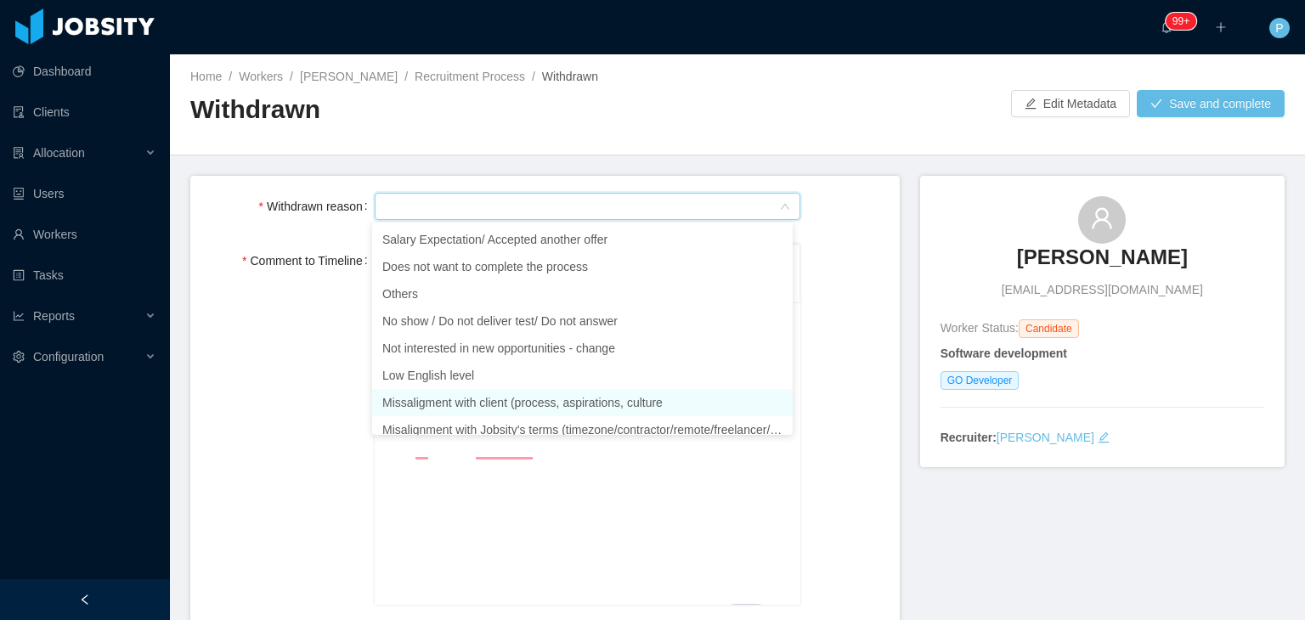
click at [616, 396] on li "Missaligment with client (process, aspirations, culture" at bounding box center [582, 402] width 421 height 27
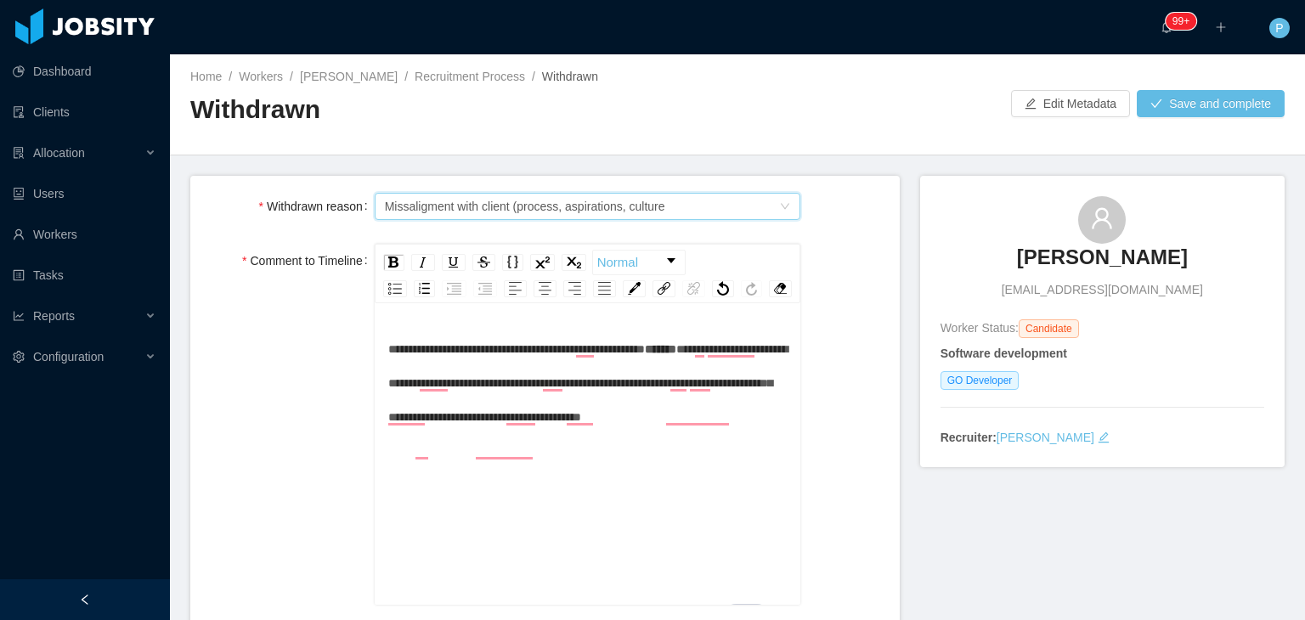
click at [837, 320] on div "**********" at bounding box center [545, 424] width 682 height 361
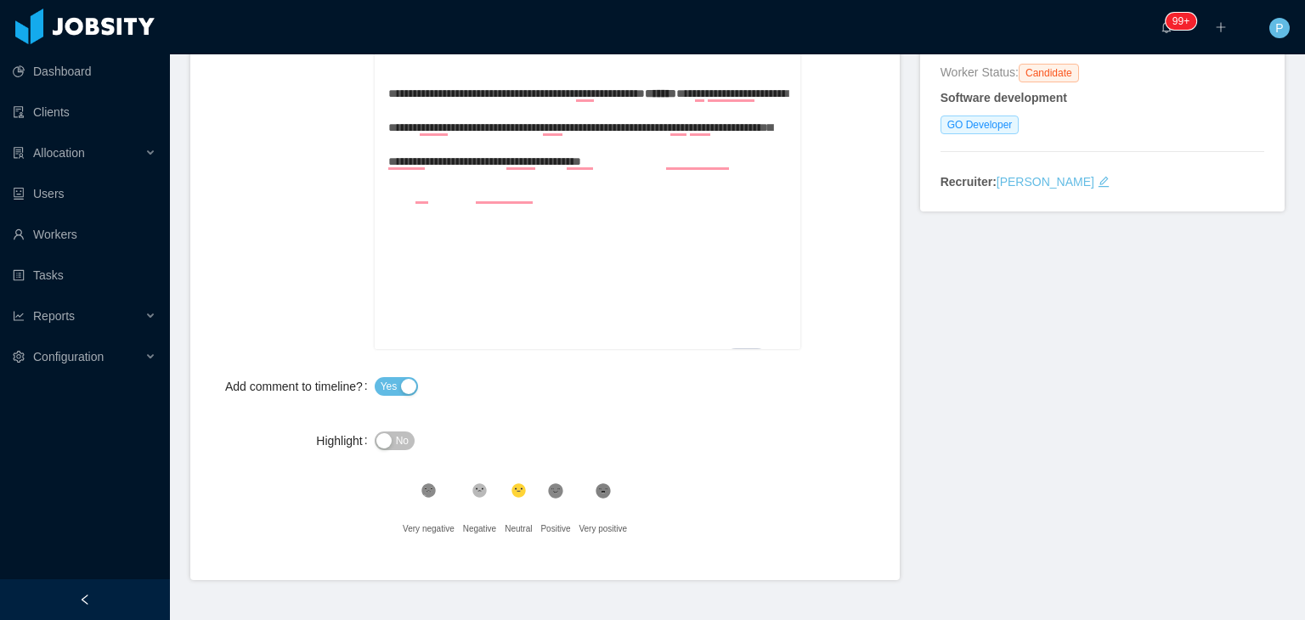
scroll to position [275, 0]
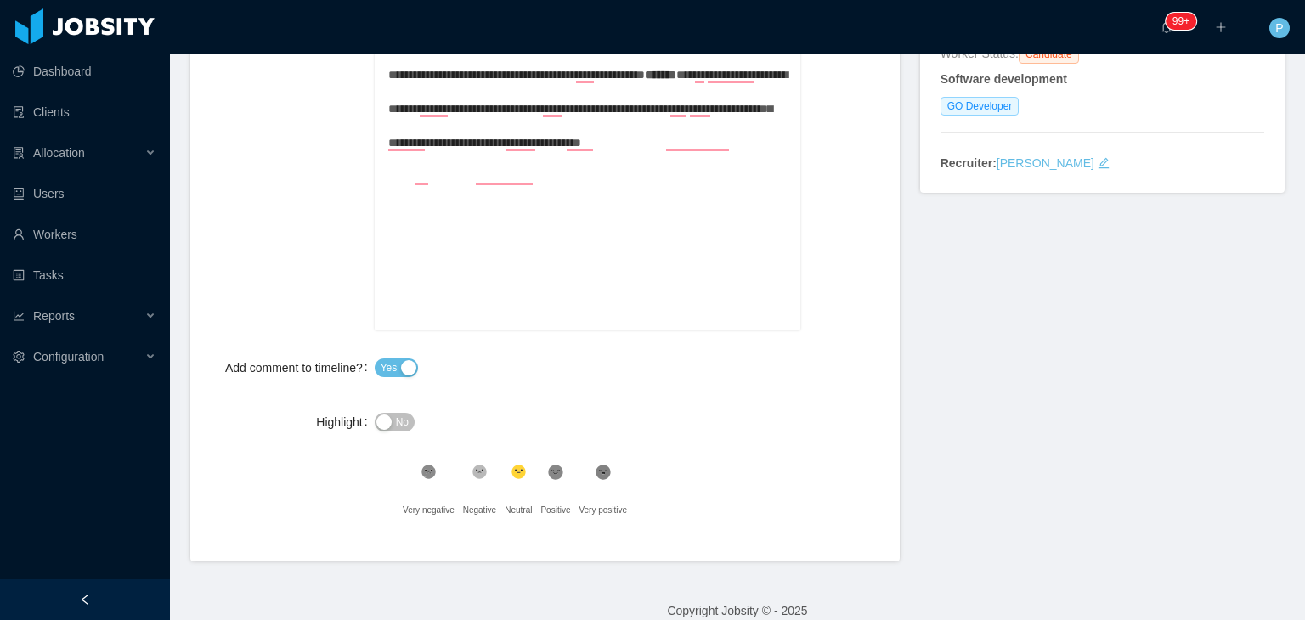
click at [405, 431] on span "No" at bounding box center [402, 422] width 13 height 17
click at [588, 422] on form "**********" at bounding box center [545, 231] width 710 height 660
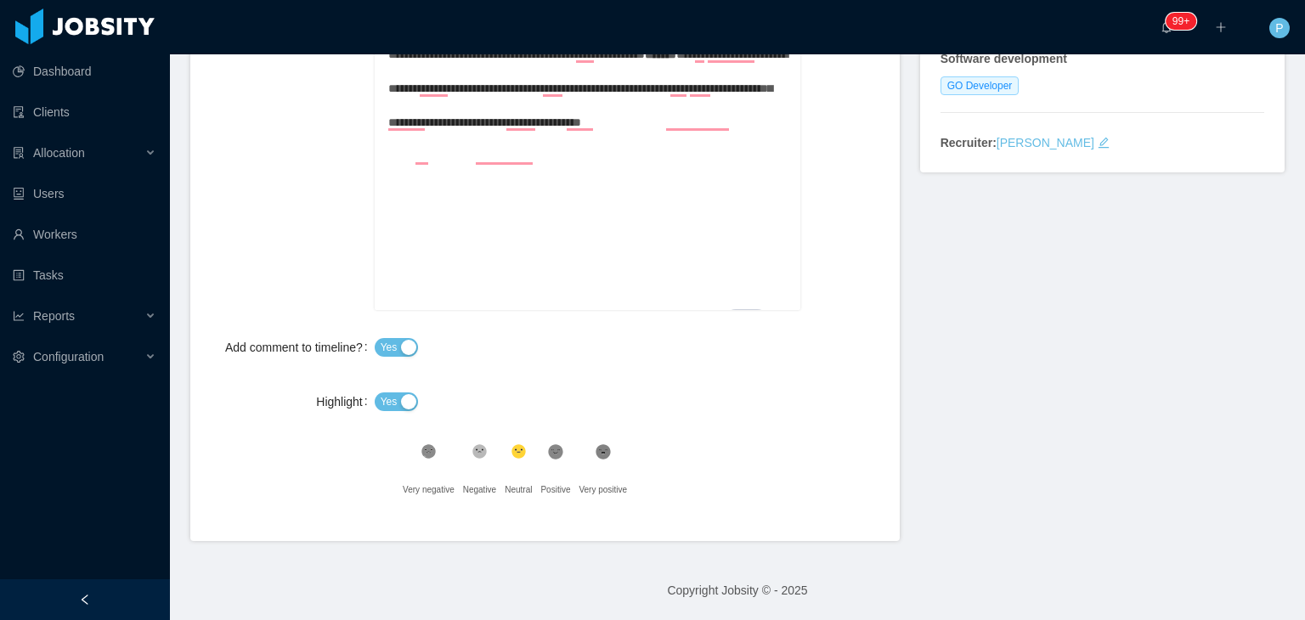
scroll to position [0, 0]
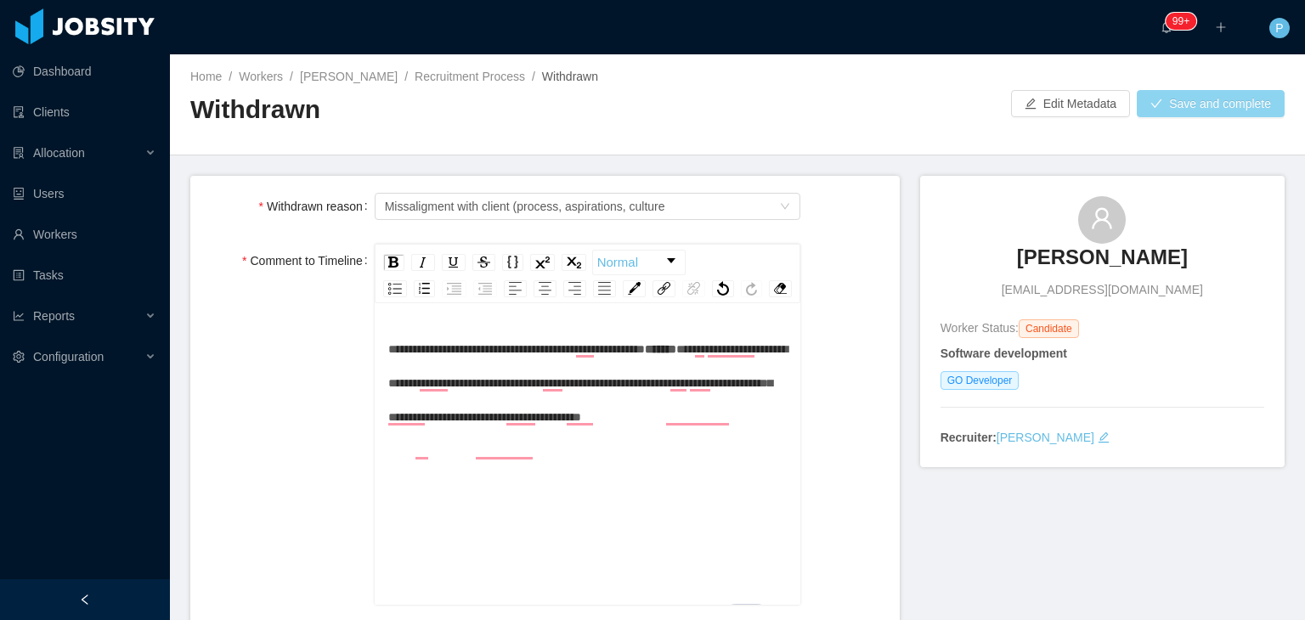
click at [1224, 102] on button "Save and complete" at bounding box center [1211, 103] width 148 height 27
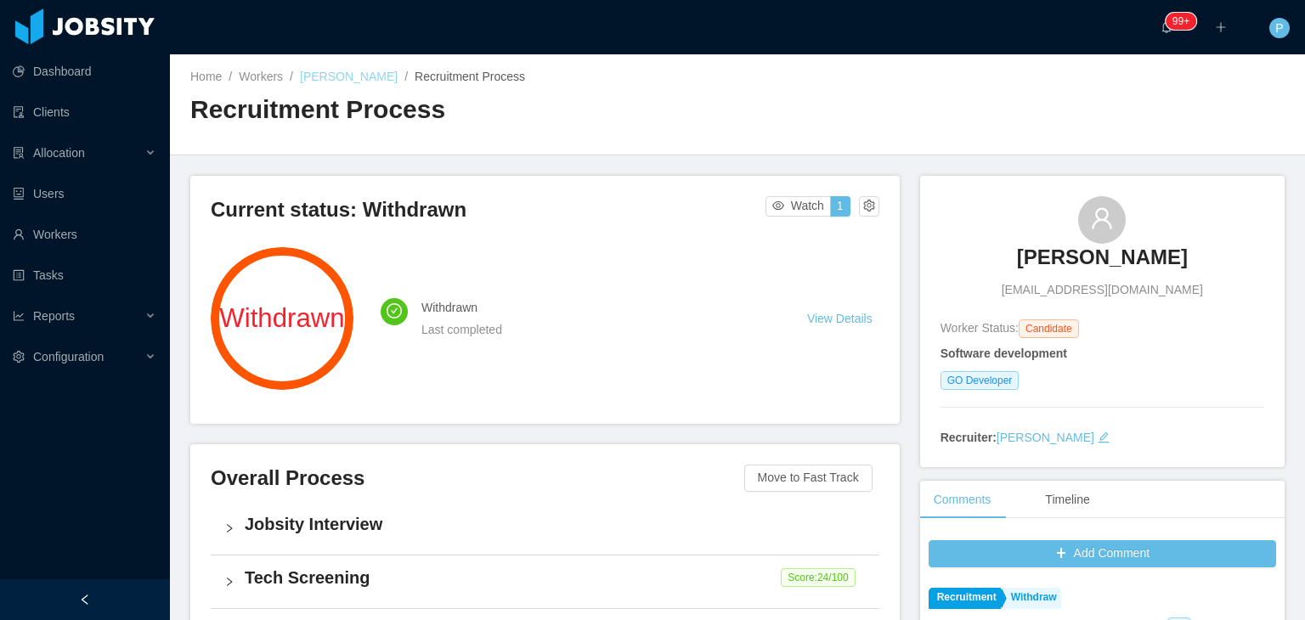
click at [339, 71] on link "Claudio Flores" at bounding box center [349, 77] width 98 height 14
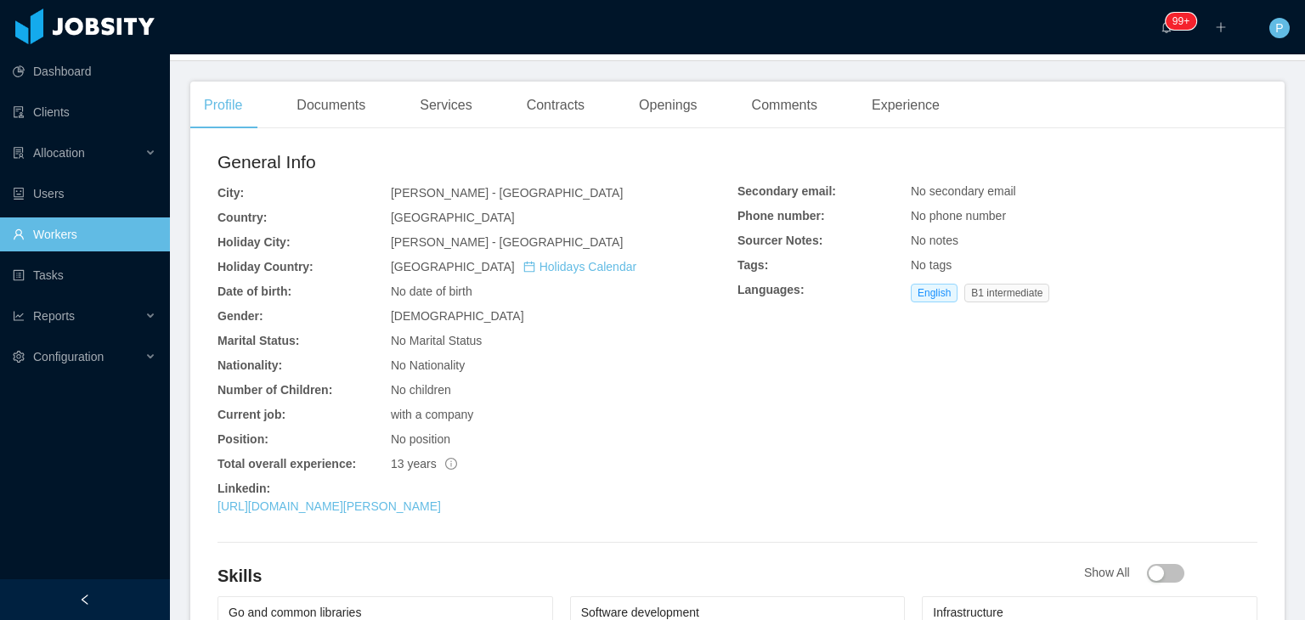
scroll to position [421, 0]
click at [666, 97] on div "Openings" at bounding box center [669, 103] width 86 height 48
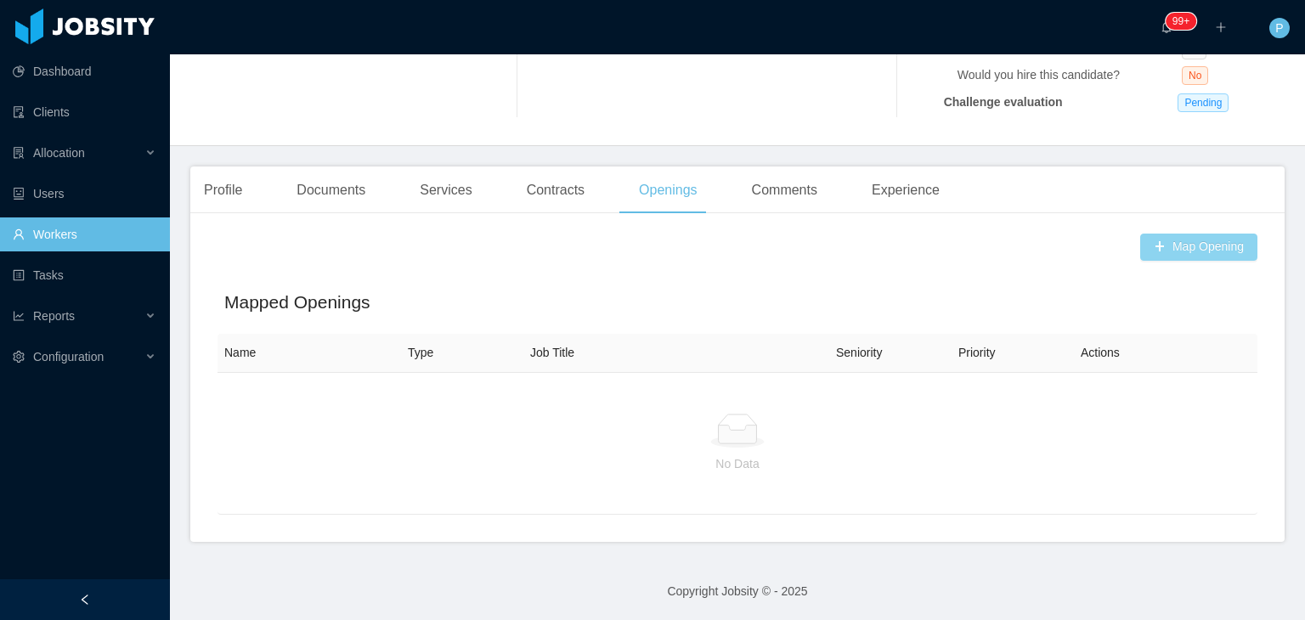
click at [1186, 256] on button "Map Opening" at bounding box center [1199, 247] width 117 height 27
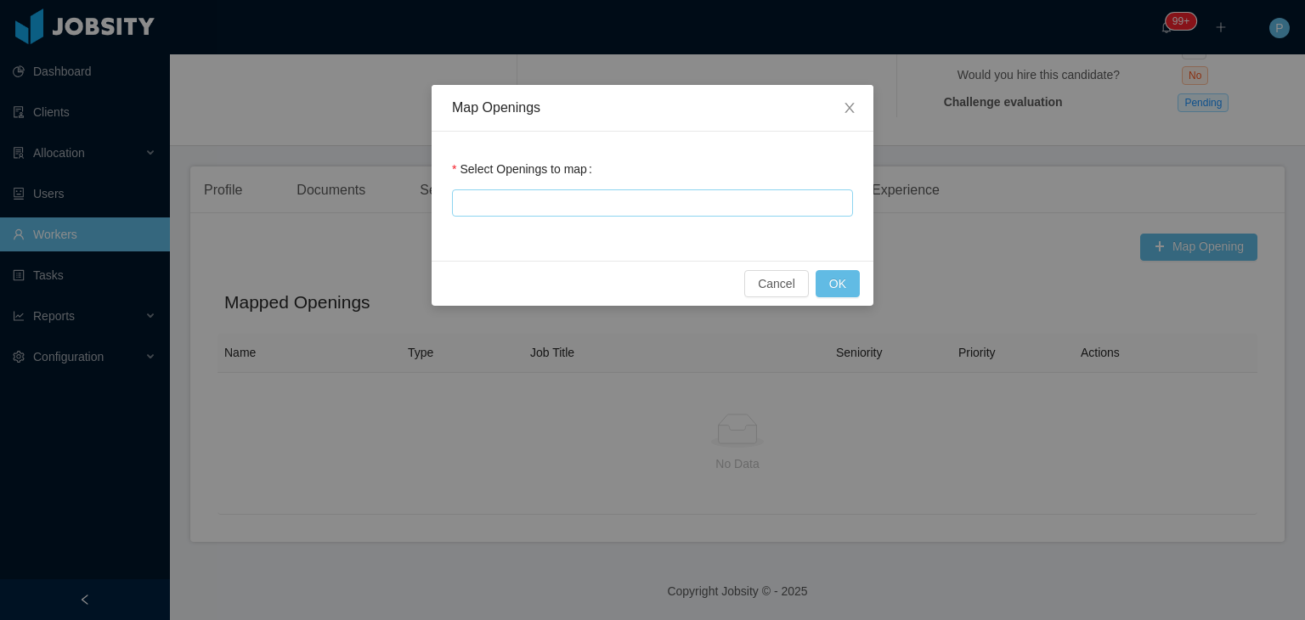
click at [748, 210] on div at bounding box center [650, 202] width 386 height 25
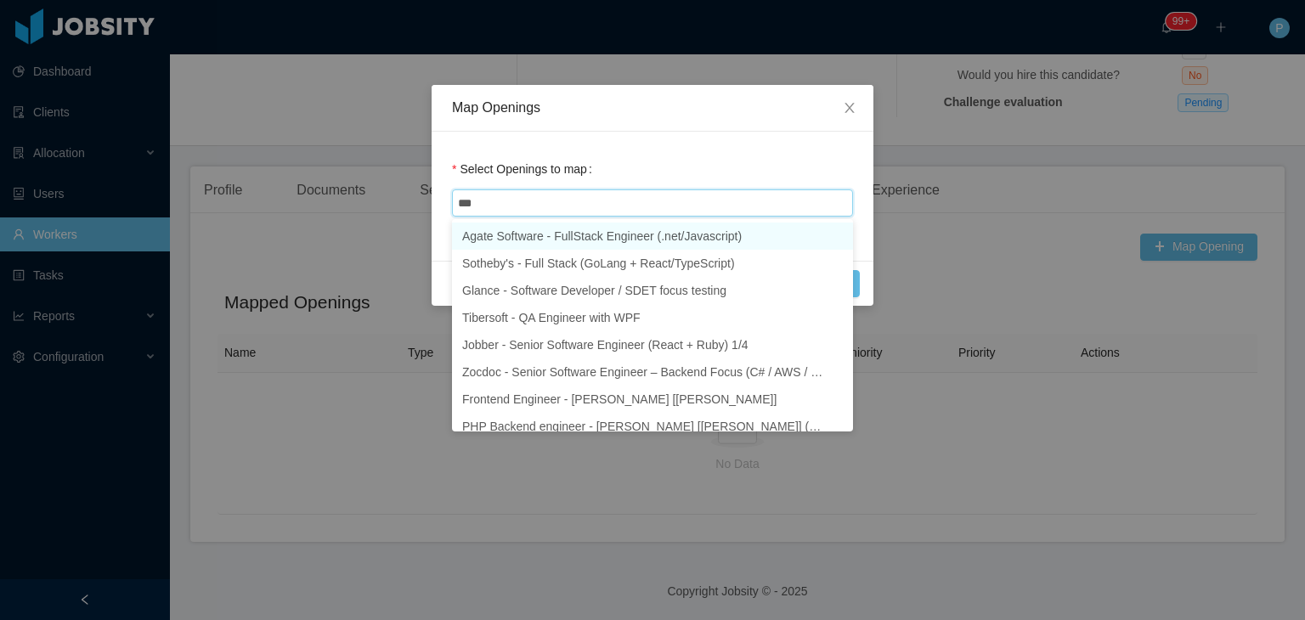
type input "****"
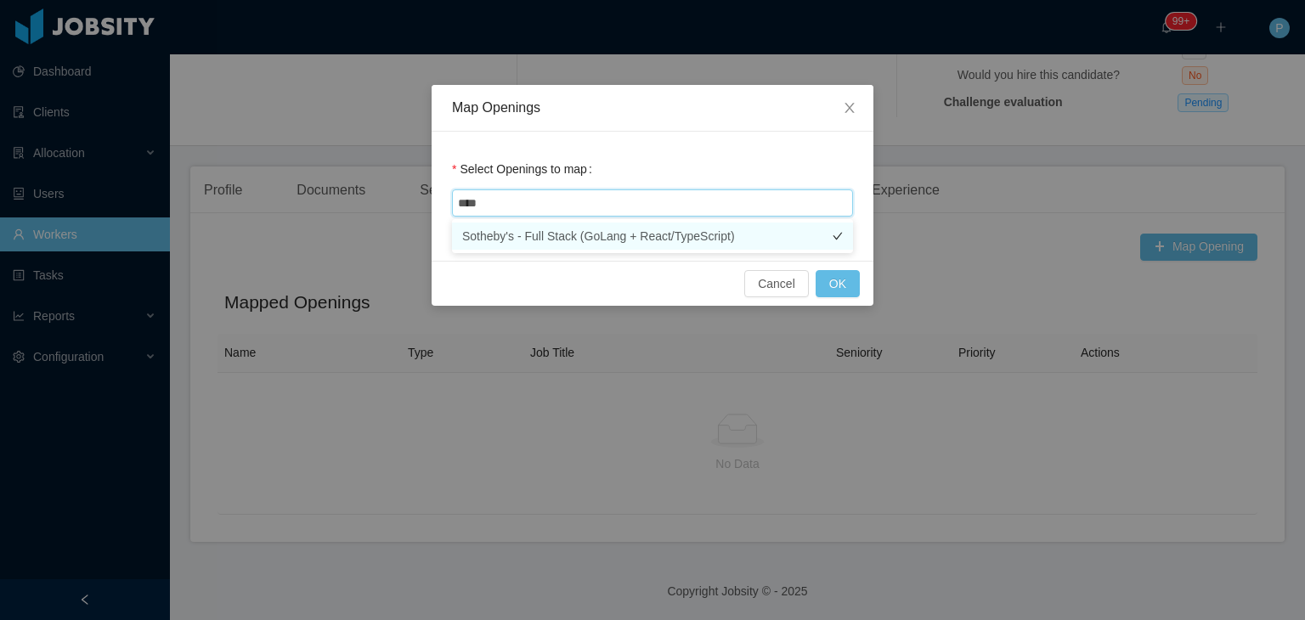
click at [756, 241] on li "Sotheby's - Full Stack (GoLang + React/TypeScript)" at bounding box center [652, 236] width 401 height 27
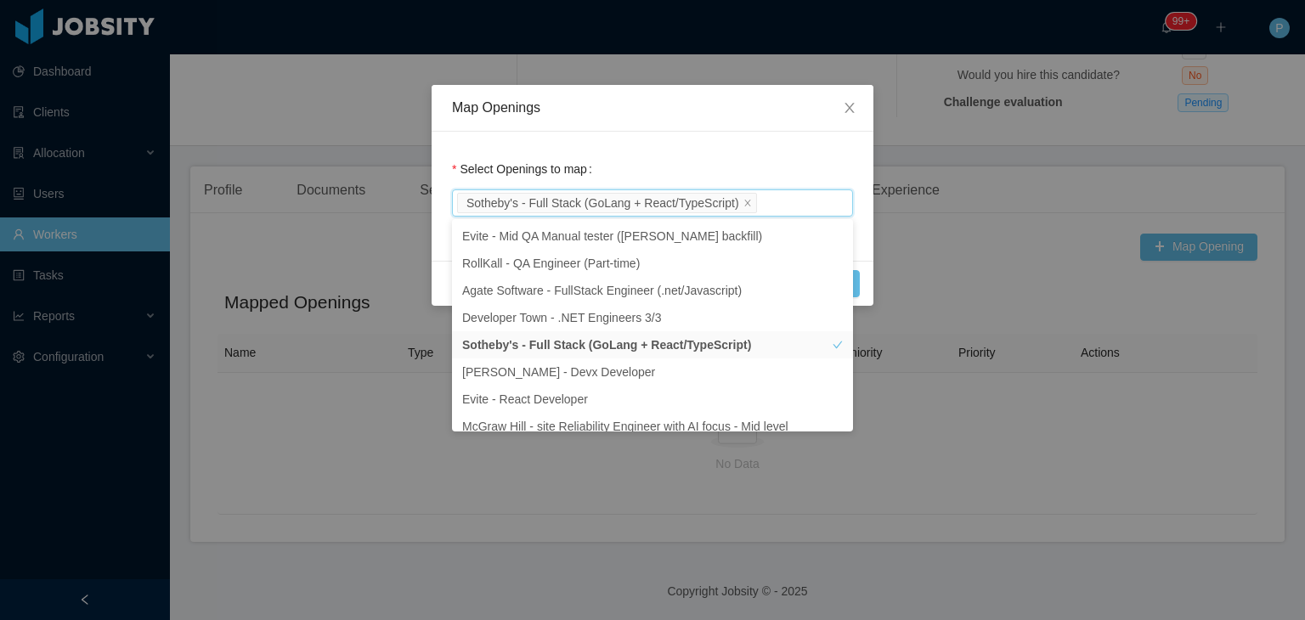
click at [782, 161] on div "Select Openings to map Sotheby's - Full Stack (GoLang + React/TypeScript)" at bounding box center [652, 186] width 401 height 68
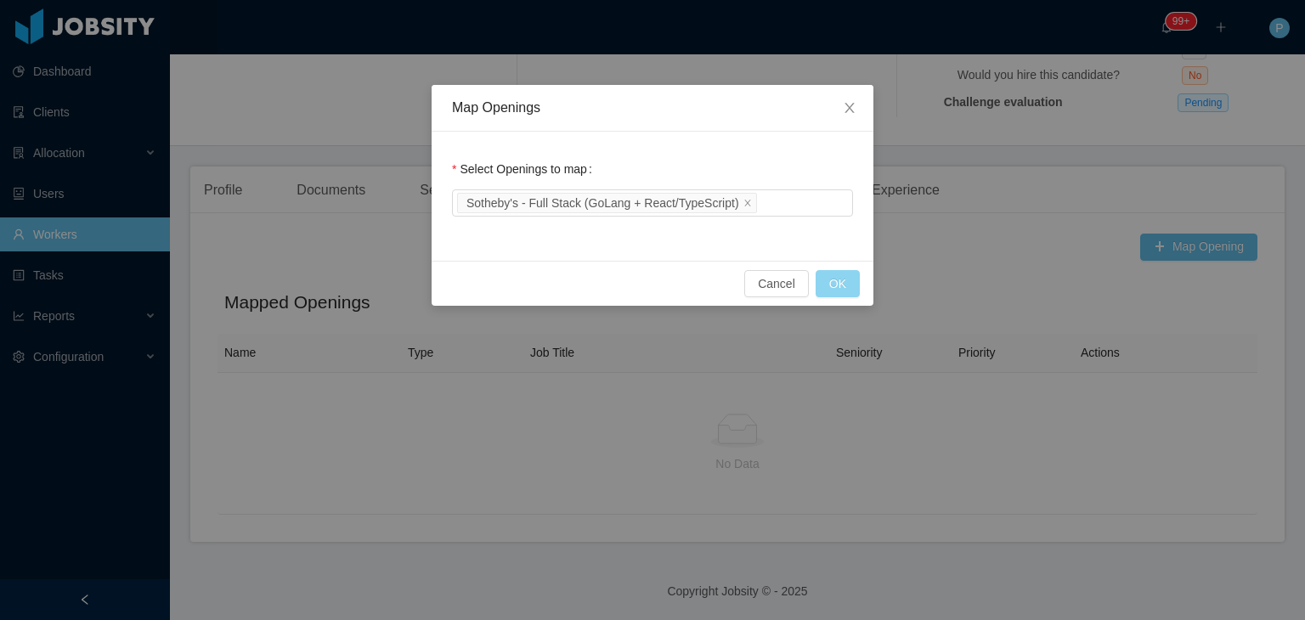
click at [850, 290] on button "OK" at bounding box center [838, 283] width 44 height 27
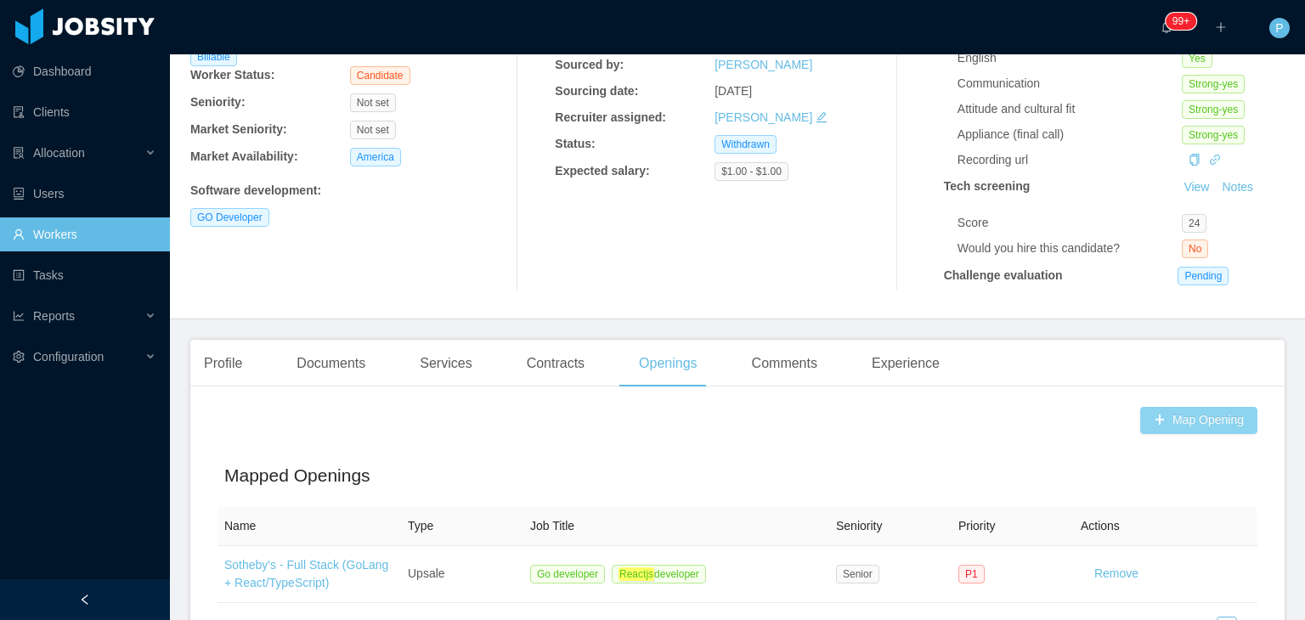
scroll to position [0, 0]
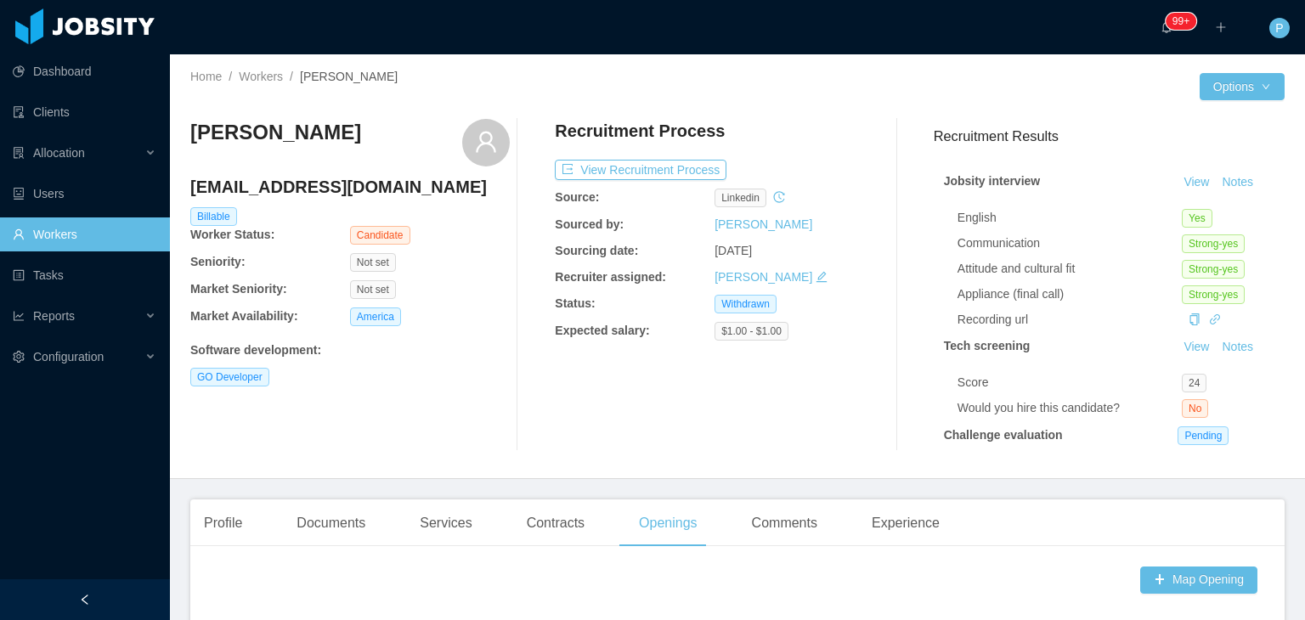
click at [734, 55] on div "Home / Workers / Claudio Flores / Options Claudio Flores claudio82@gmail.com Bi…" at bounding box center [737, 266] width 1135 height 425
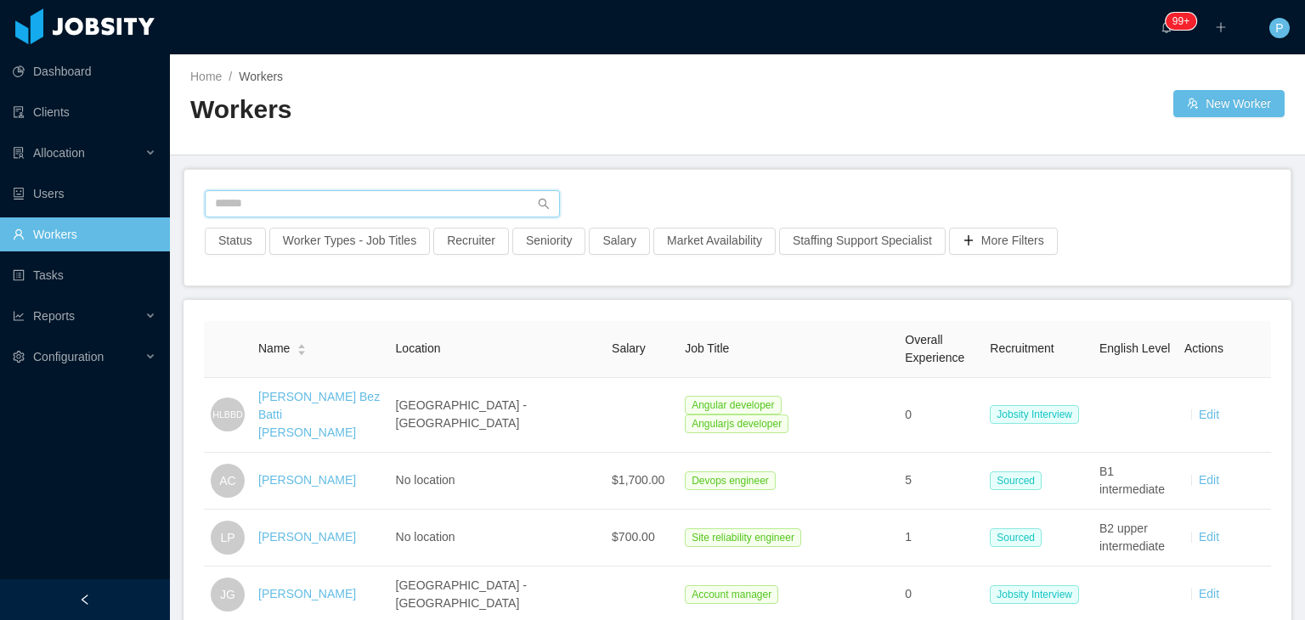
click at [483, 195] on input "text" at bounding box center [382, 203] width 355 height 27
paste input "**********"
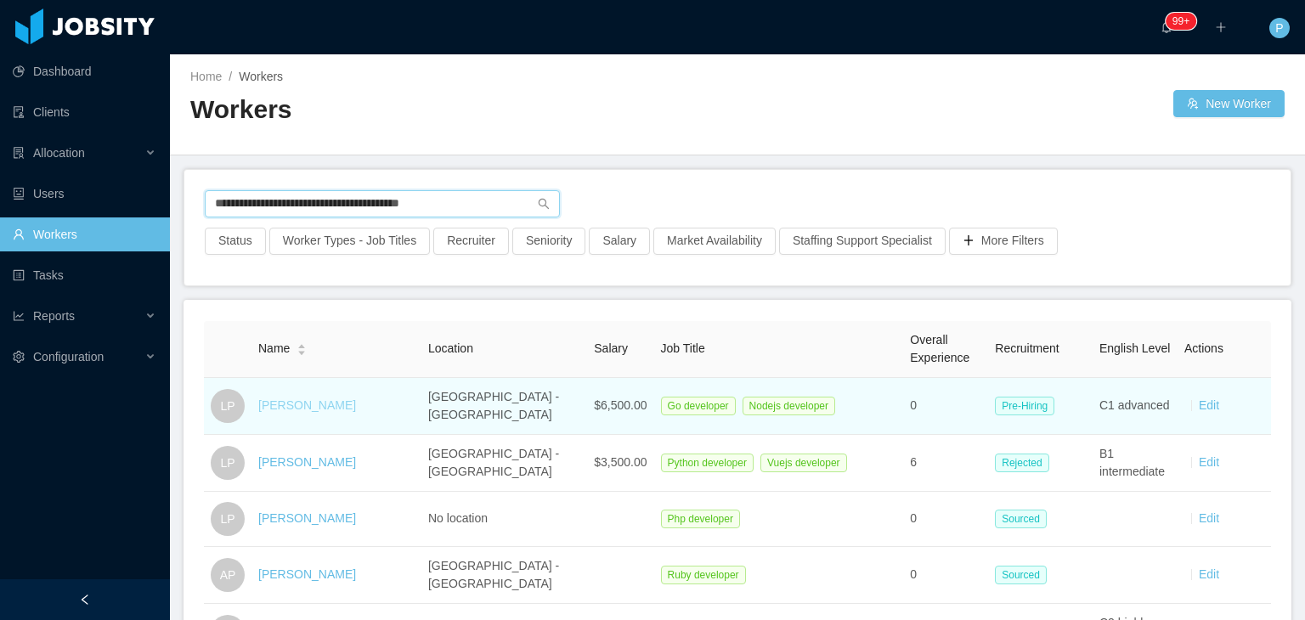
type input "**********"
click at [314, 404] on link "Lucas Pinheiro" at bounding box center [307, 406] width 98 height 14
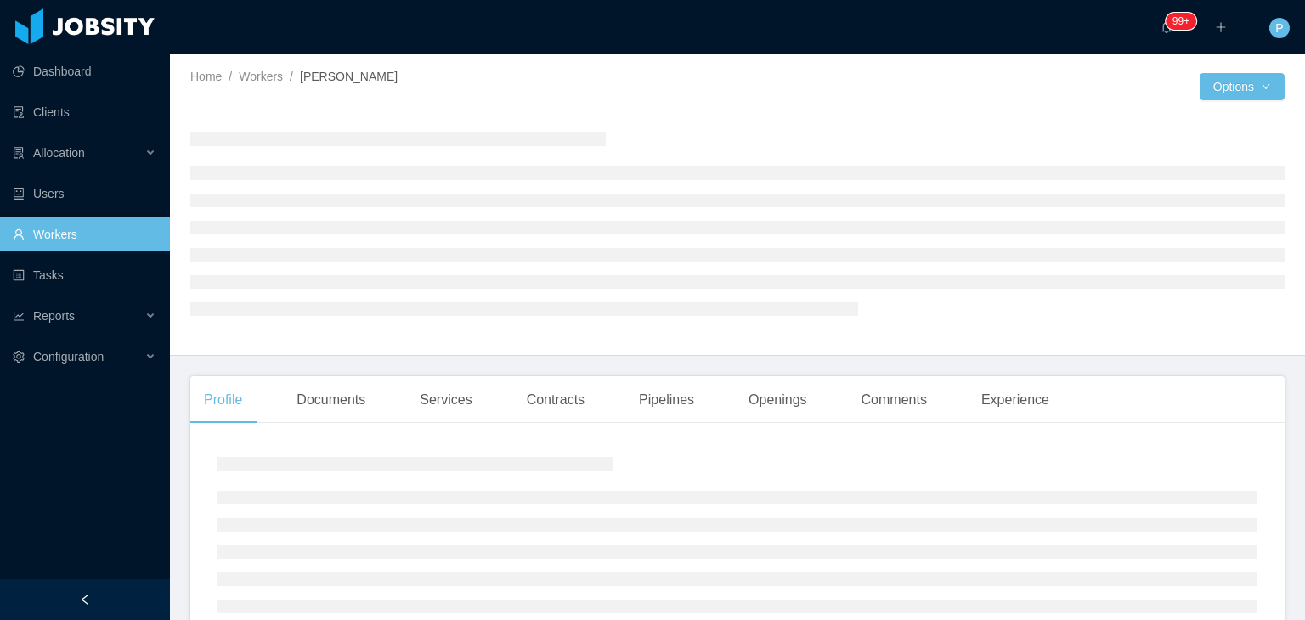
click at [790, 123] on div at bounding box center [737, 223] width 1095 height 209
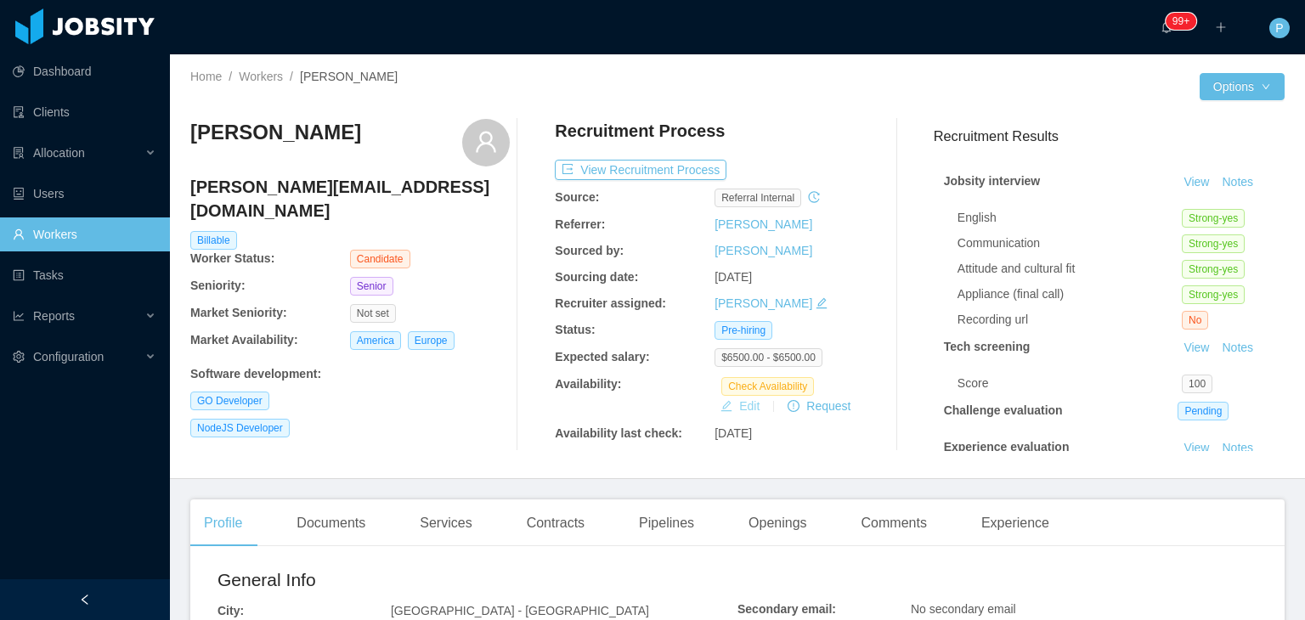
click at [742, 407] on button "Edit" at bounding box center [740, 406] width 53 height 20
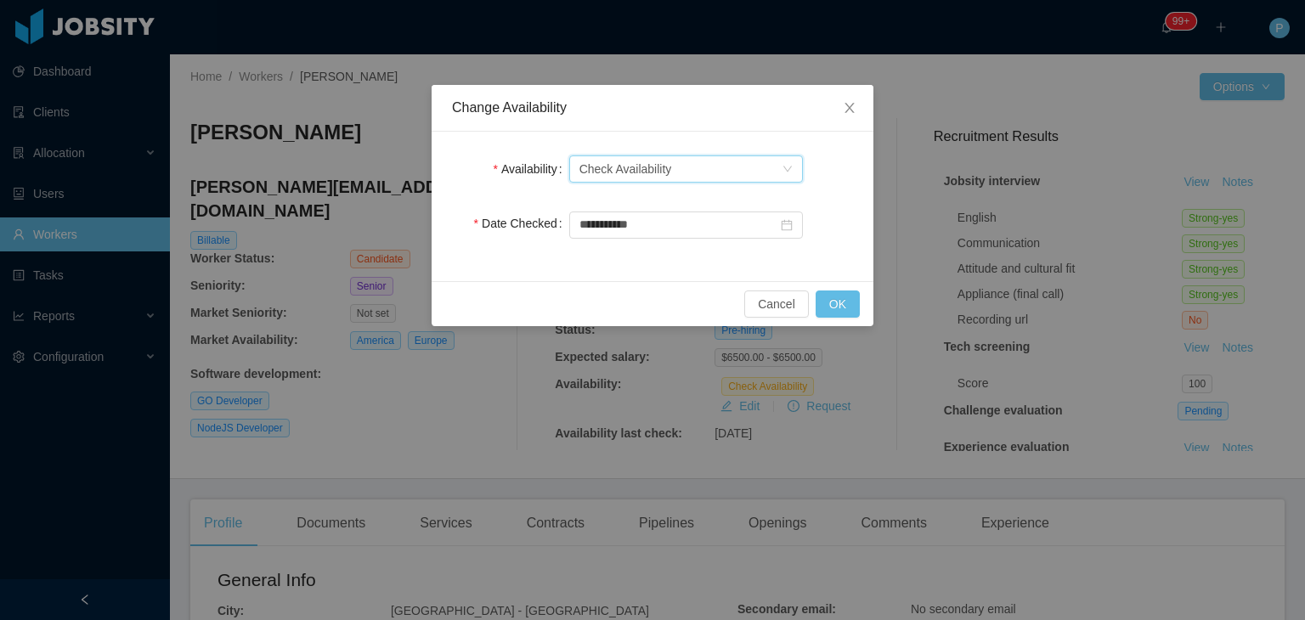
click at [740, 180] on div "Select one Check Availability" at bounding box center [681, 168] width 202 height 25
click at [717, 229] on li "Not Available" at bounding box center [686, 229] width 234 height 27
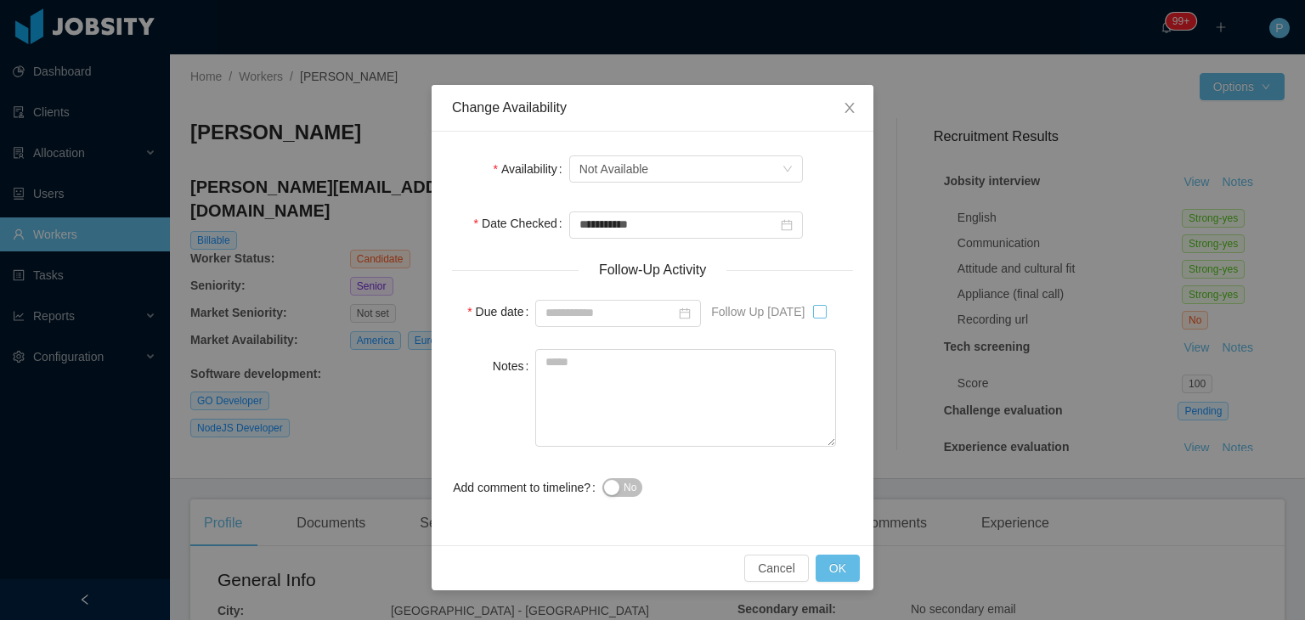
type input "**********"
click at [768, 377] on textarea "Notes" at bounding box center [685, 398] width 301 height 98
paste textarea "**********"
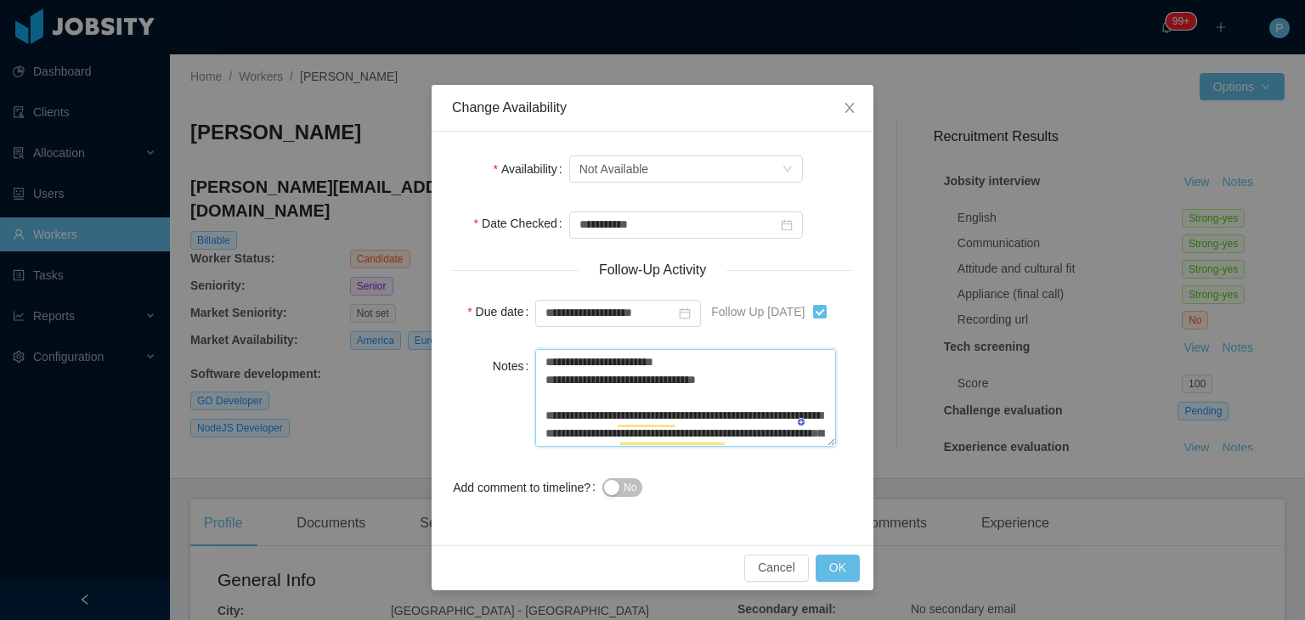
click at [727, 388] on textarea "**********" at bounding box center [685, 398] width 301 height 98
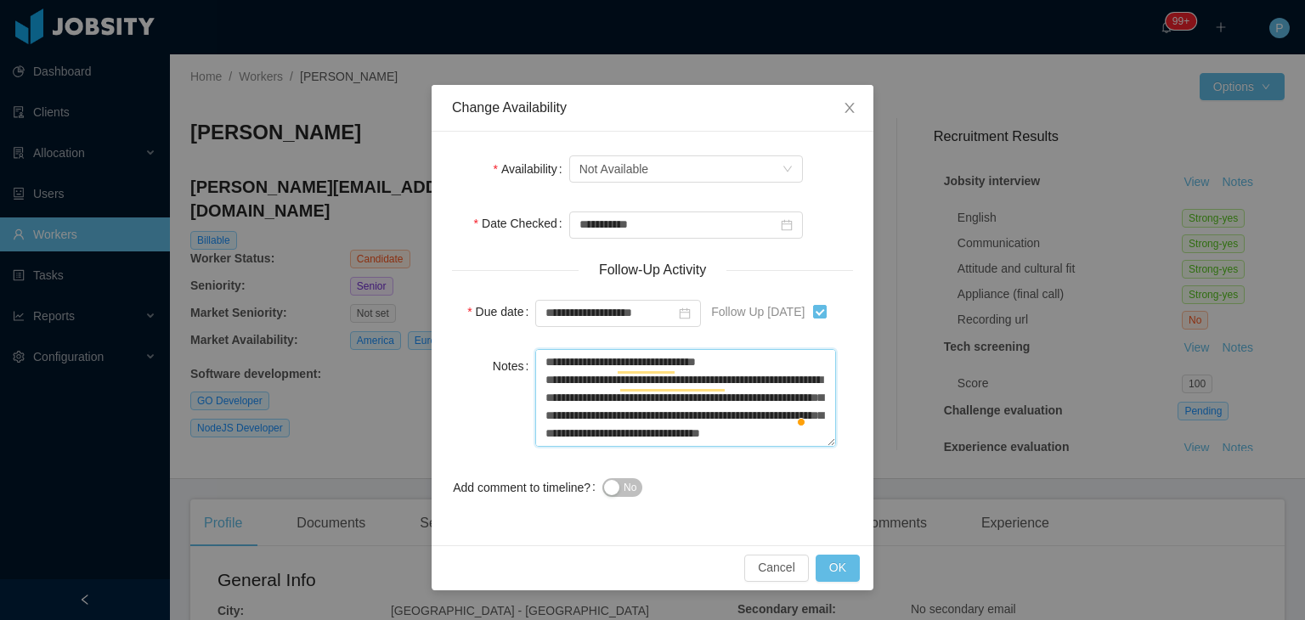
type textarea "**********"
click at [629, 484] on span "No" at bounding box center [630, 487] width 13 height 17
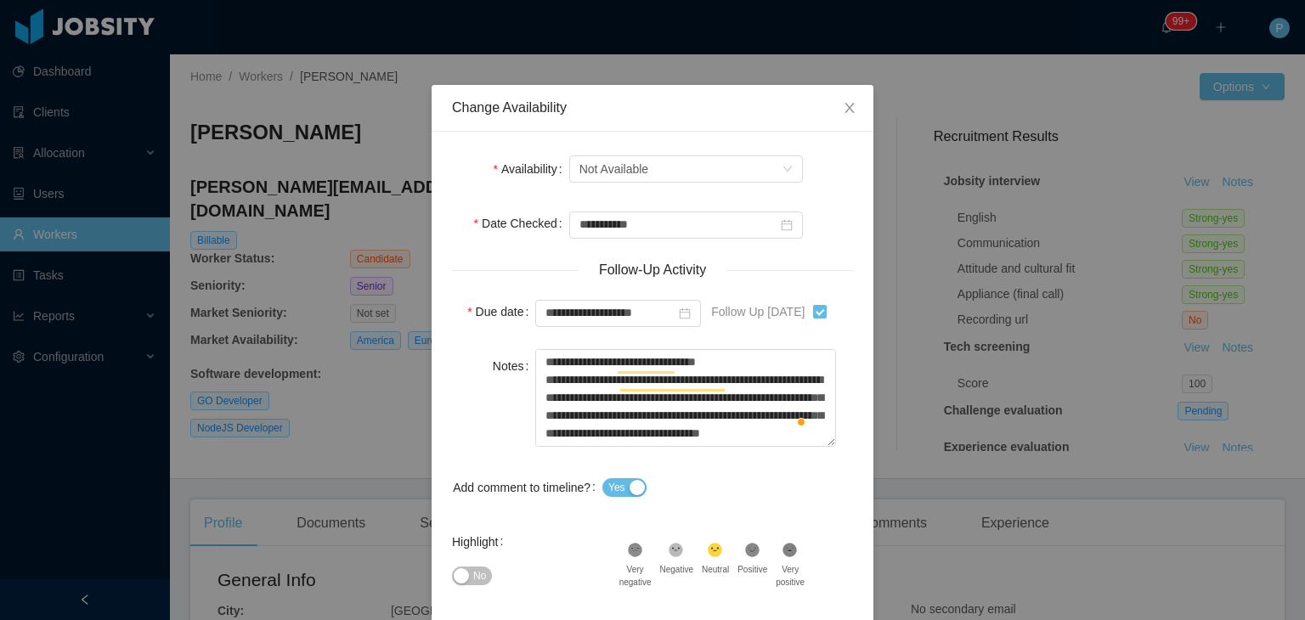
click at [476, 576] on span "No" at bounding box center [479, 576] width 13 height 17
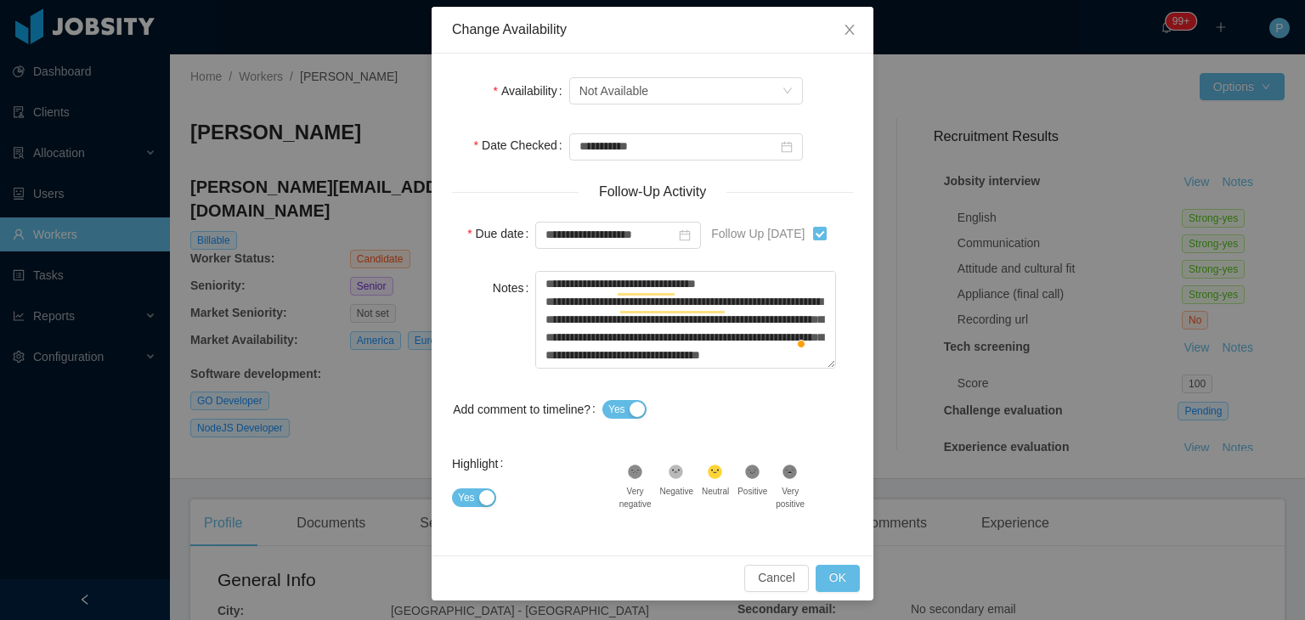
click at [642, 472] on icon at bounding box center [636, 472] width 11 height 11
click at [840, 575] on button "OK" at bounding box center [838, 578] width 44 height 27
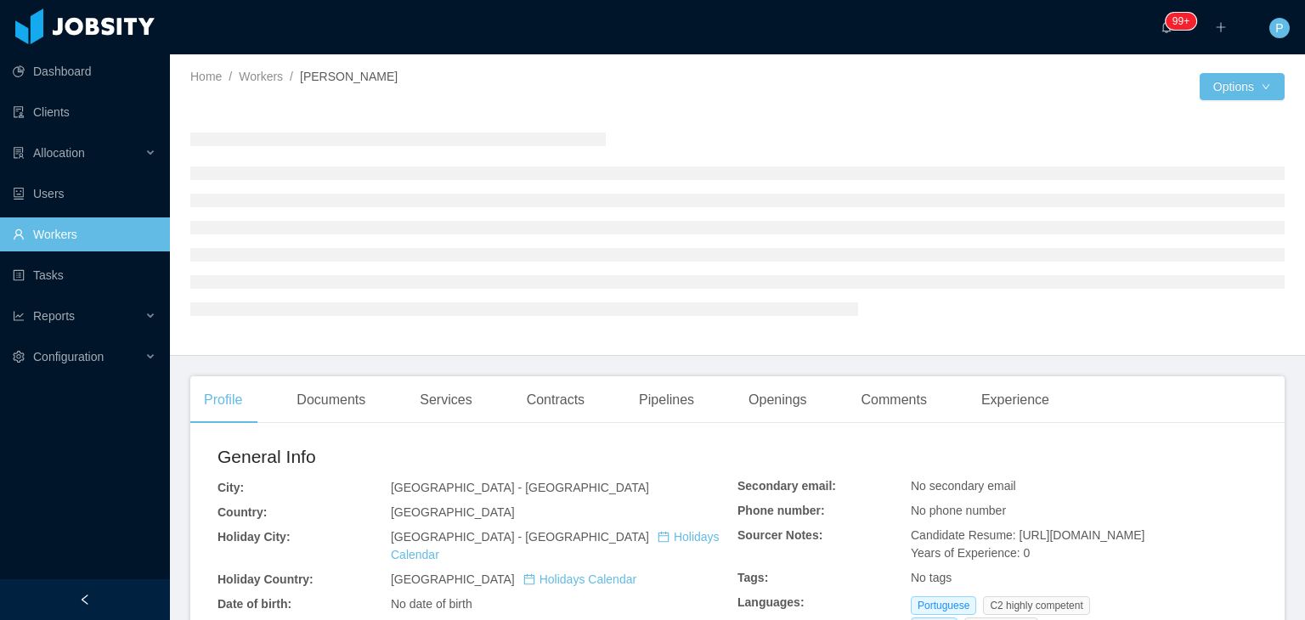
click at [750, 113] on div at bounding box center [737, 223] width 1095 height 236
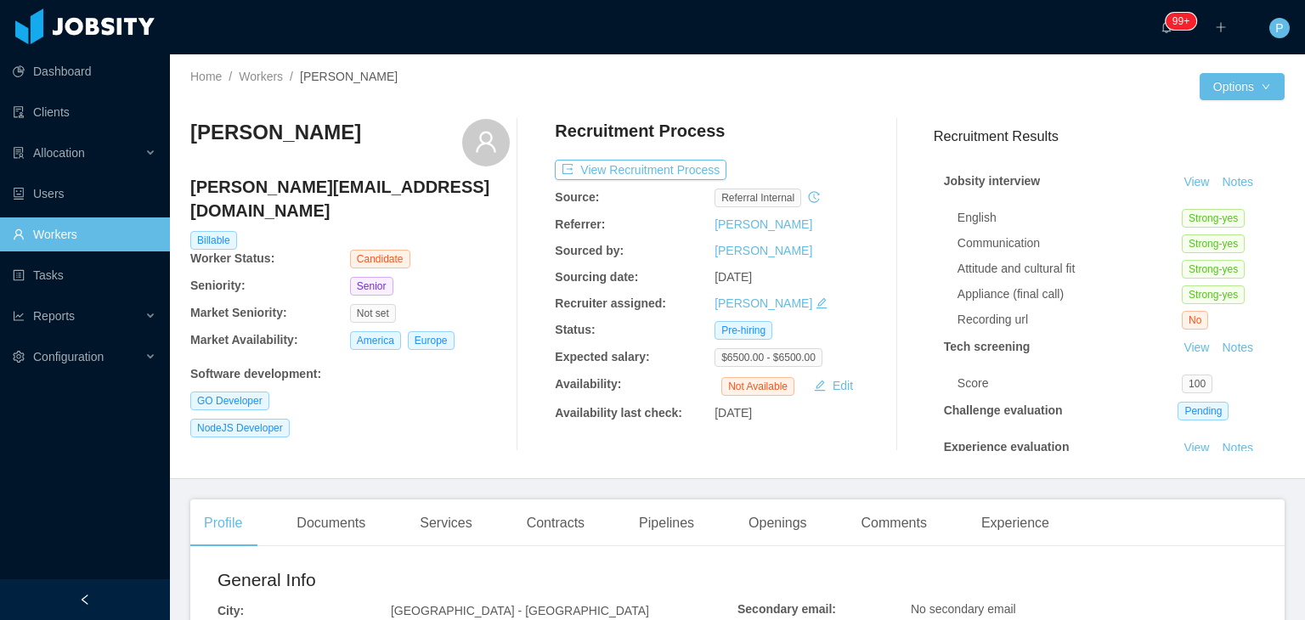
drag, startPoint x: 337, startPoint y: 132, endPoint x: 192, endPoint y: 133, distance: 144.5
click at [192, 133] on div "Lucas Pinheiro" at bounding box center [350, 143] width 320 height 48
copy h3 "Lucas Pinheiro"
click at [473, 88] on div "Home / Workers / Lucas Pinheiro /" at bounding box center [463, 86] width 547 height 37
click at [266, 79] on link "Workers" at bounding box center [261, 77] width 44 height 14
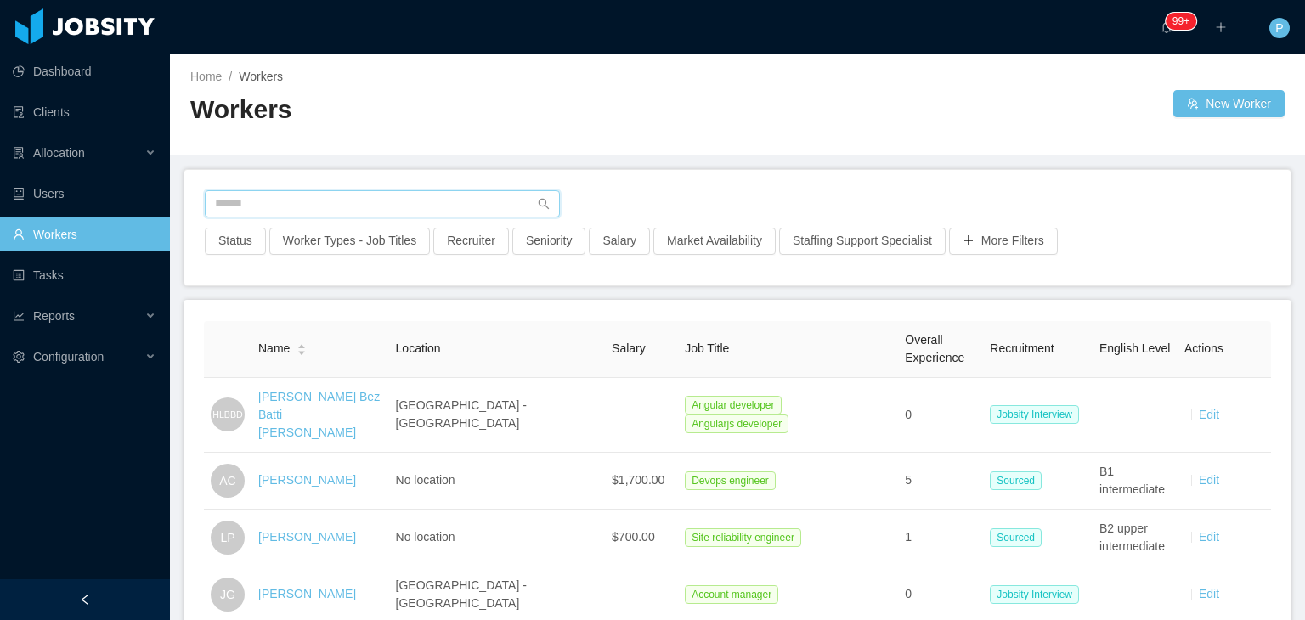
click at [445, 196] on input "text" at bounding box center [382, 203] width 355 height 27
paste input "**********"
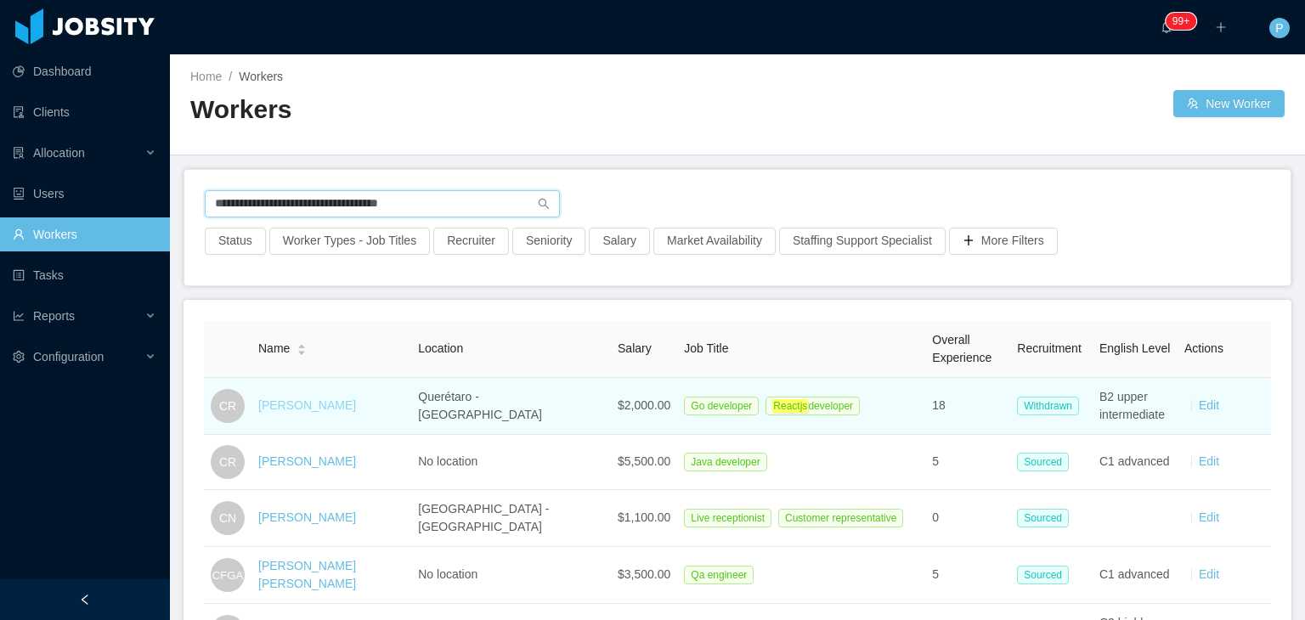
type input "**********"
click at [314, 404] on link "Carlos Ramirez" at bounding box center [307, 406] width 98 height 14
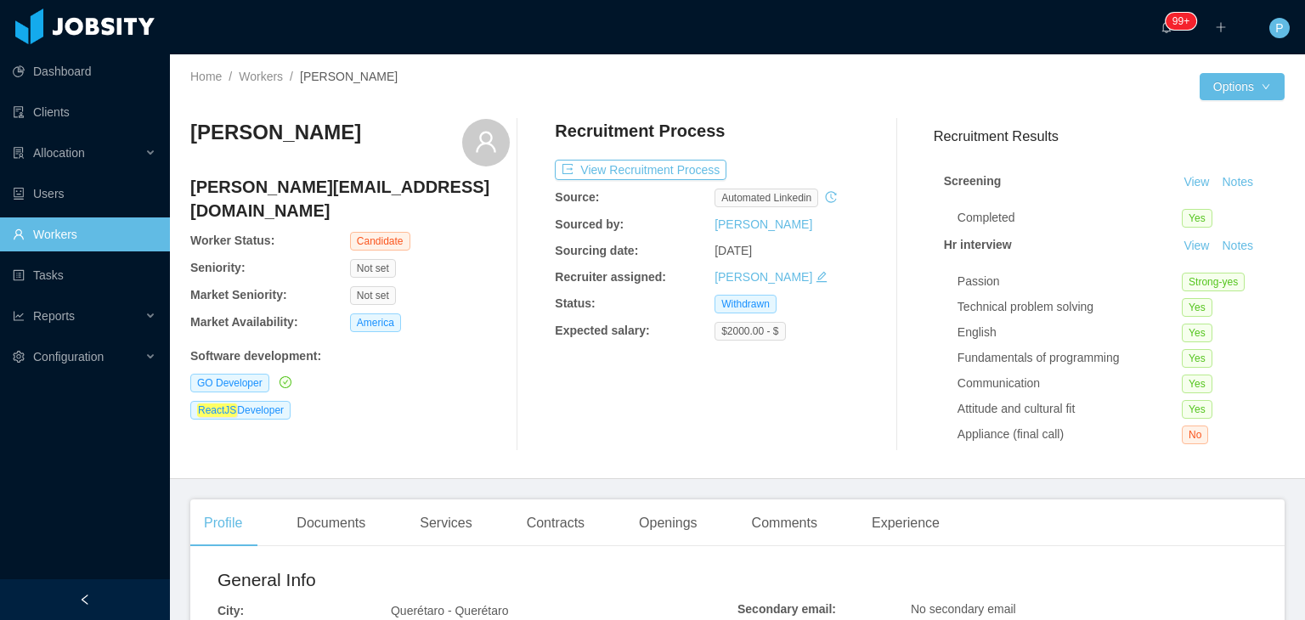
drag, startPoint x: 344, startPoint y: 133, endPoint x: 182, endPoint y: 133, distance: 162.3
click at [182, 133] on div "Home / Workers / Carlos Ramirez / Options Carlos Ramirez carlos@laranix.com Wor…" at bounding box center [737, 266] width 1135 height 425
copy h3 "Carlos Ramirez"
click at [848, 439] on div "Recruitment Process View Recruitment Process Source: automated linkedin Sourced…" at bounding box center [715, 285] width 320 height 332
click at [643, 521] on div "Openings" at bounding box center [669, 524] width 86 height 48
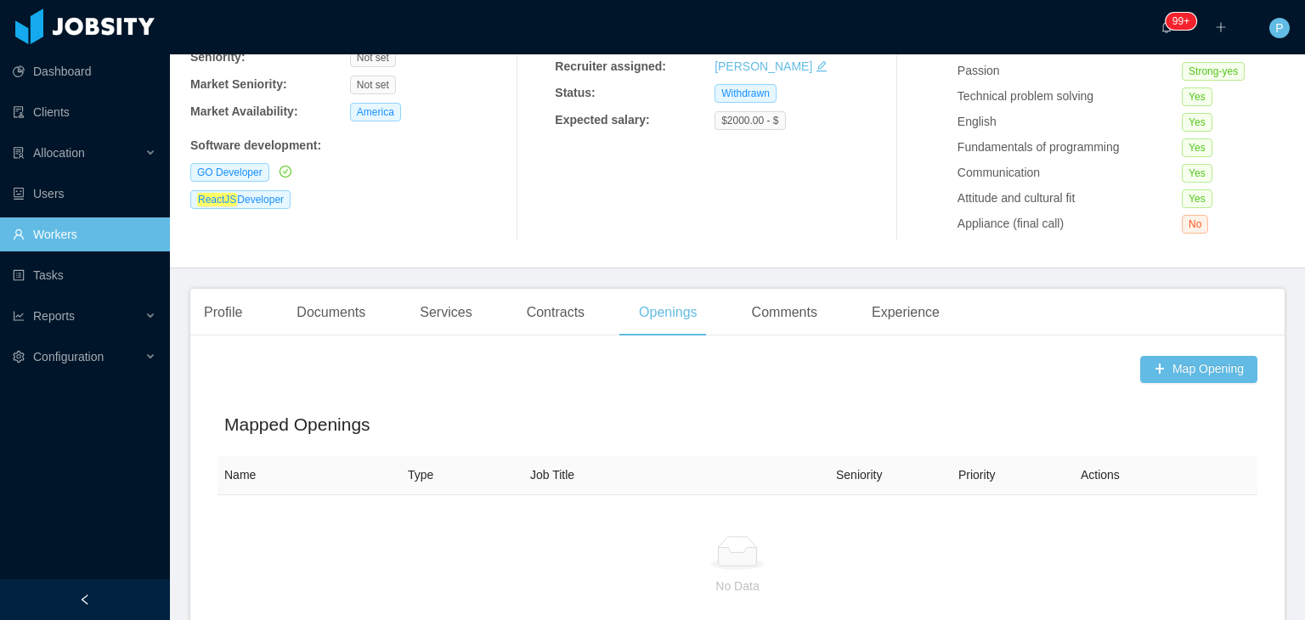
scroll to position [212, 0]
click at [1192, 378] on button "Map Opening" at bounding box center [1199, 368] width 117 height 27
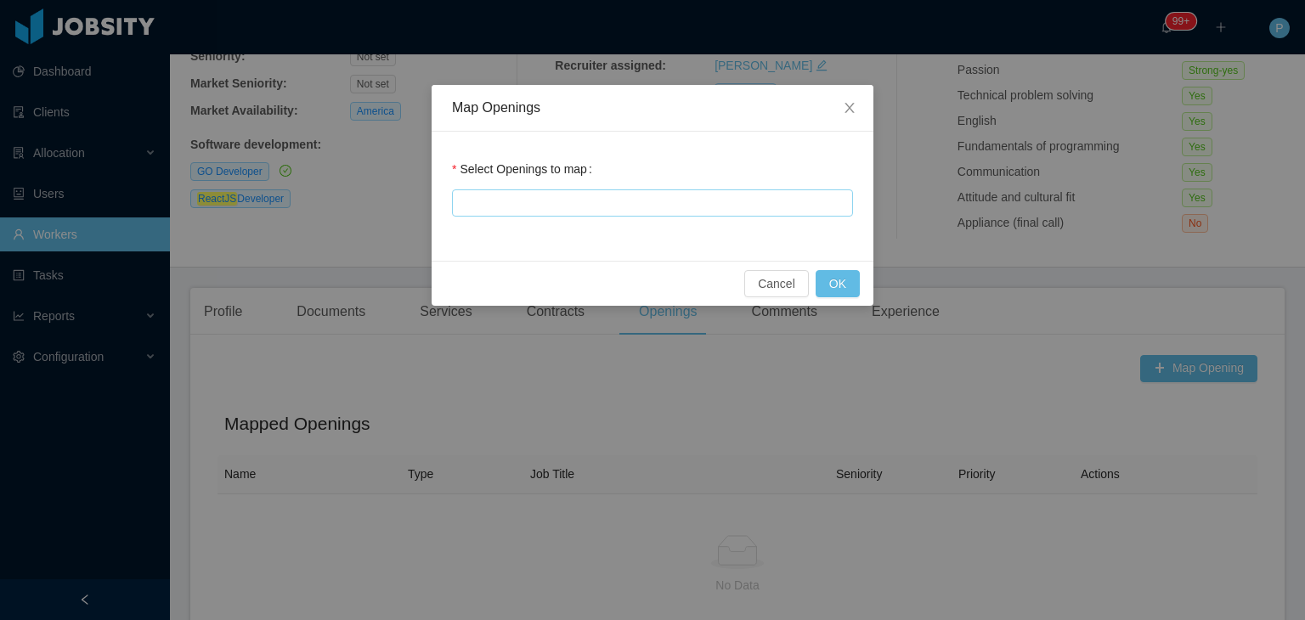
click at [663, 207] on div at bounding box center [650, 202] width 386 height 25
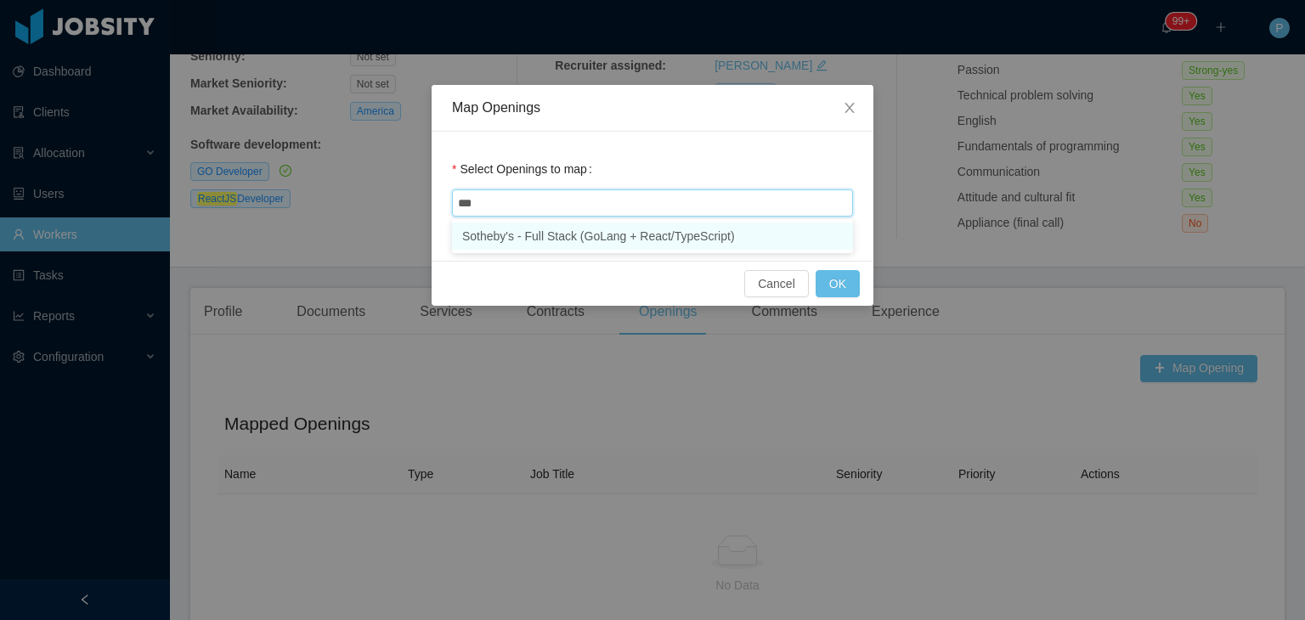
type input "****"
click at [699, 237] on li "Sotheby's - Full Stack (GoLang + React/TypeScript)" at bounding box center [652, 236] width 401 height 27
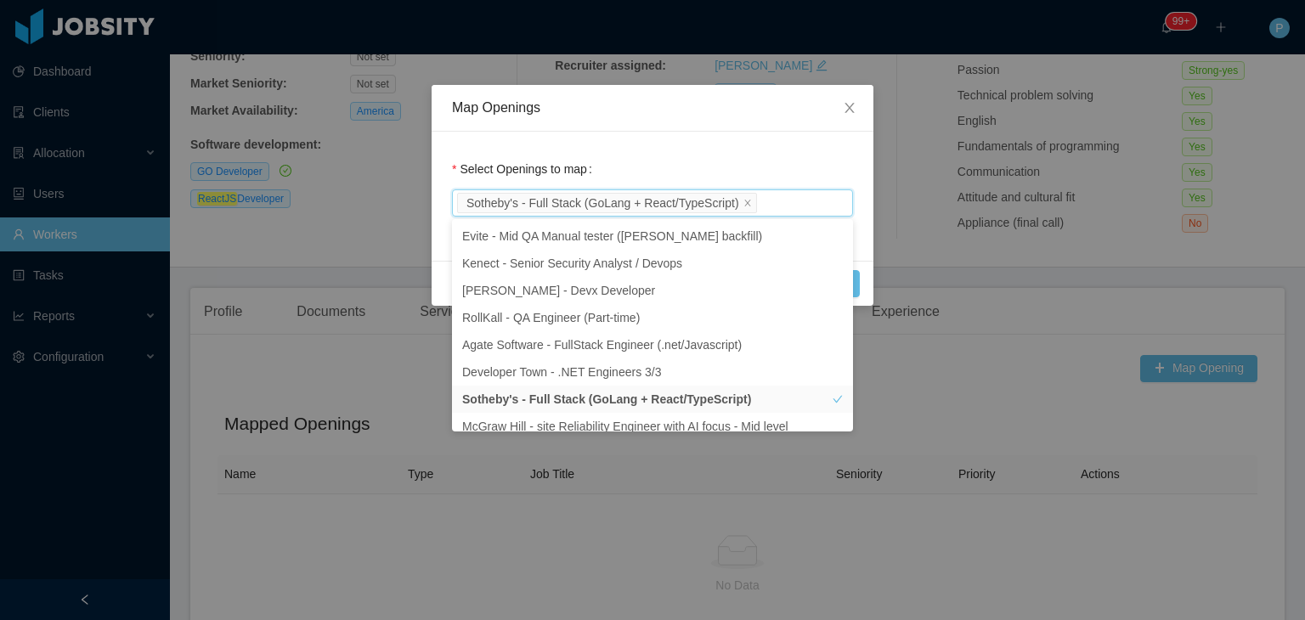
click at [776, 144] on div "Select Openings to map Sotheby's - Full Stack (GoLang + React/TypeScript)" at bounding box center [653, 196] width 442 height 129
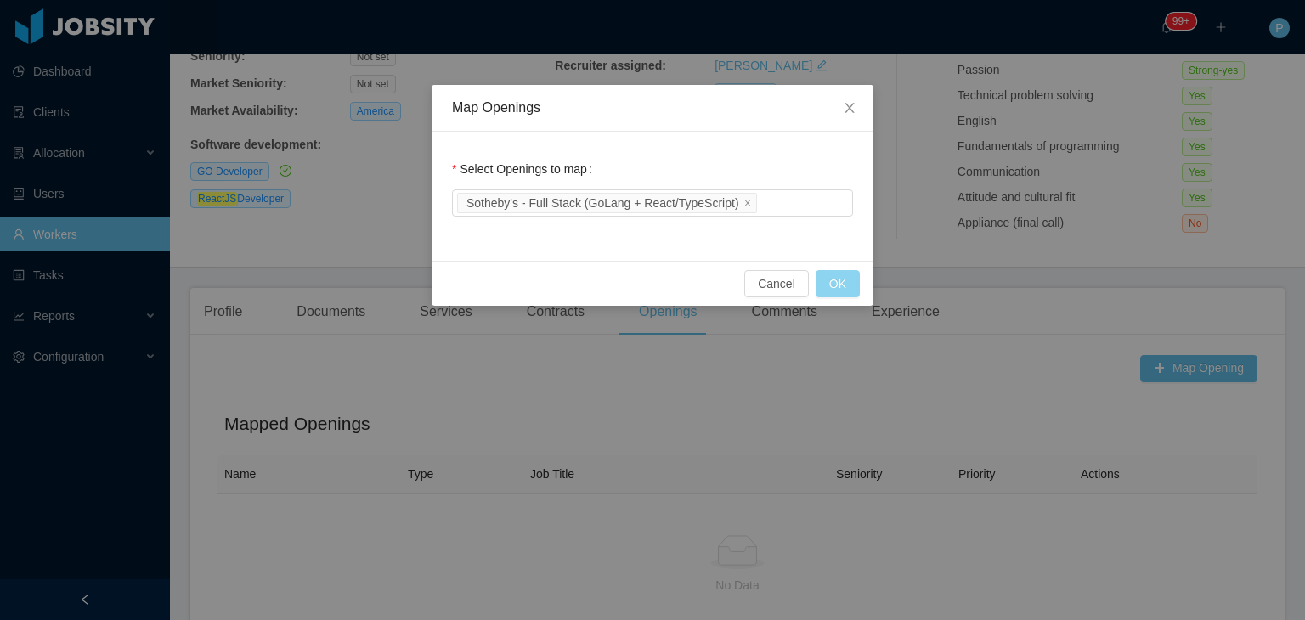
click at [836, 284] on button "OK" at bounding box center [838, 283] width 44 height 27
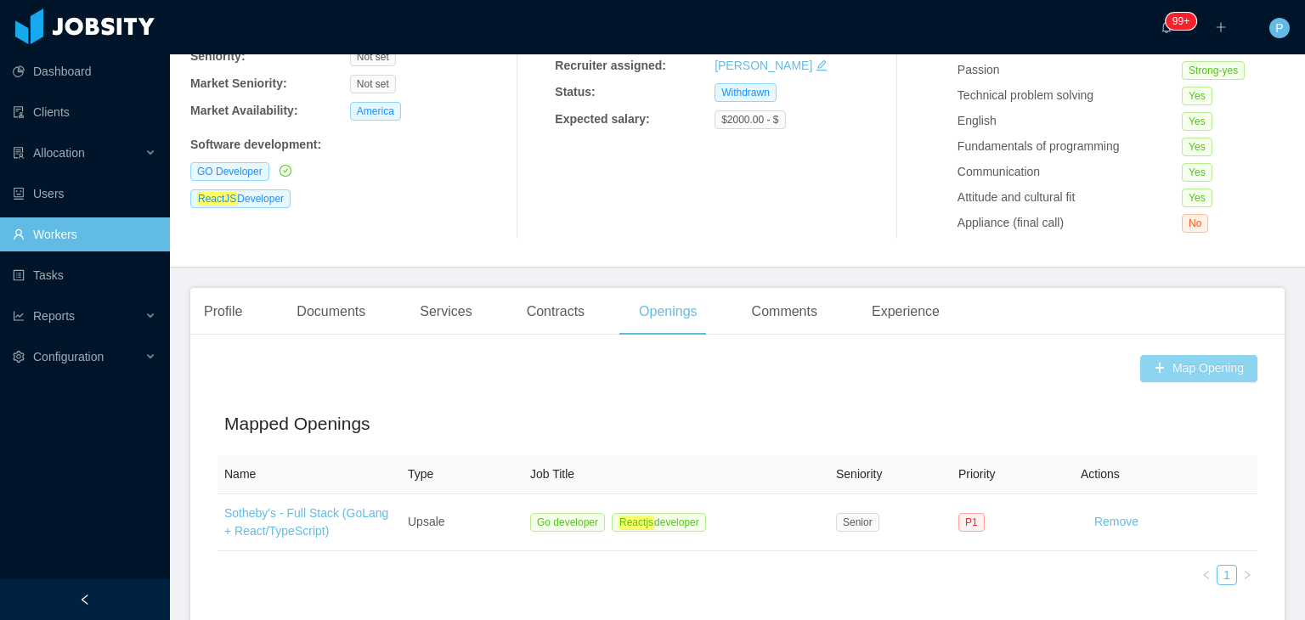
scroll to position [0, 0]
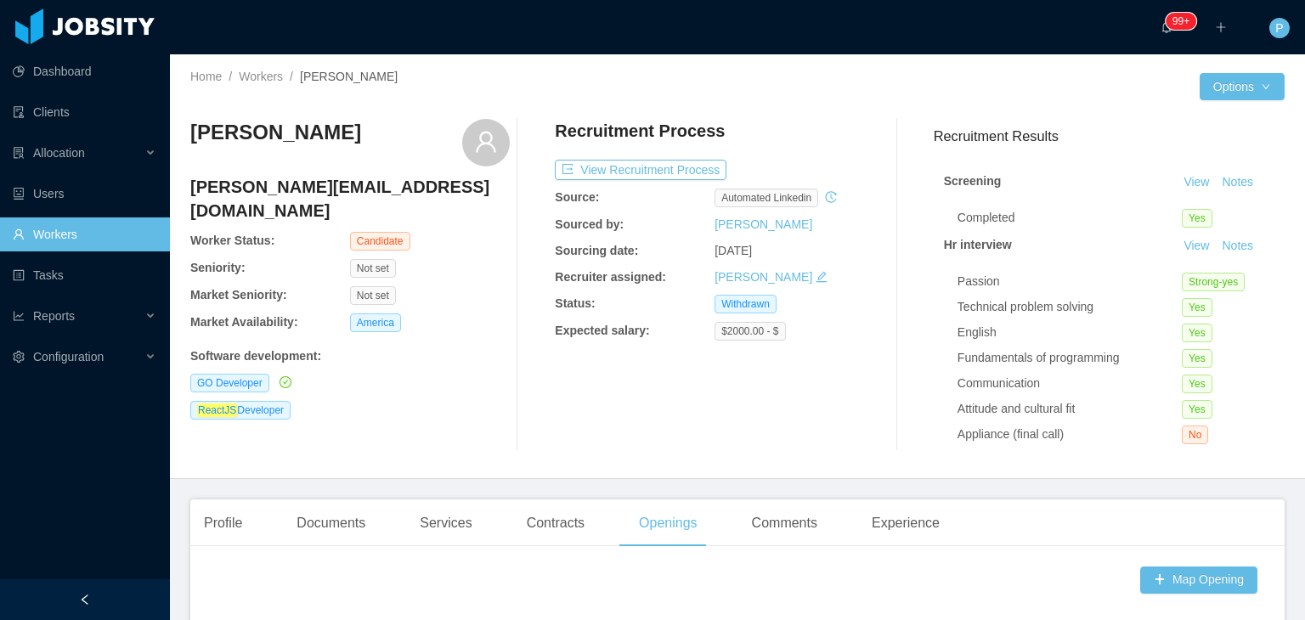
click at [765, 124] on div "Recruitment Process" at bounding box center [715, 135] width 320 height 32
click at [698, 161] on button "View Recruitment Process" at bounding box center [641, 170] width 172 height 20
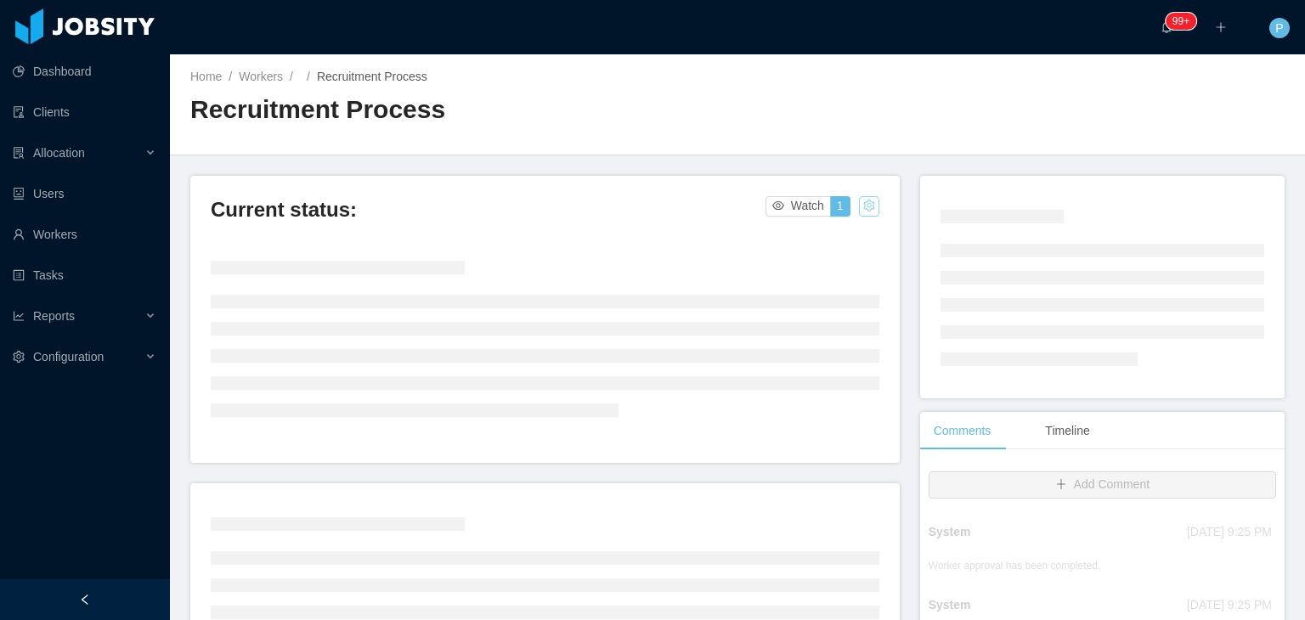
click at [861, 212] on button "button" at bounding box center [869, 206] width 20 height 20
click at [856, 262] on div "Change status" at bounding box center [824, 260] width 76 height 19
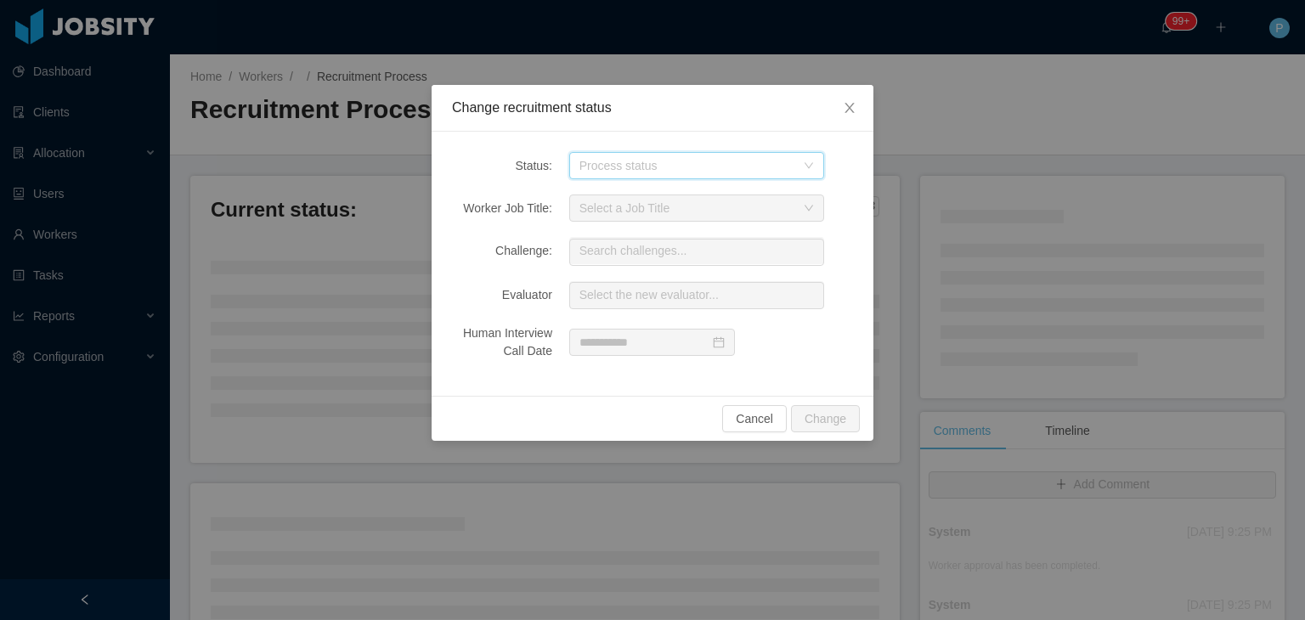
click at [805, 164] on icon "icon: down" at bounding box center [809, 166] width 10 height 10
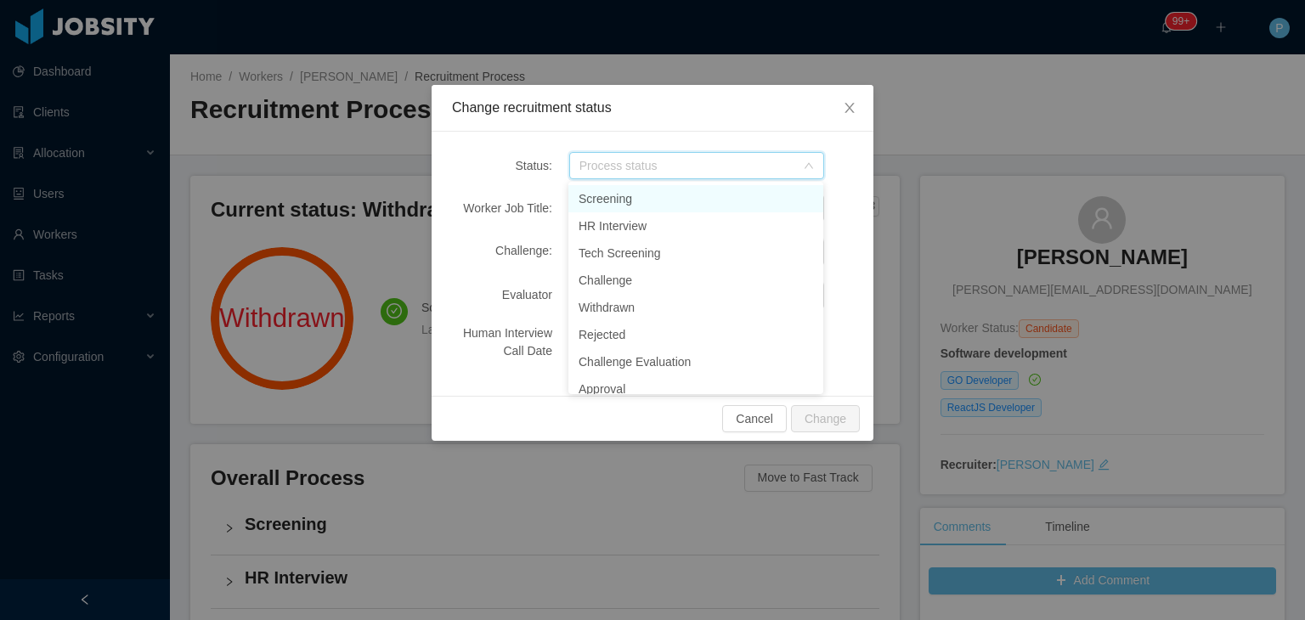
scroll to position [185, 0]
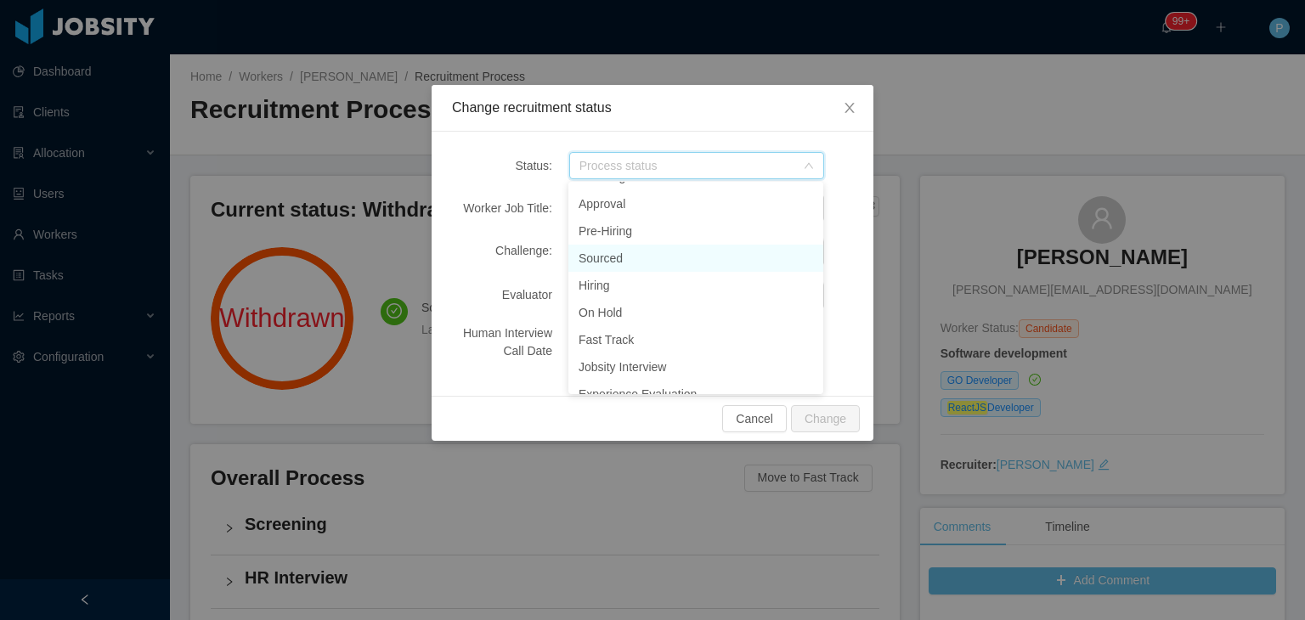
click at [620, 256] on li "Sourced" at bounding box center [696, 258] width 255 height 27
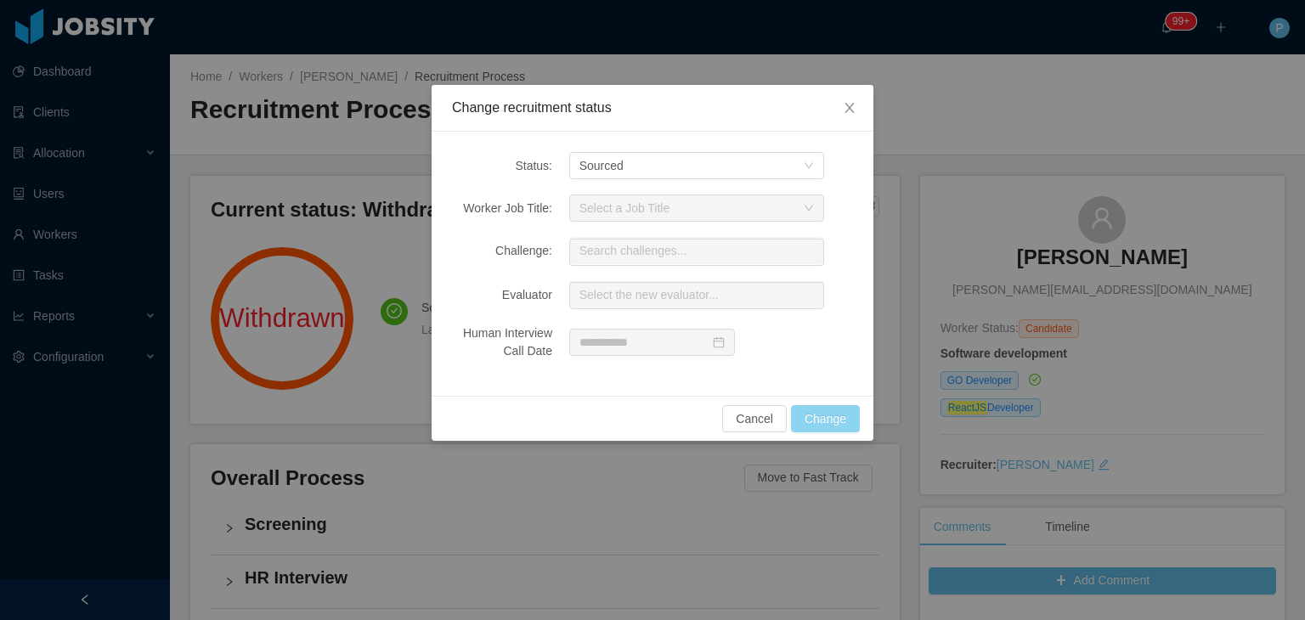
click at [831, 420] on button "Change" at bounding box center [825, 418] width 69 height 27
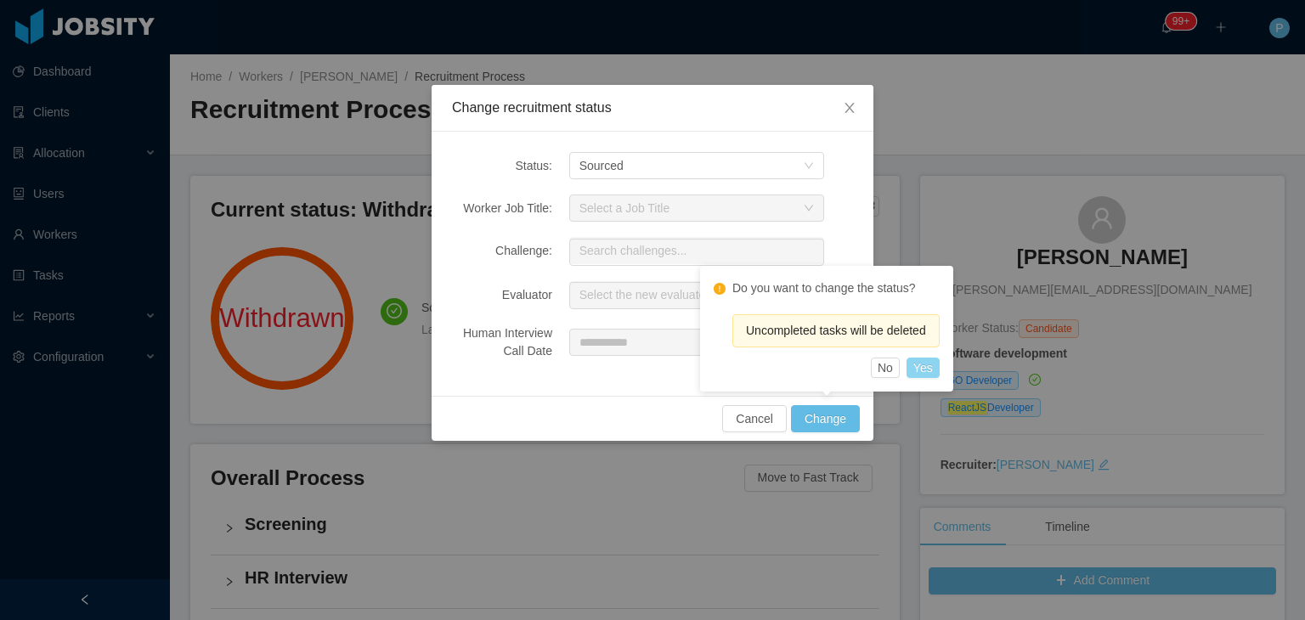
click at [926, 367] on button "Yes" at bounding box center [923, 368] width 33 height 20
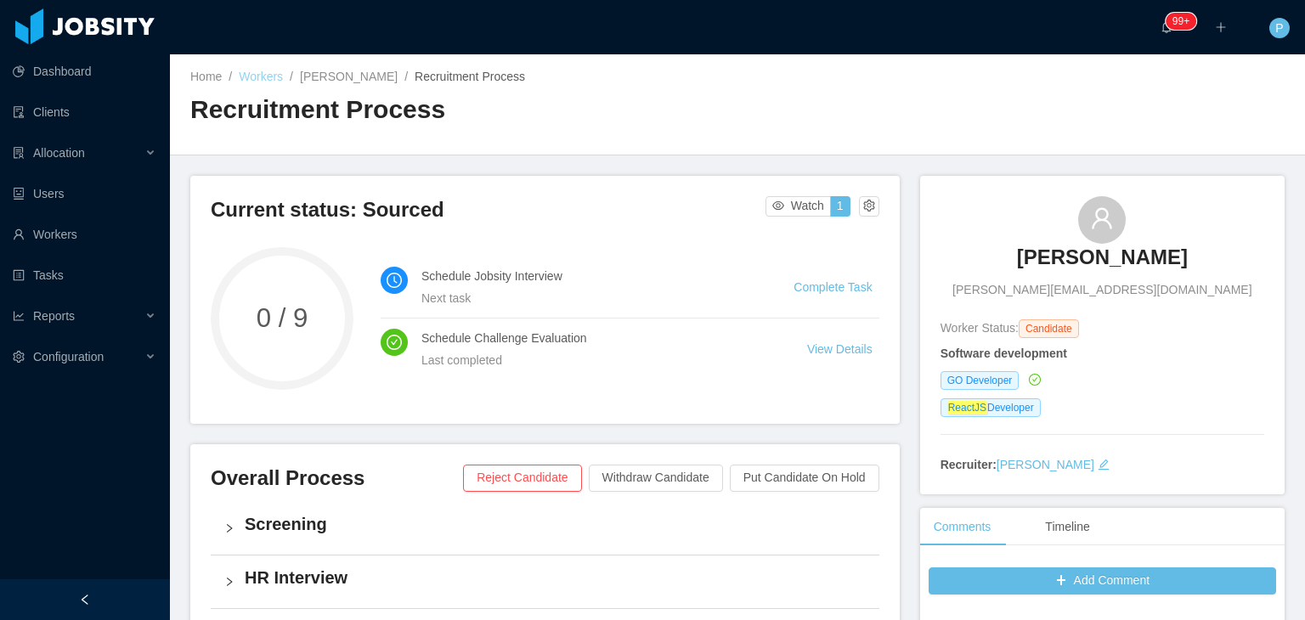
click at [272, 77] on link "Workers" at bounding box center [261, 77] width 44 height 14
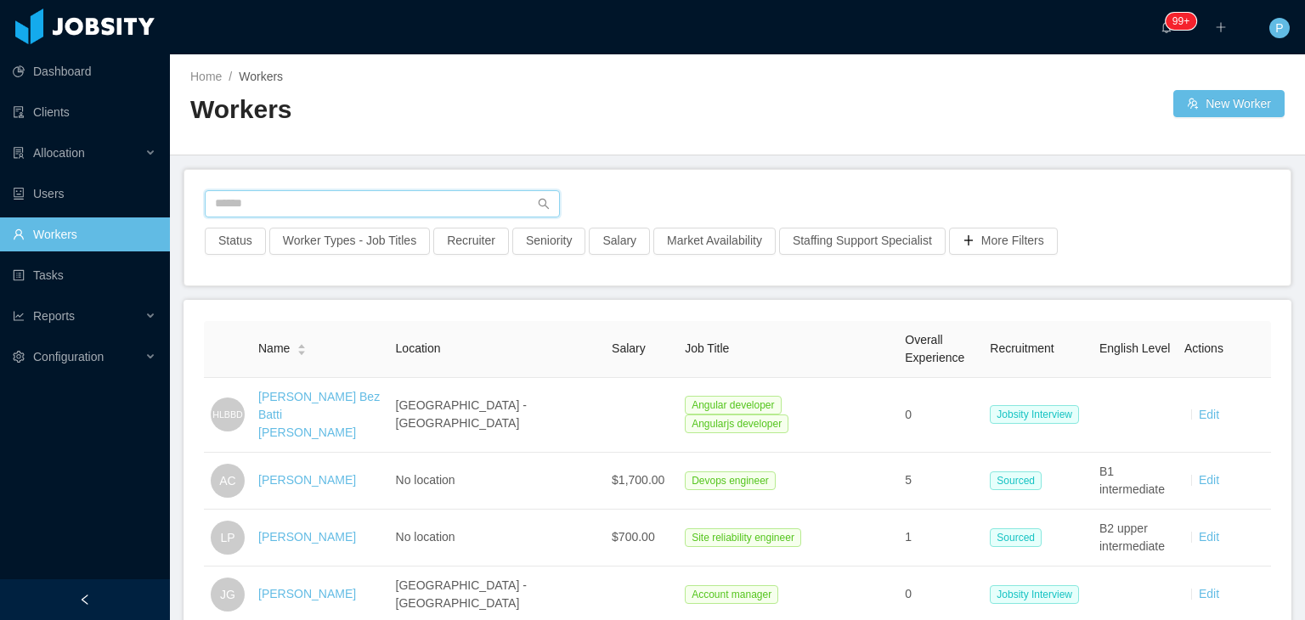
click at [457, 212] on input "text" at bounding box center [382, 203] width 355 height 27
paste input "**********"
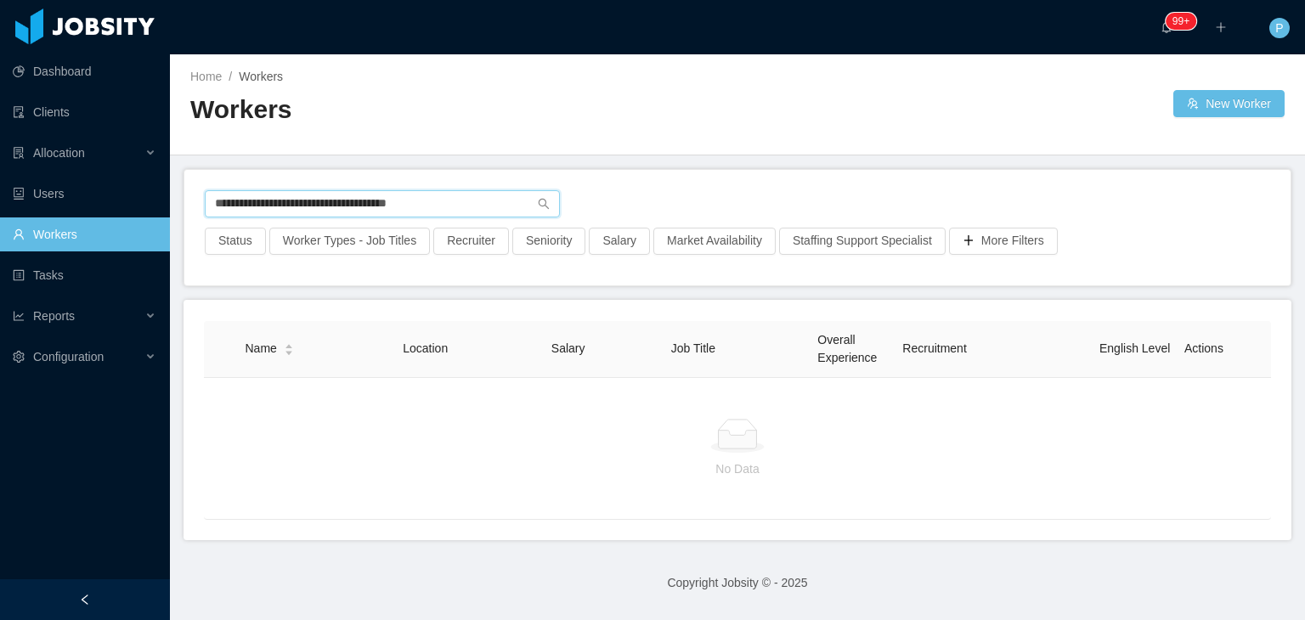
drag, startPoint x: 462, startPoint y: 201, endPoint x: 195, endPoint y: 215, distance: 267.2
click at [195, 215] on div "**********" at bounding box center [737, 228] width 1107 height 116
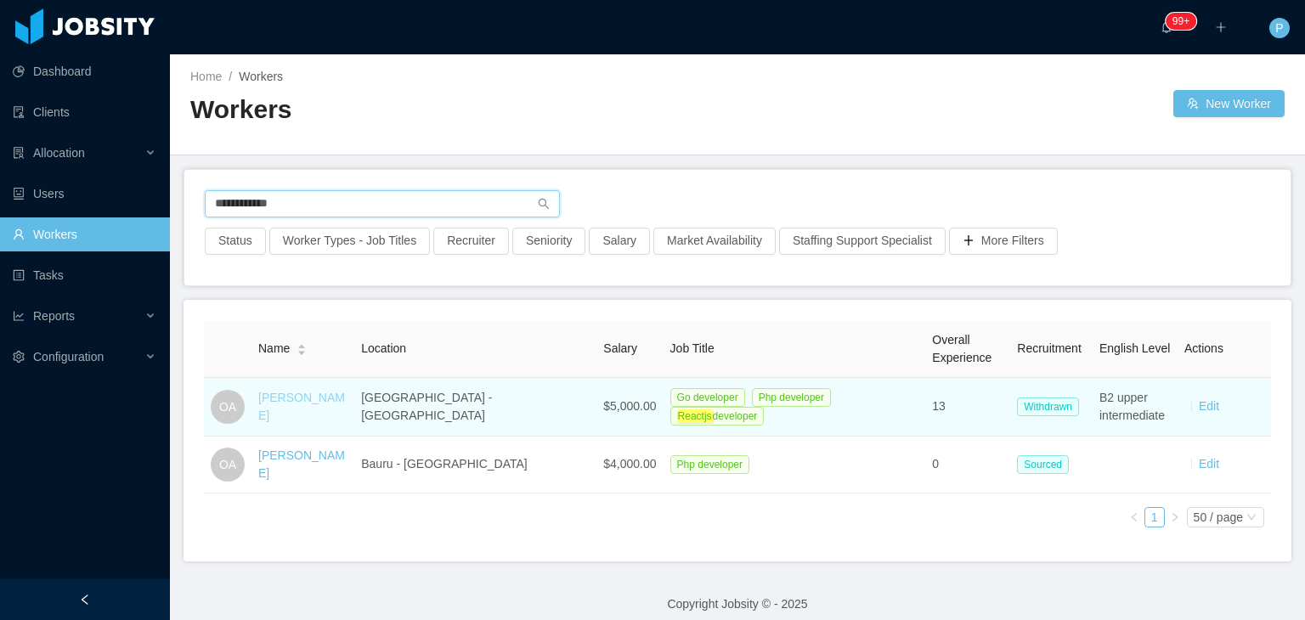
type input "**********"
click at [314, 409] on link "Osvaldo Abel" at bounding box center [301, 406] width 87 height 31
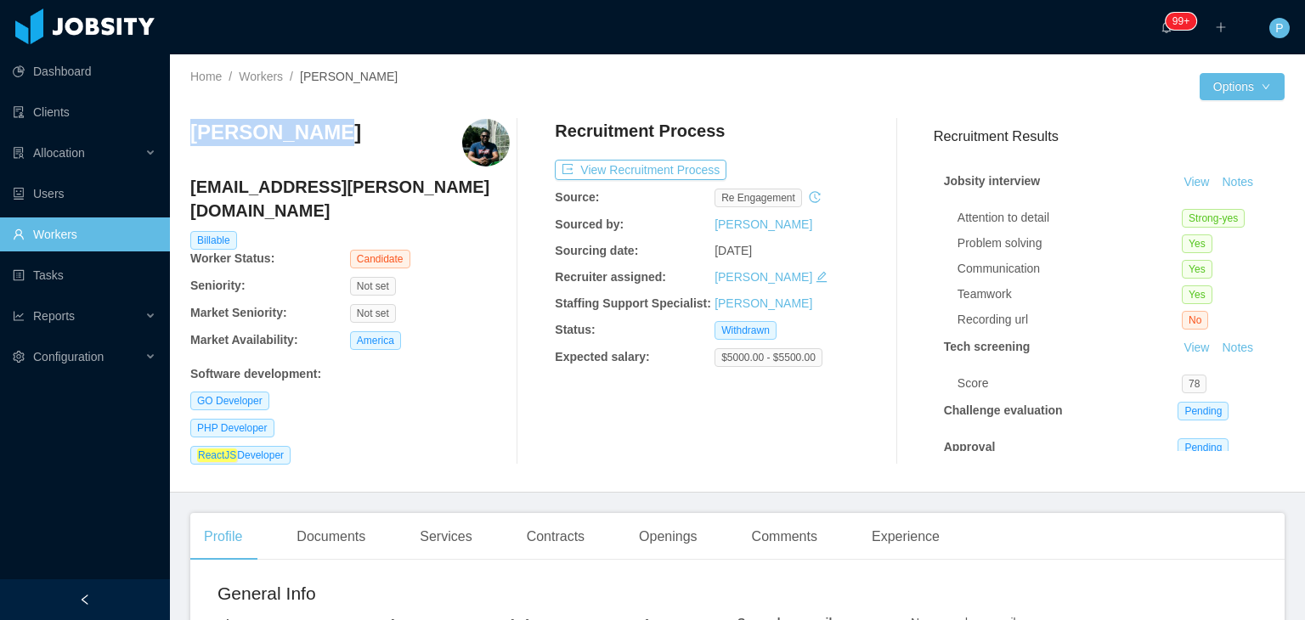
drag, startPoint x: 334, startPoint y: 139, endPoint x: 195, endPoint y: 135, distance: 138.6
click at [195, 135] on div "Osvaldo Abel" at bounding box center [350, 143] width 320 height 48
copy h3 "Osvaldo Abel"
click at [643, 444] on div "Recruitment Process View Recruitment Process Source: re engagement Sourced by: …" at bounding box center [715, 292] width 320 height 346
click at [655, 541] on div "Openings" at bounding box center [669, 537] width 86 height 48
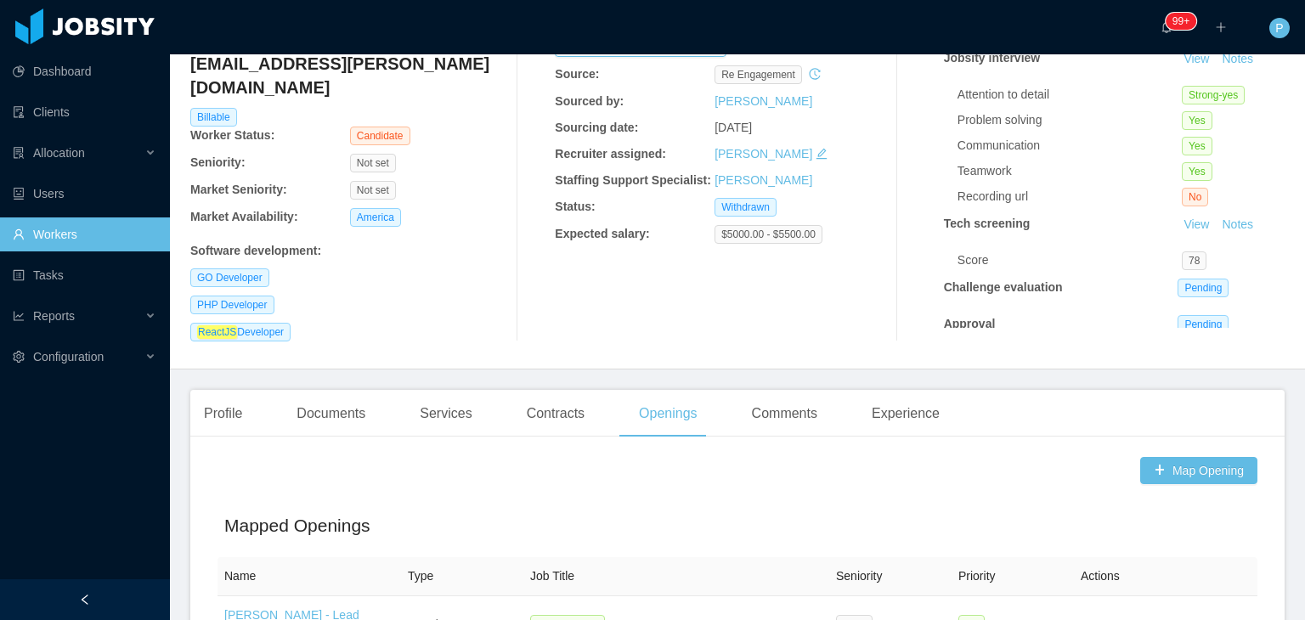
scroll to position [202, 0]
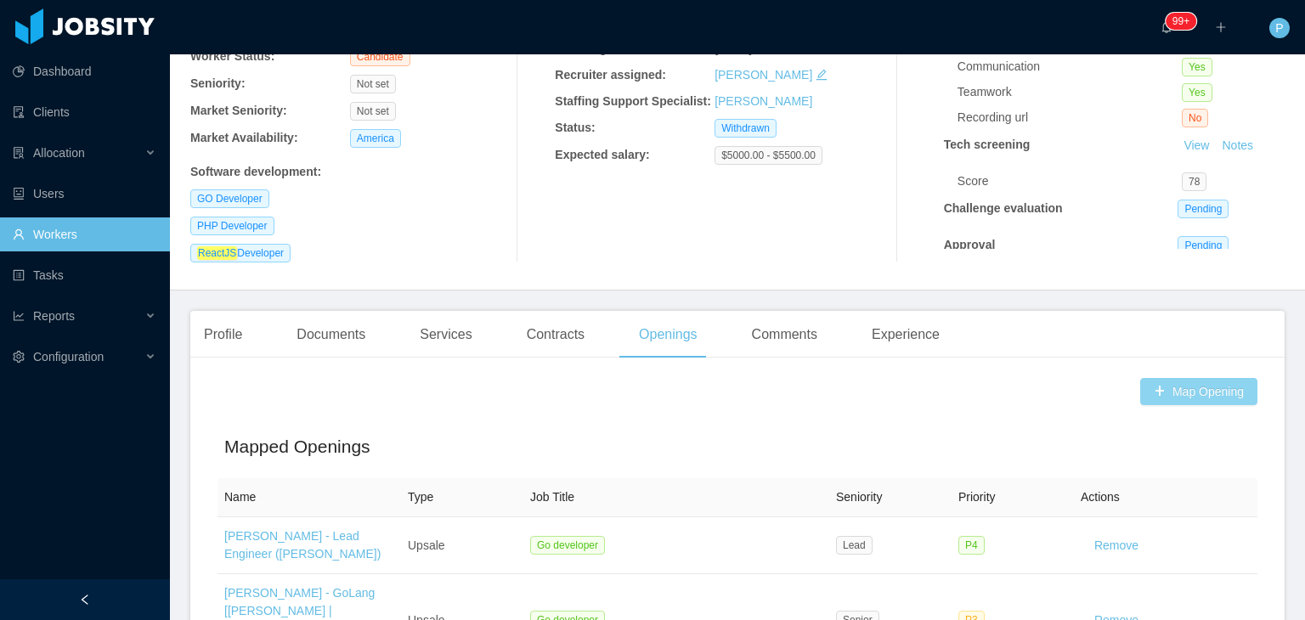
click at [1172, 382] on button "Map Opening" at bounding box center [1199, 391] width 117 height 27
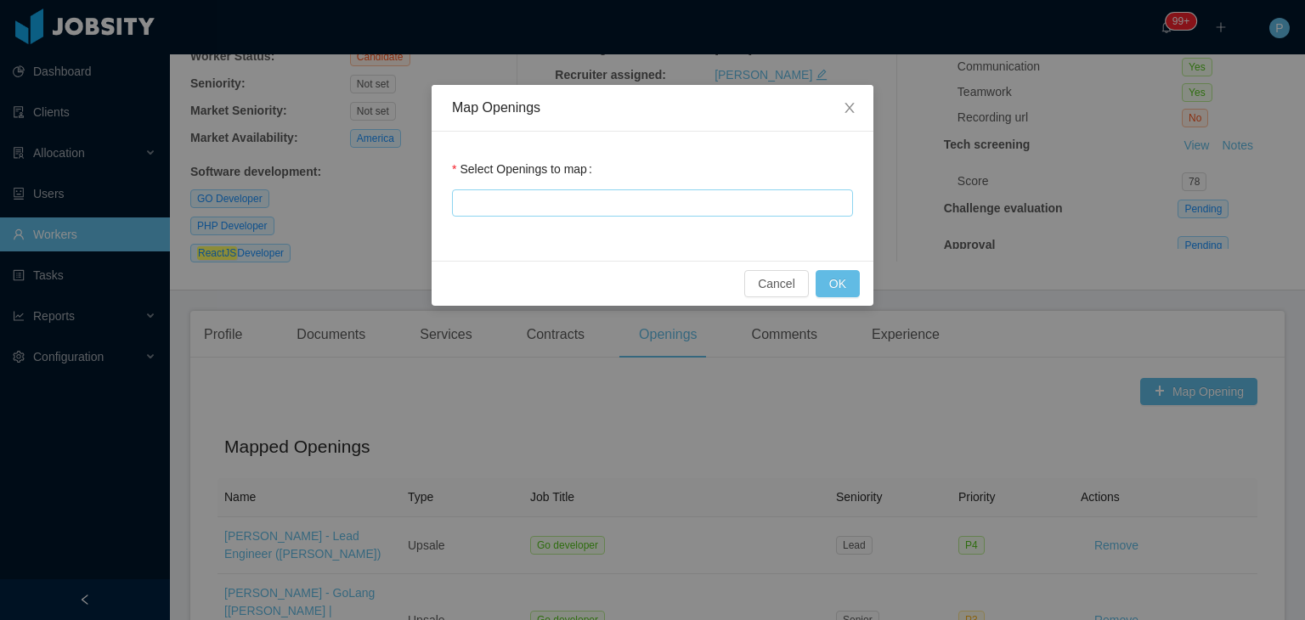
click at [701, 215] on div at bounding box center [650, 202] width 386 height 25
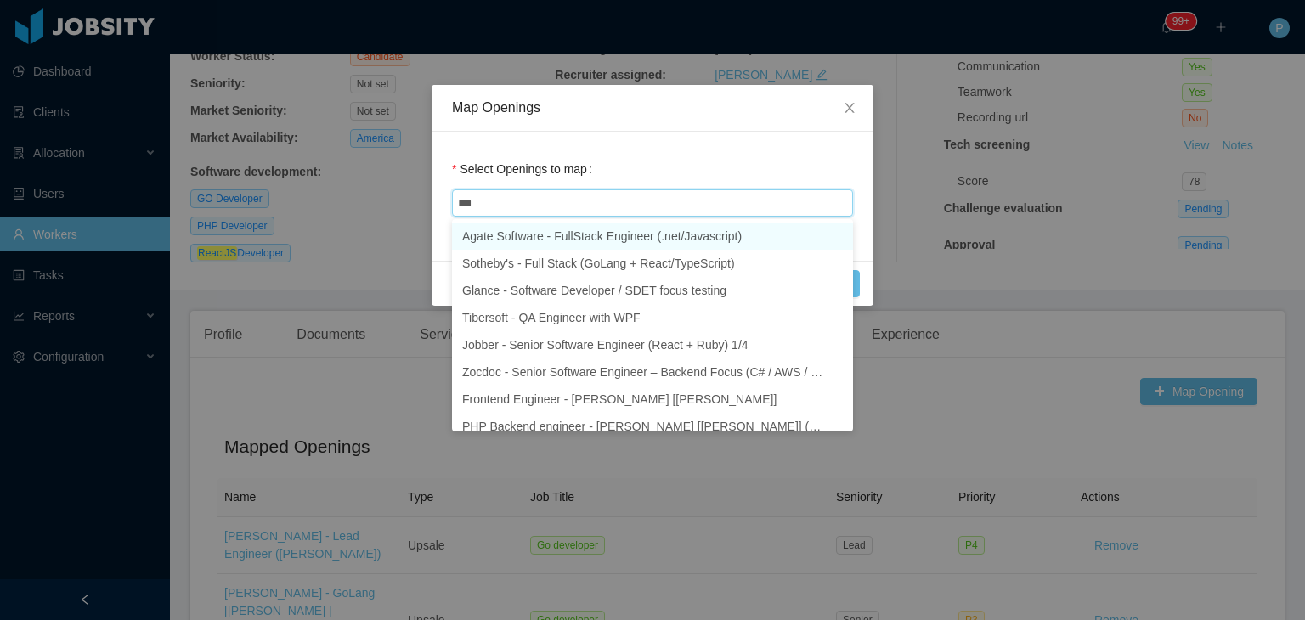
type input "****"
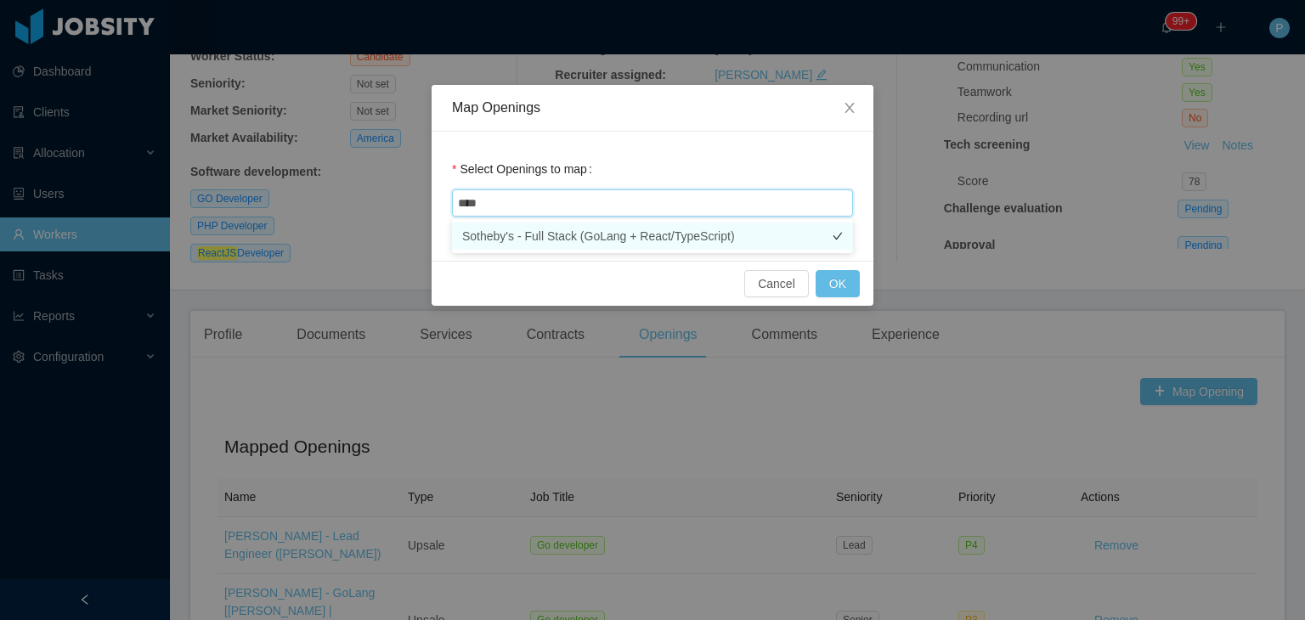
click at [718, 234] on li "Sotheby's - Full Stack (GoLang + React/TypeScript)" at bounding box center [652, 236] width 401 height 27
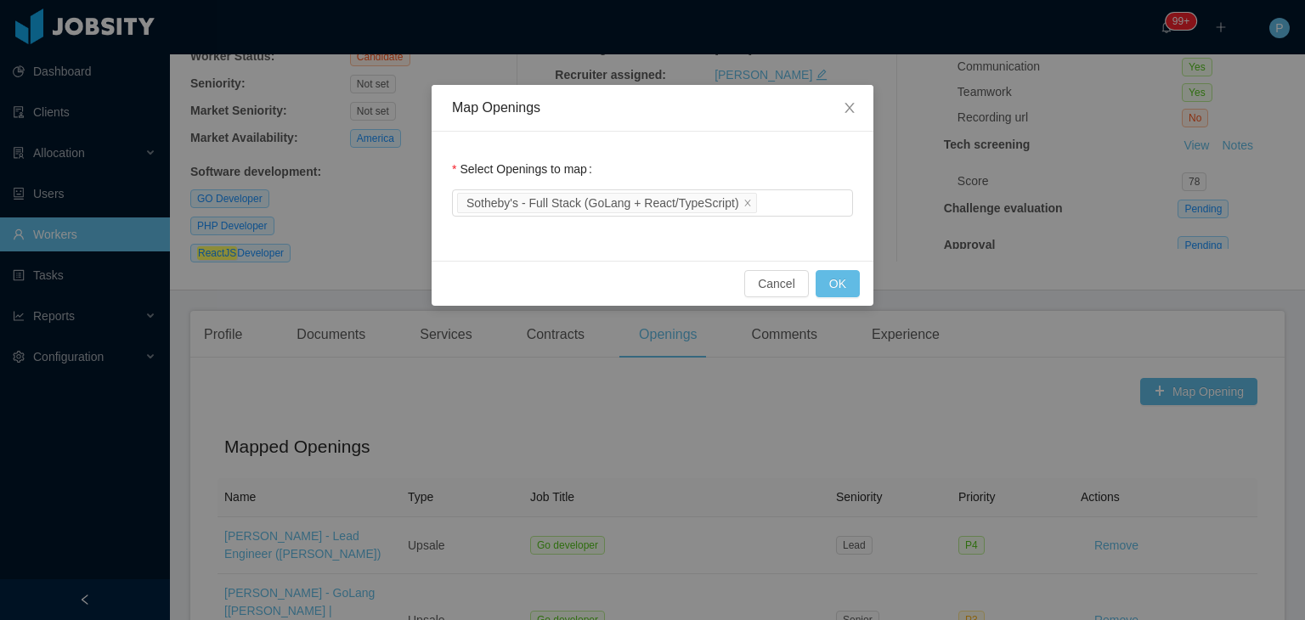
click at [761, 130] on div "Map Openings" at bounding box center [653, 108] width 442 height 47
click at [844, 283] on button "OK" at bounding box center [838, 283] width 44 height 27
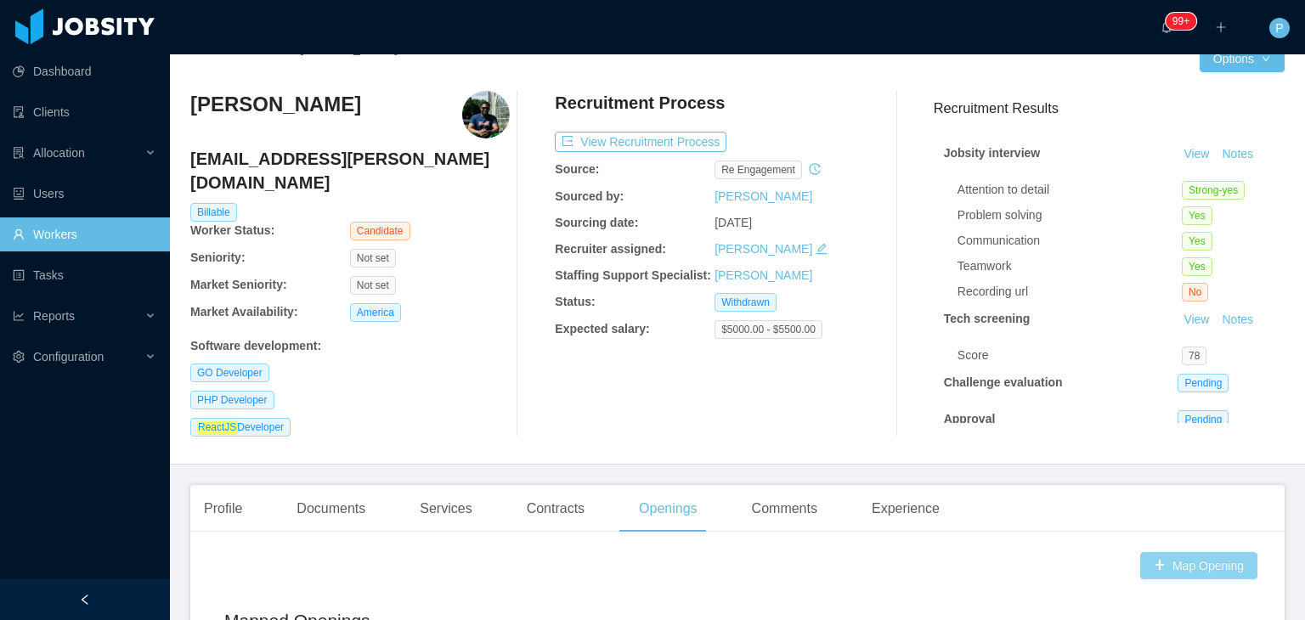
scroll to position [0, 0]
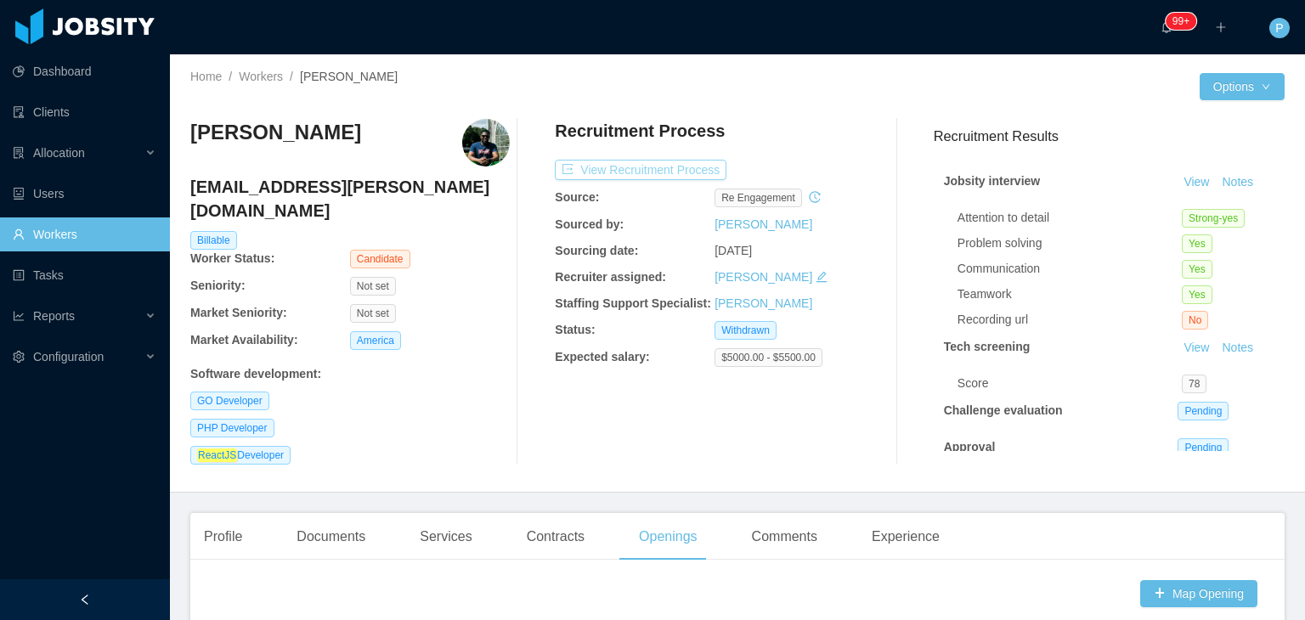
click at [670, 167] on button "View Recruitment Process" at bounding box center [641, 170] width 172 height 20
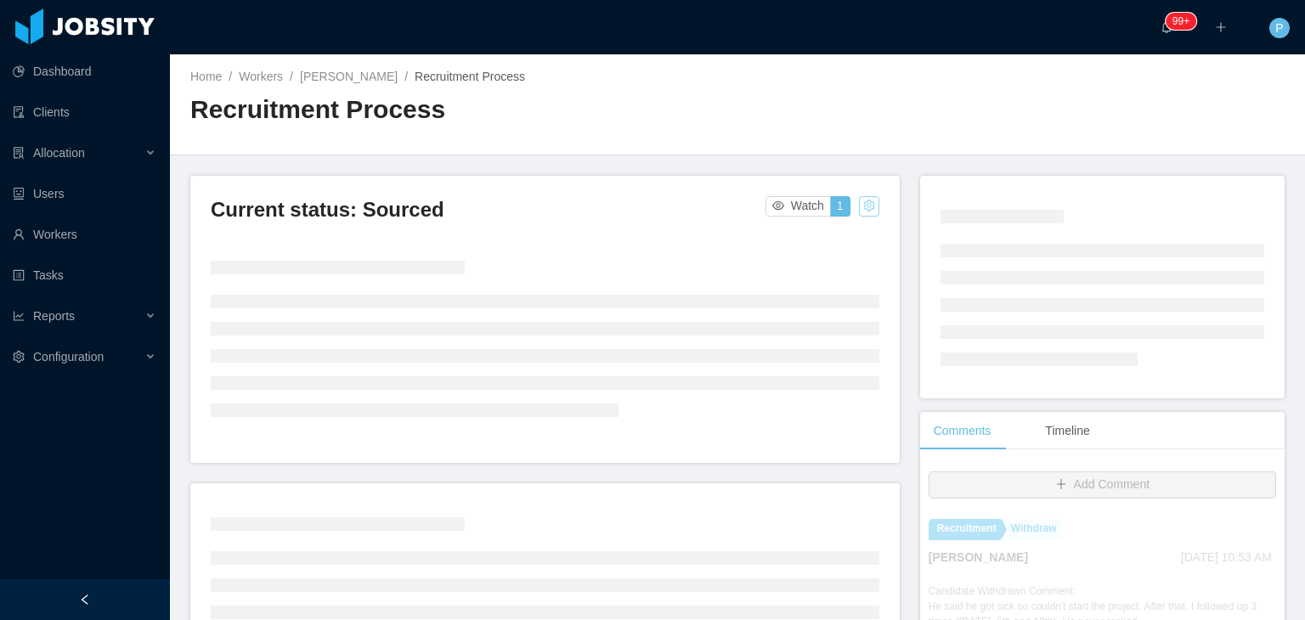
click at [866, 201] on button "button" at bounding box center [869, 206] width 20 height 20
click at [857, 258] on div "Change status" at bounding box center [824, 260] width 76 height 19
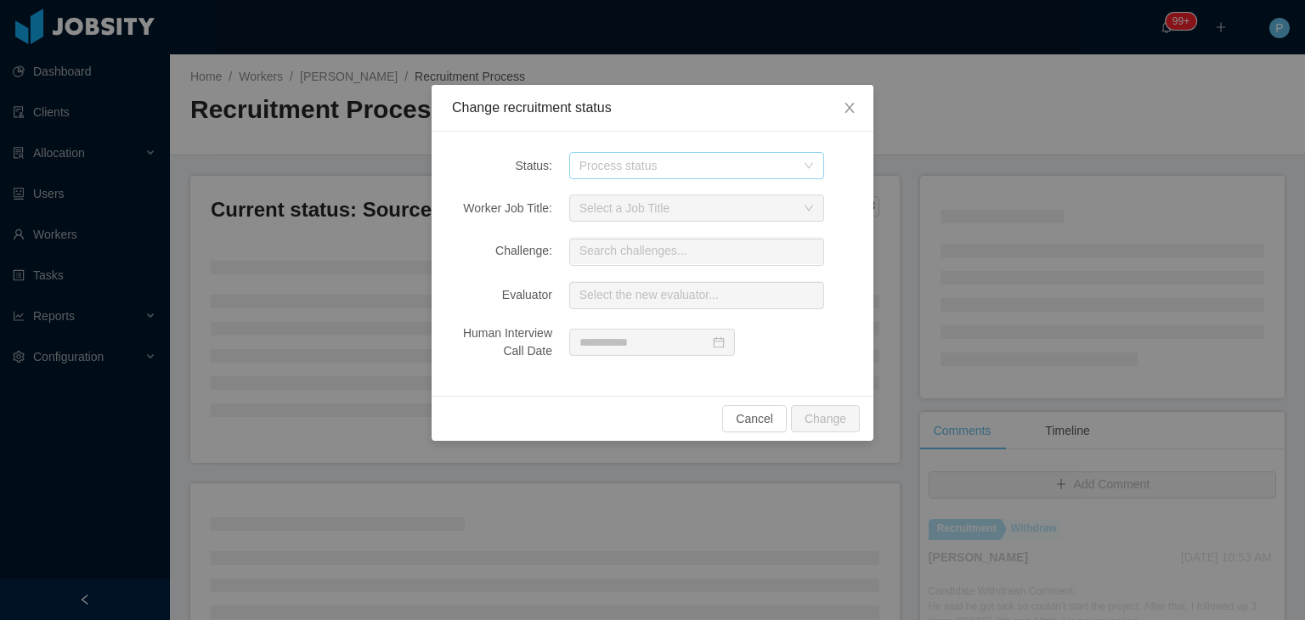
click at [792, 165] on div "Process status" at bounding box center [688, 165] width 216 height 17
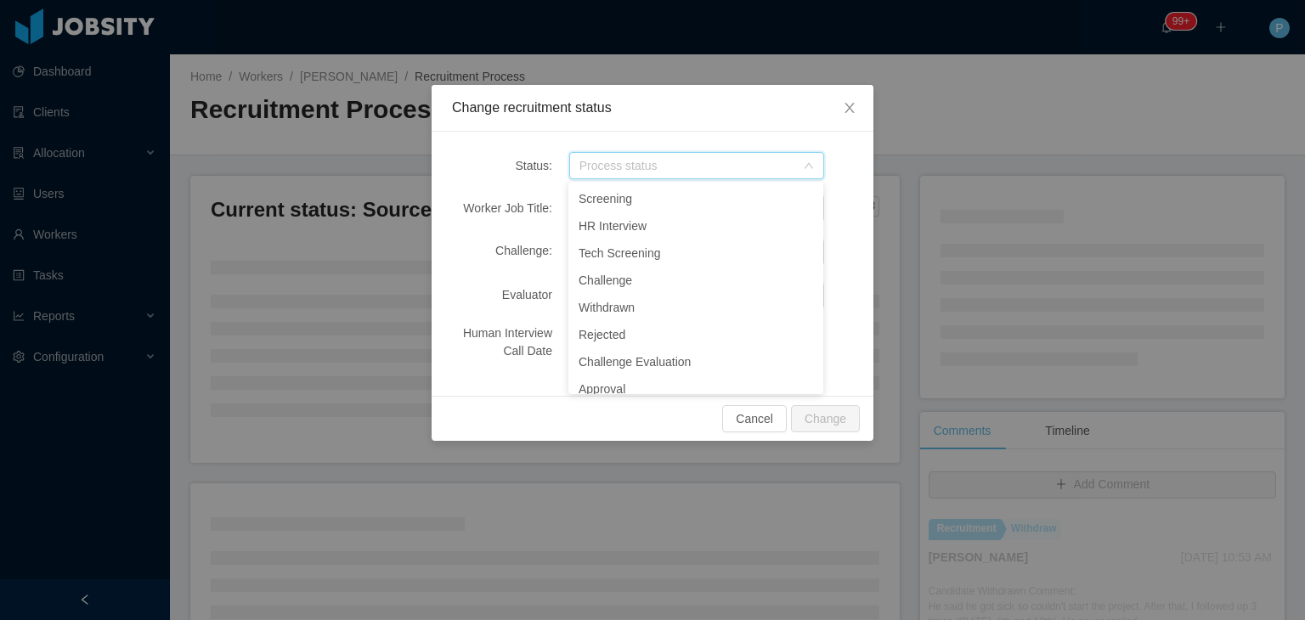
scroll to position [185, 0]
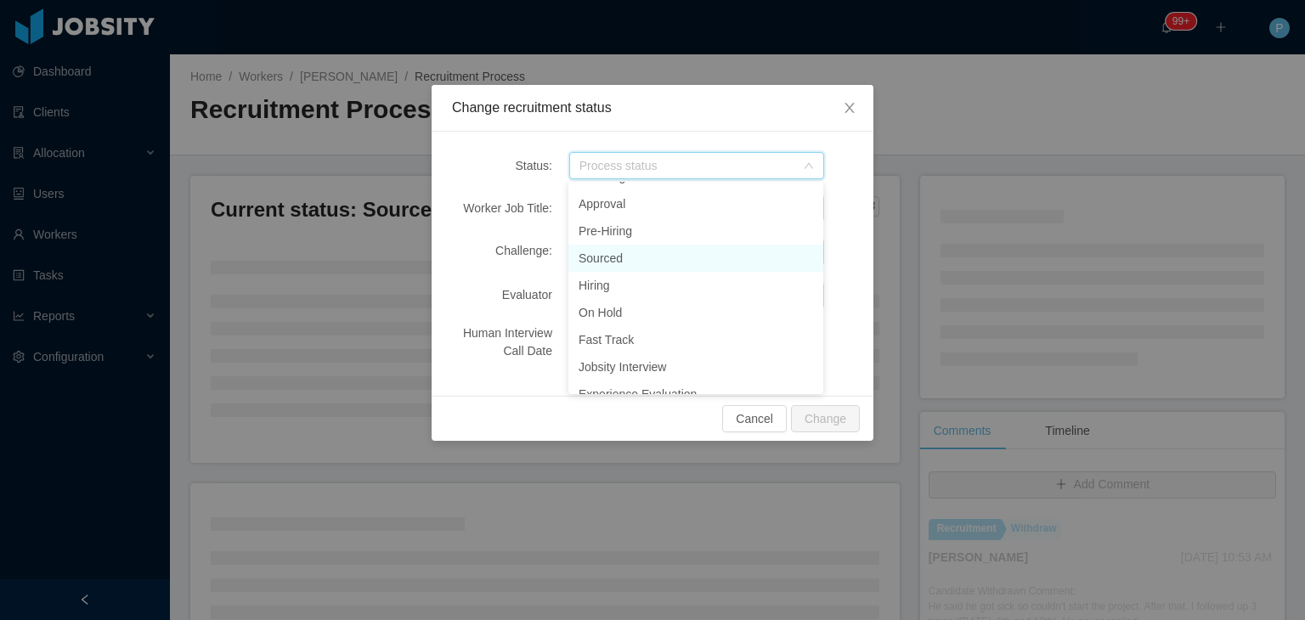
click at [609, 250] on li "Sourced" at bounding box center [696, 258] width 255 height 27
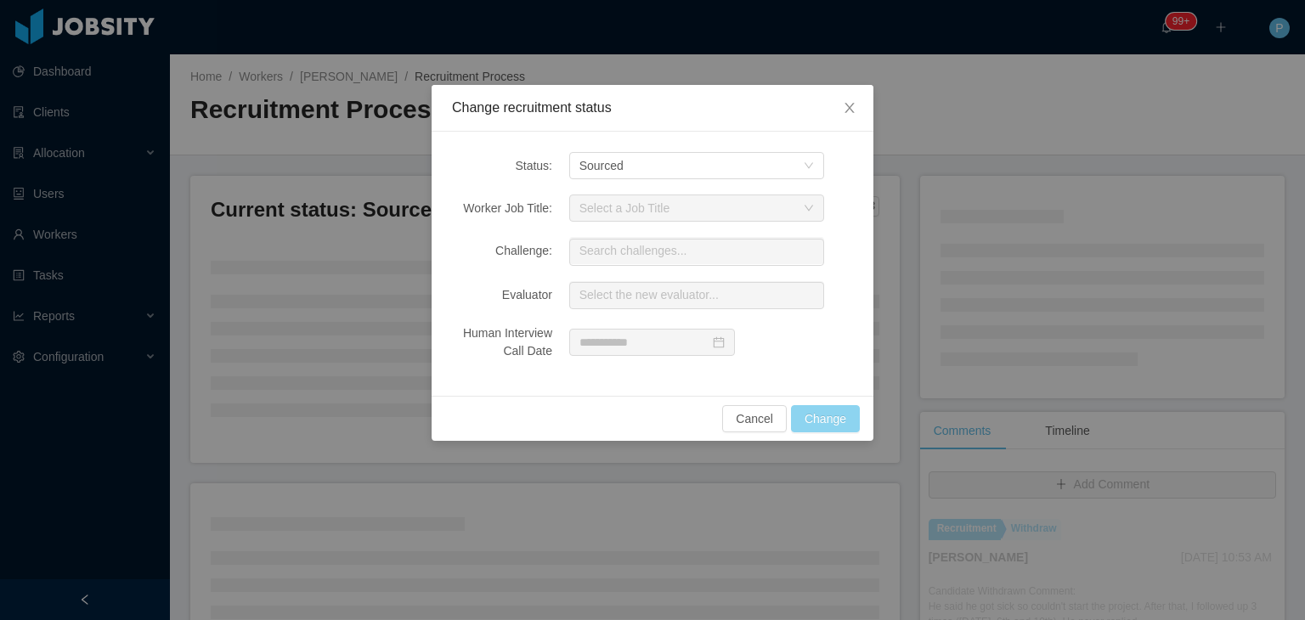
click at [838, 414] on button "Change" at bounding box center [825, 418] width 69 height 27
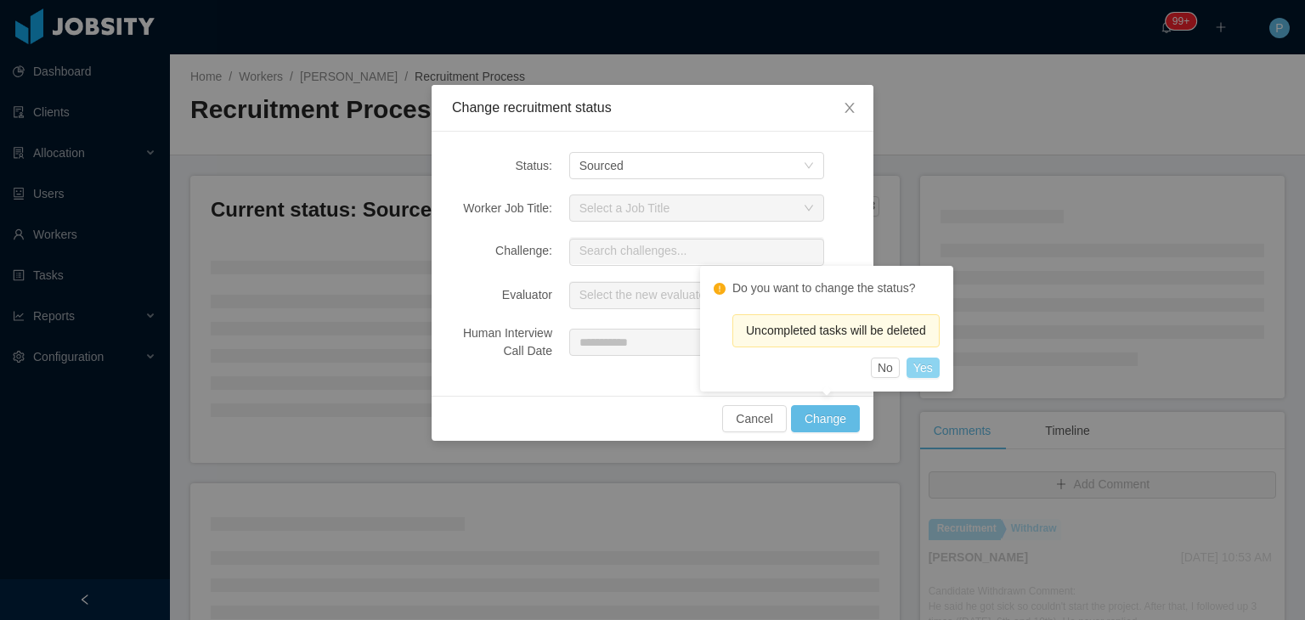
click at [938, 371] on button "Yes" at bounding box center [923, 368] width 33 height 20
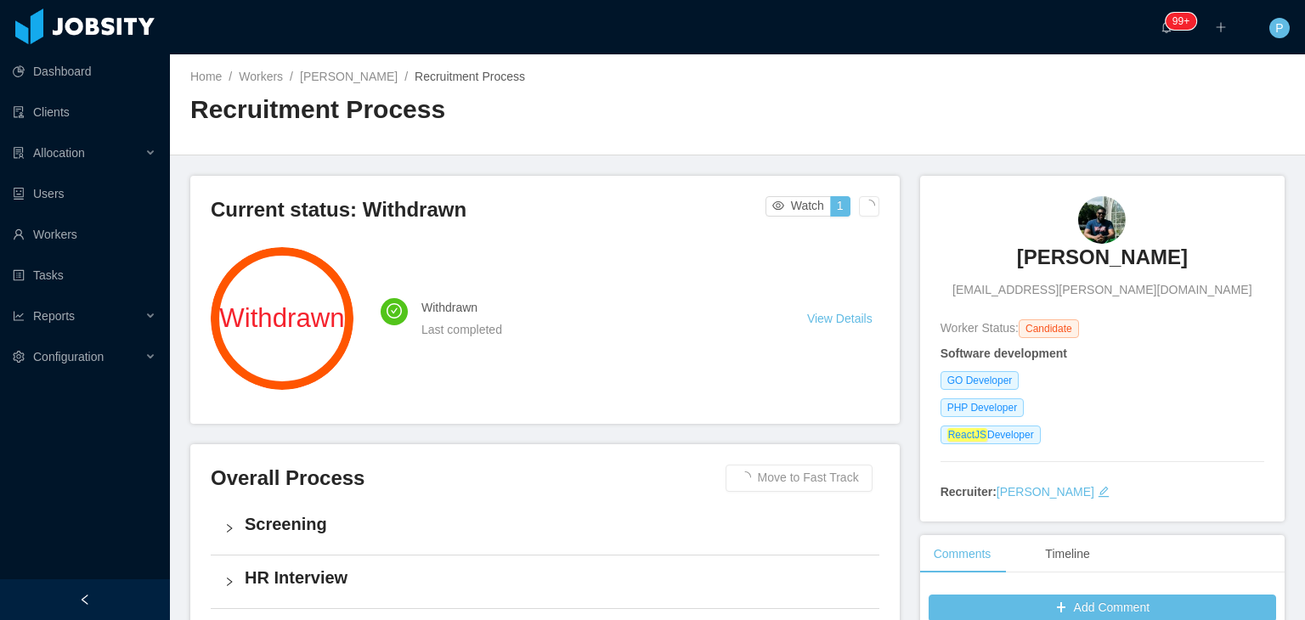
click at [806, 104] on div at bounding box center [1011, 104] width 547 height 1
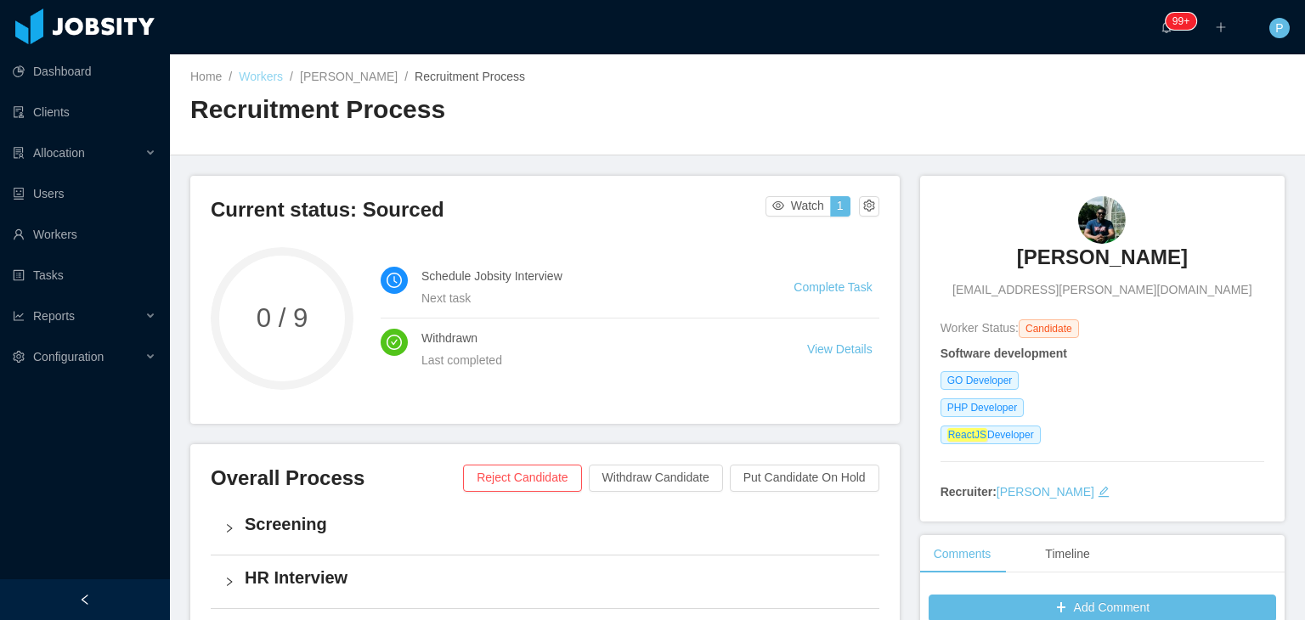
click at [262, 74] on link "Workers" at bounding box center [261, 77] width 44 height 14
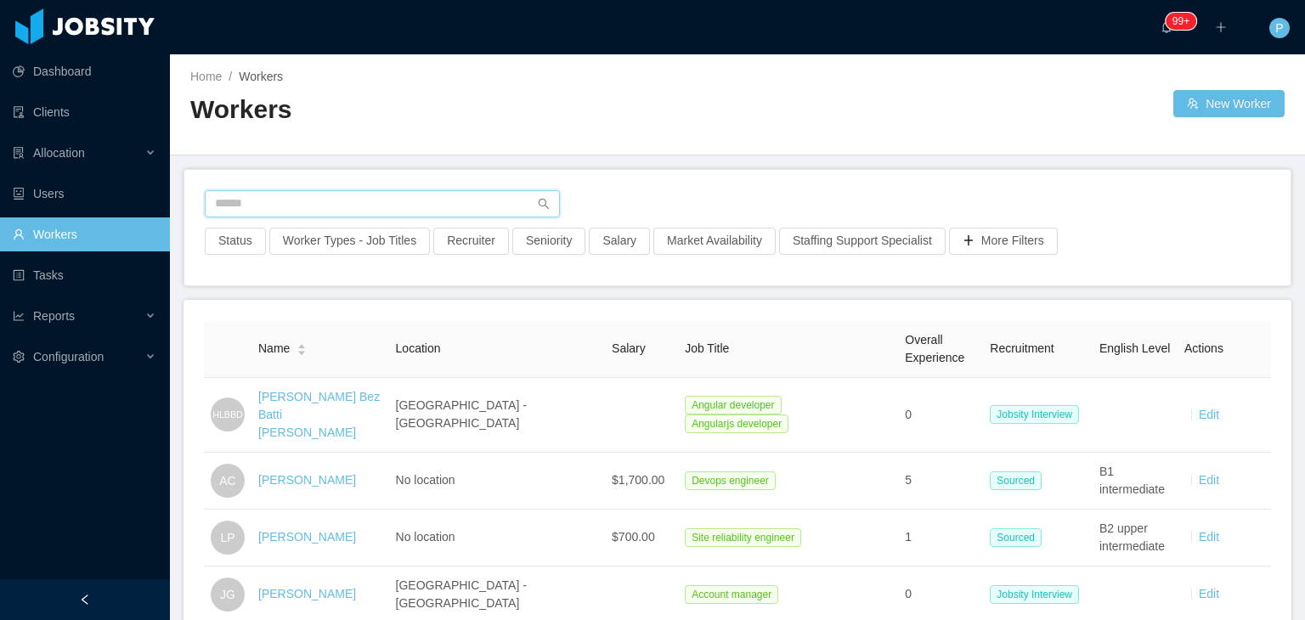
click at [502, 202] on input "text" at bounding box center [382, 203] width 355 height 27
paste input "**********"
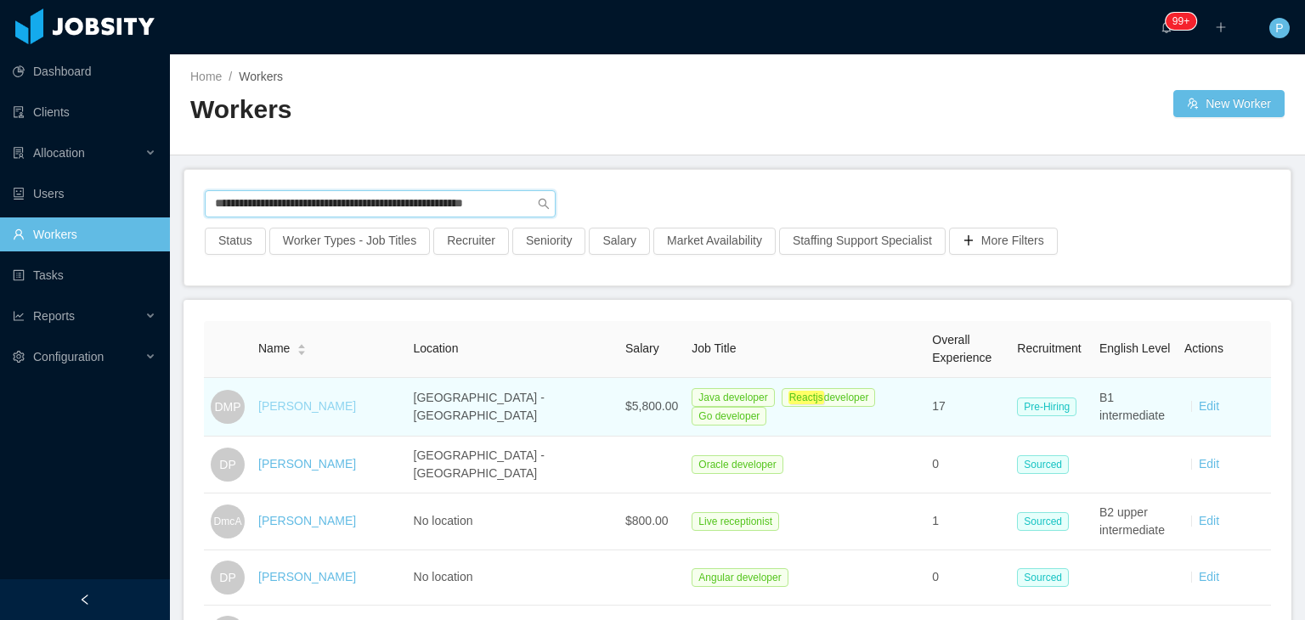
type input "**********"
click at [337, 405] on link "Diana Marcela Prieto" at bounding box center [307, 406] width 98 height 14
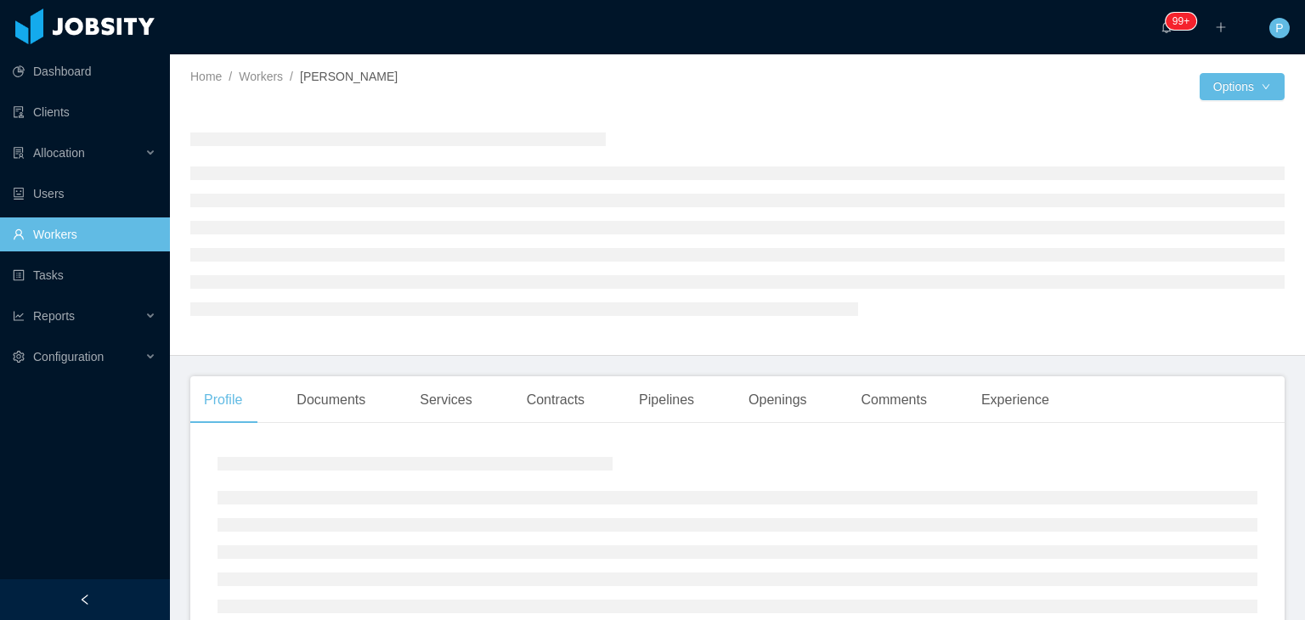
click at [804, 116] on div at bounding box center [737, 223] width 1095 height 236
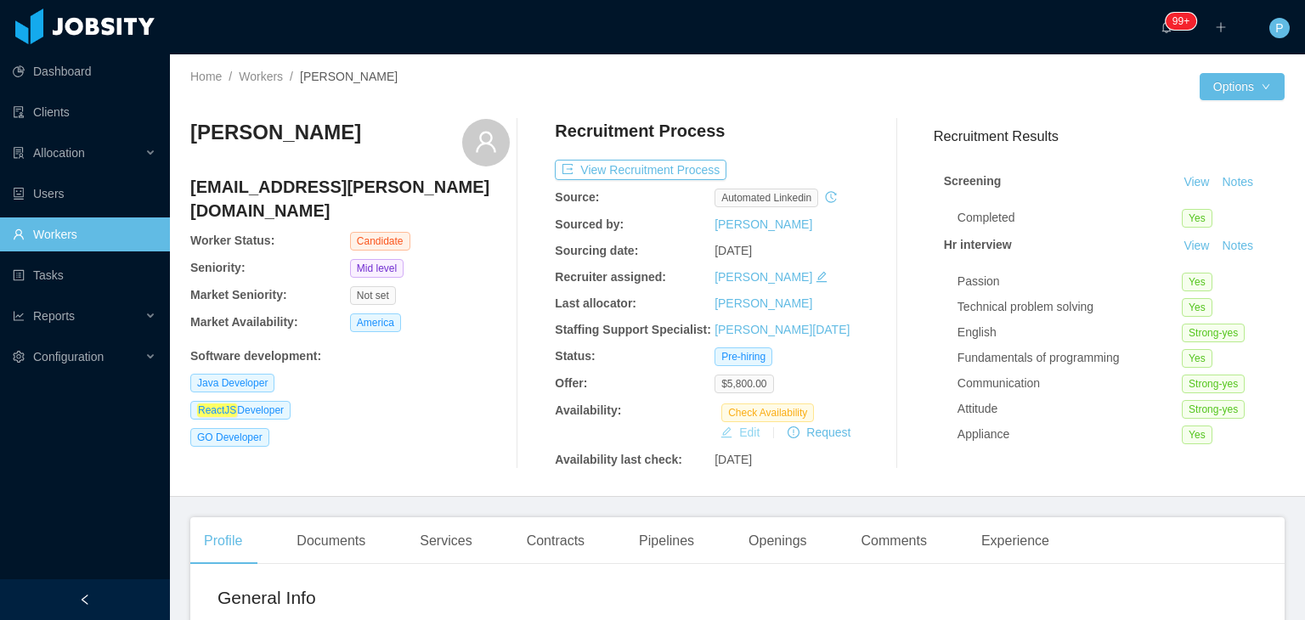
click at [728, 435] on button "Edit" at bounding box center [740, 432] width 53 height 20
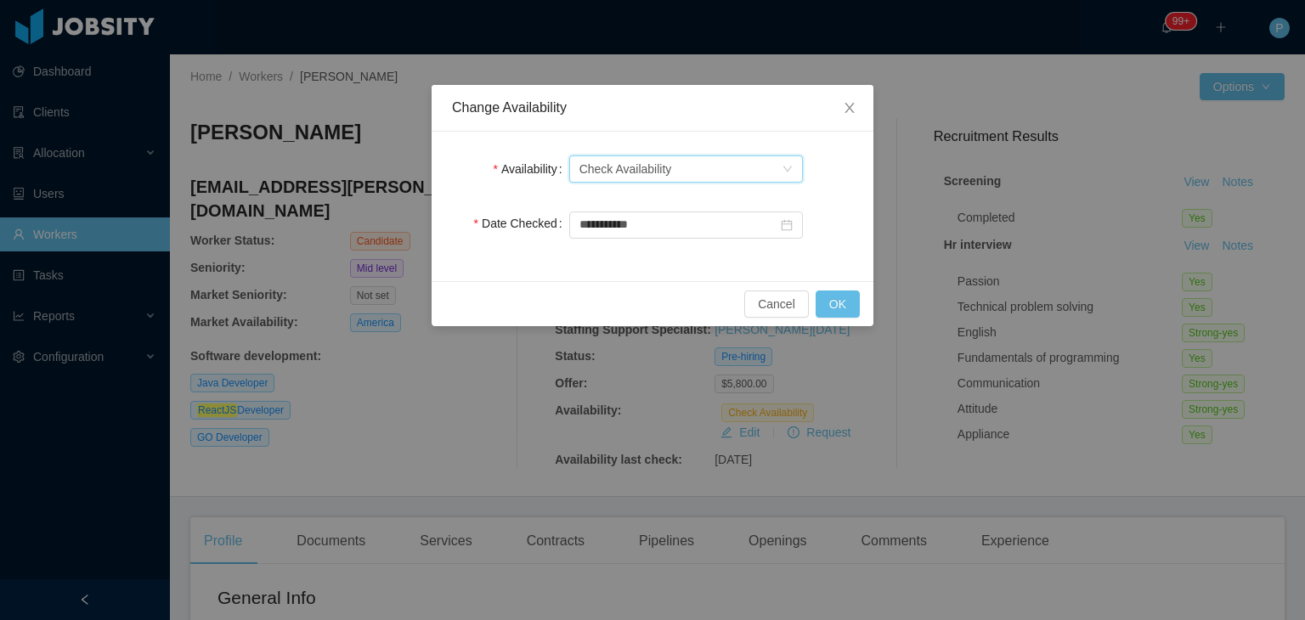
click at [744, 177] on div "Select one Check Availability" at bounding box center [681, 168] width 202 height 25
click at [690, 231] on li "Not Available" at bounding box center [686, 229] width 234 height 27
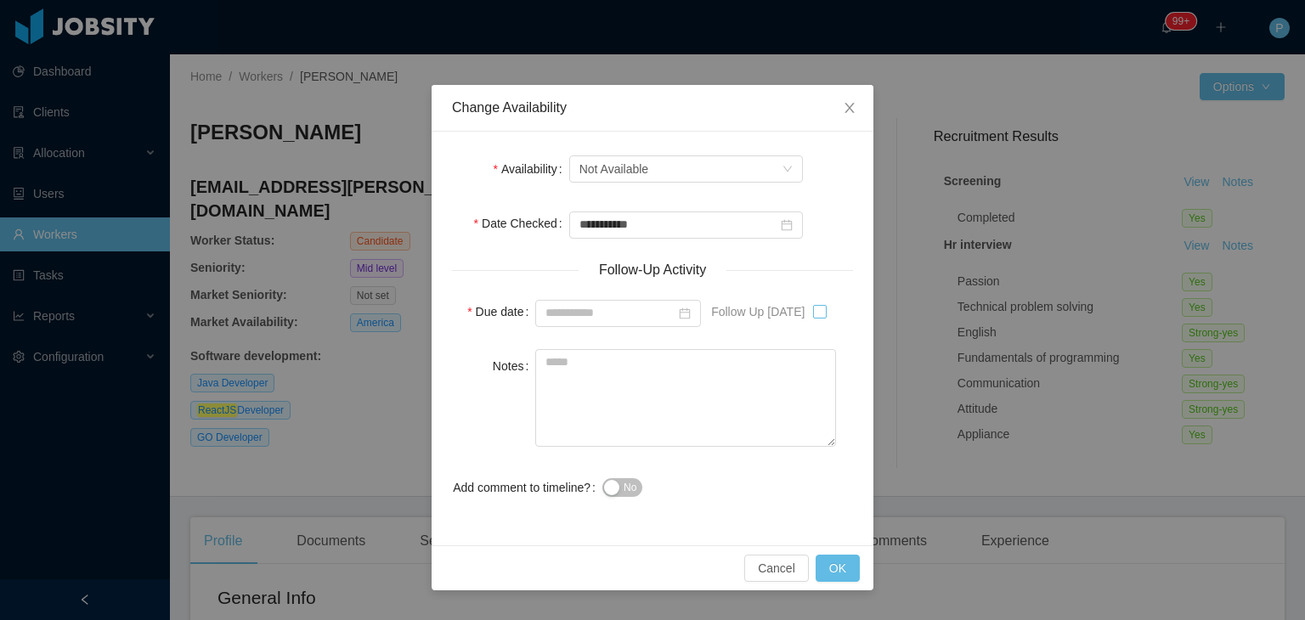
type input "**********"
click at [733, 382] on textarea "Notes" at bounding box center [685, 398] width 301 height 98
paste textarea "**********"
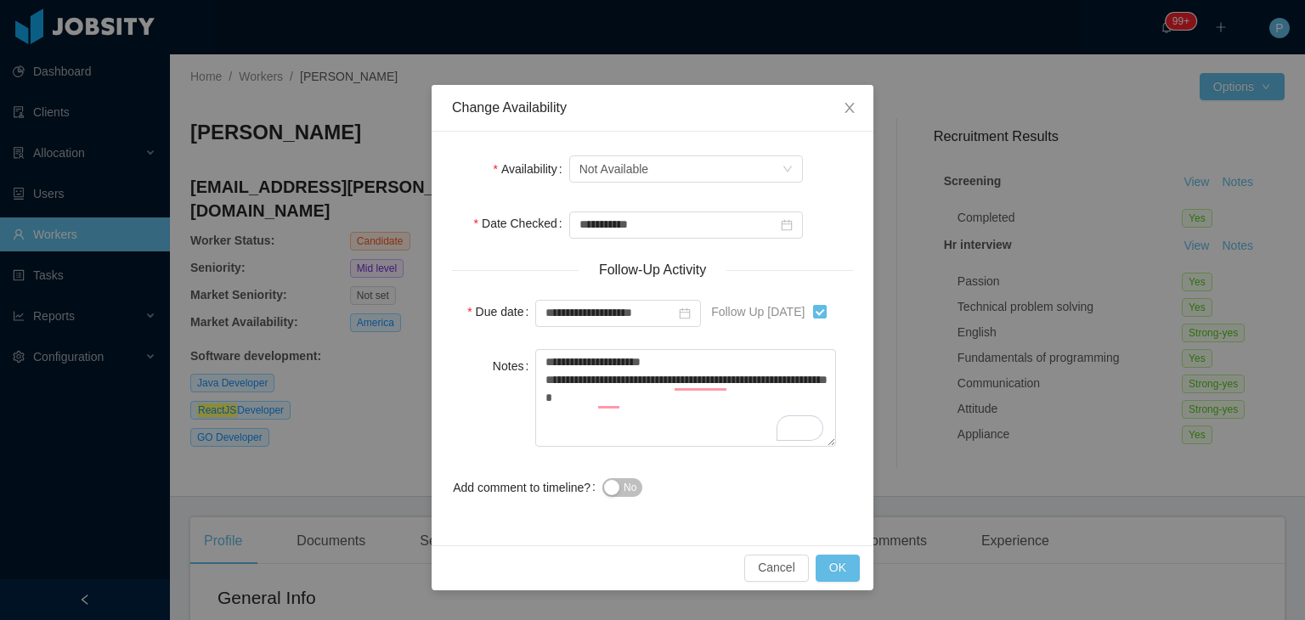
click at [634, 487] on span "No" at bounding box center [630, 487] width 13 height 17
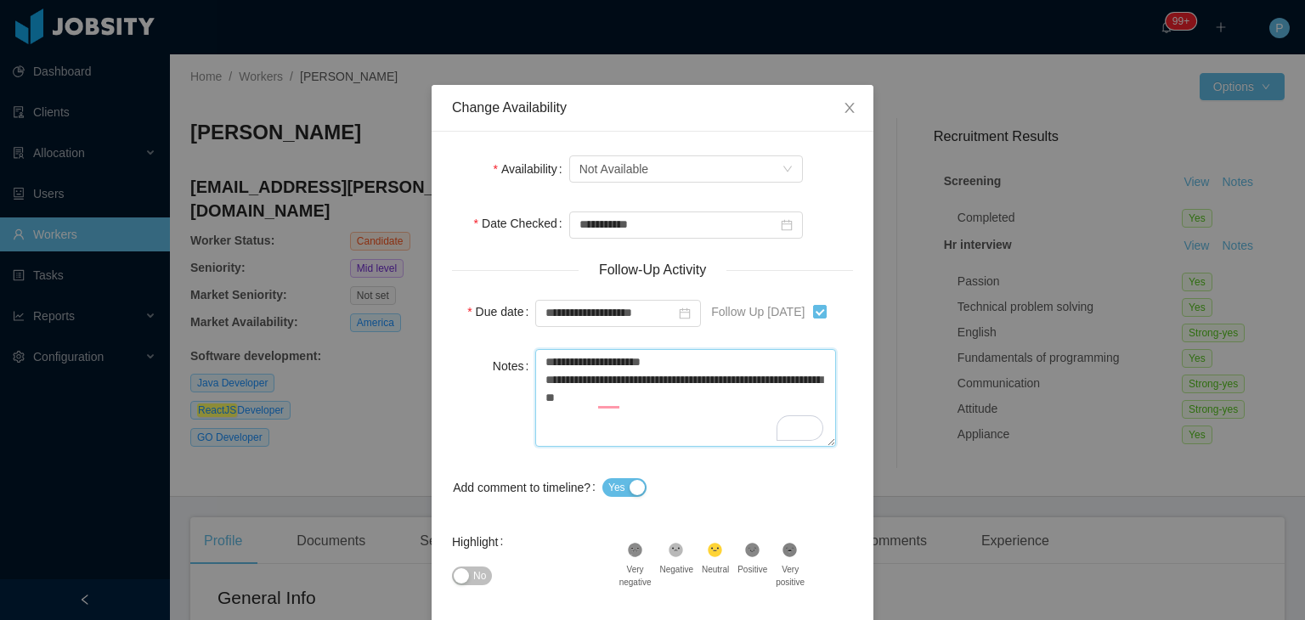
type textarea "**********"
click at [473, 572] on span "No" at bounding box center [479, 576] width 13 height 17
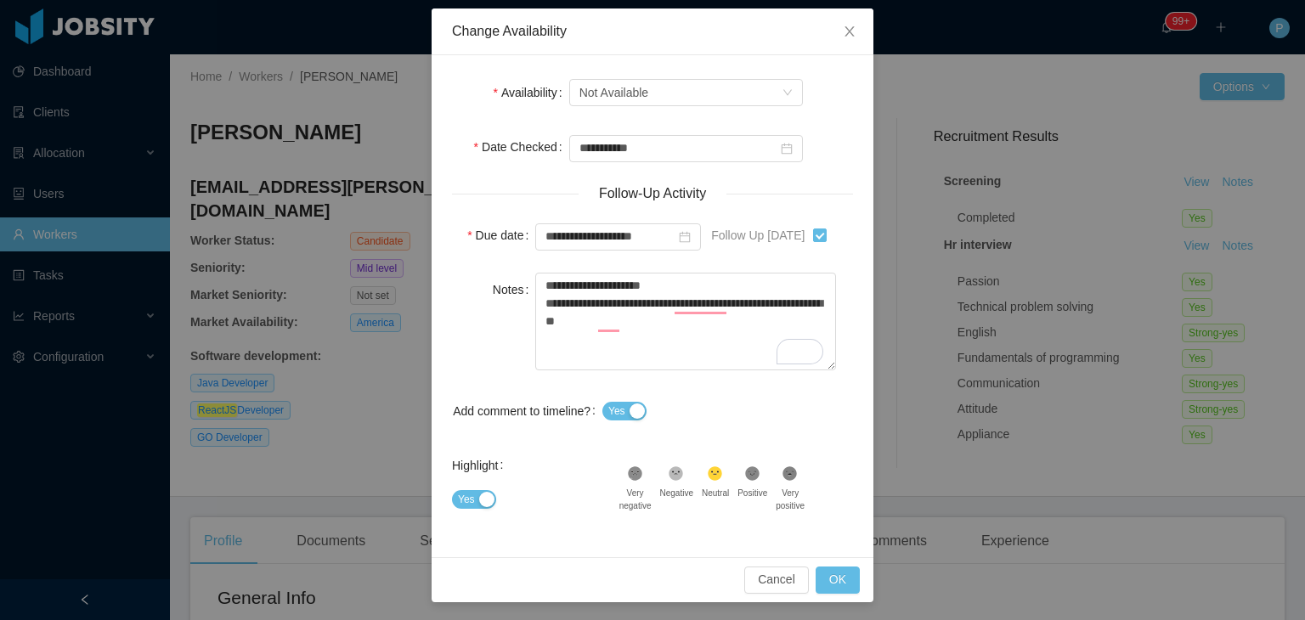
scroll to position [78, 0]
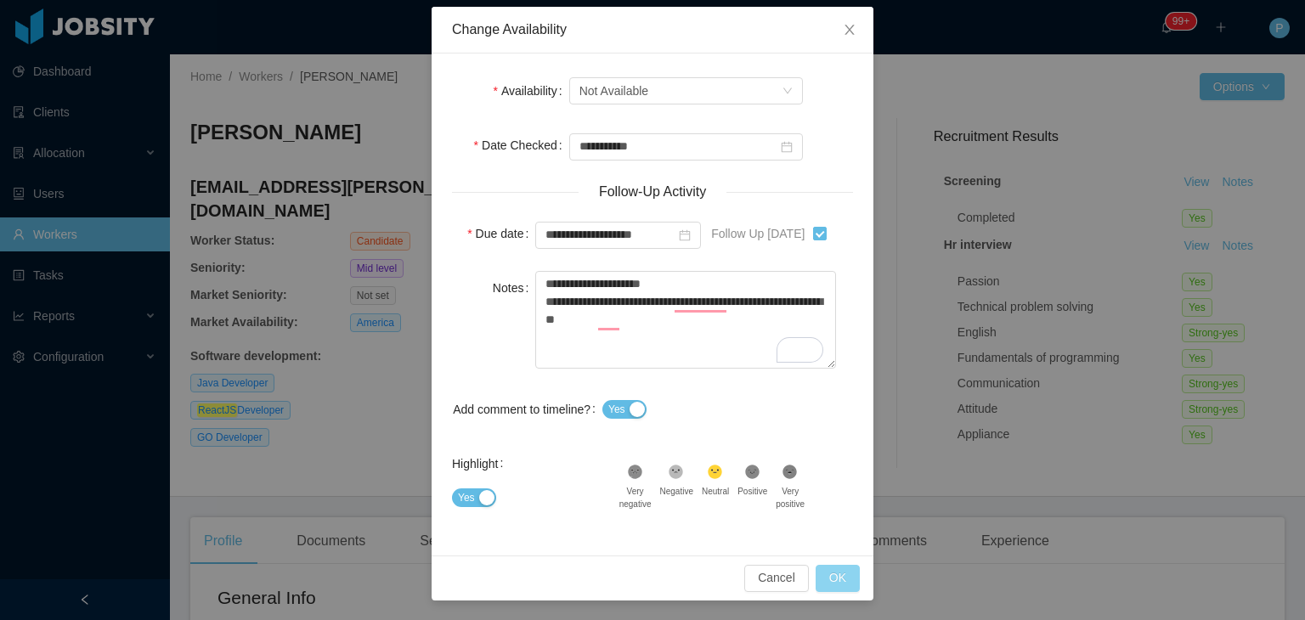
click at [823, 568] on button "OK" at bounding box center [838, 578] width 44 height 27
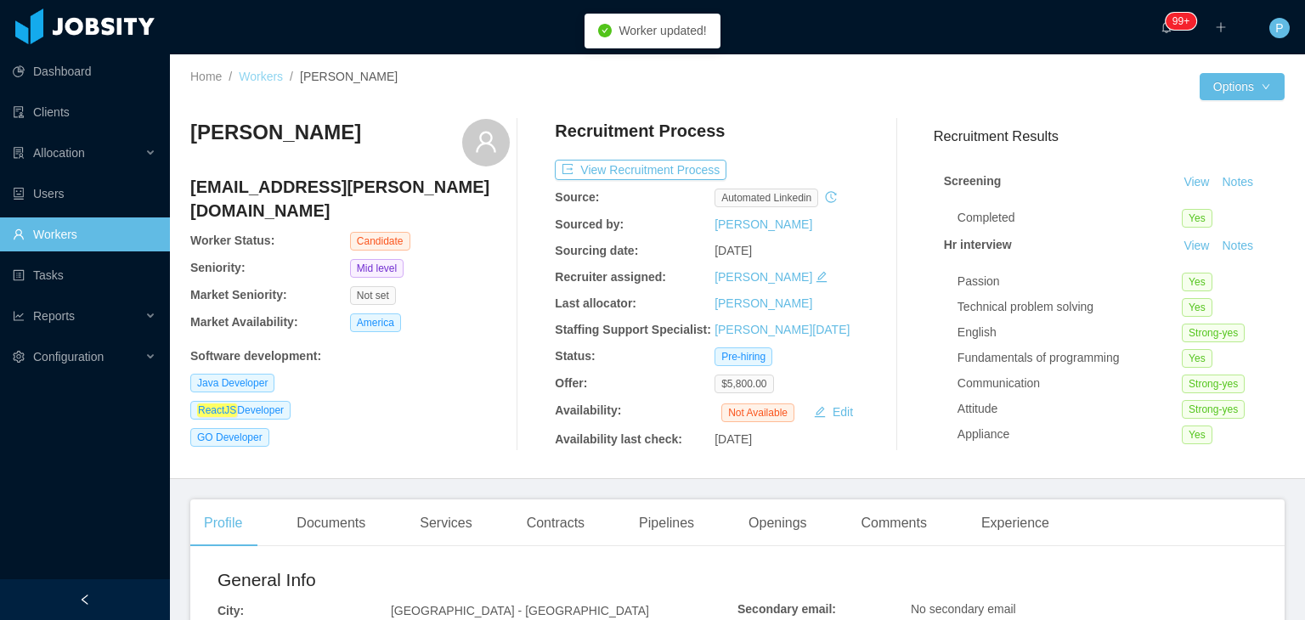
click at [247, 72] on link "Workers" at bounding box center [261, 77] width 44 height 14
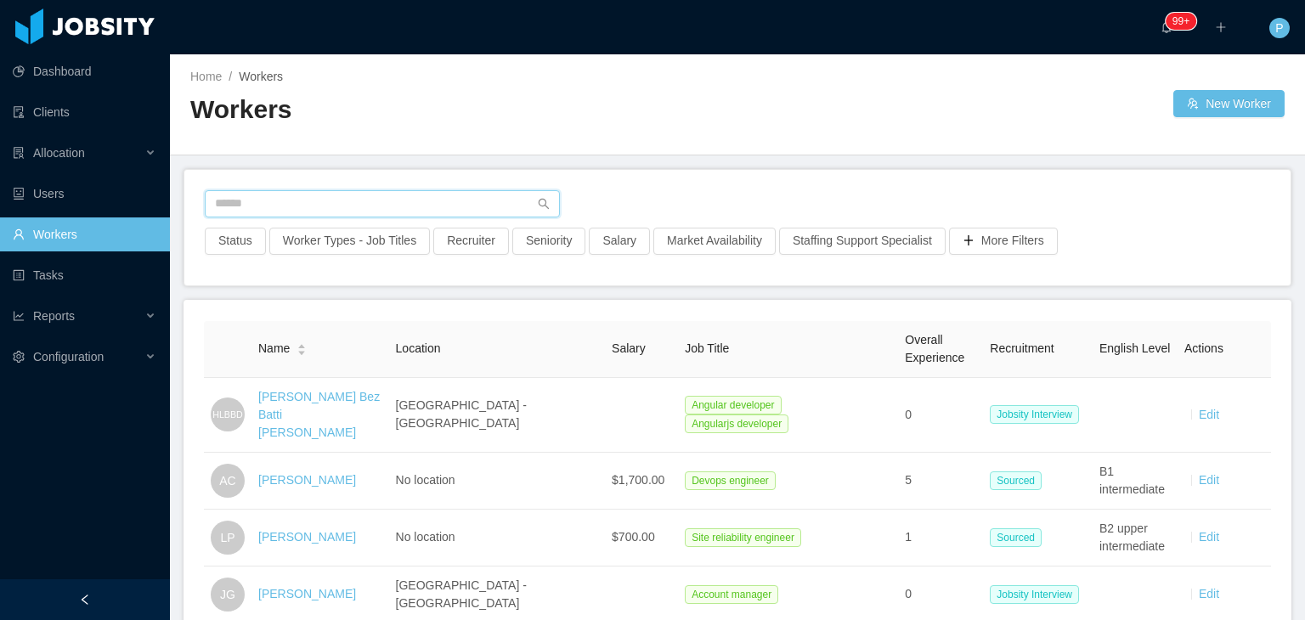
click at [454, 195] on input "text" at bounding box center [382, 203] width 355 height 27
paste input "**********"
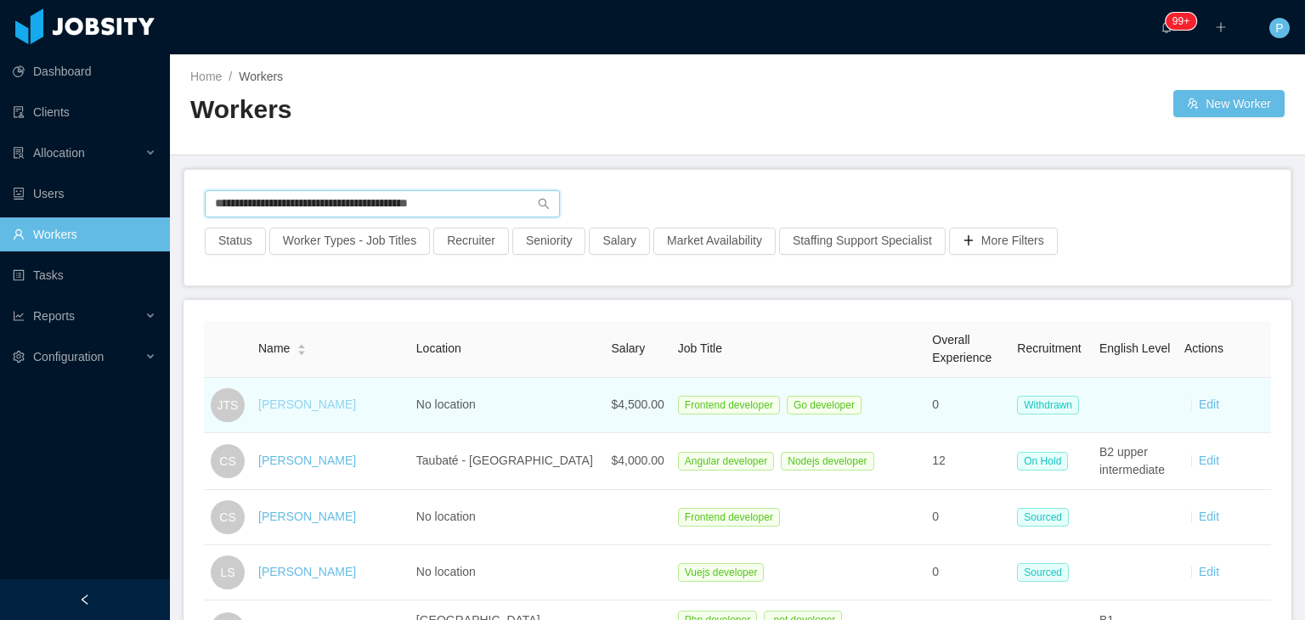
type input "**********"
click at [333, 405] on link "José Tobias Santos" at bounding box center [307, 405] width 98 height 14
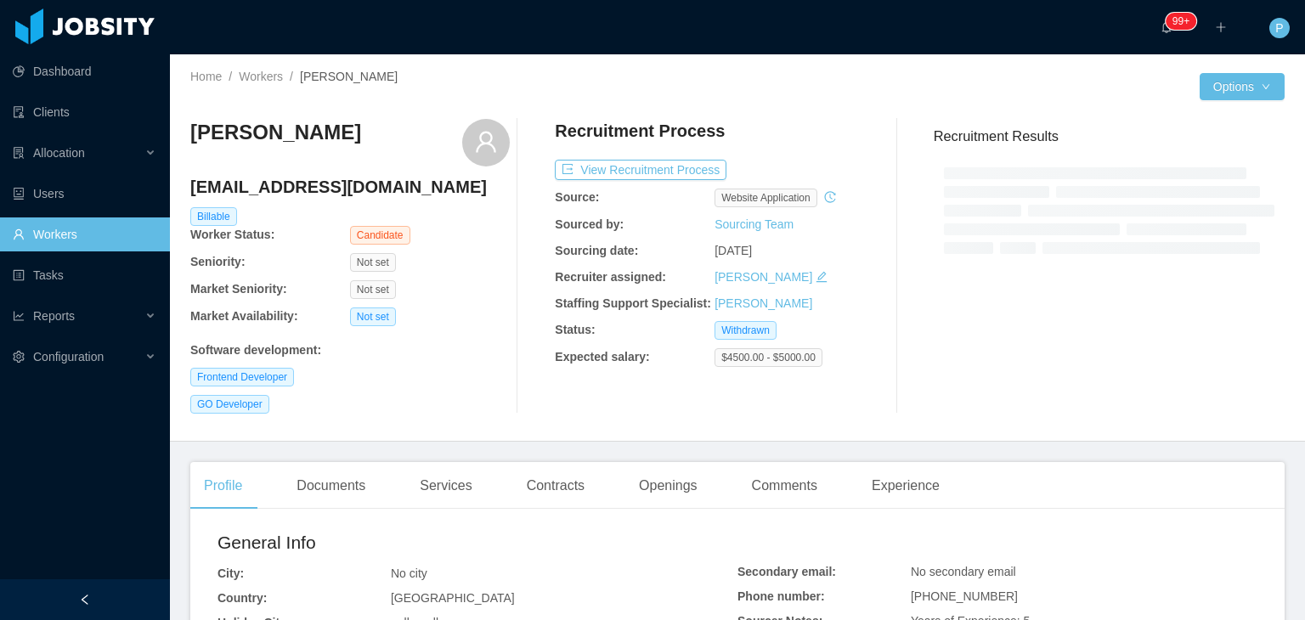
click at [718, 92] on div "Home / Workers / José Tobias Santos /" at bounding box center [463, 86] width 547 height 37
click at [790, 127] on div "Recruitment Process" at bounding box center [715, 135] width 320 height 32
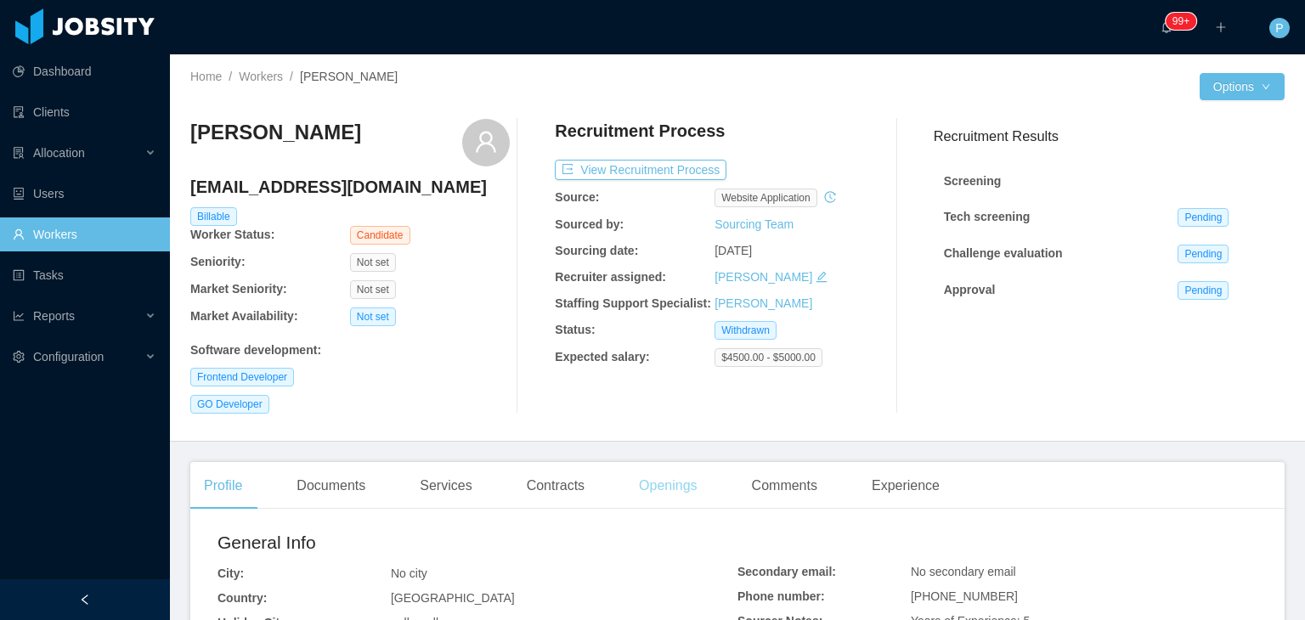
click at [677, 490] on div "Openings" at bounding box center [669, 486] width 86 height 48
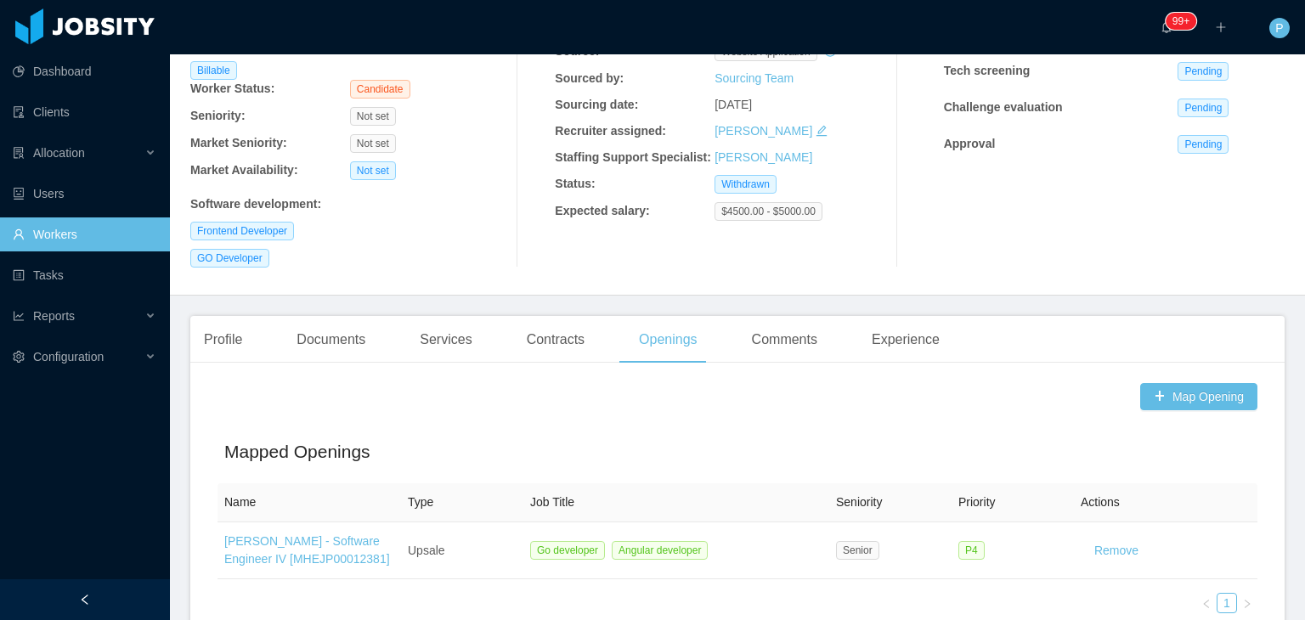
scroll to position [173, 0]
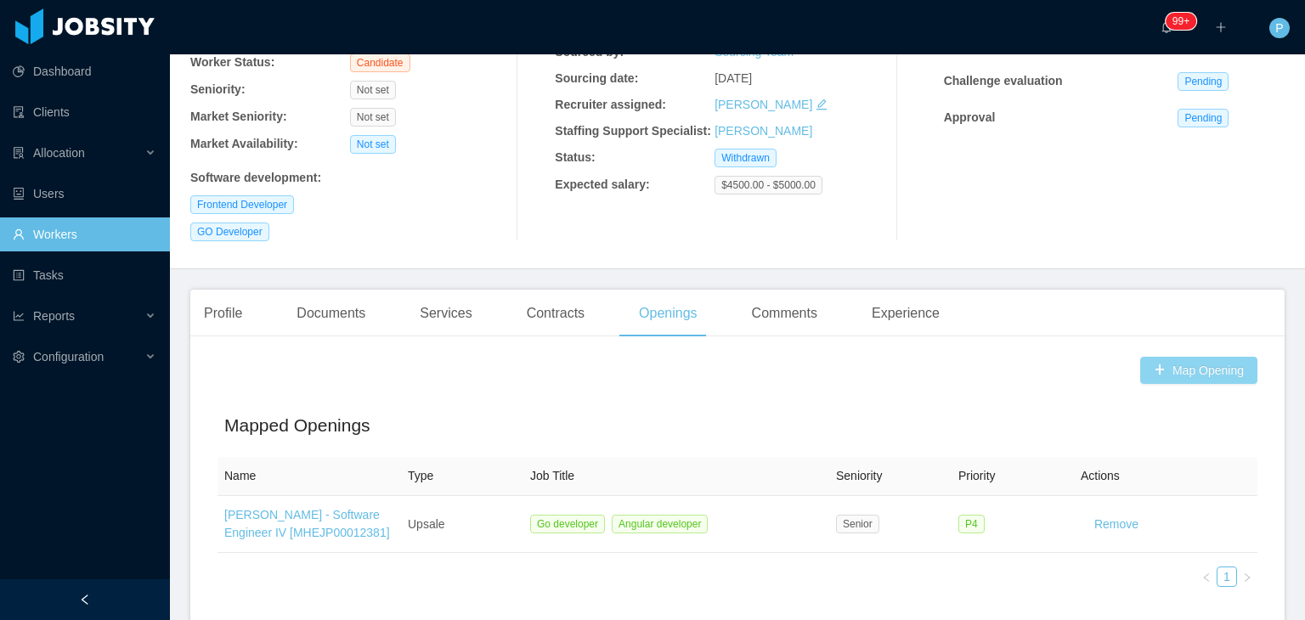
click at [1176, 380] on button "Map Opening" at bounding box center [1199, 370] width 117 height 27
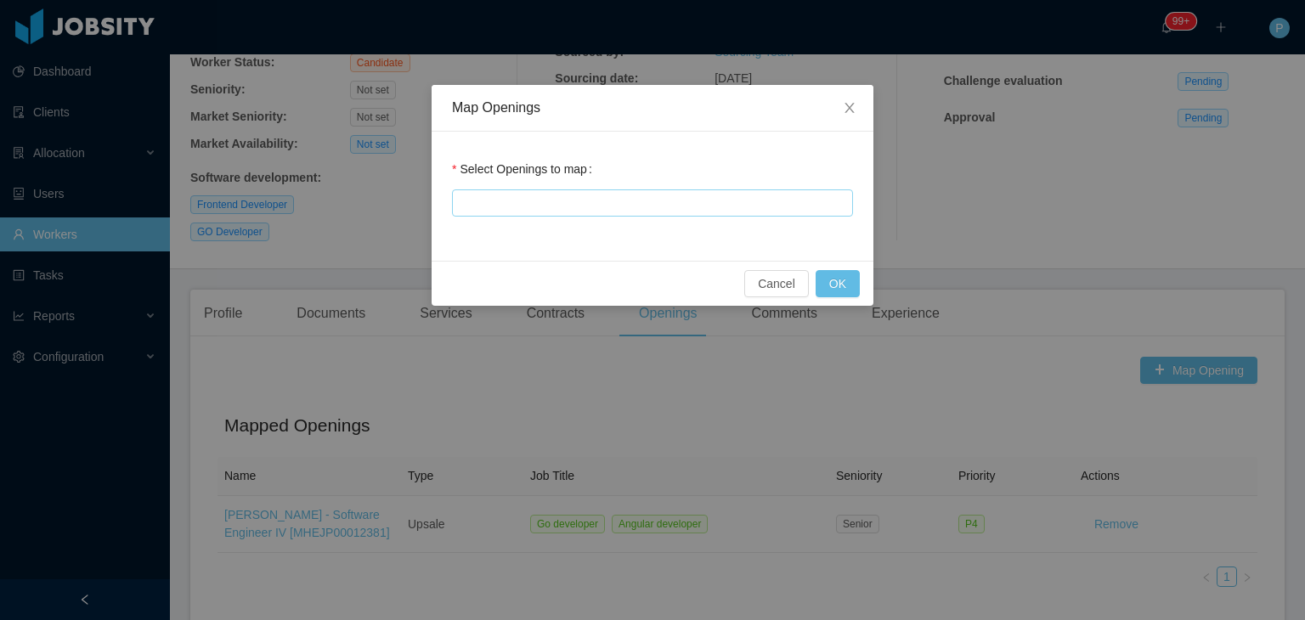
click at [733, 213] on div at bounding box center [650, 202] width 386 height 25
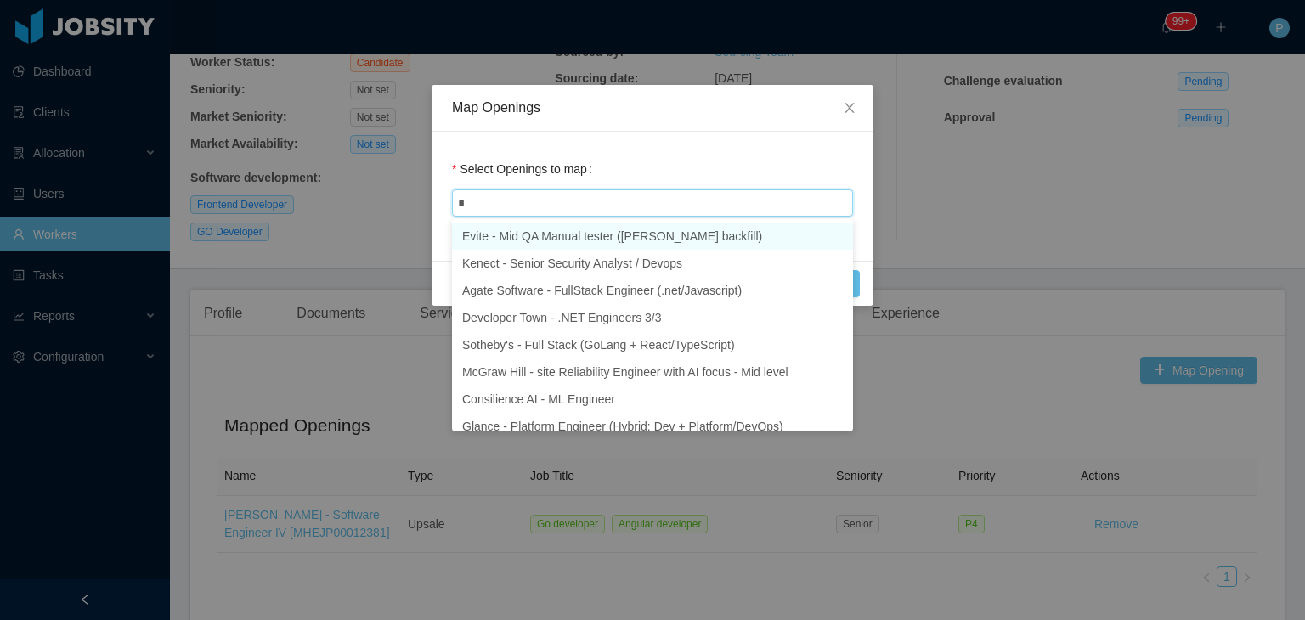
type input "**"
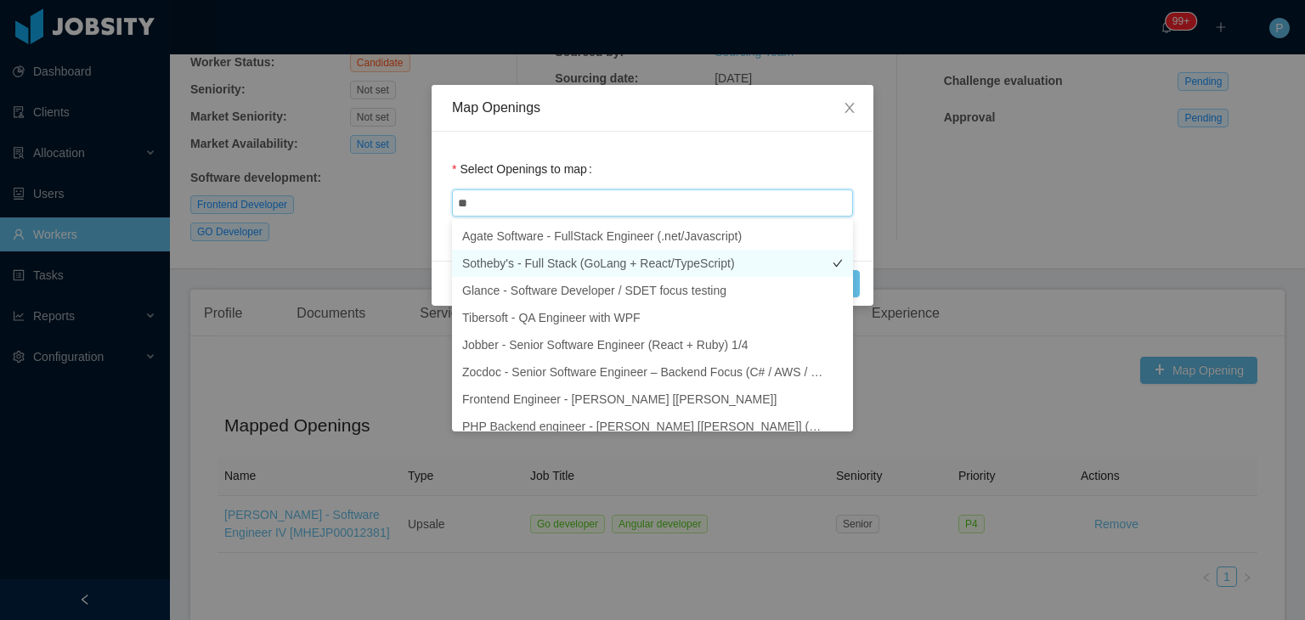
click at [727, 257] on li "Sotheby's - Full Stack (GoLang + React/TypeScript)" at bounding box center [652, 263] width 401 height 27
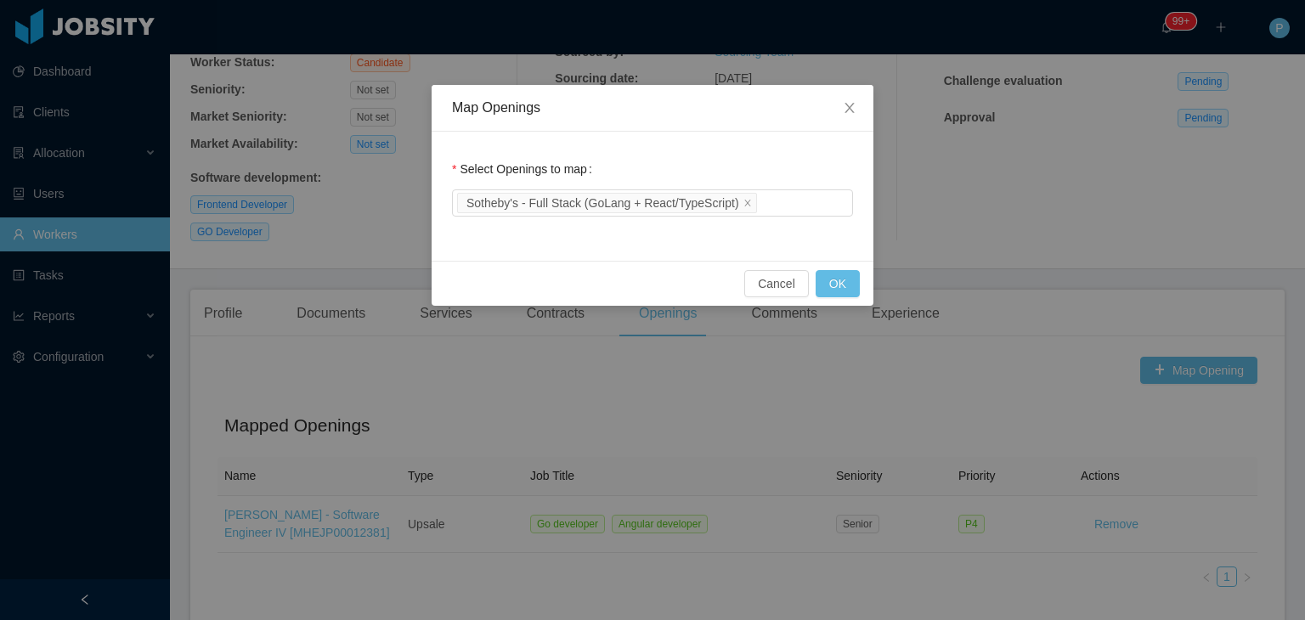
click at [765, 152] on div "Select Openings to map Sotheby's - Full Stack (GoLang + React/TypeScript)" at bounding box center [652, 186] width 401 height 68
click at [836, 280] on button "OK" at bounding box center [838, 283] width 44 height 27
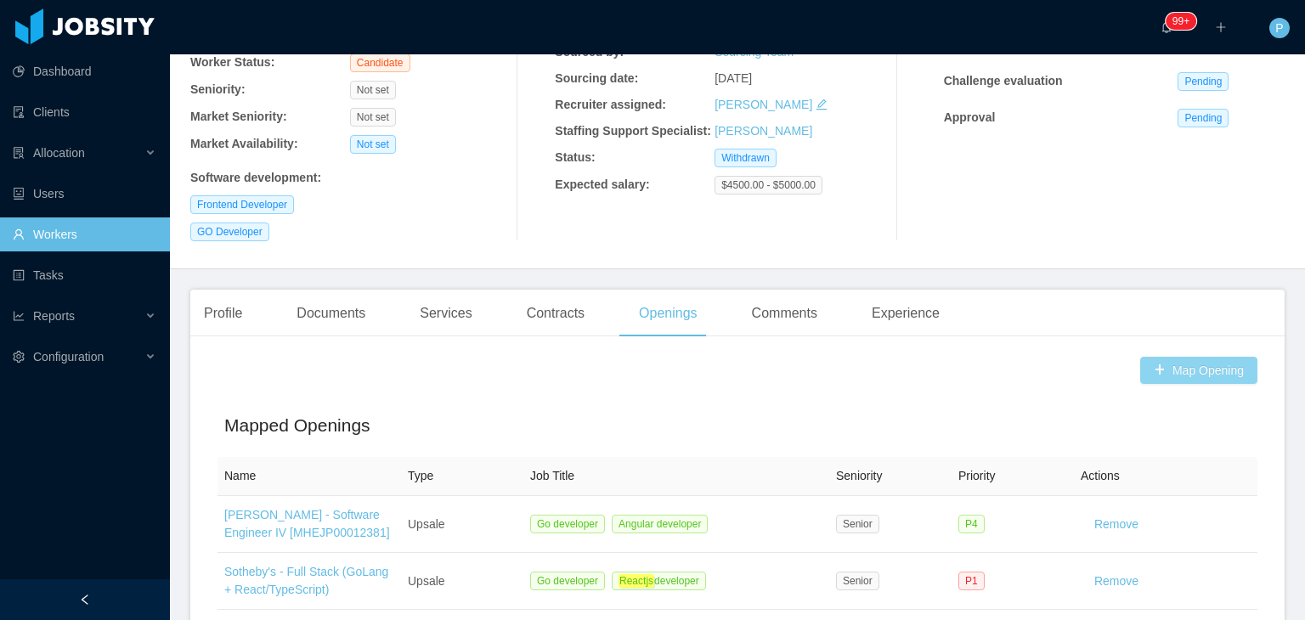
scroll to position [0, 0]
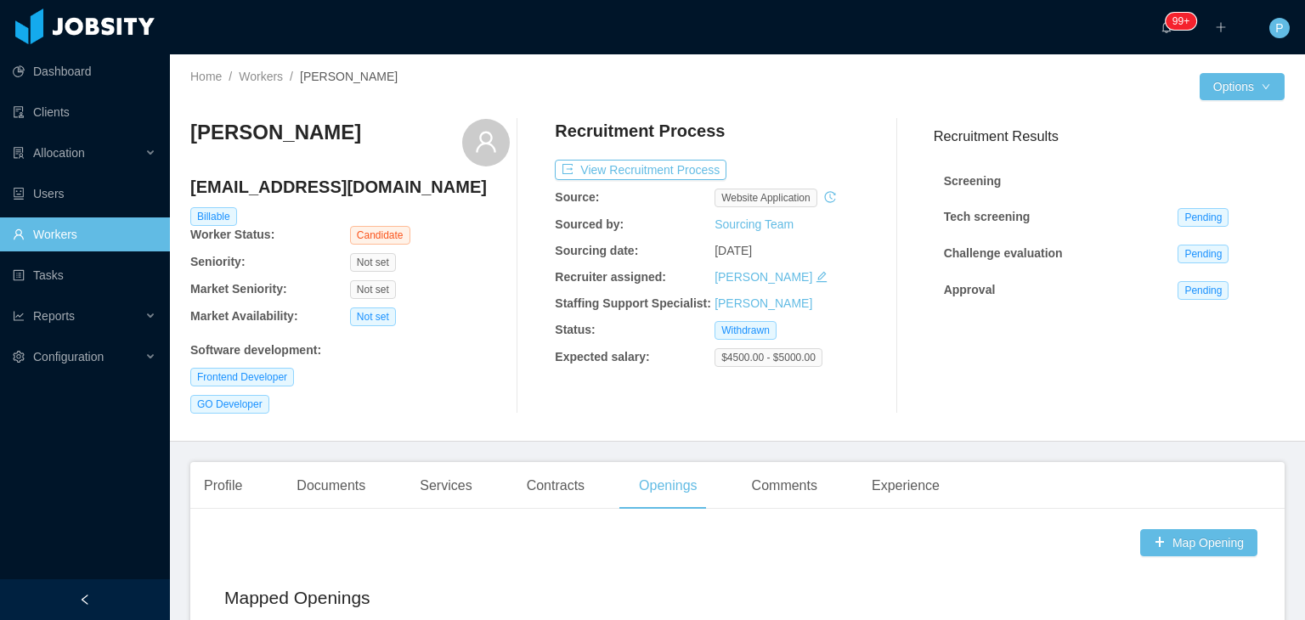
drag, startPoint x: 375, startPoint y: 133, endPoint x: 191, endPoint y: 140, distance: 183.7
click at [191, 140] on div "José Tobias Santos" at bounding box center [350, 143] width 320 height 48
copy h3 "José Tobias Santos"
click at [691, 167] on button "View Recruitment Process" at bounding box center [641, 170] width 172 height 20
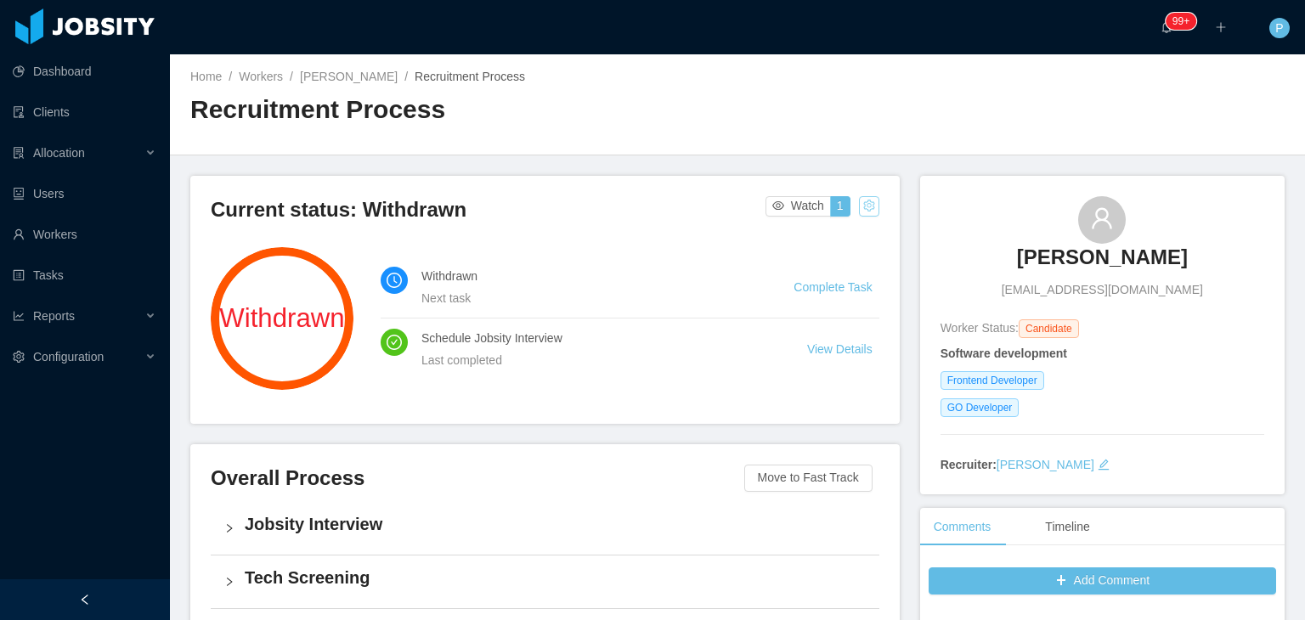
click at [859, 212] on button "button" at bounding box center [869, 206] width 20 height 20
click at [838, 264] on div "Change status" at bounding box center [824, 260] width 76 height 19
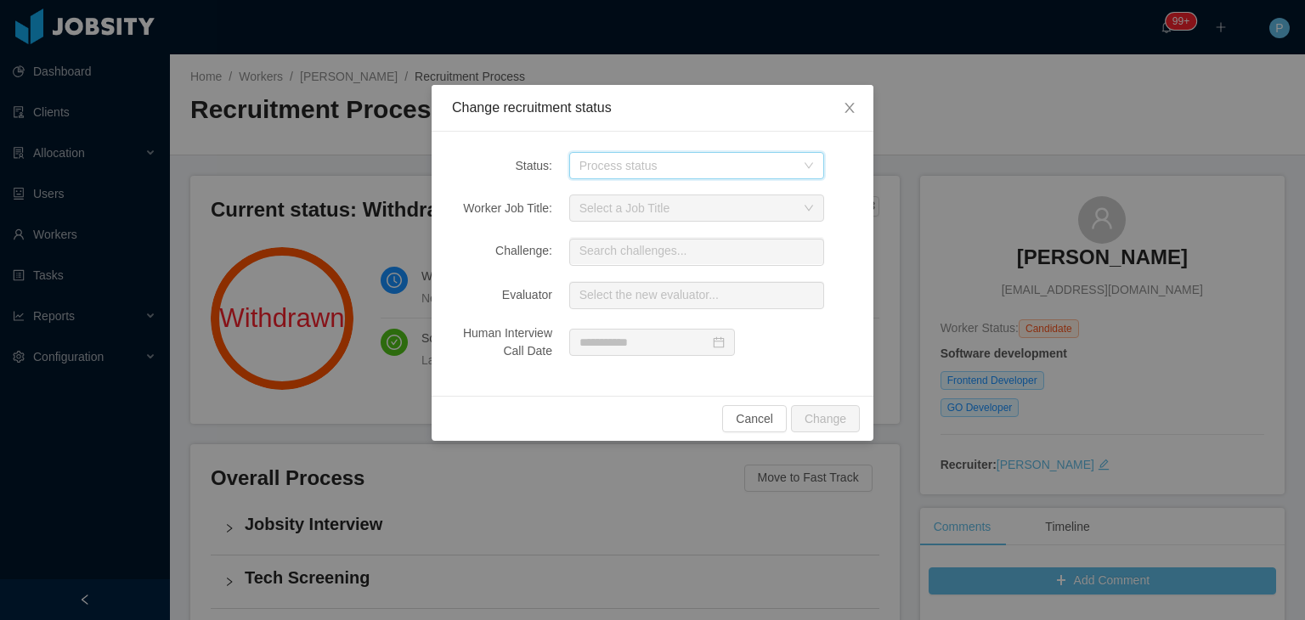
click at [809, 164] on icon "icon: down" at bounding box center [809, 166] width 10 height 10
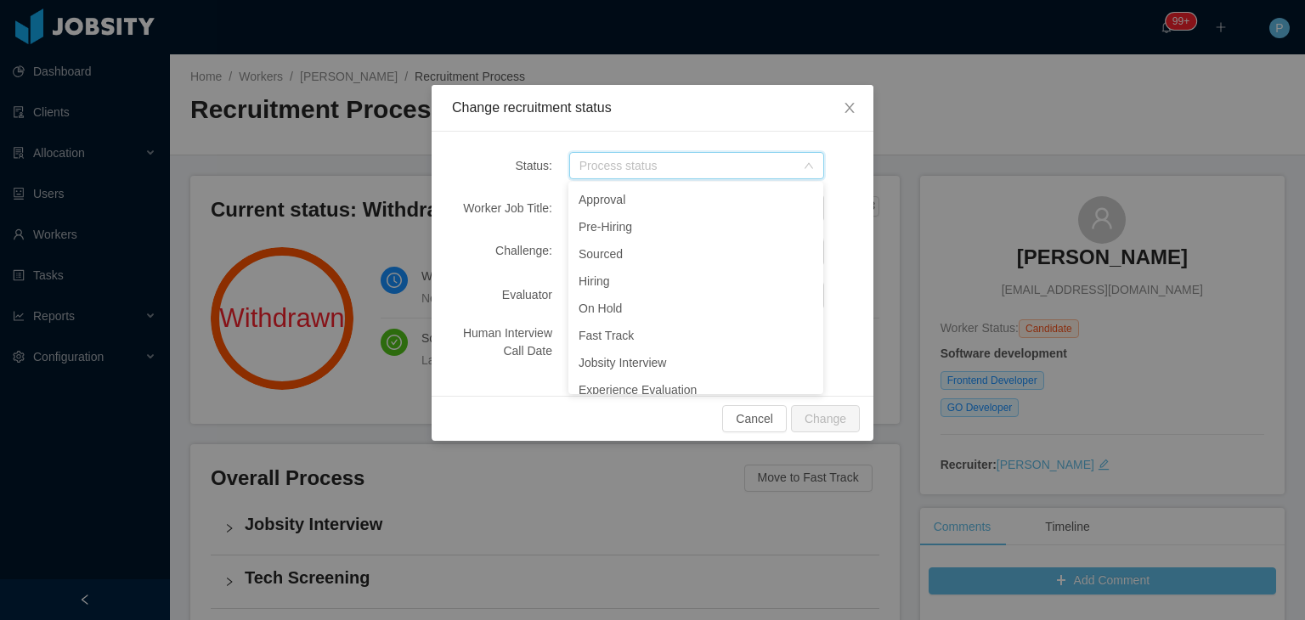
scroll to position [201, 0]
click at [612, 246] on li "Sourced" at bounding box center [696, 242] width 255 height 27
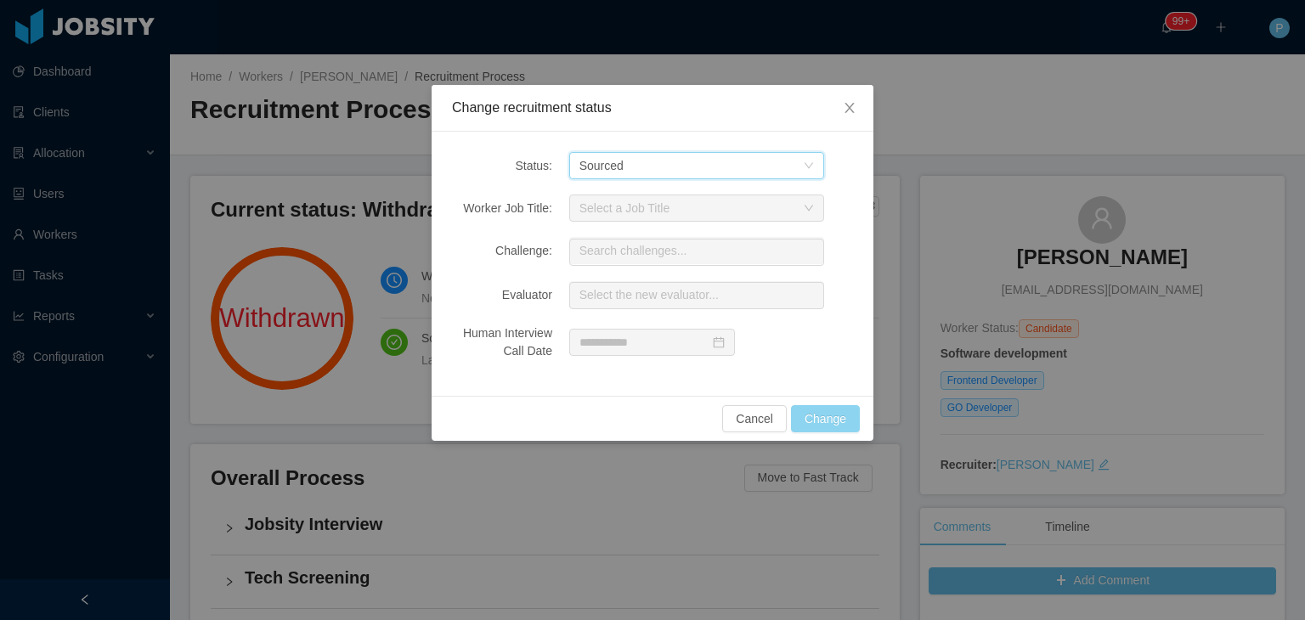
click at [845, 422] on button "Change" at bounding box center [825, 418] width 69 height 27
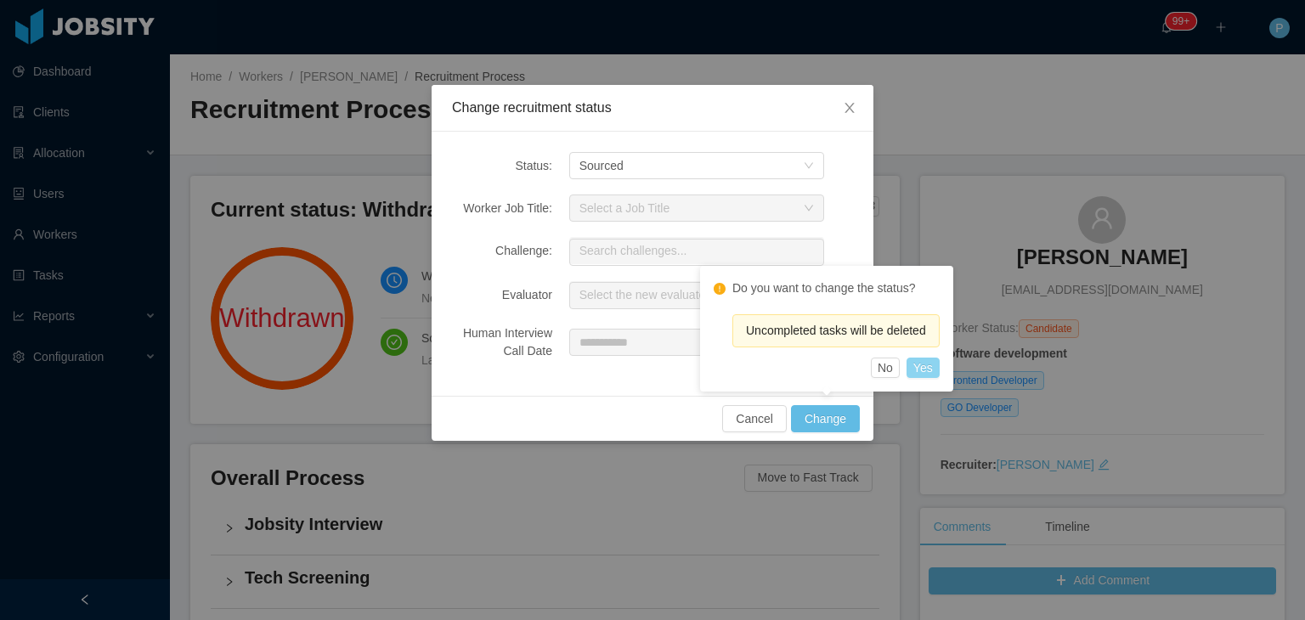
click at [921, 364] on button "Yes" at bounding box center [923, 368] width 33 height 20
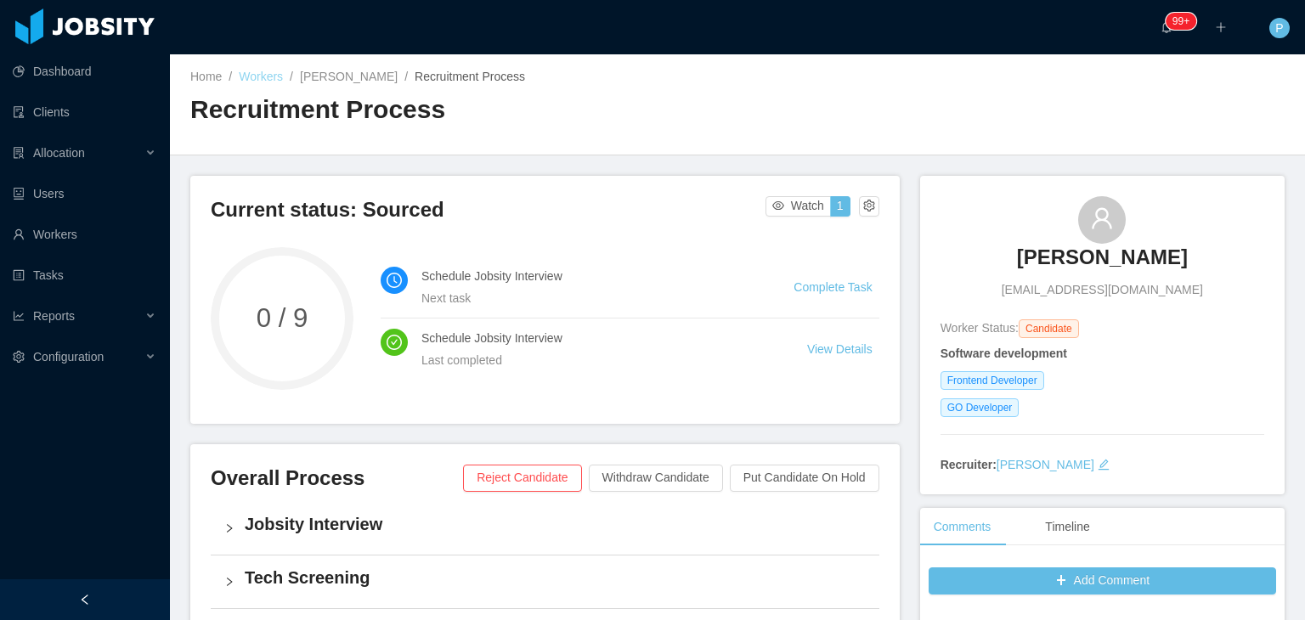
click at [262, 71] on link "Workers" at bounding box center [261, 77] width 44 height 14
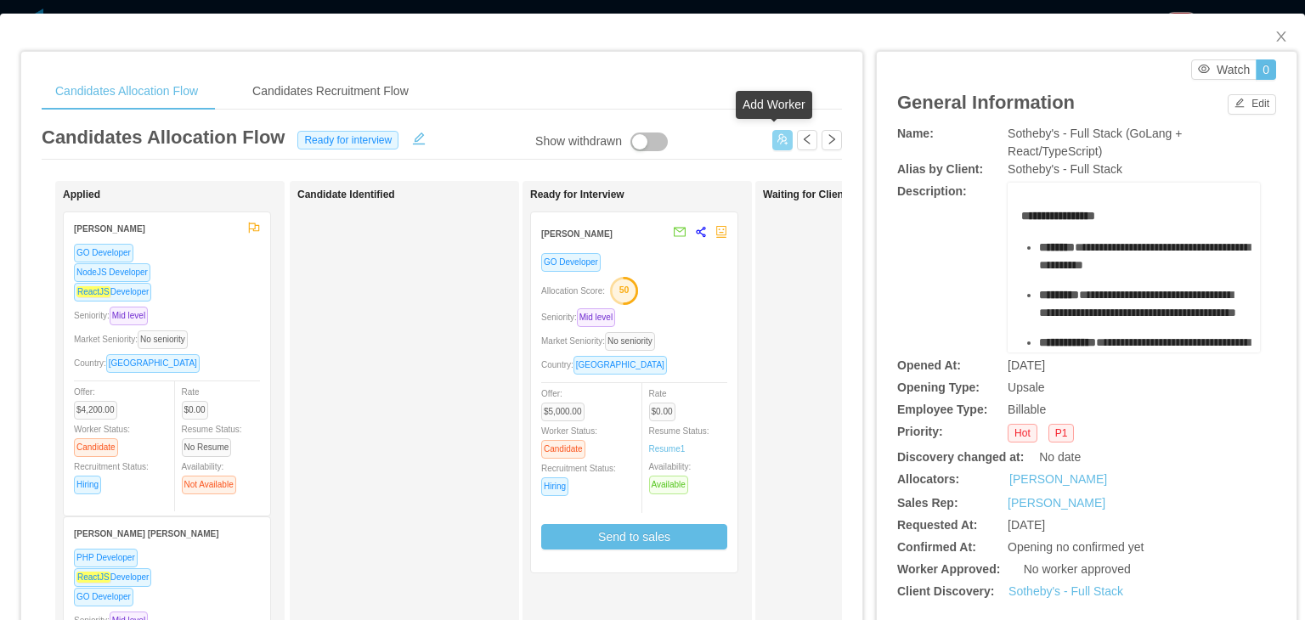
click at [773, 140] on button "button" at bounding box center [783, 140] width 20 height 20
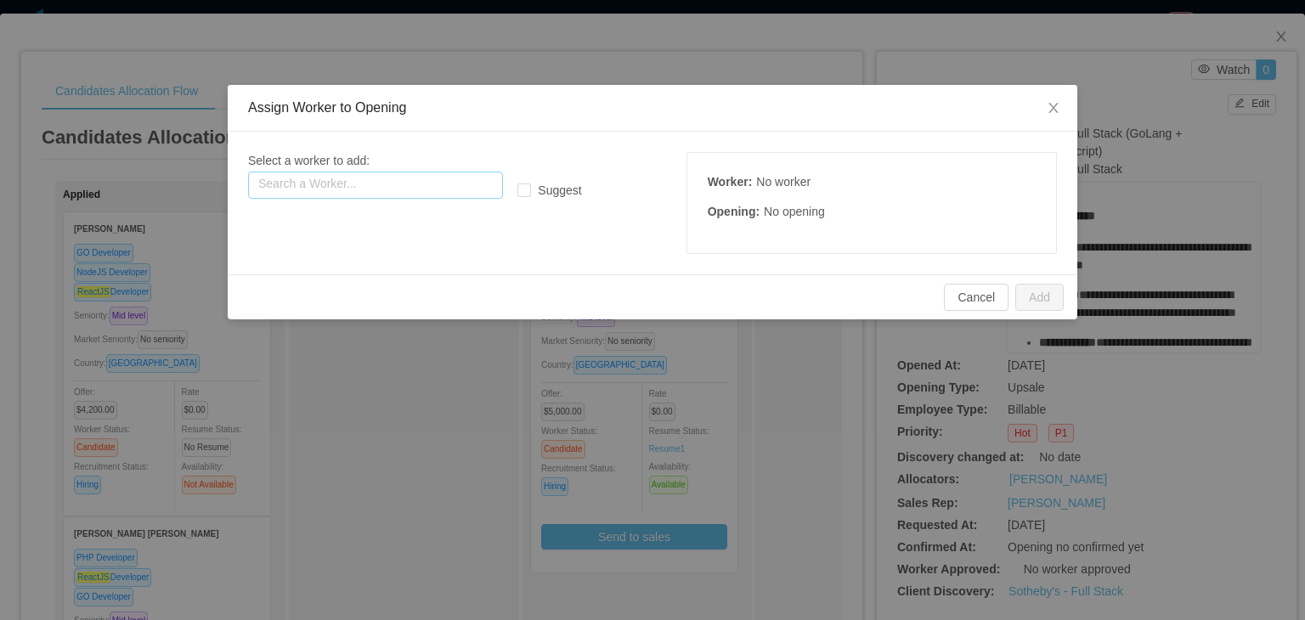
click at [457, 182] on input "text" at bounding box center [375, 185] width 255 height 27
click at [544, 71] on div "Assign Worker to Opening Select a worker to add: Search a Worker... Suggest Wor…" at bounding box center [652, 310] width 1305 height 620
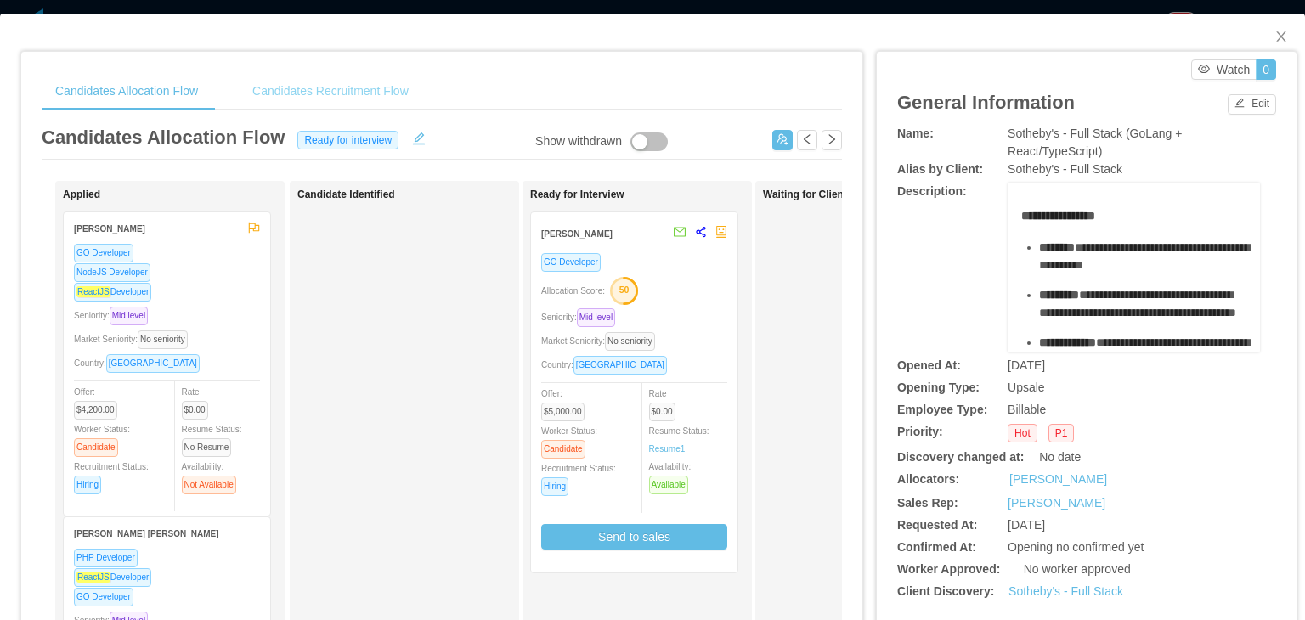
click at [323, 93] on div "Candidates Recruitment Flow" at bounding box center [331, 91] width 184 height 38
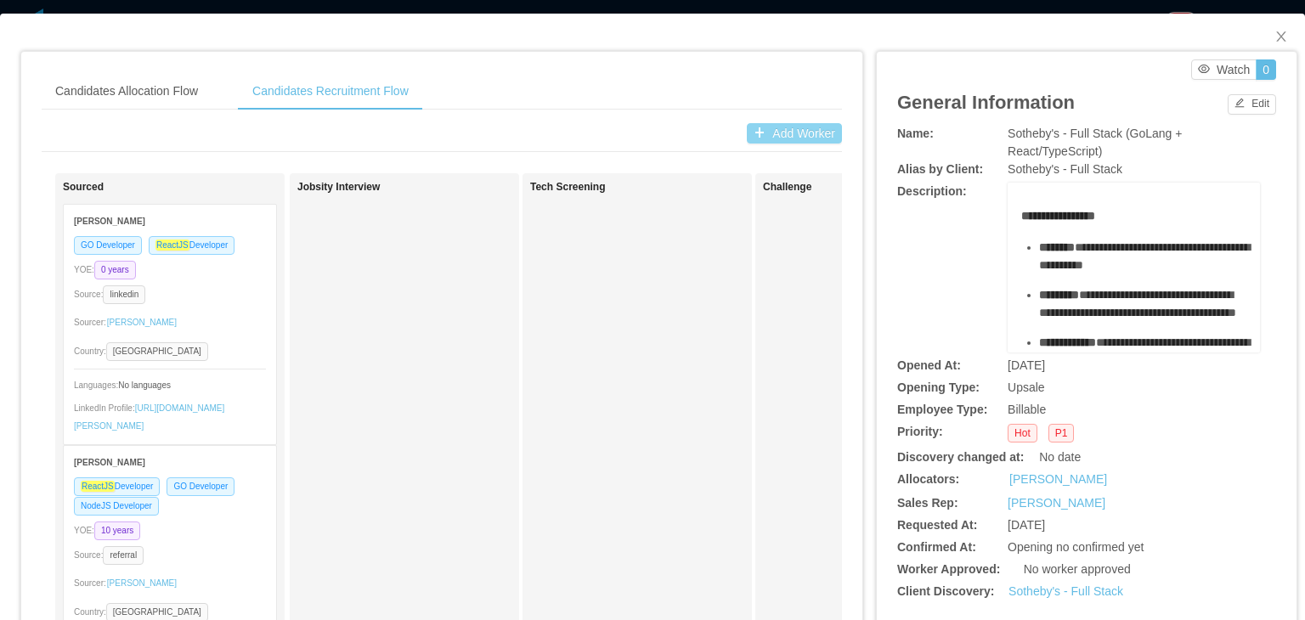
click at [776, 125] on button "Add Worker" at bounding box center [794, 133] width 95 height 20
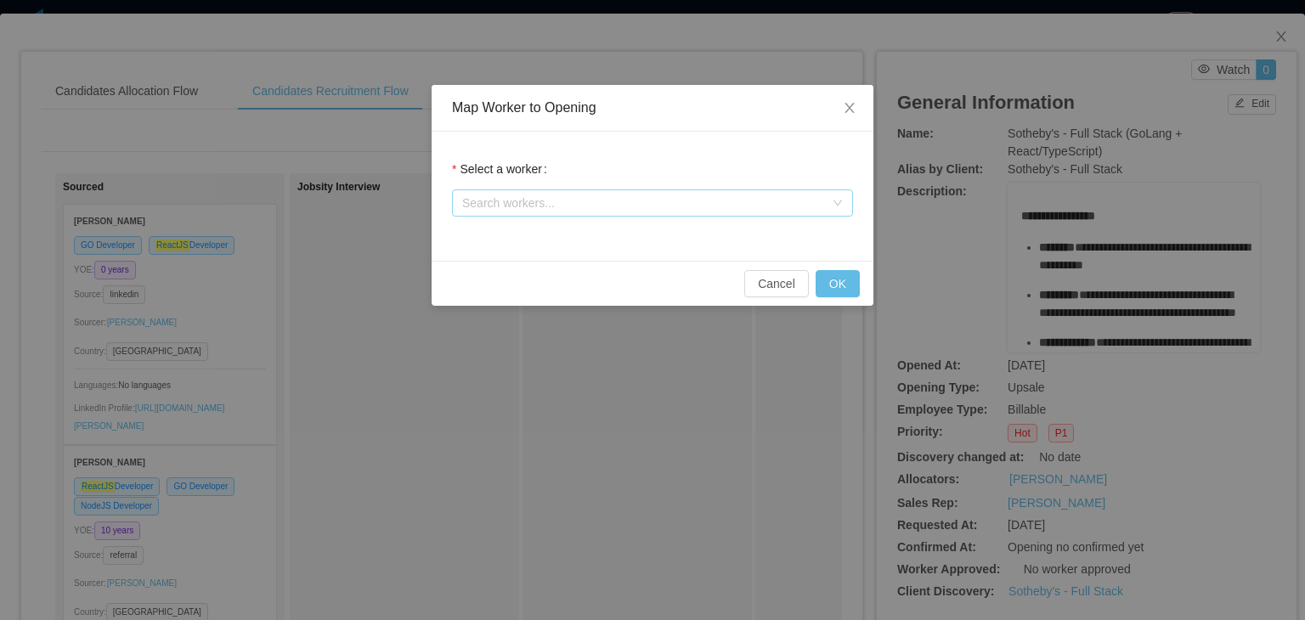
click at [707, 208] on div "Search workers..." at bounding box center [643, 203] width 362 height 17
paste input "**********"
type input "**********"
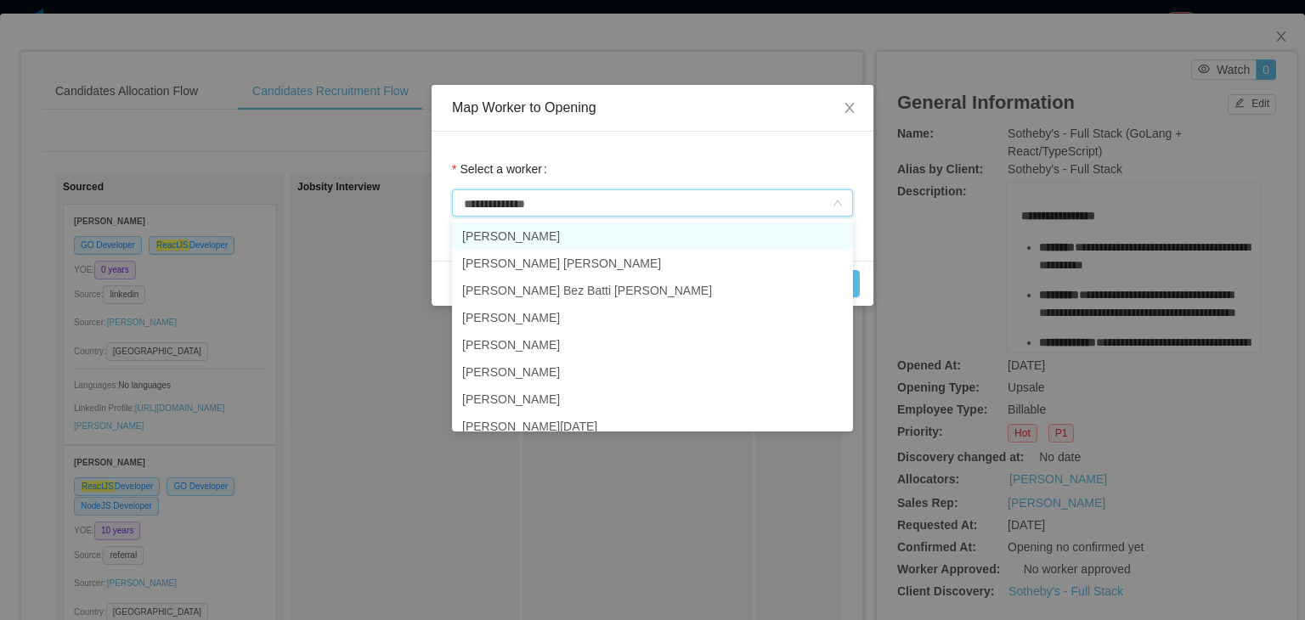
click at [727, 235] on li "Lucas Pinheiro" at bounding box center [652, 236] width 401 height 27
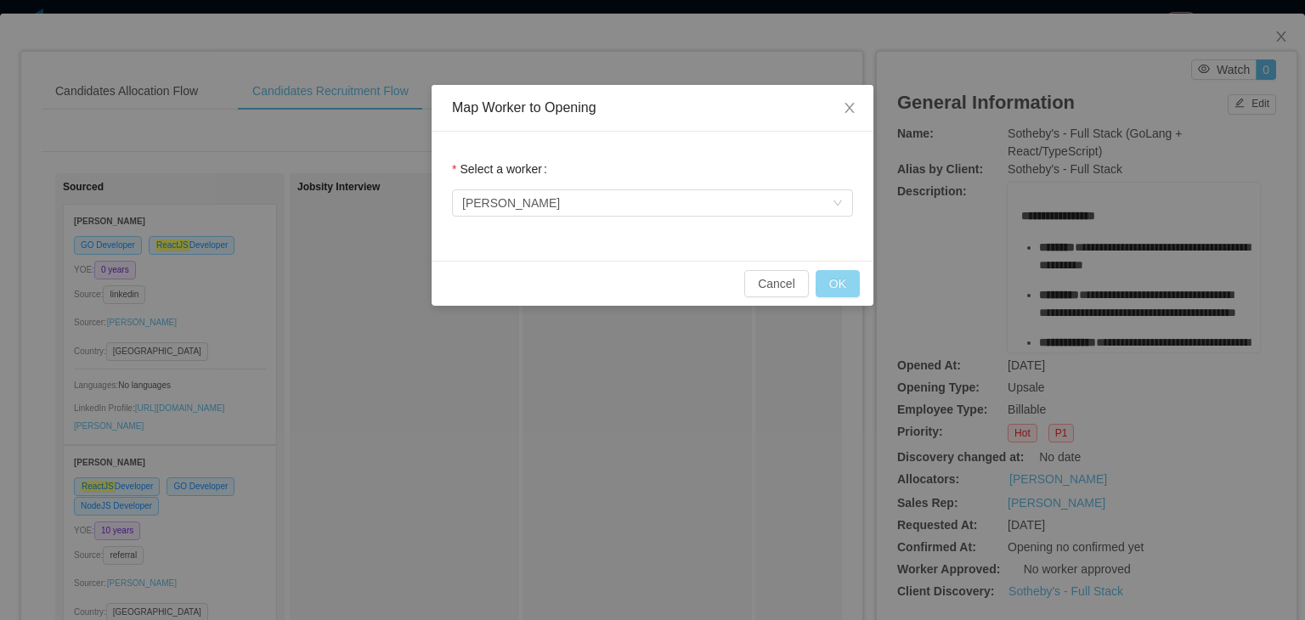
click at [838, 281] on button "OK" at bounding box center [838, 283] width 44 height 27
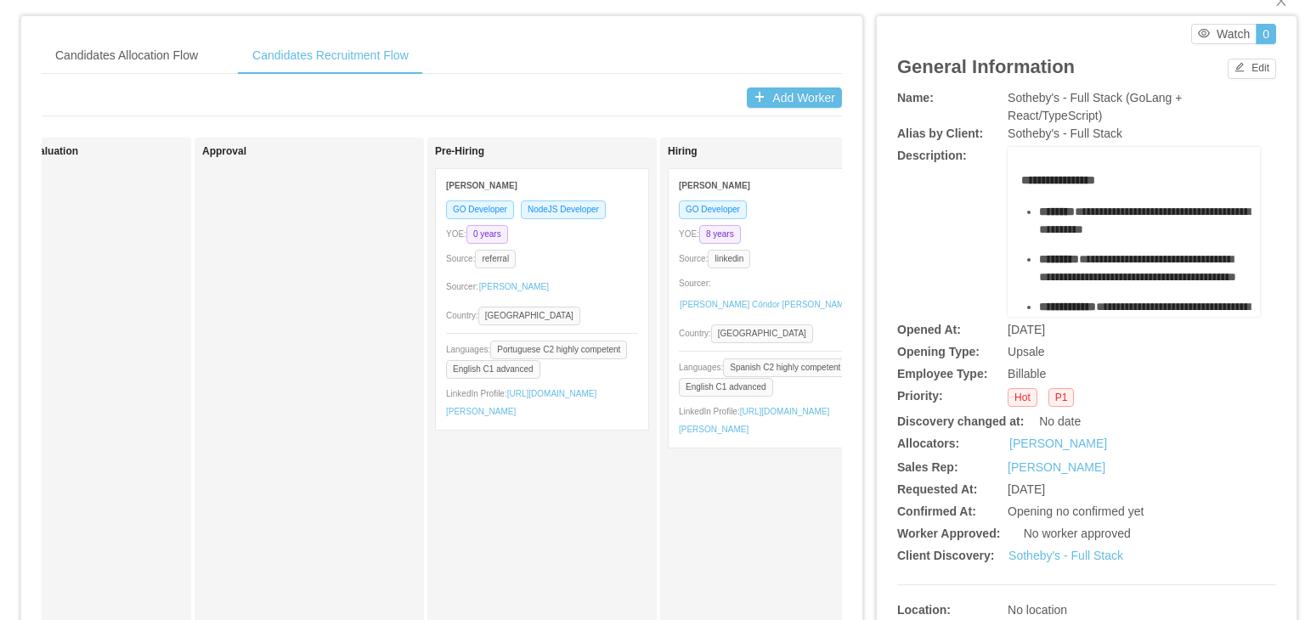
scroll to position [28, 0]
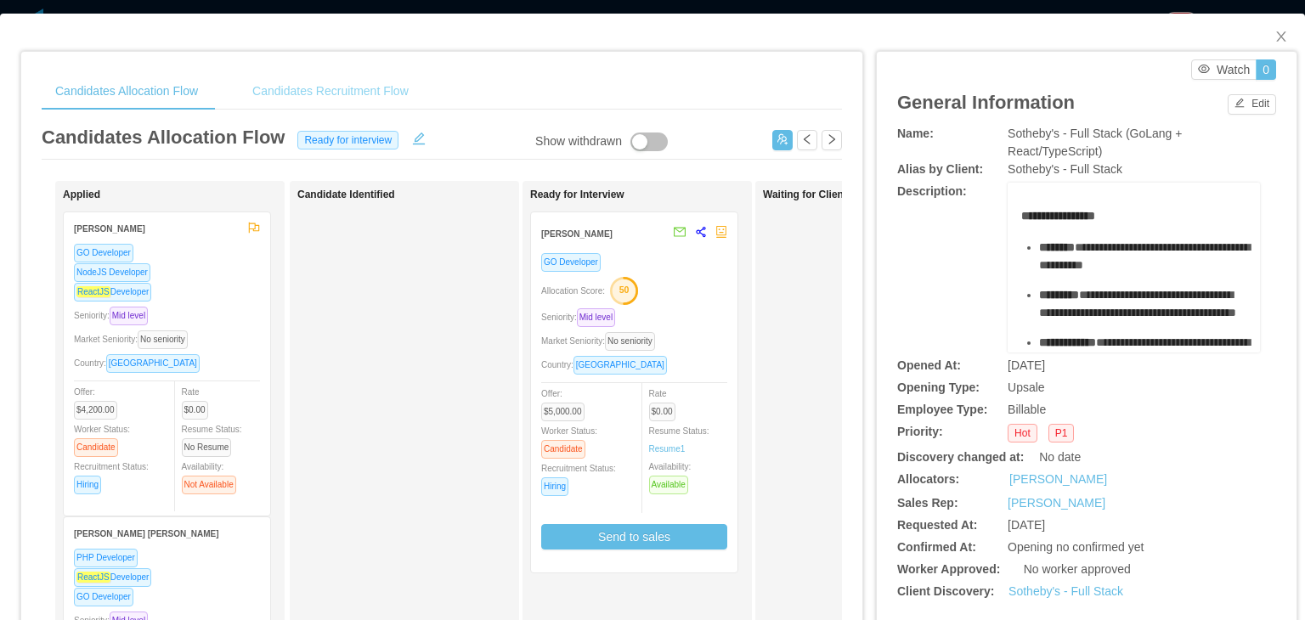
click at [401, 89] on div "Candidates Recruitment Flow" at bounding box center [331, 91] width 184 height 38
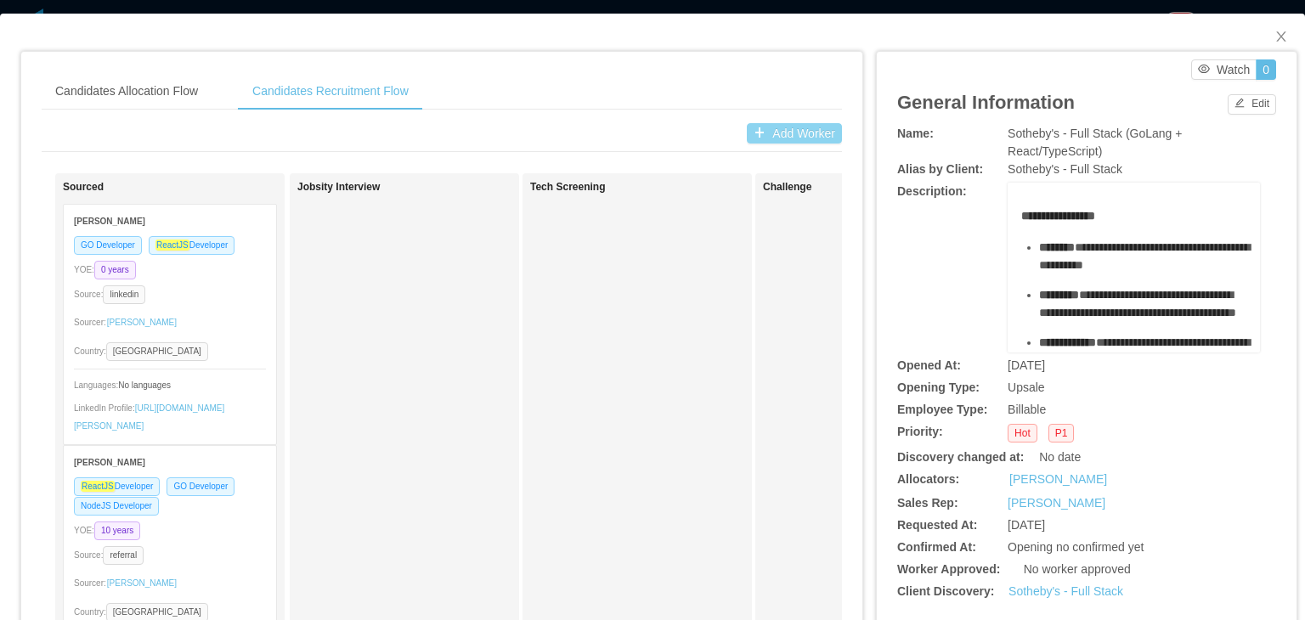
click at [795, 135] on button "Add Worker" at bounding box center [794, 133] width 95 height 20
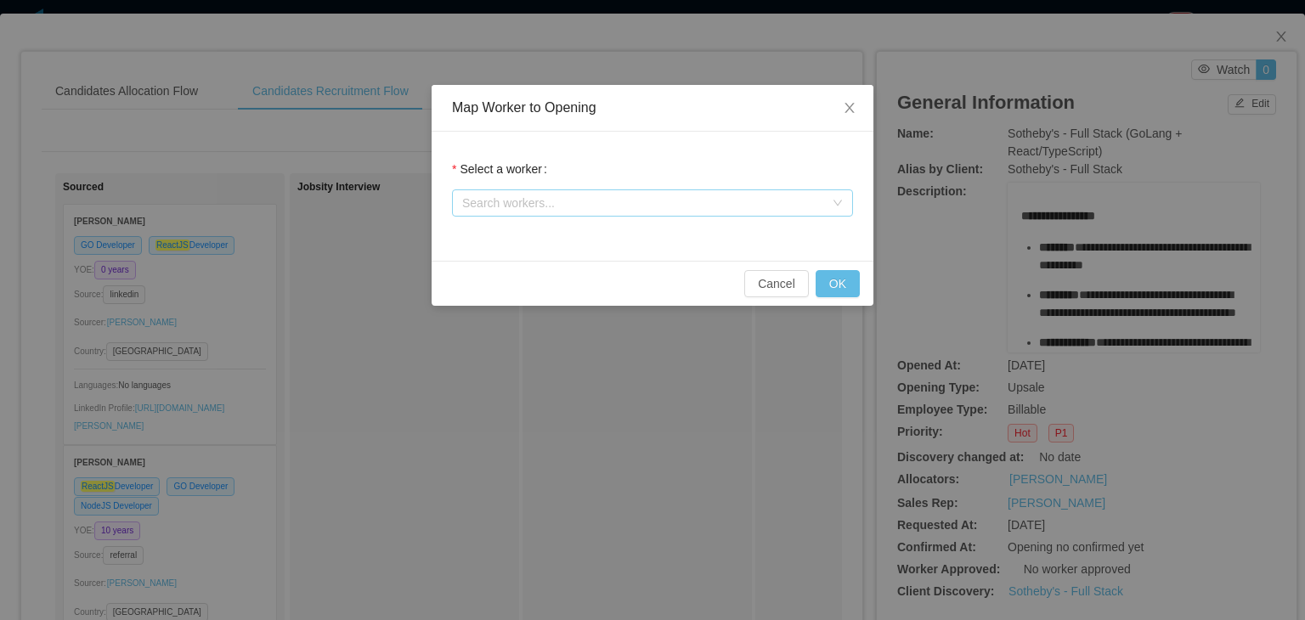
click at [773, 204] on div "Search workers..." at bounding box center [643, 203] width 362 height 17
type input "**********"
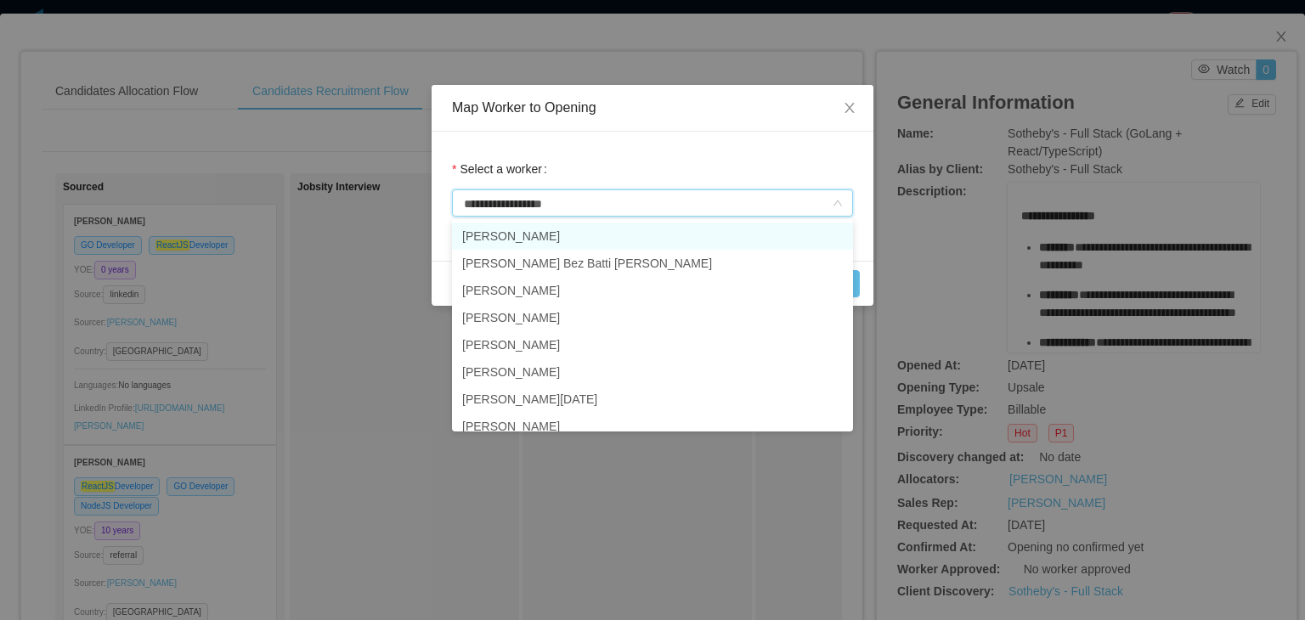
click at [769, 234] on li "Diana Marcela Prieto" at bounding box center [652, 236] width 401 height 27
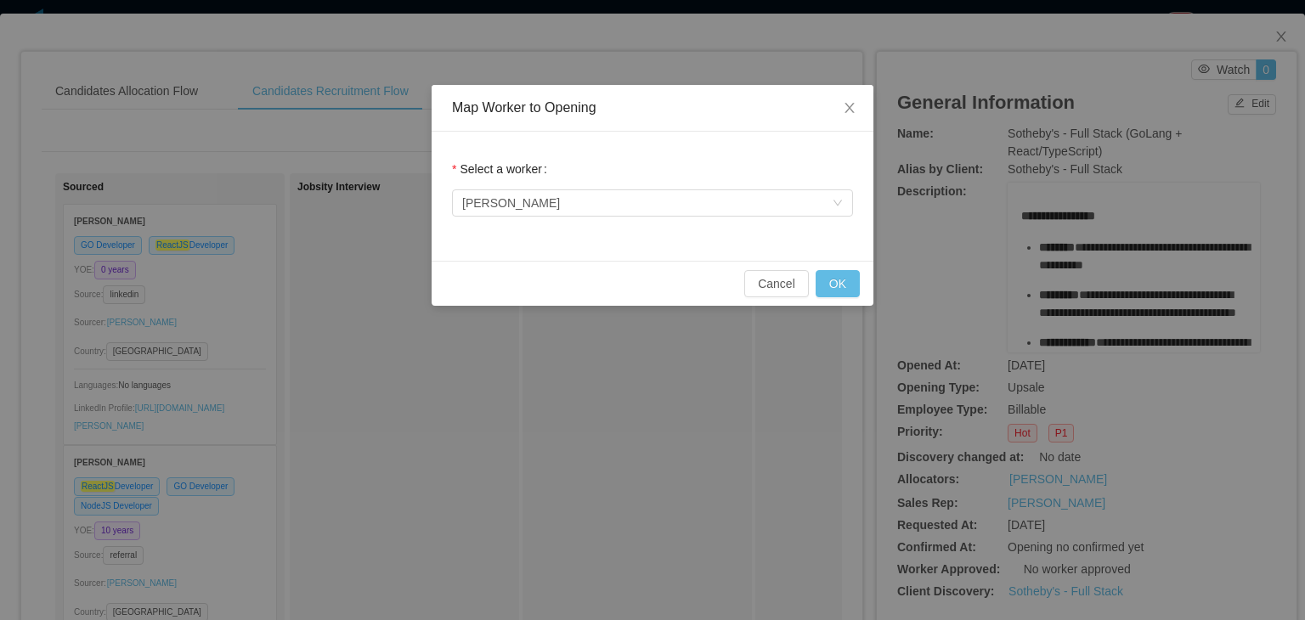
click at [776, 155] on div "Select a worker Search workers... Diana Marcela Prieto" at bounding box center [652, 186] width 401 height 68
click at [843, 279] on button "OK" at bounding box center [838, 283] width 44 height 27
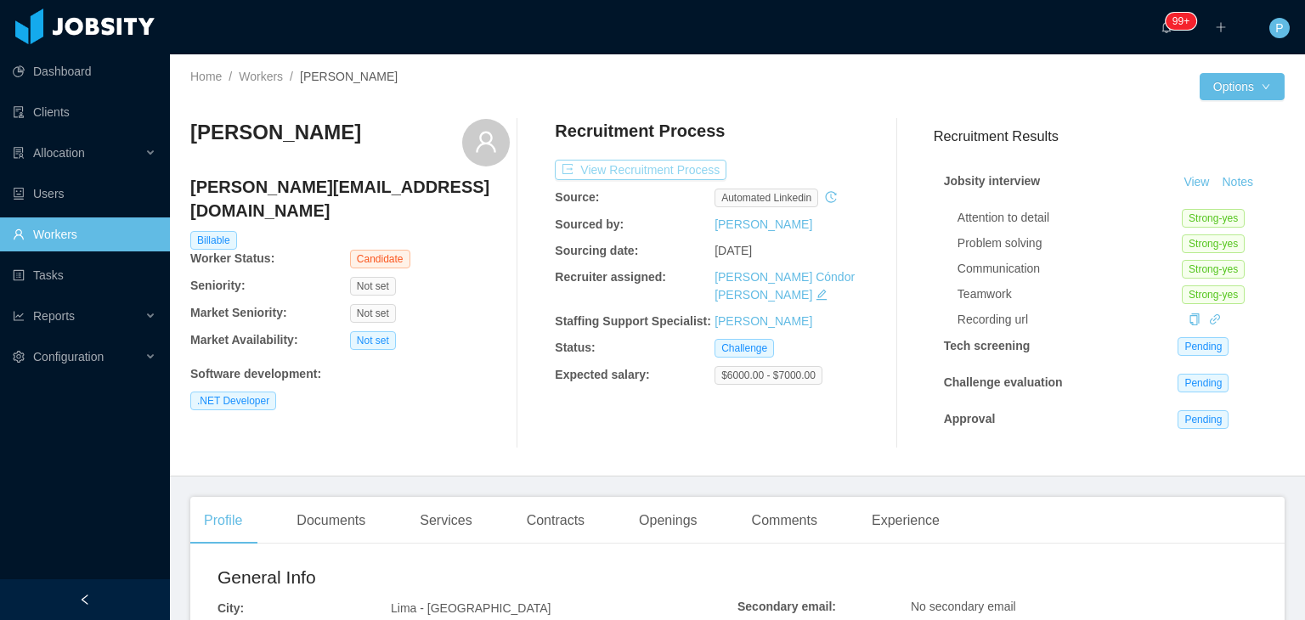
click at [641, 161] on button "View Recruitment Process" at bounding box center [641, 170] width 172 height 20
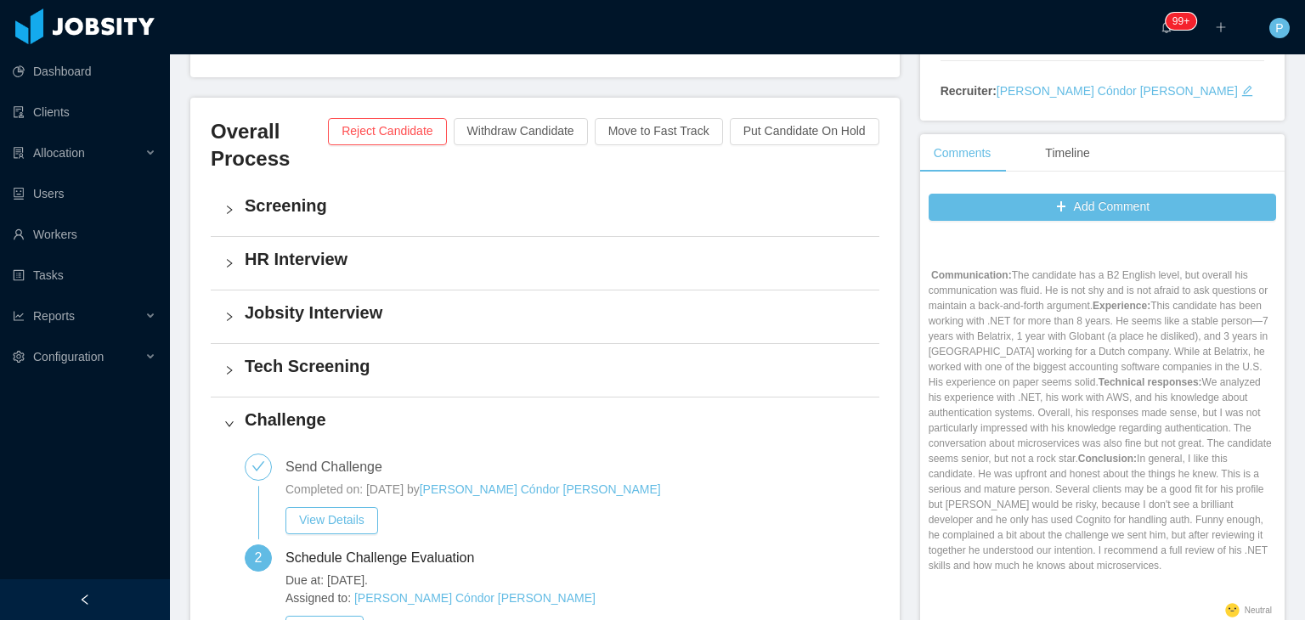
scroll to position [129, 0]
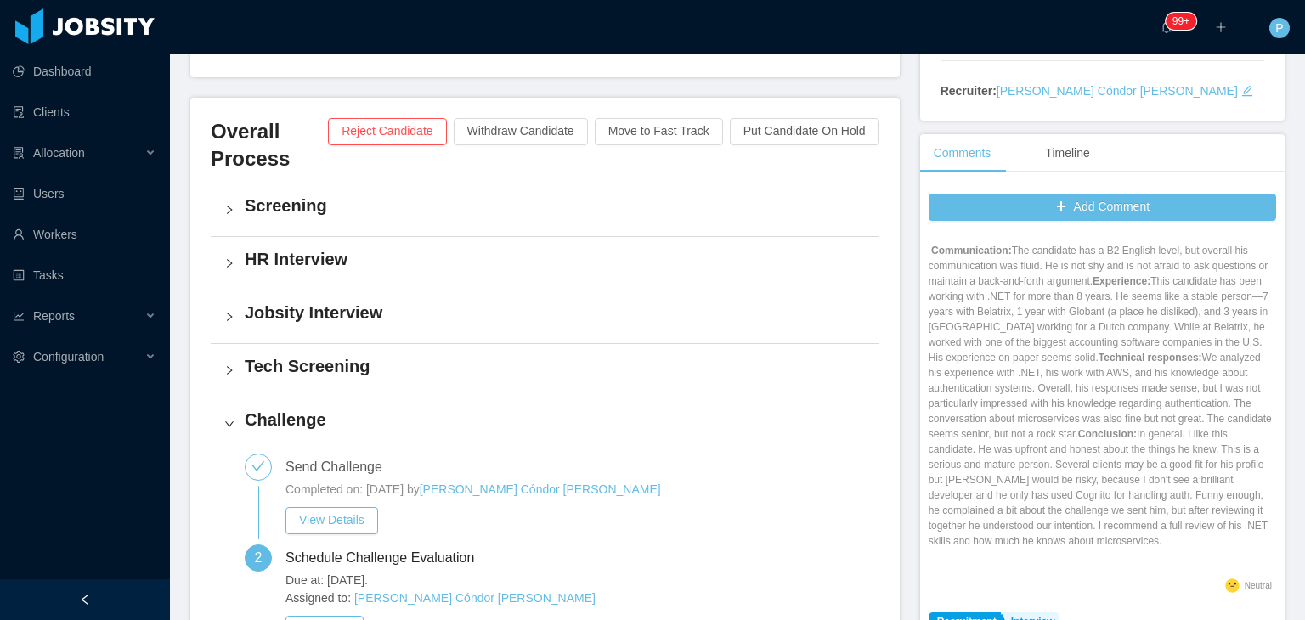
click at [1061, 392] on p "Communication: The candidate has a B2 English level, but overall his communicat…" at bounding box center [1103, 396] width 348 height 306
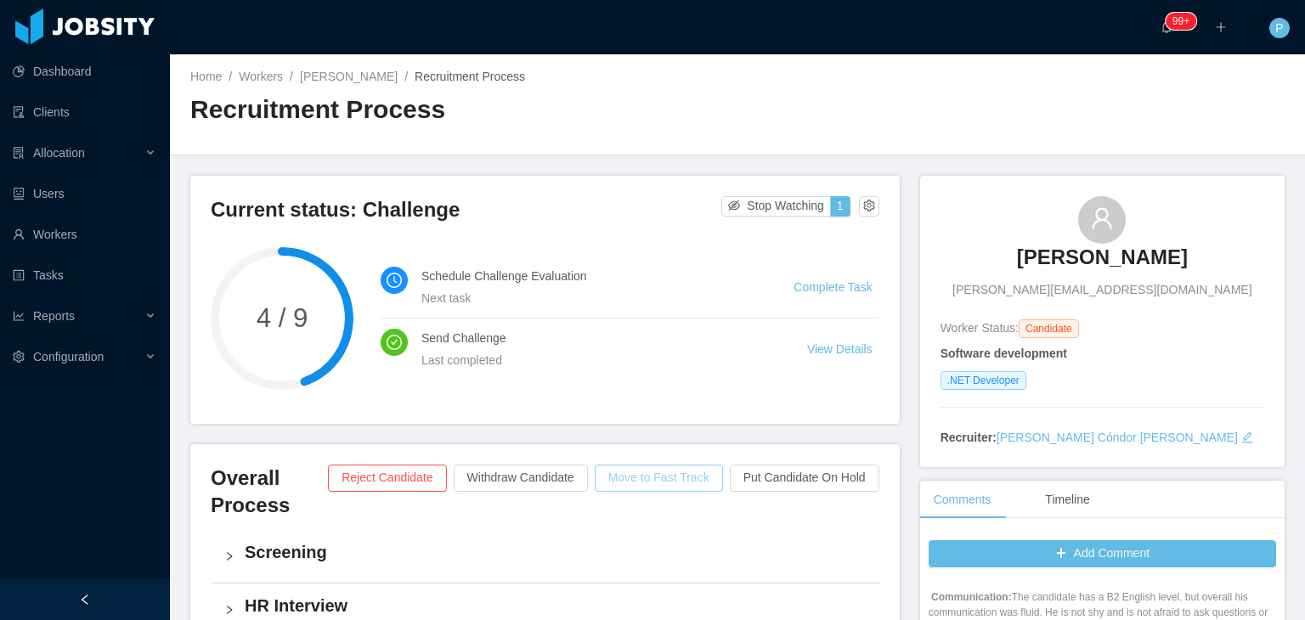
click at [686, 475] on button "Move to Fast Track" at bounding box center [659, 478] width 128 height 27
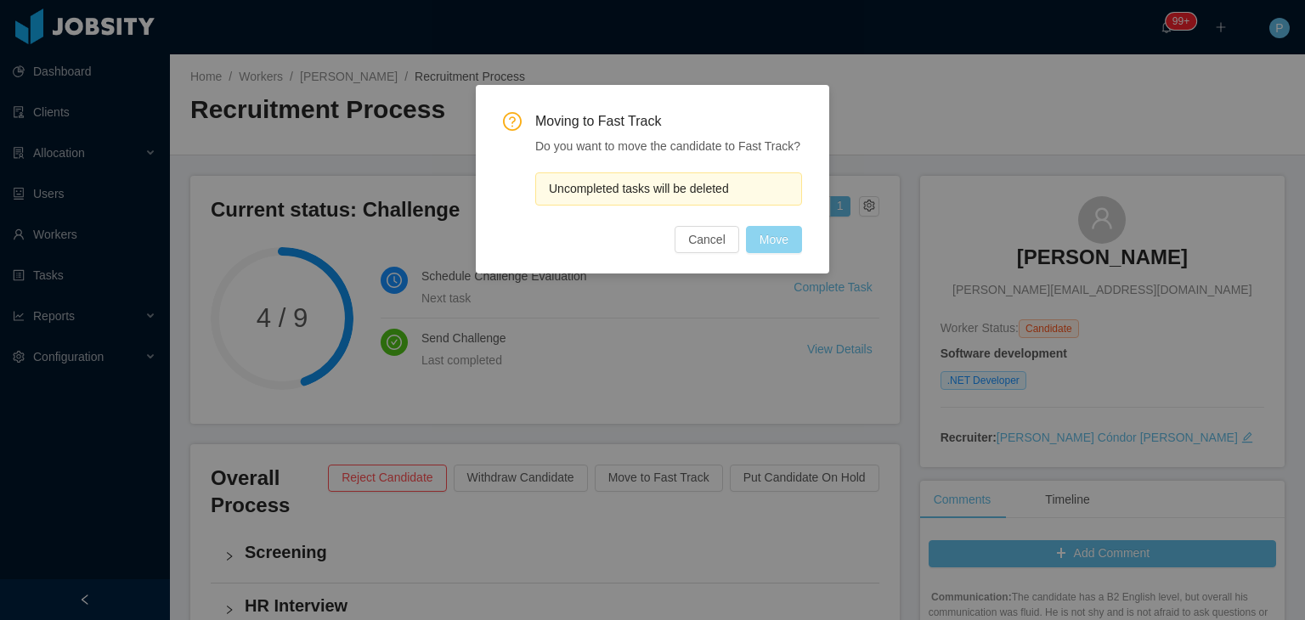
click at [775, 246] on button "Move" at bounding box center [774, 239] width 56 height 27
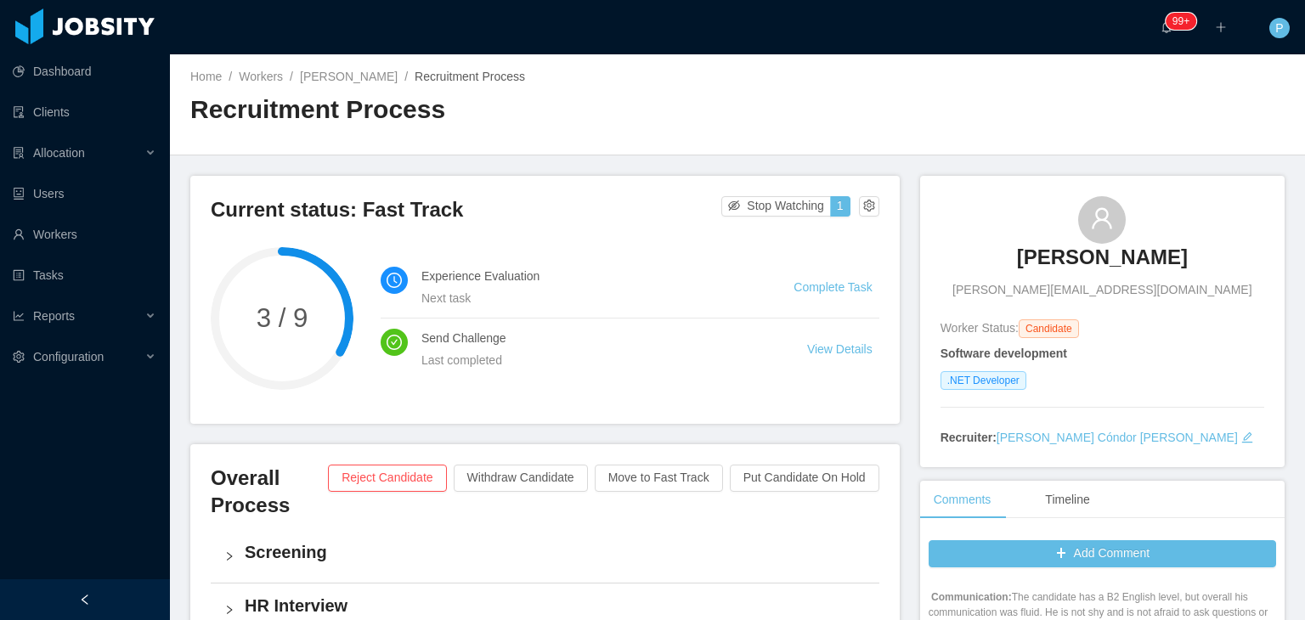
drag, startPoint x: 1181, startPoint y: 256, endPoint x: 1007, endPoint y: 268, distance: 174.6
click at [1007, 268] on div "[PERSON_NAME] Valdez [EMAIL_ADDRESS][DOMAIN_NAME]" at bounding box center [1103, 247] width 324 height 103
copy h3 "[PERSON_NAME]"
click at [892, 100] on div "Home / Workers / [PERSON_NAME] / Recruitment Process / Recruitment Process" at bounding box center [737, 104] width 1135 height 101
drag, startPoint x: 1155, startPoint y: 292, endPoint x: 1033, endPoint y: 297, distance: 122.5
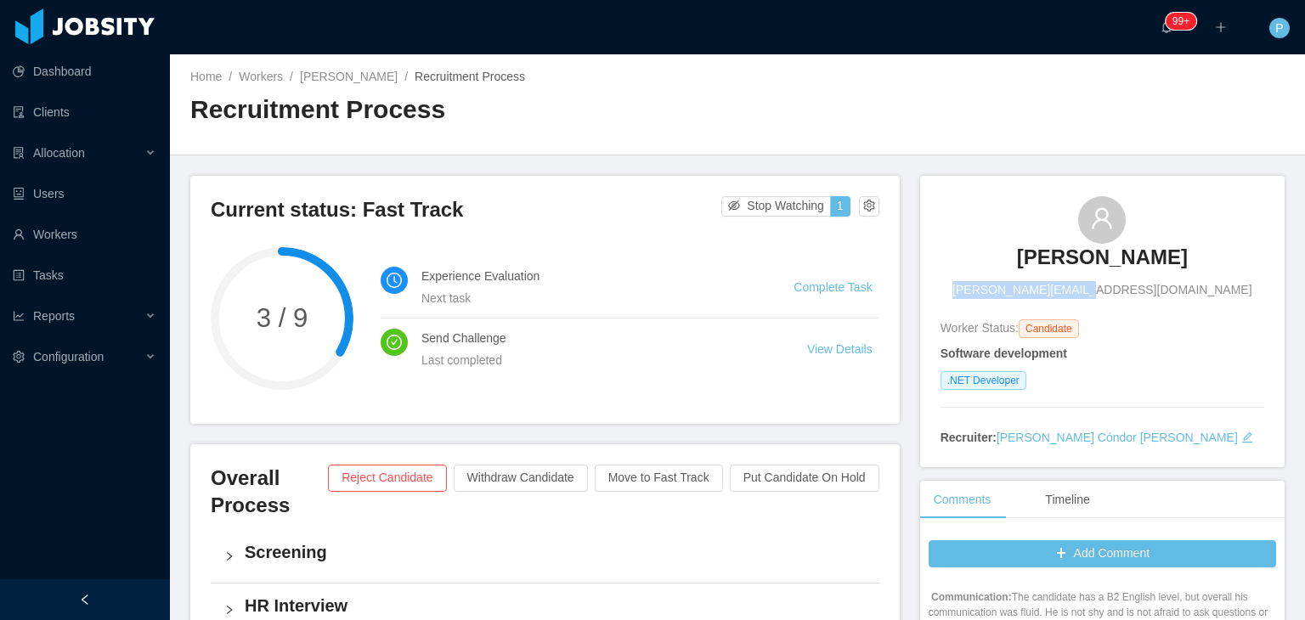
click at [1033, 297] on div "[PERSON_NAME] Valdez [EMAIL_ADDRESS][DOMAIN_NAME]" at bounding box center [1103, 247] width 324 height 103
copy span "[PERSON_NAME][EMAIL_ADDRESS][DOMAIN_NAME]"
click at [349, 72] on link "[PERSON_NAME]" at bounding box center [349, 77] width 98 height 14
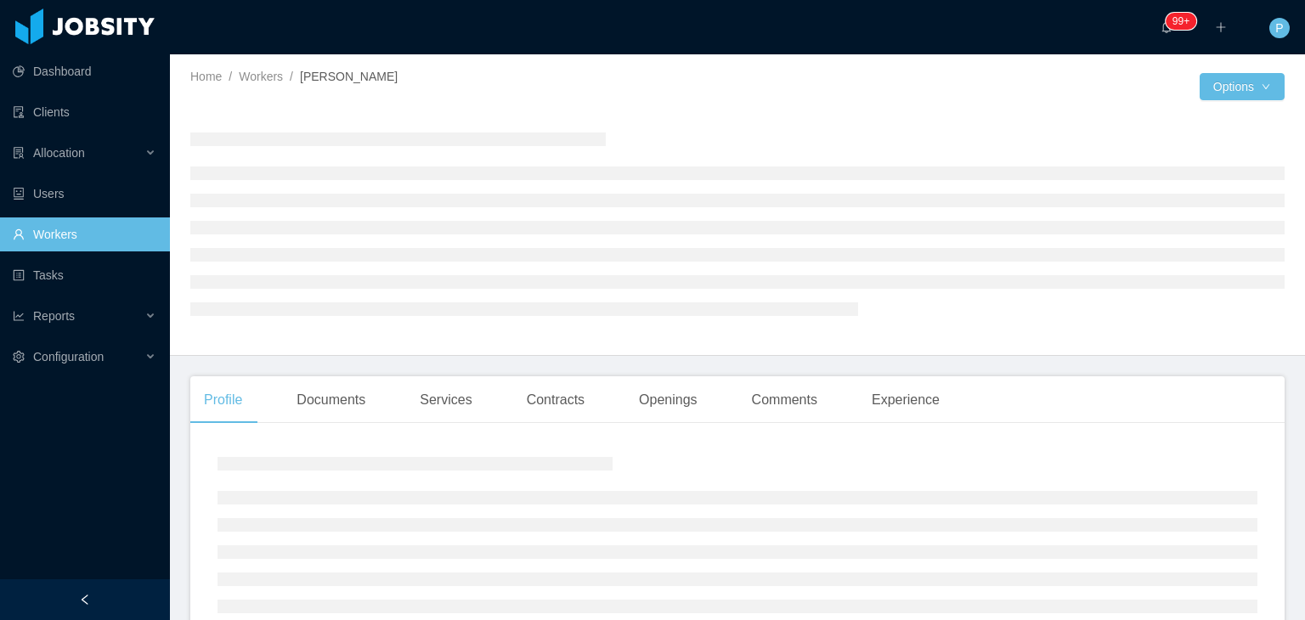
click at [561, 106] on div at bounding box center [737, 223] width 1095 height 236
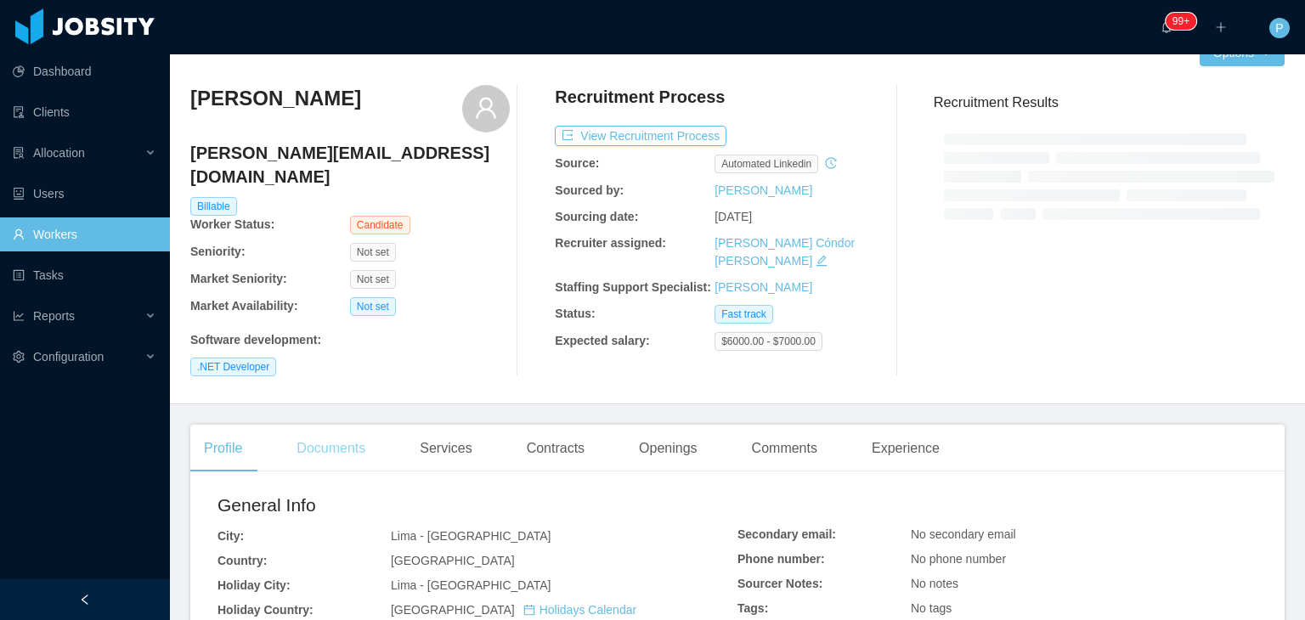
click at [346, 434] on div "Documents" at bounding box center [331, 449] width 96 height 48
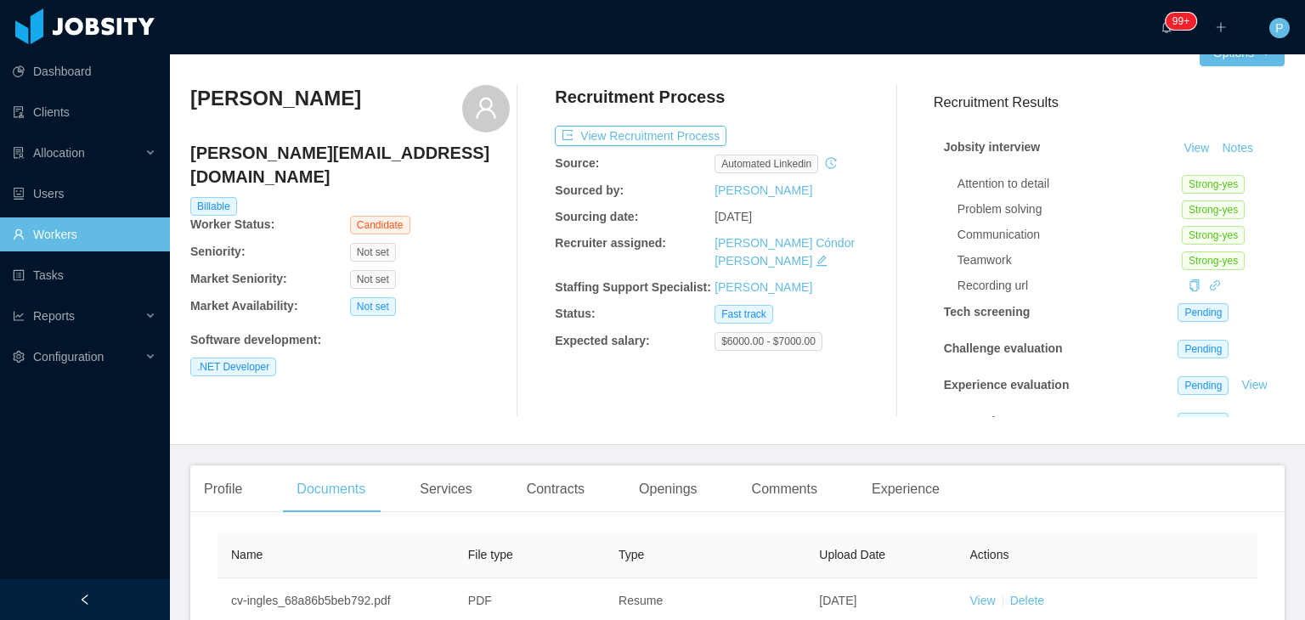
scroll to position [184, 0]
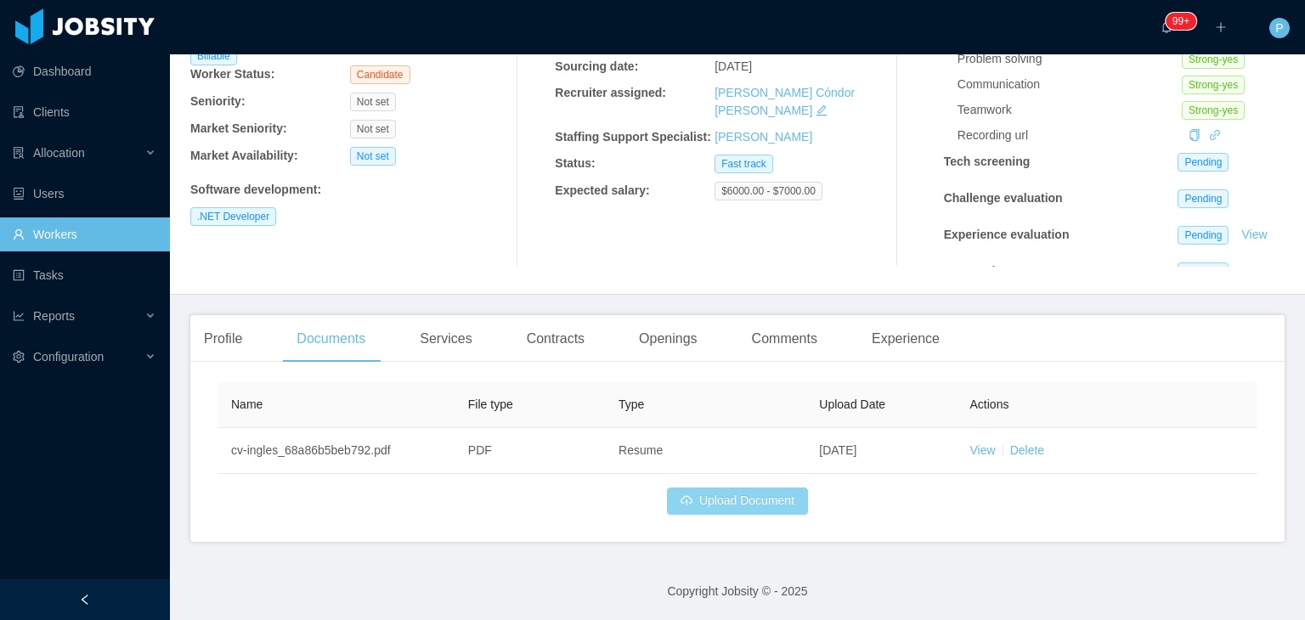
click at [756, 492] on button "Upload Document" at bounding box center [737, 501] width 141 height 27
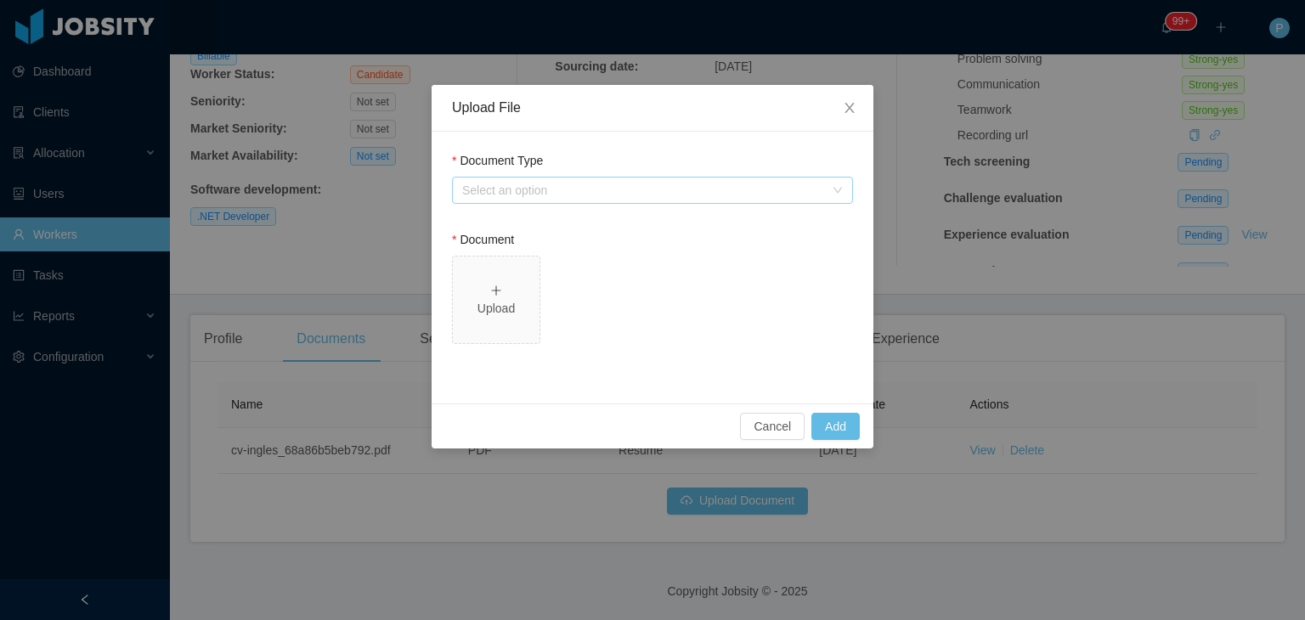
click at [714, 191] on div "Select an option" at bounding box center [643, 190] width 362 height 17
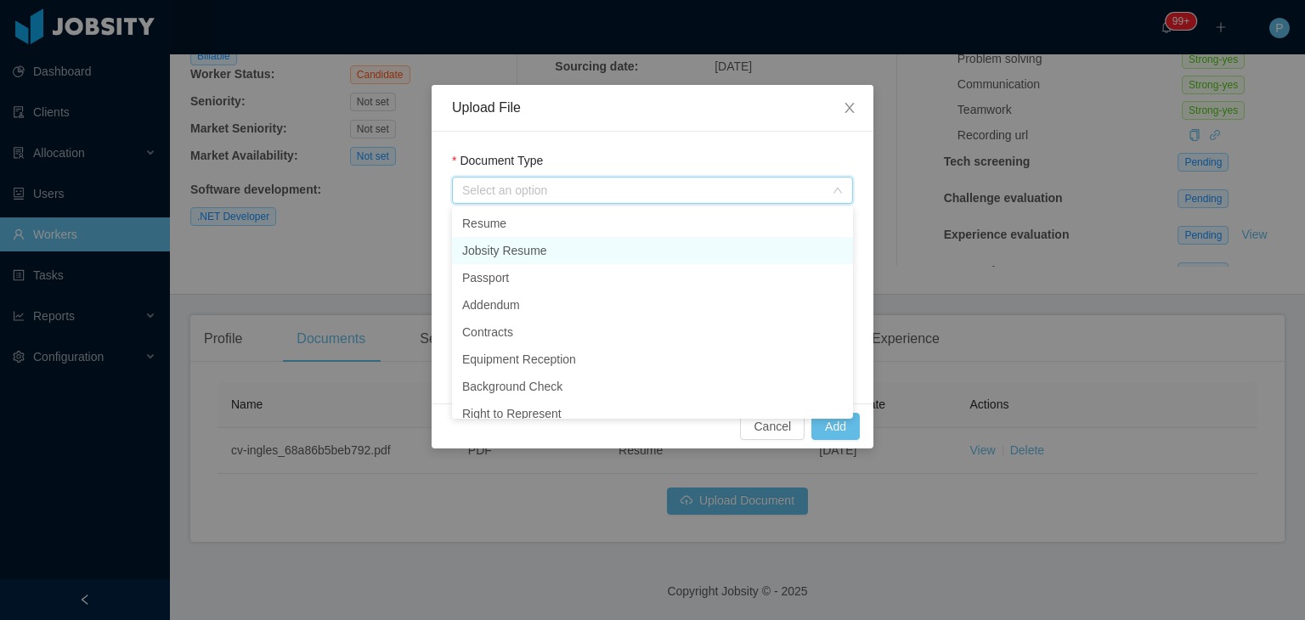
click at [541, 247] on li "Jobsity Resume" at bounding box center [652, 250] width 401 height 27
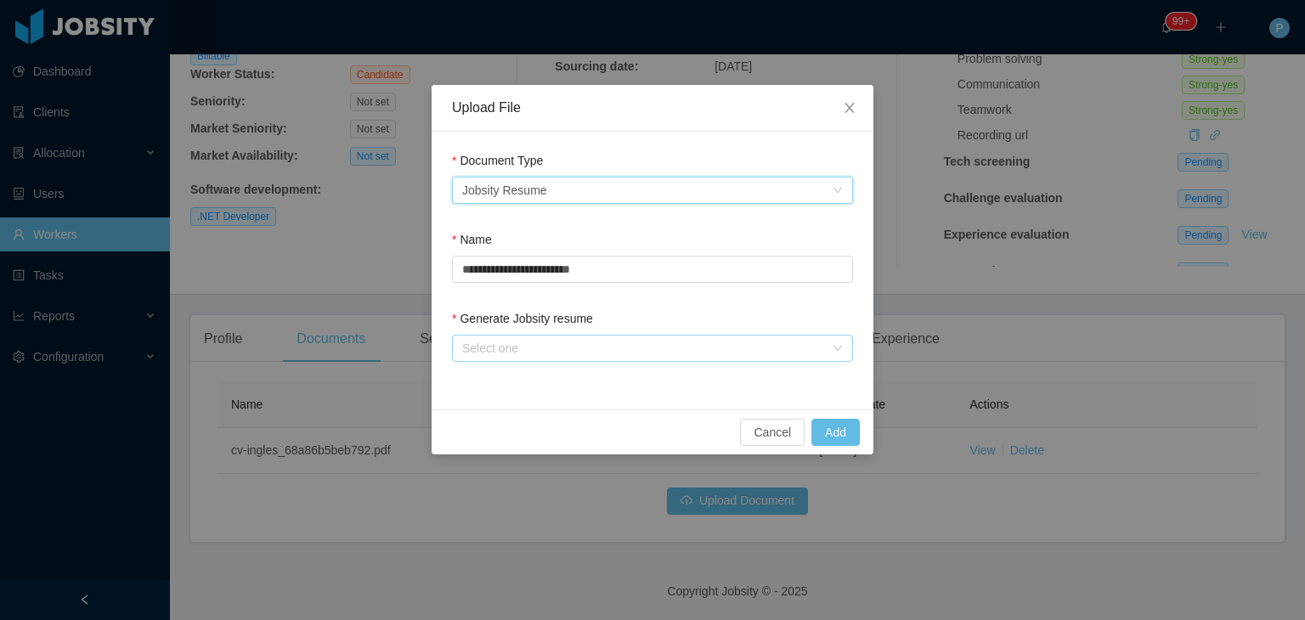
click at [498, 355] on div "Select one" at bounding box center [643, 348] width 362 height 17
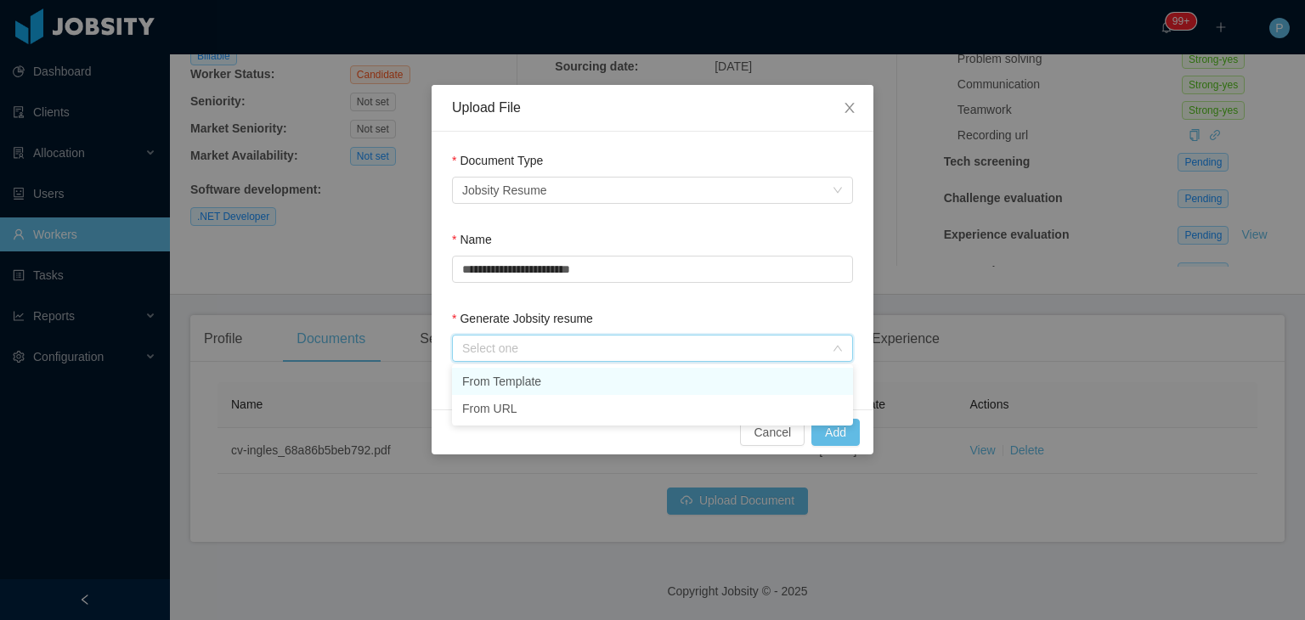
click at [505, 376] on li "From Template" at bounding box center [652, 381] width 401 height 27
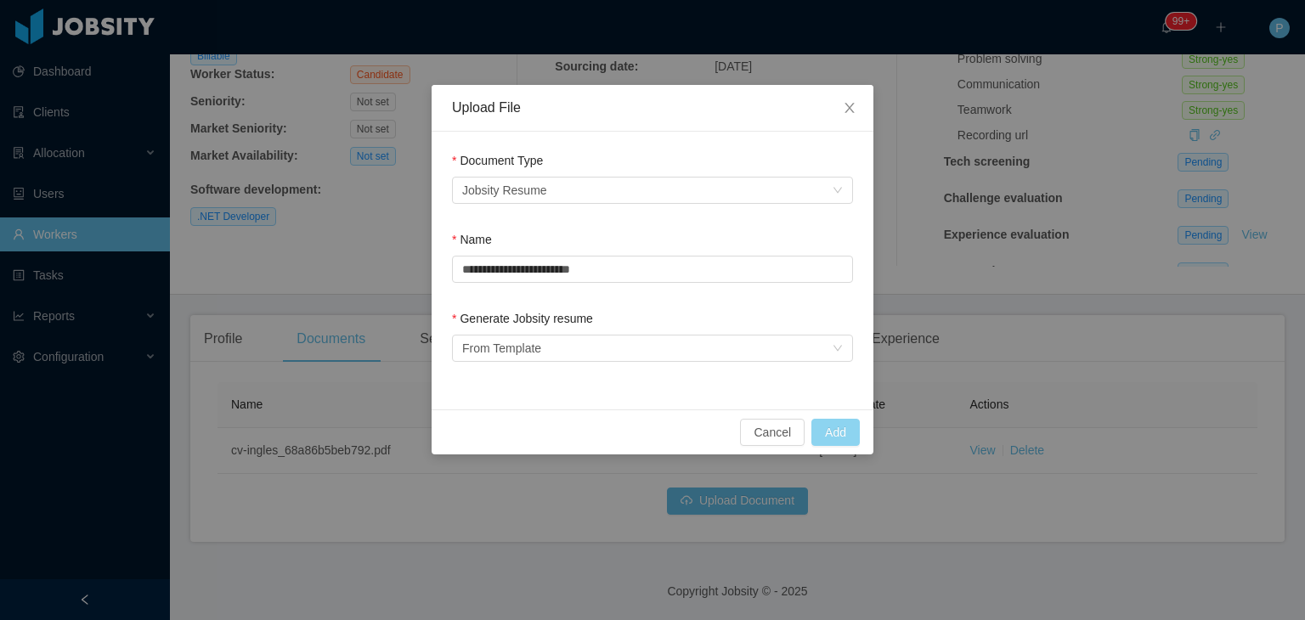
click at [843, 436] on button "Add" at bounding box center [836, 432] width 48 height 27
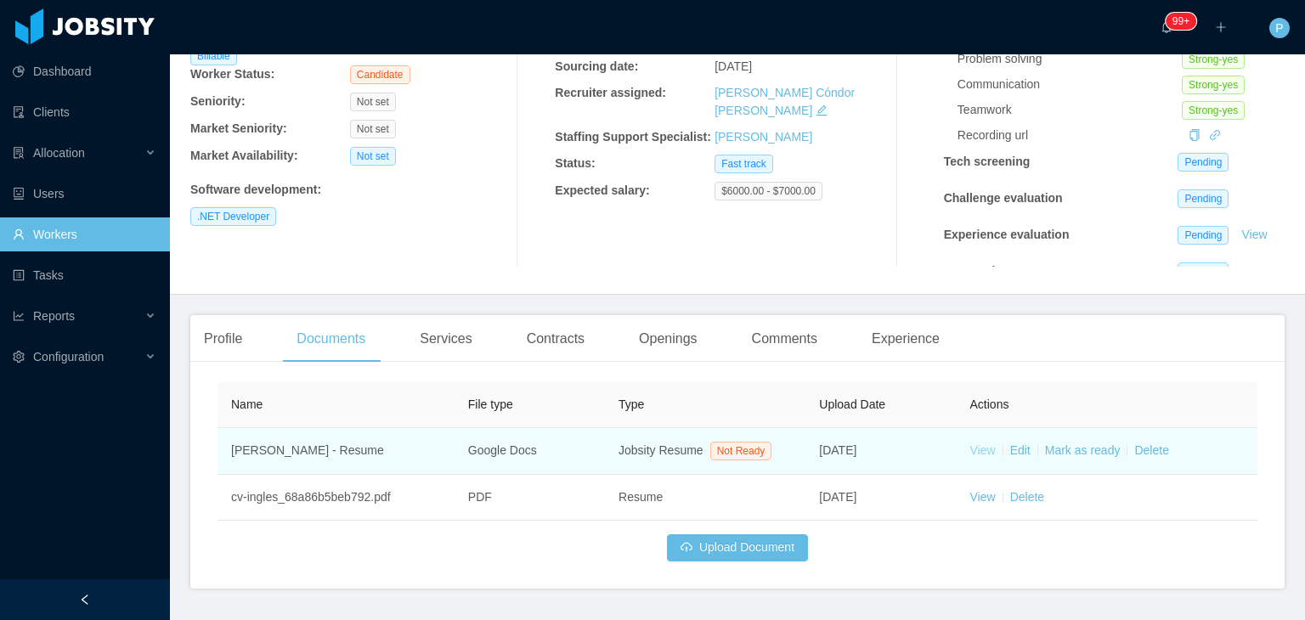
click at [978, 451] on link "View" at bounding box center [983, 451] width 25 height 14
